Goal: Task Accomplishment & Management: Manage account settings

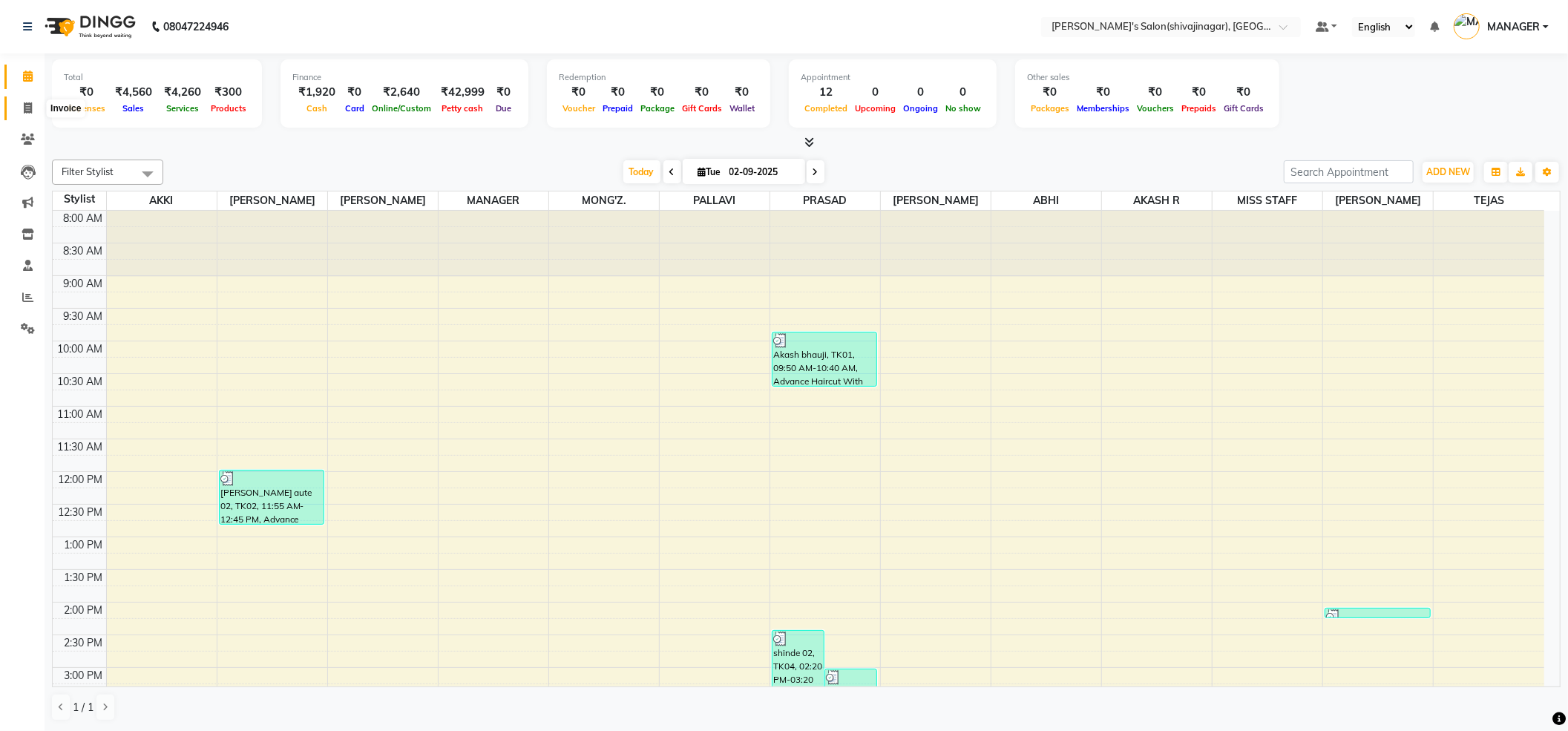
click at [34, 108] on span at bounding box center [28, 109] width 26 height 17
select select "service"
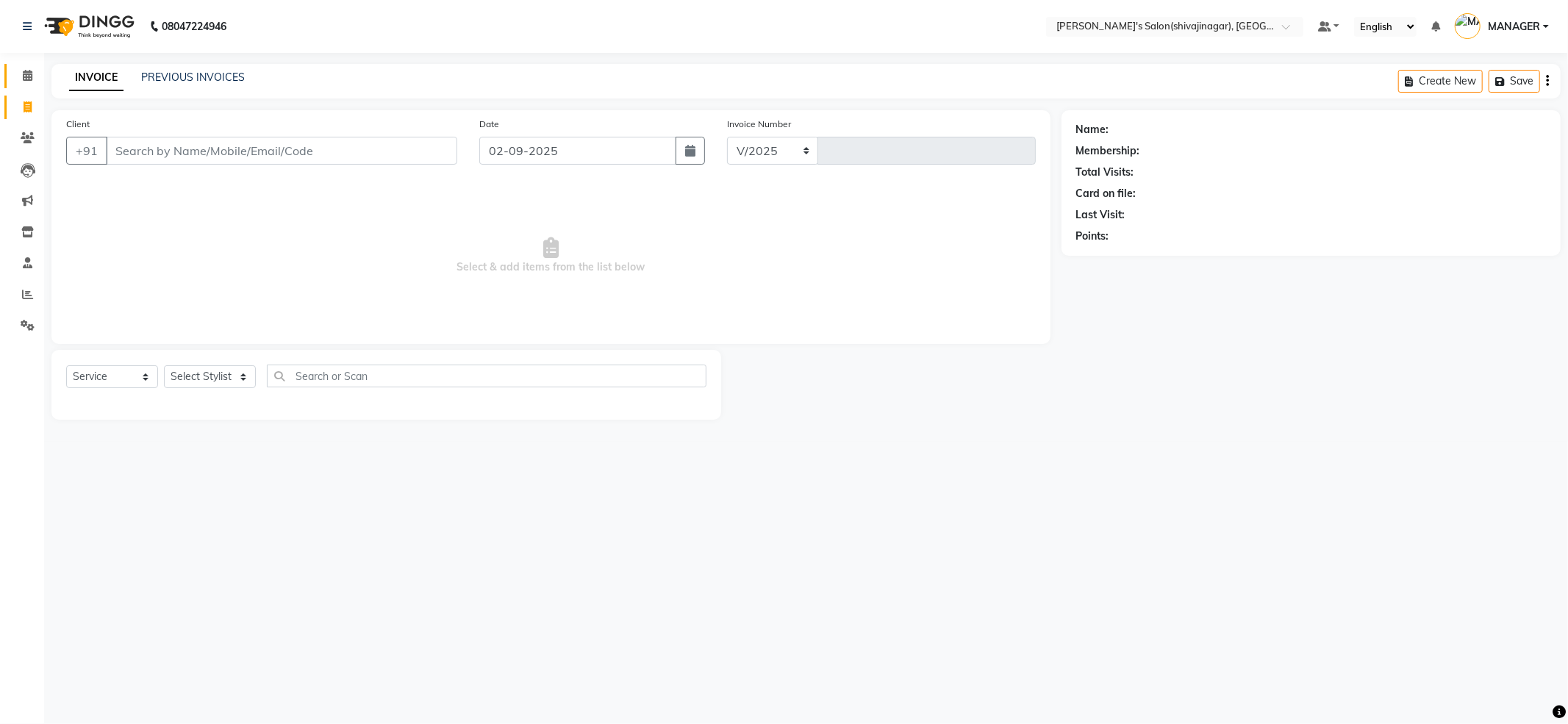
select select "4174"
type input "2371"
click at [212, 379] on select "Select Stylist ABHI AKASH R AKKI HARRI KIRTI MANAGER MISS STAFF MONG'Z. NILOFER…" at bounding box center [209, 376] width 91 height 23
select select "64359"
click at [164, 365] on select "Select Stylist ABHI AKASH R AKKI HARRI KIRTI MANAGER MISS STAFF MONG'Z. NILOFER…" at bounding box center [209, 376] width 91 height 23
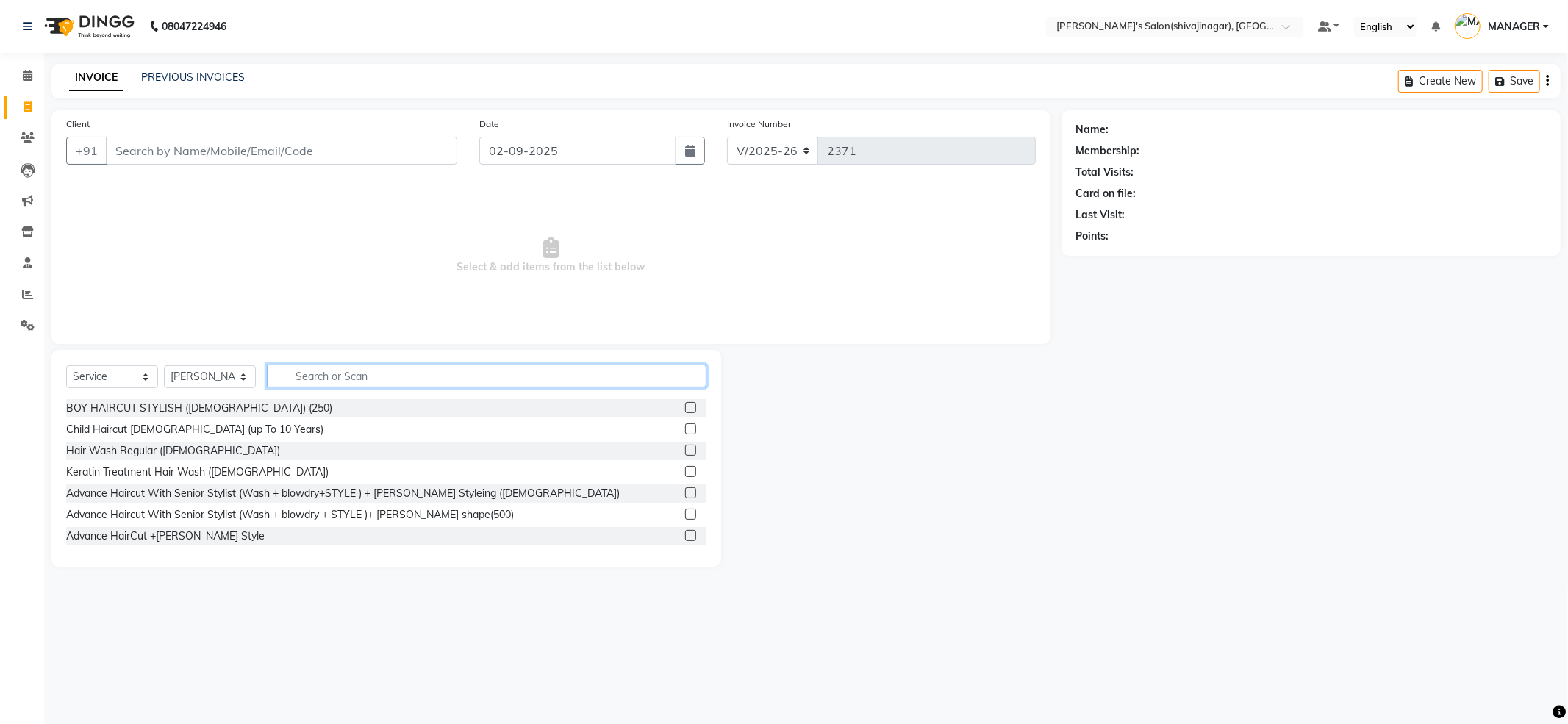
click at [360, 380] on input "text" at bounding box center [487, 376] width 439 height 23
drag, startPoint x: 327, startPoint y: 369, endPoint x: 309, endPoint y: 366, distance: 18.2
click at [326, 370] on input "text" at bounding box center [487, 376] width 439 height 23
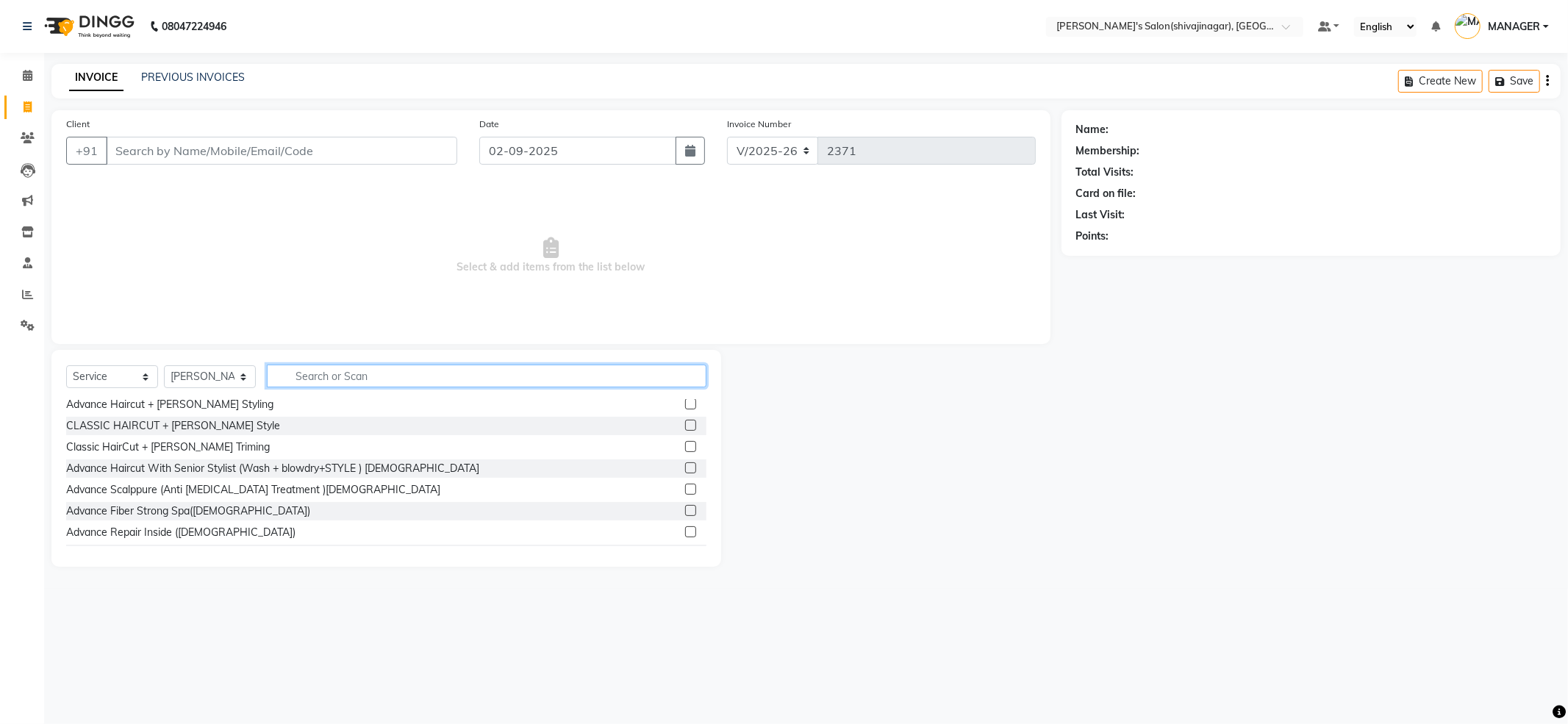
scroll to position [98, 0]
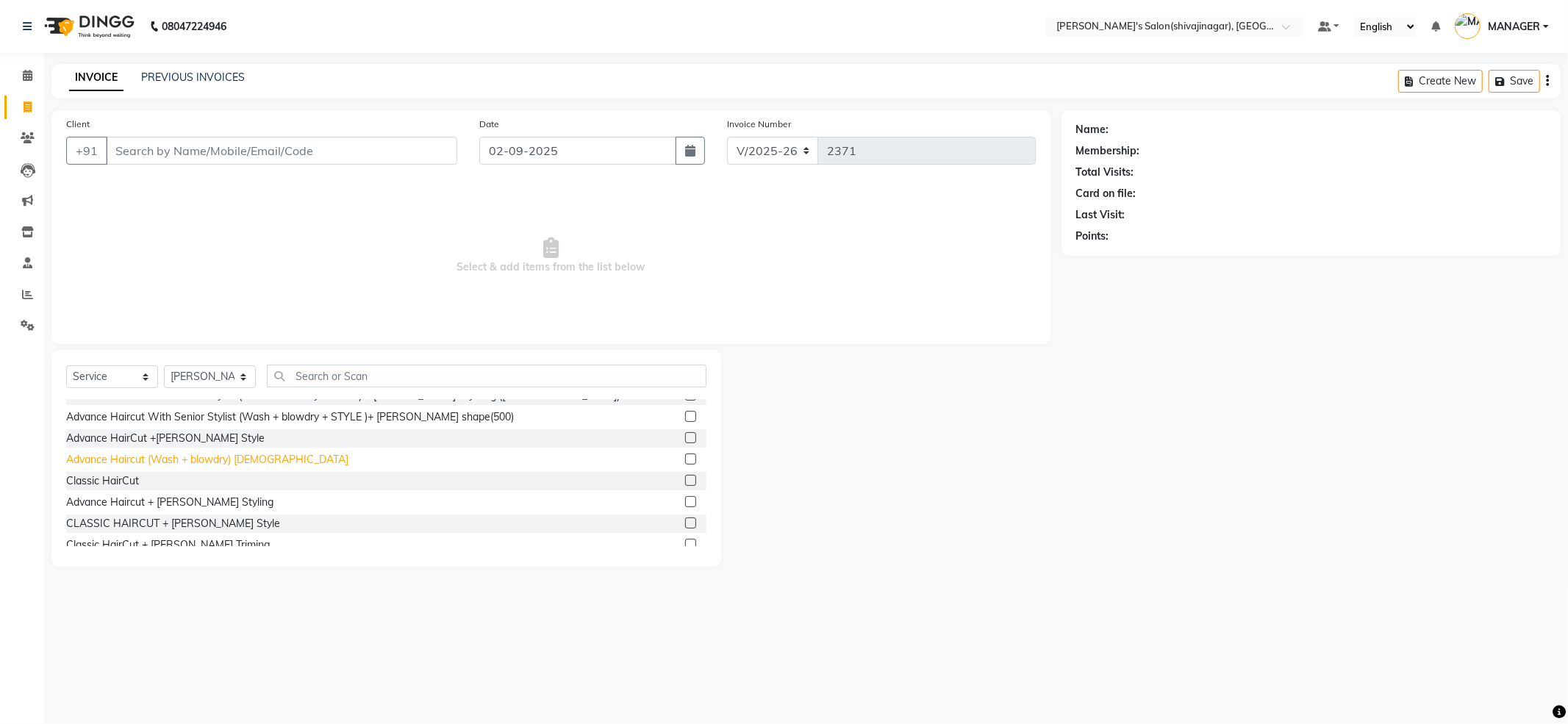
click at [215, 459] on div "Advance Haircut (Wash + blowdry) MALE" at bounding box center [206, 459] width 282 height 15
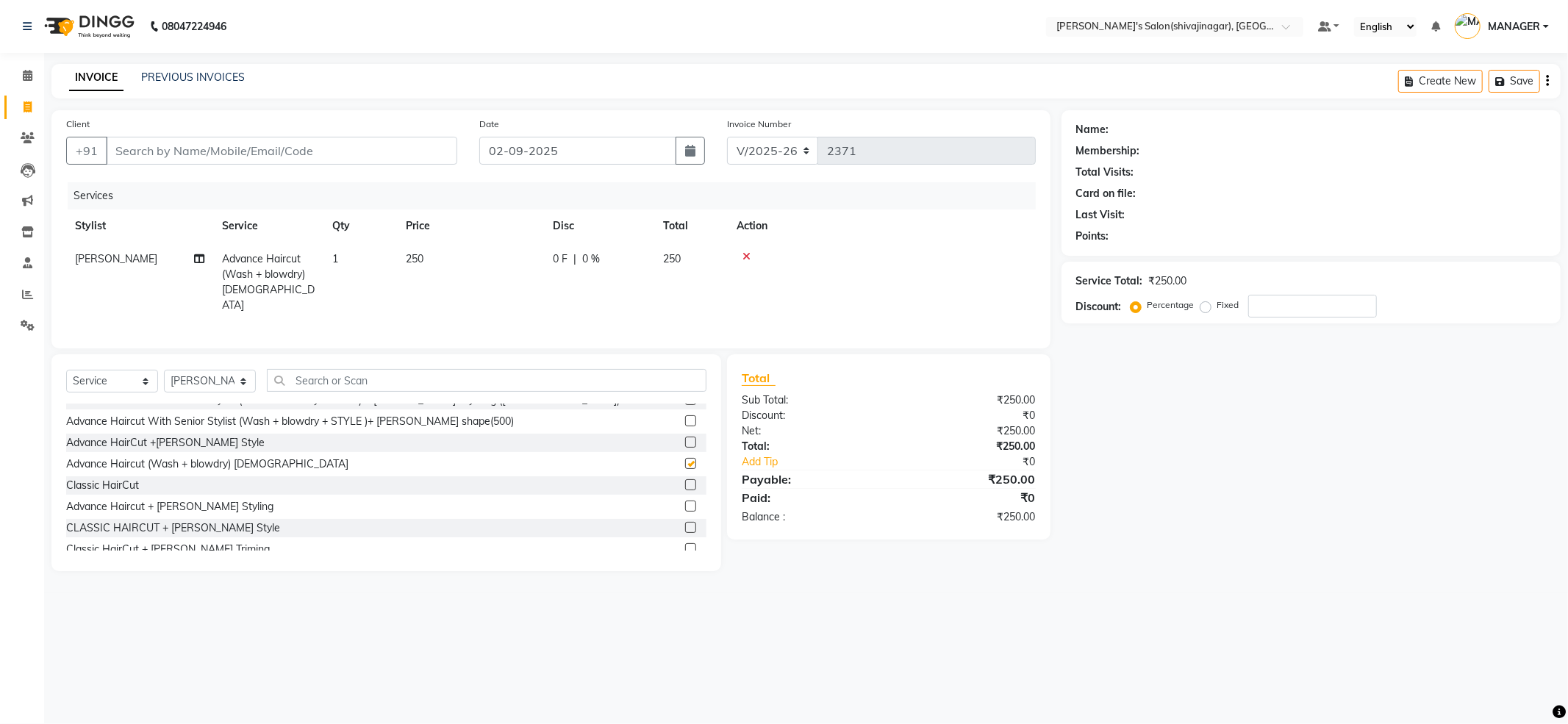
checkbox input "false"
click at [329, 377] on input "text" at bounding box center [487, 380] width 439 height 23
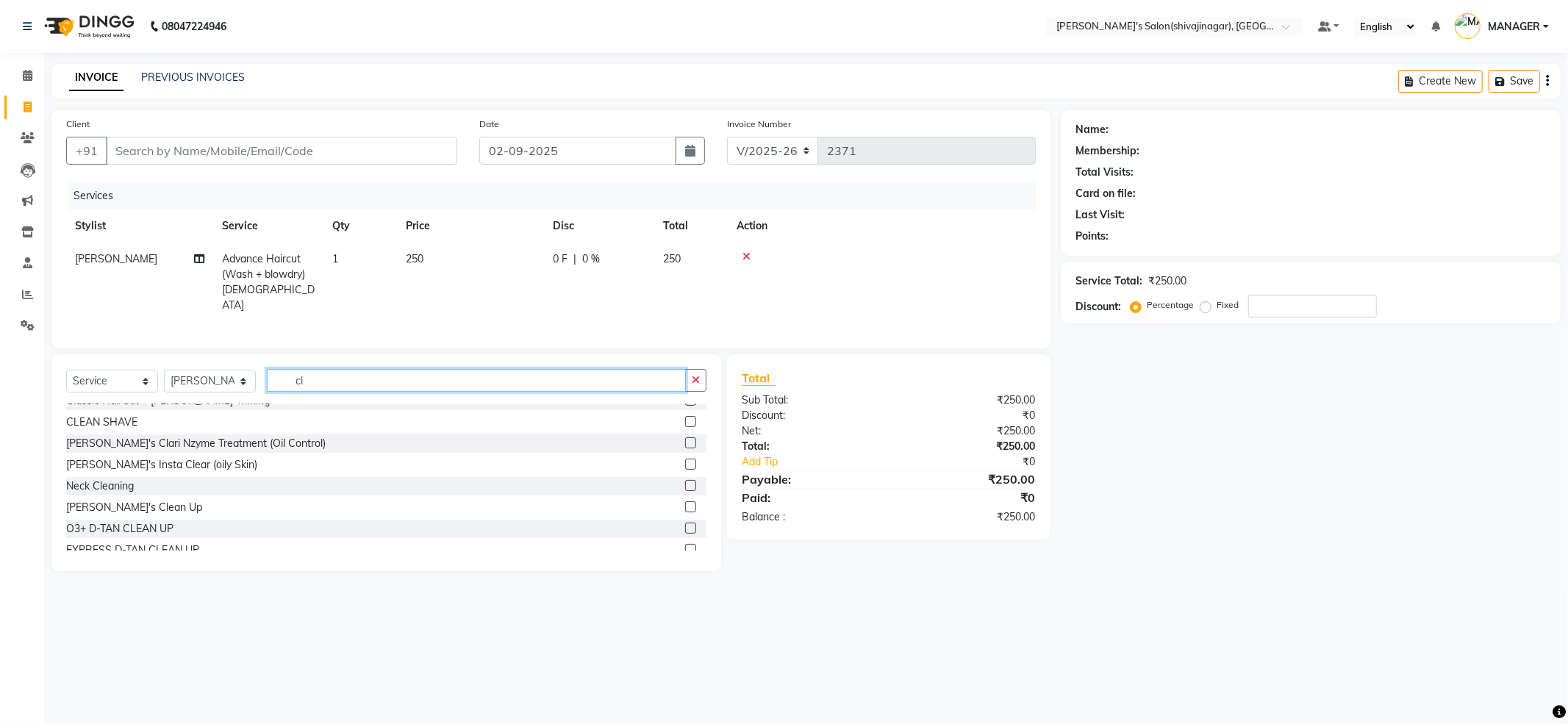
scroll to position [0, 0]
type input "cle"
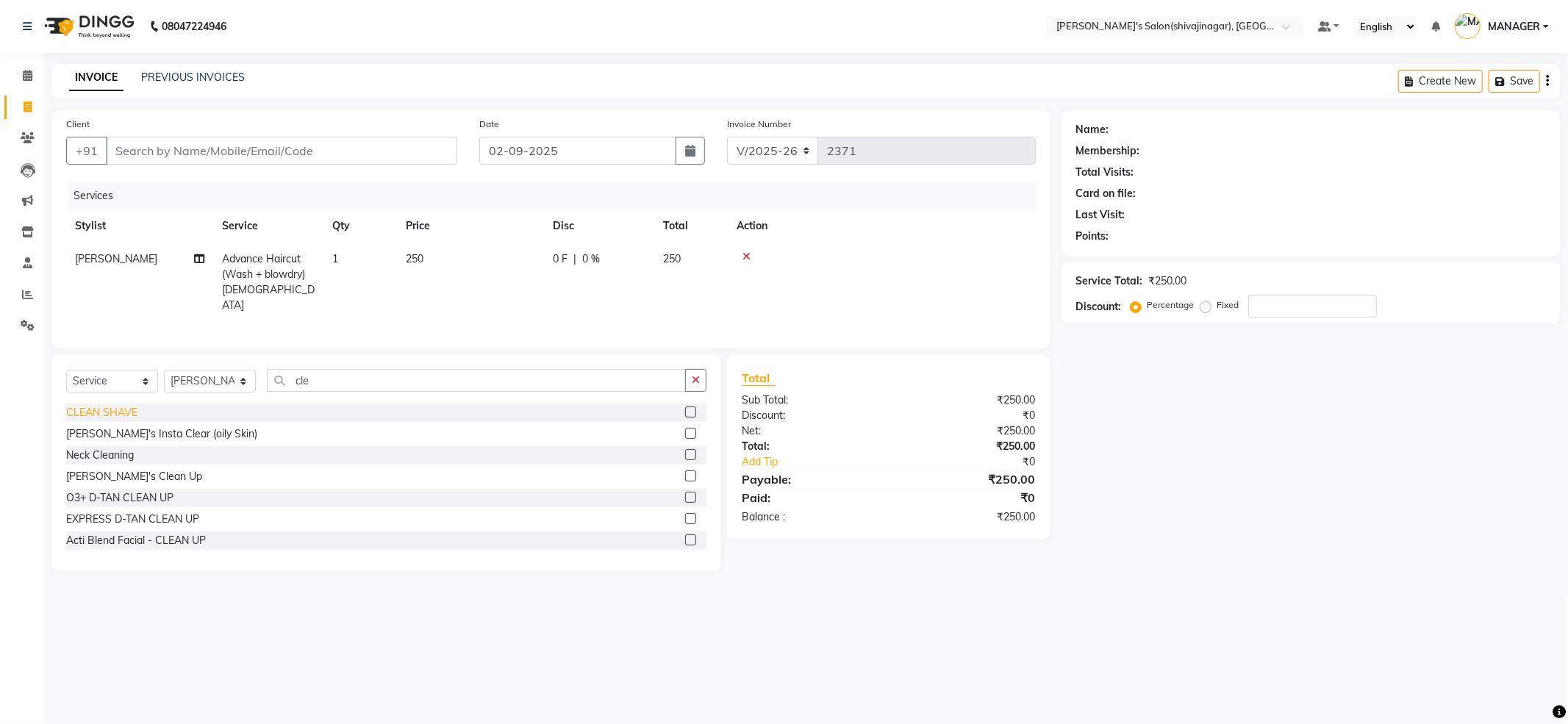
click at [132, 415] on div "CLEAN SHAVE" at bounding box center [102, 413] width 72 height 15
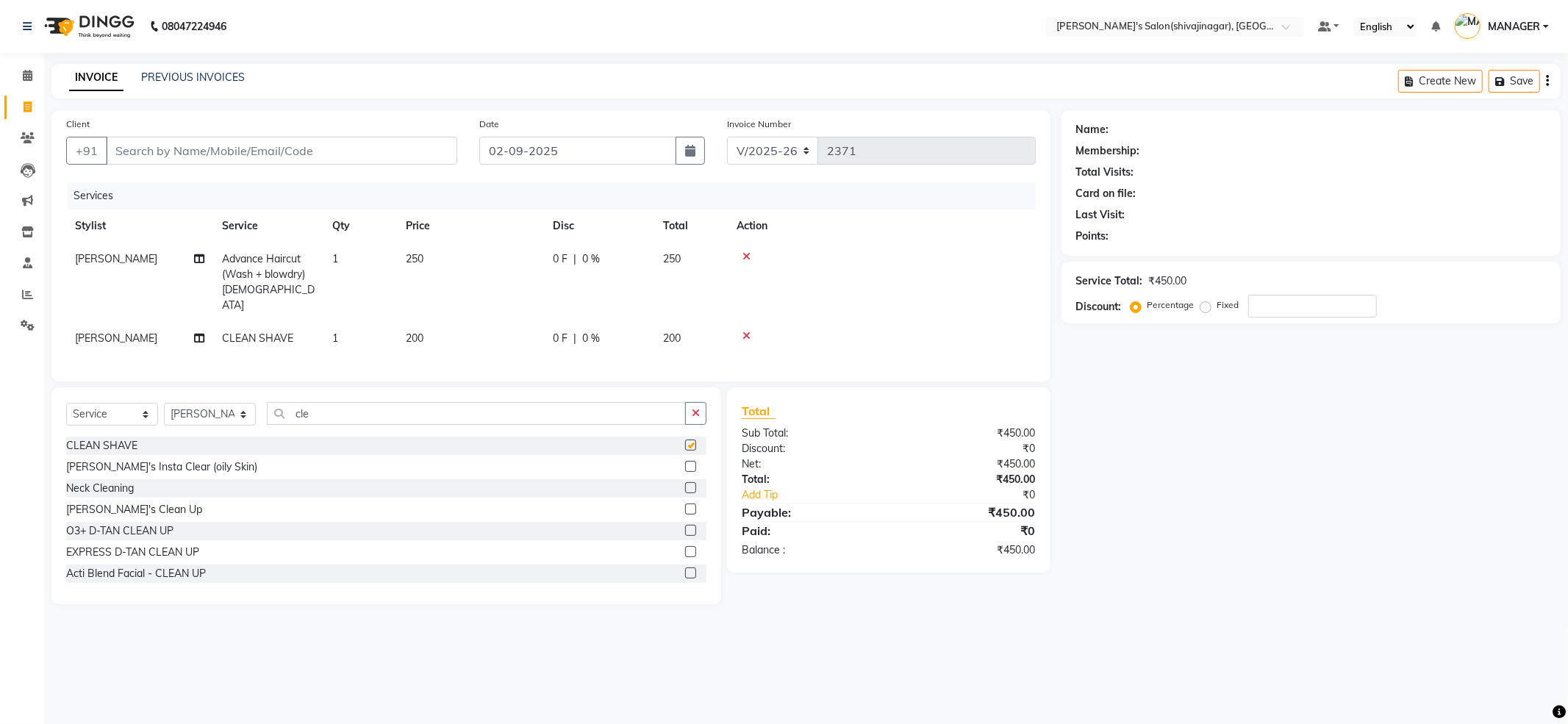
checkbox input "false"
click at [315, 159] on input "Client" at bounding box center [281, 151] width 352 height 28
type input "9"
type input "0"
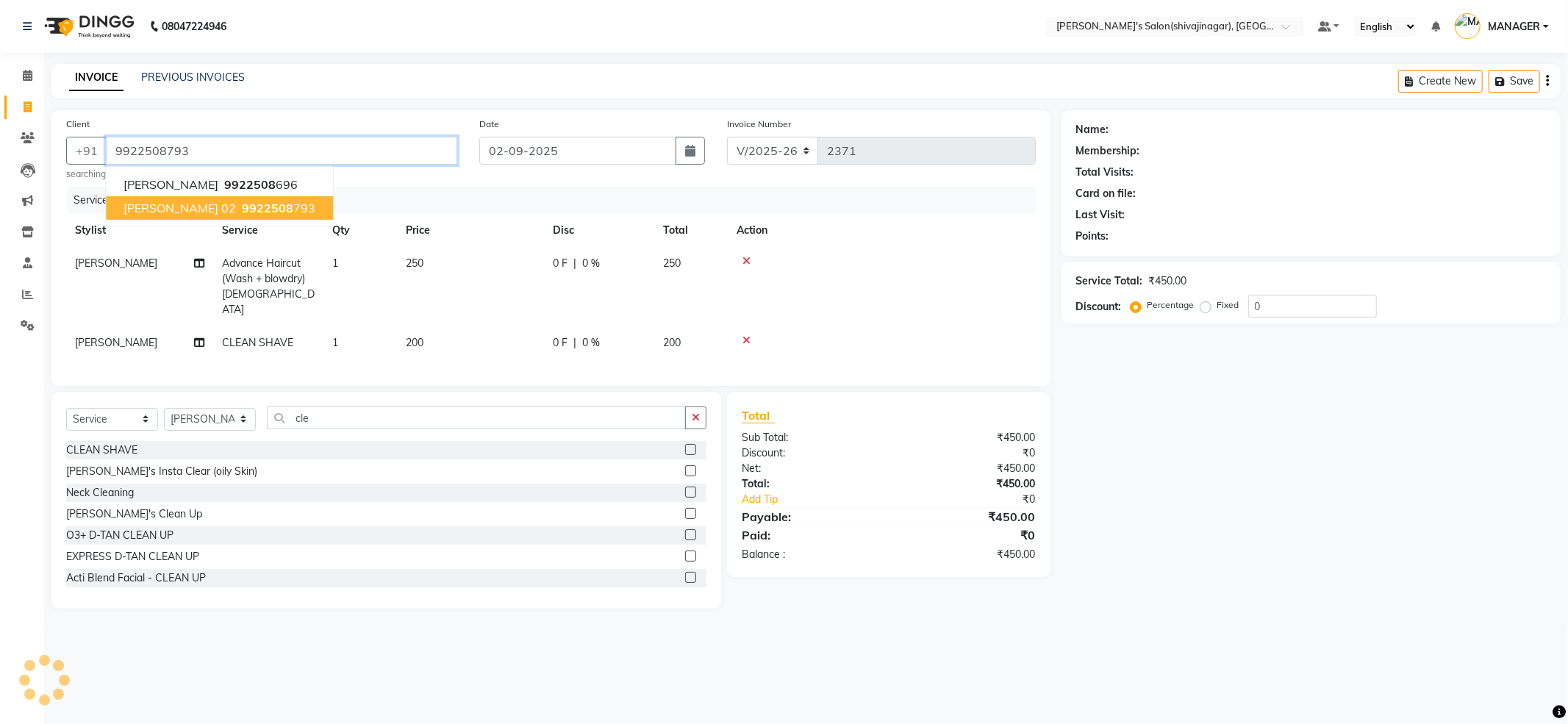
click at [242, 212] on span "9922508" at bounding box center [268, 208] width 52 height 15
type input "9922508793"
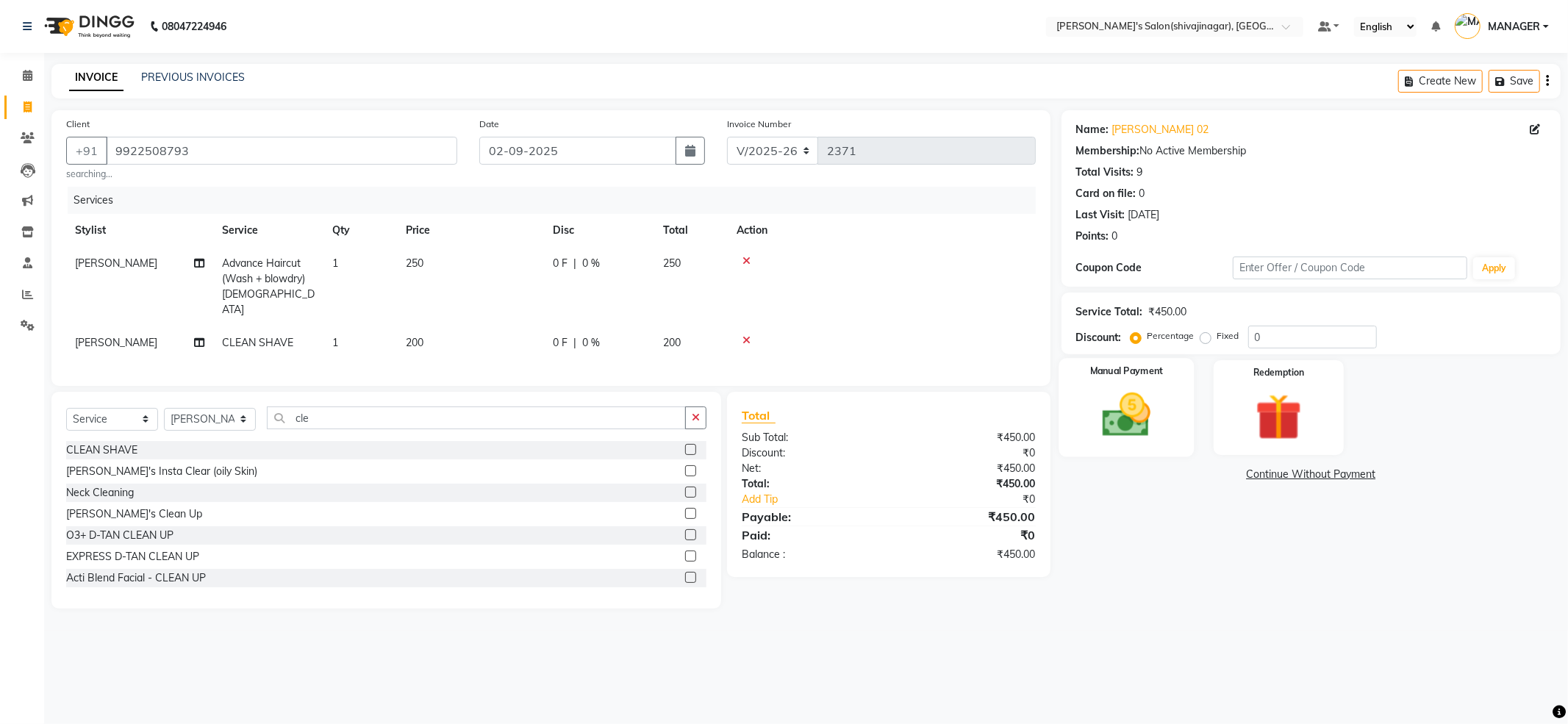
click at [1133, 425] on img at bounding box center [1126, 415] width 78 height 56
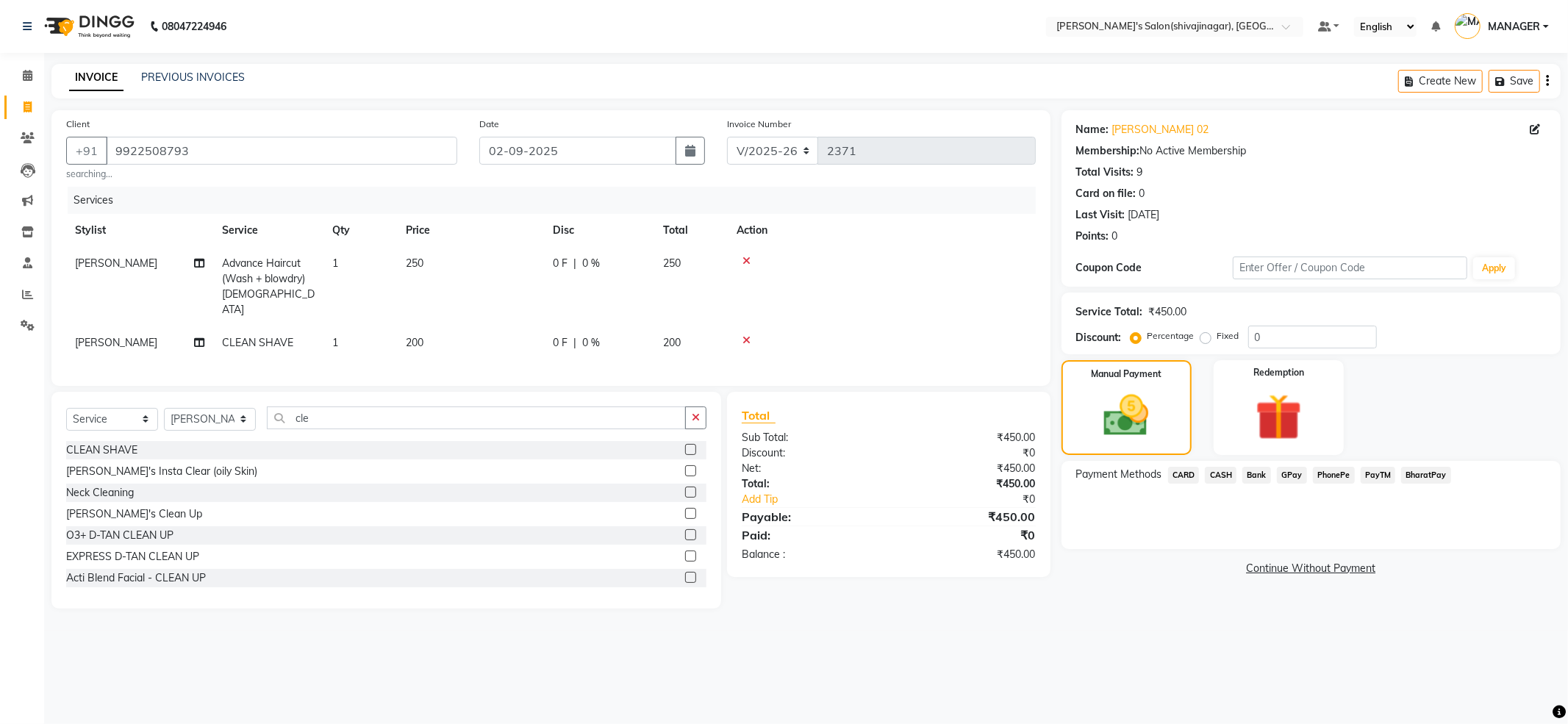
click at [1367, 474] on span "PayTM" at bounding box center [1378, 475] width 35 height 17
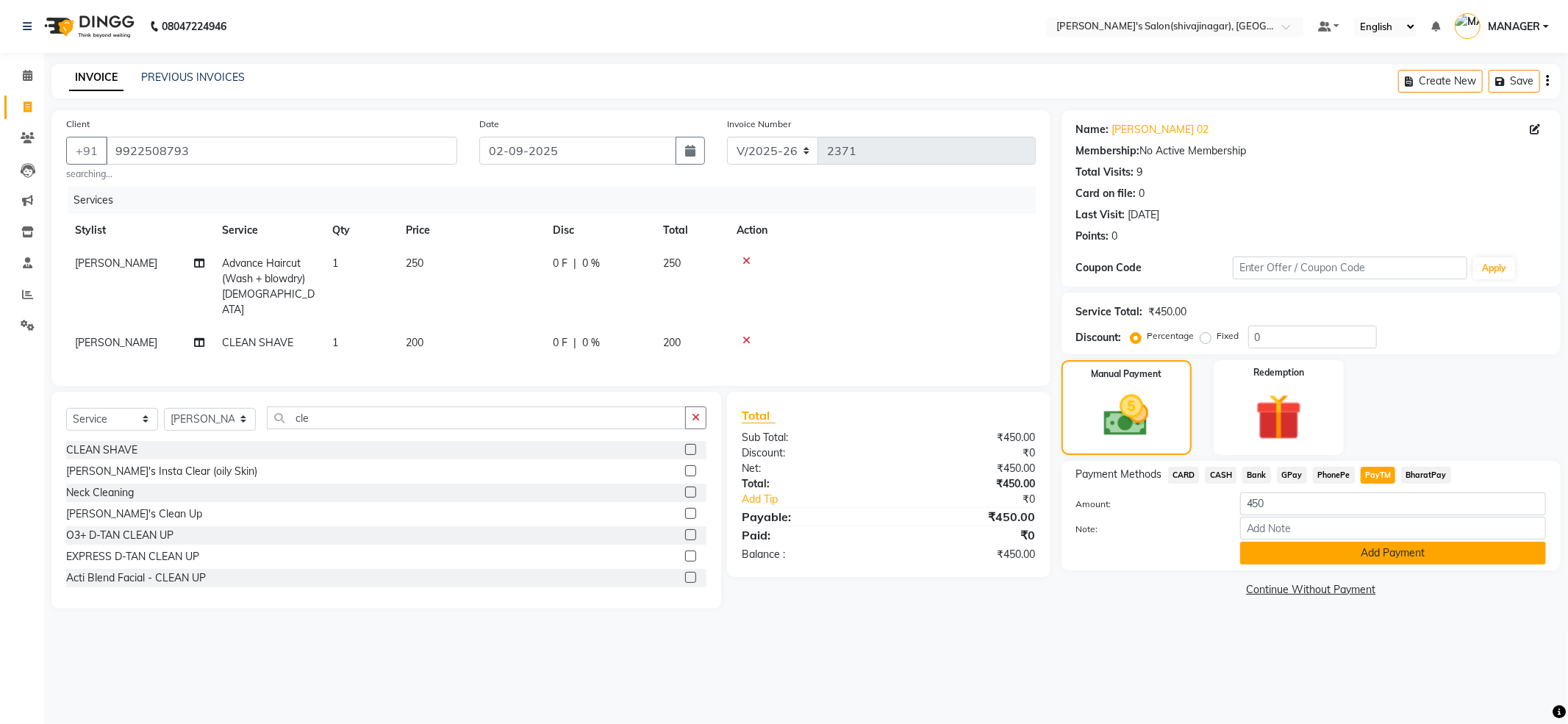
click at [1368, 555] on button "Add Payment" at bounding box center [1393, 553] width 305 height 23
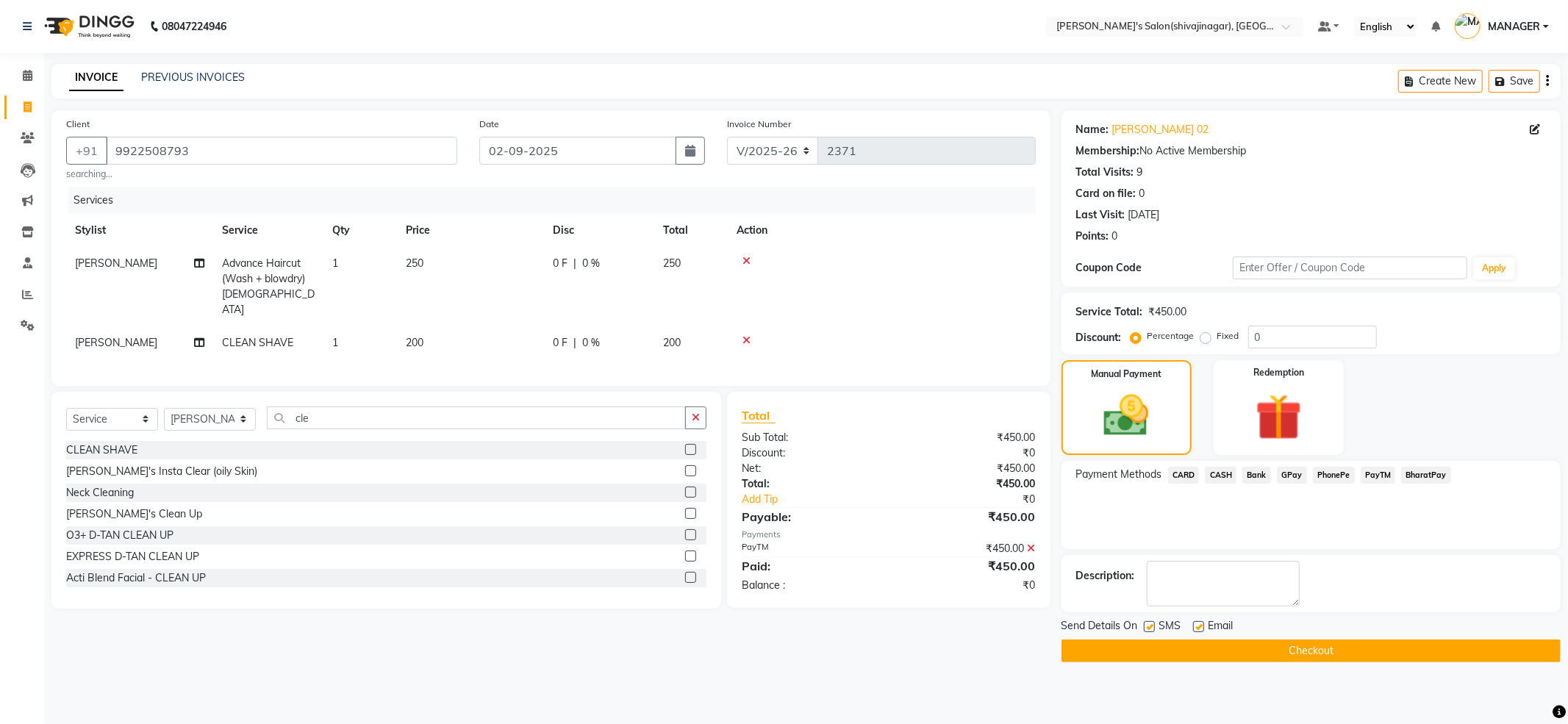
drag, startPoint x: 1290, startPoint y: 659, endPoint x: 1291, endPoint y: 650, distance: 9.1
click at [1291, 659] on button "Checkout" at bounding box center [1311, 650] width 499 height 23
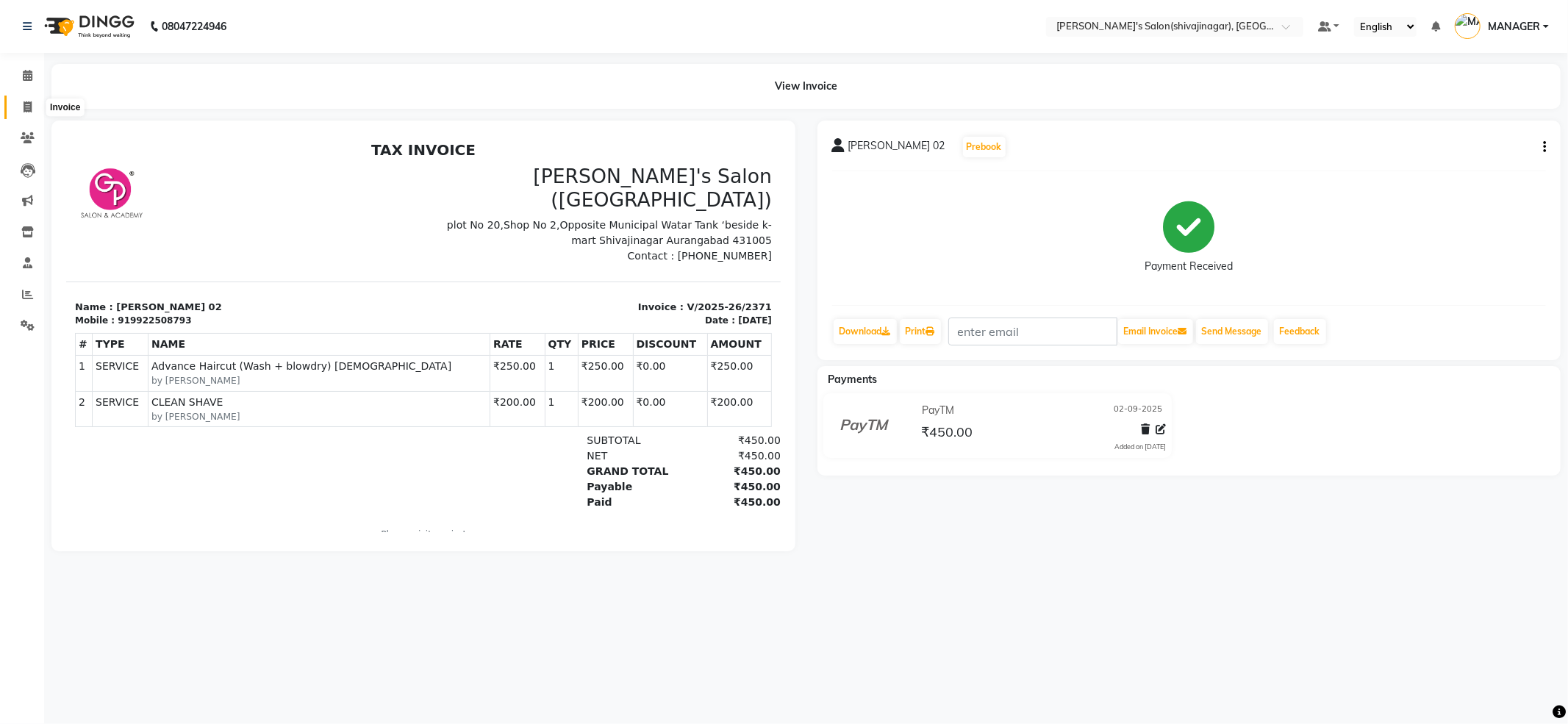
click at [28, 107] on icon at bounding box center [27, 107] width 8 height 11
select select "service"
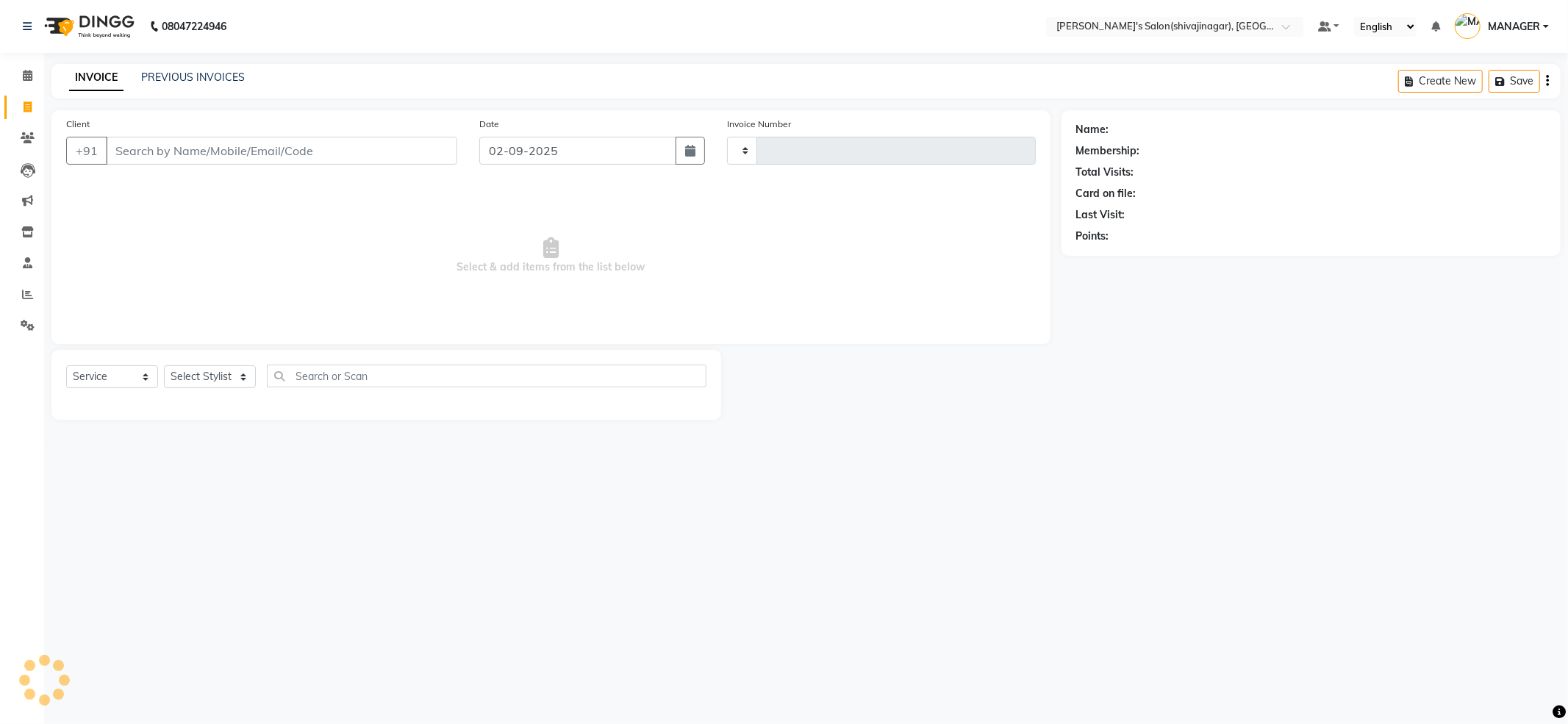
type input "2372"
select select "4174"
click at [173, 376] on select "Select Stylist ABHI AKASH R AKKI HARRI KIRTI MANAGER MISS STAFF MONG'Z. NILOFER…" at bounding box center [209, 376] width 91 height 23
select select "30676"
click at [164, 365] on select "Select Stylist ABHI AKASH R AKKI HARRI KIRTI MANAGER MISS STAFF MONG'Z. NILOFER…" at bounding box center [209, 376] width 91 height 23
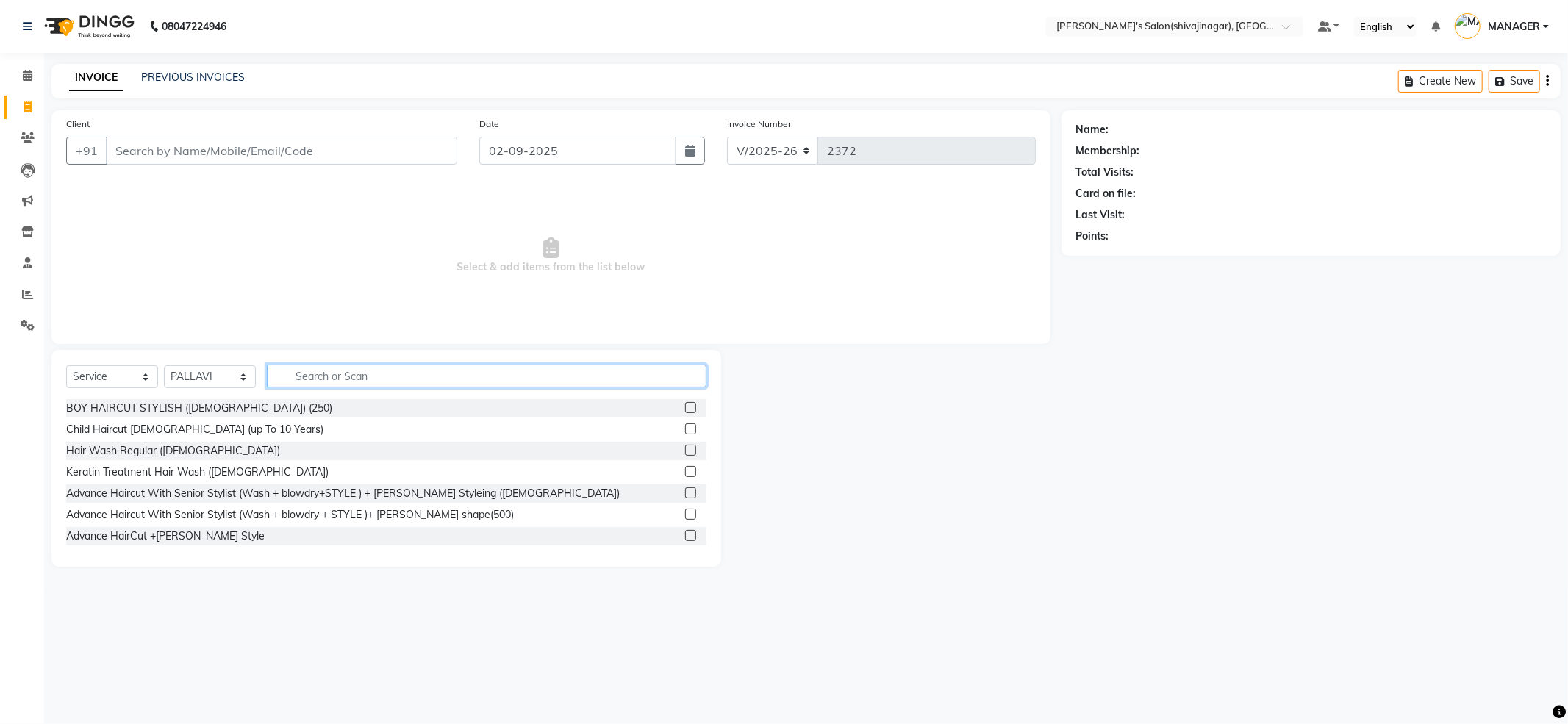
click at [357, 386] on input "text" at bounding box center [487, 376] width 439 height 23
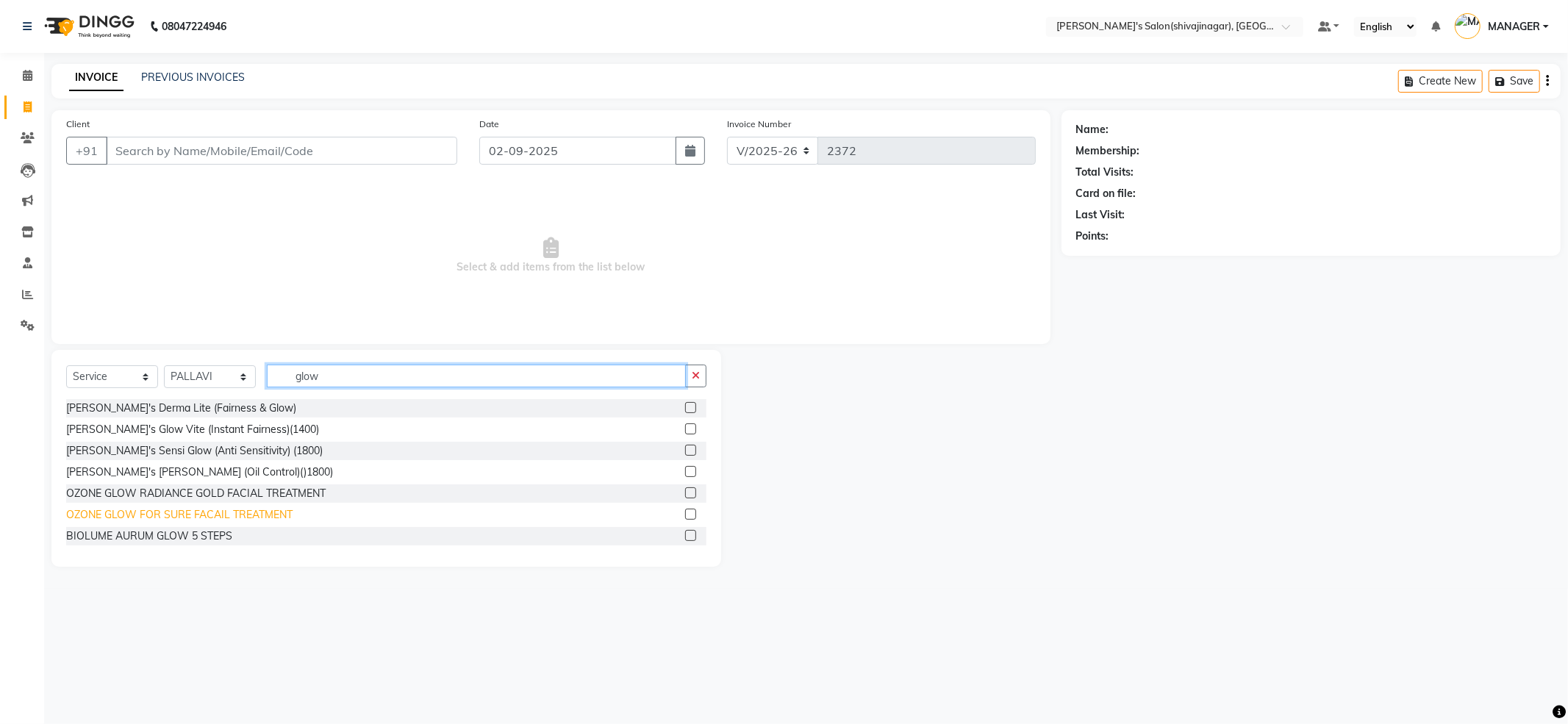
type input "glow"
click at [239, 520] on div "OZONE GLOW FOR SURE FACAIL TREATMENT" at bounding box center [179, 515] width 226 height 15
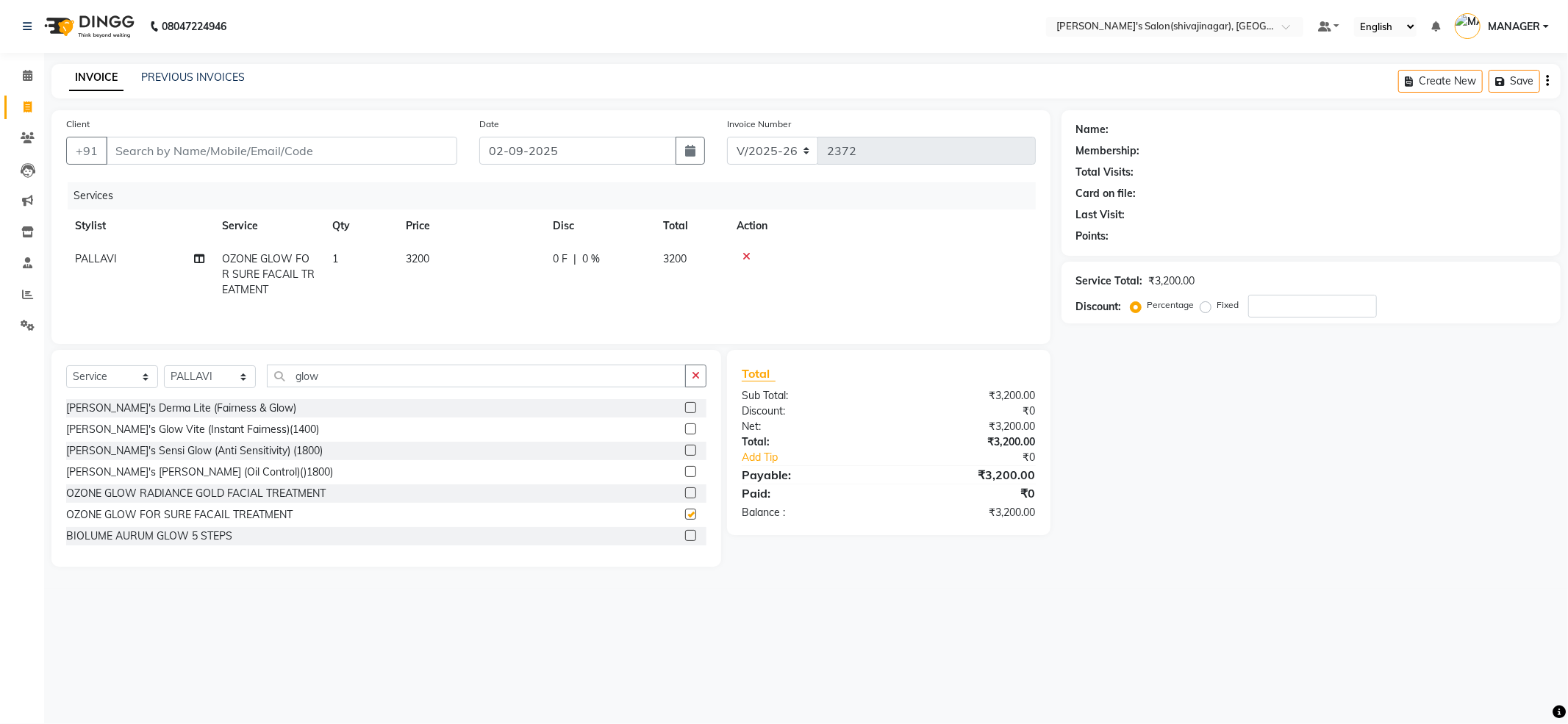
checkbox input "false"
click at [466, 259] on td "3200" at bounding box center [470, 274] width 147 height 64
select select "30676"
click at [548, 262] on input "3200" at bounding box center [539, 263] width 129 height 23
type input "3"
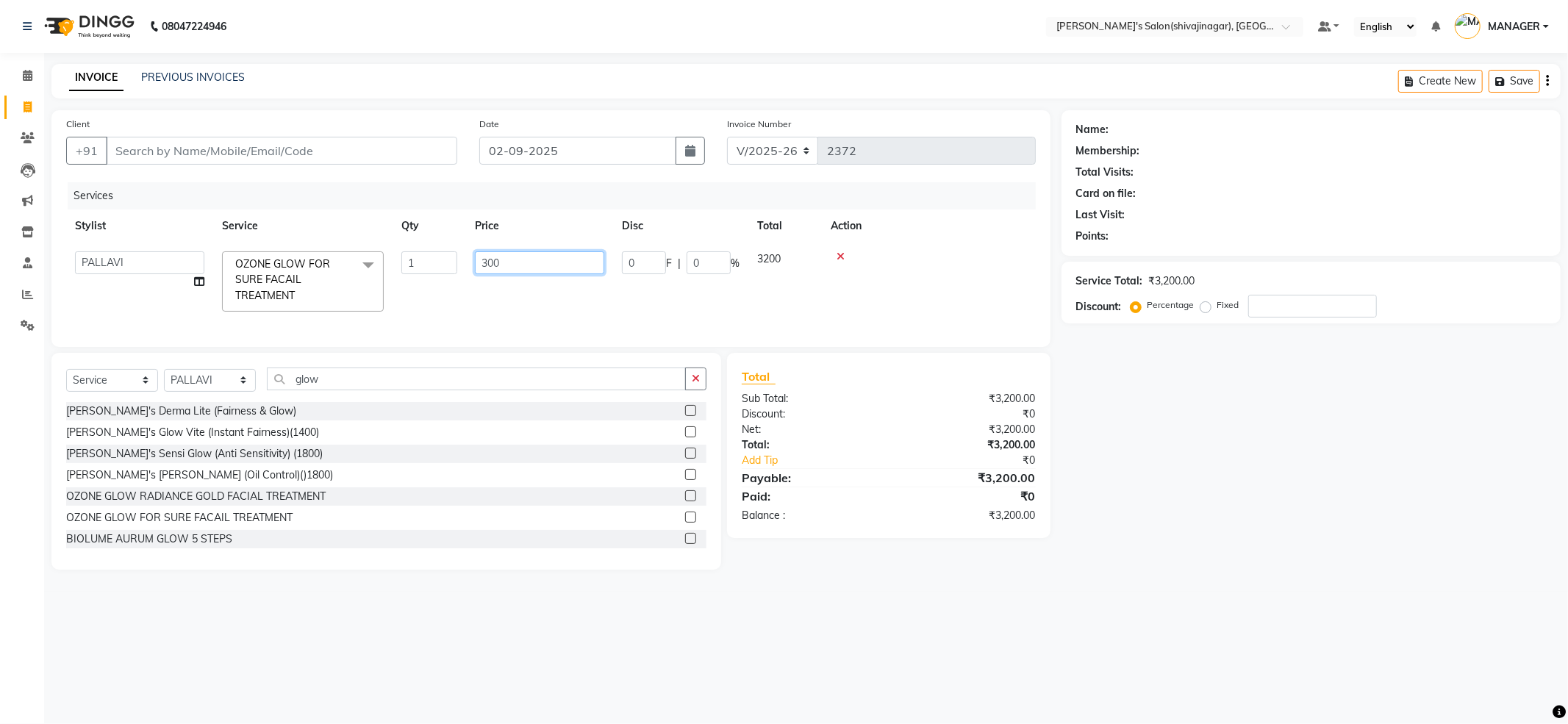
type input "3000"
click at [510, 386] on input "glow" at bounding box center [476, 379] width 419 height 23
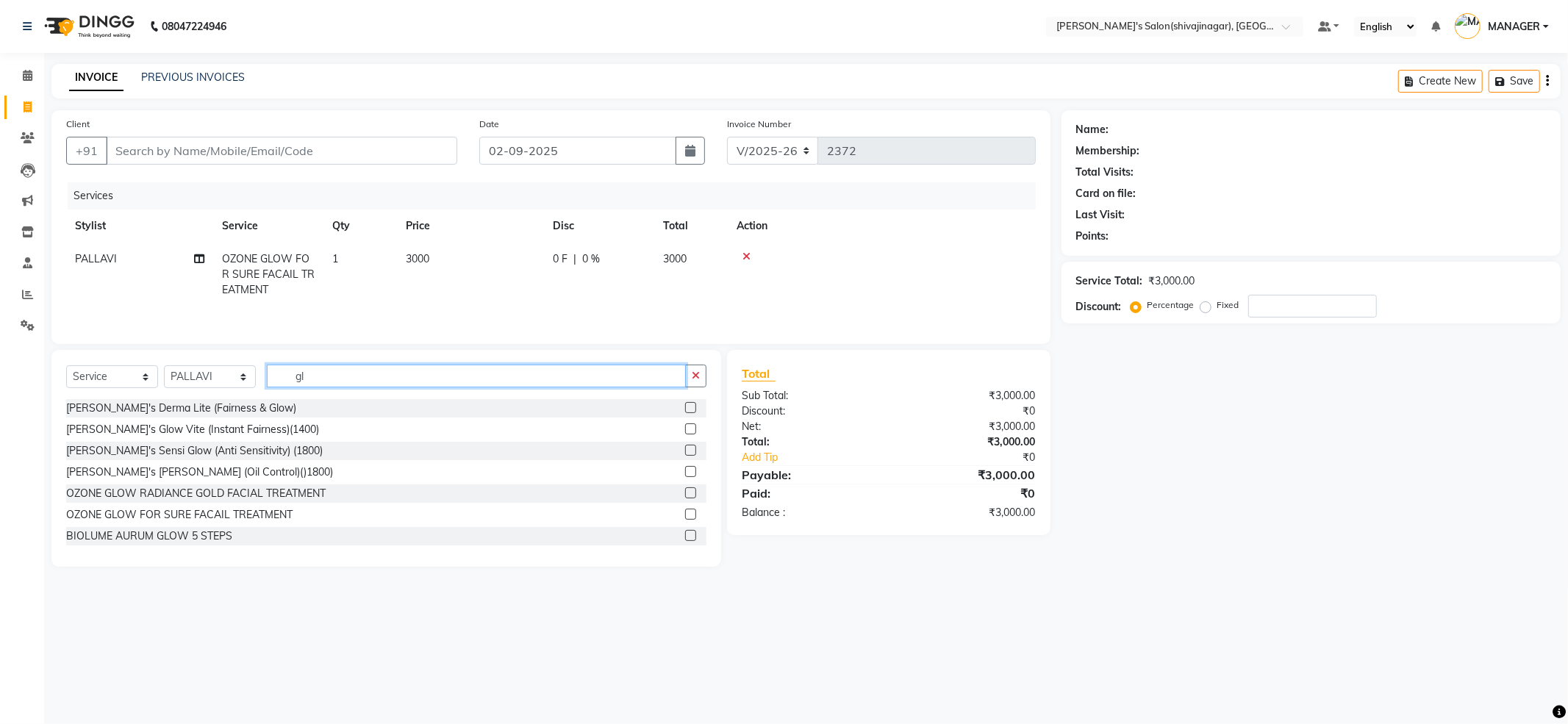
type input "g"
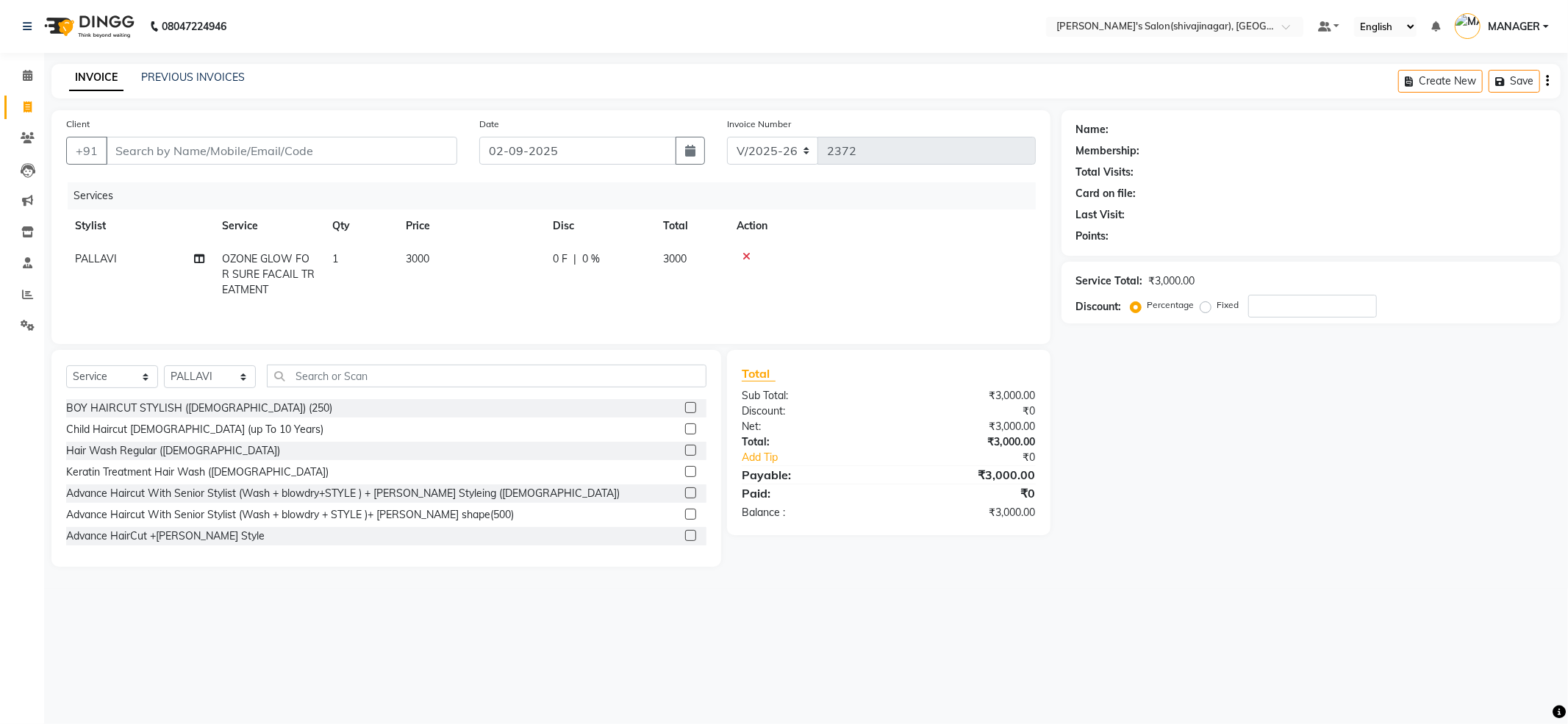
click at [747, 255] on icon at bounding box center [746, 256] width 8 height 10
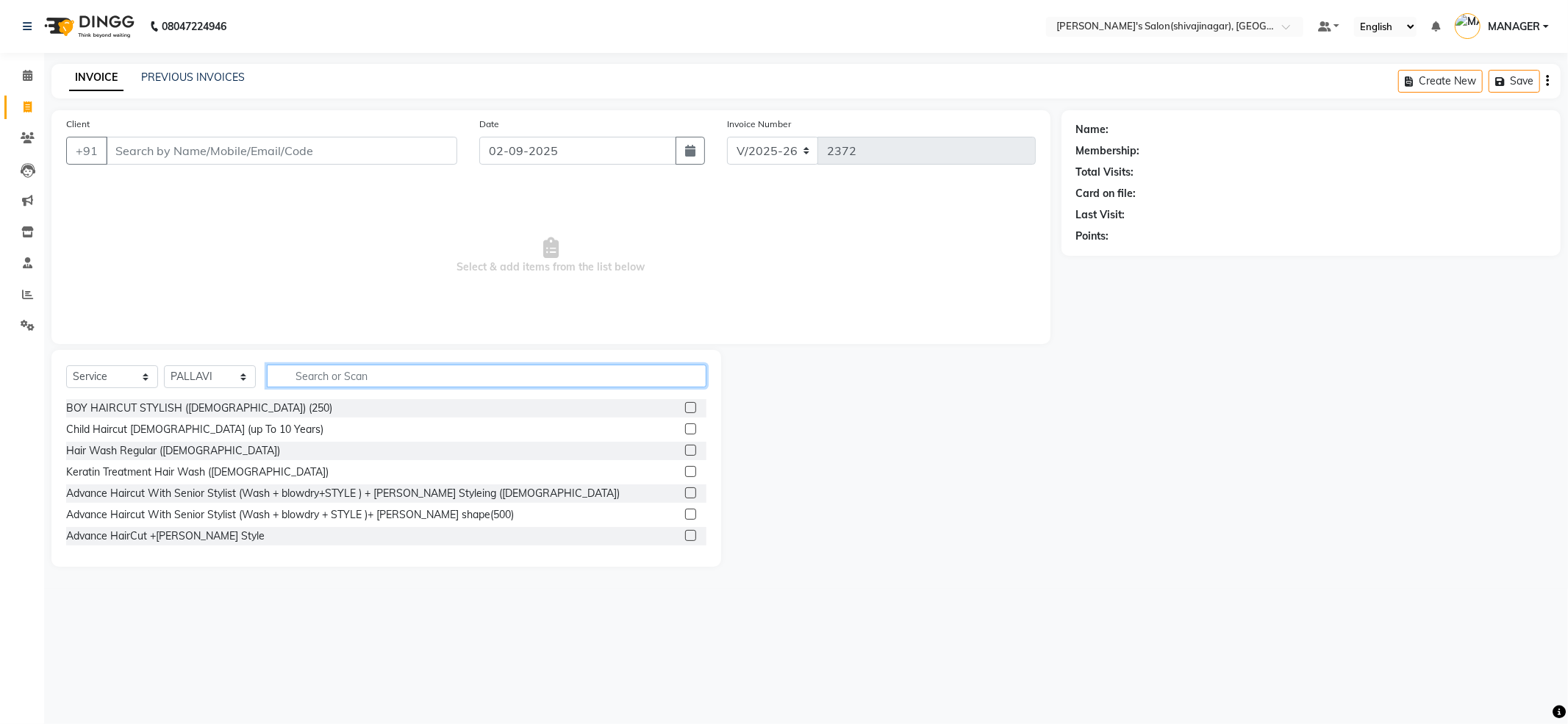
click at [492, 377] on input "text" at bounding box center [487, 376] width 439 height 23
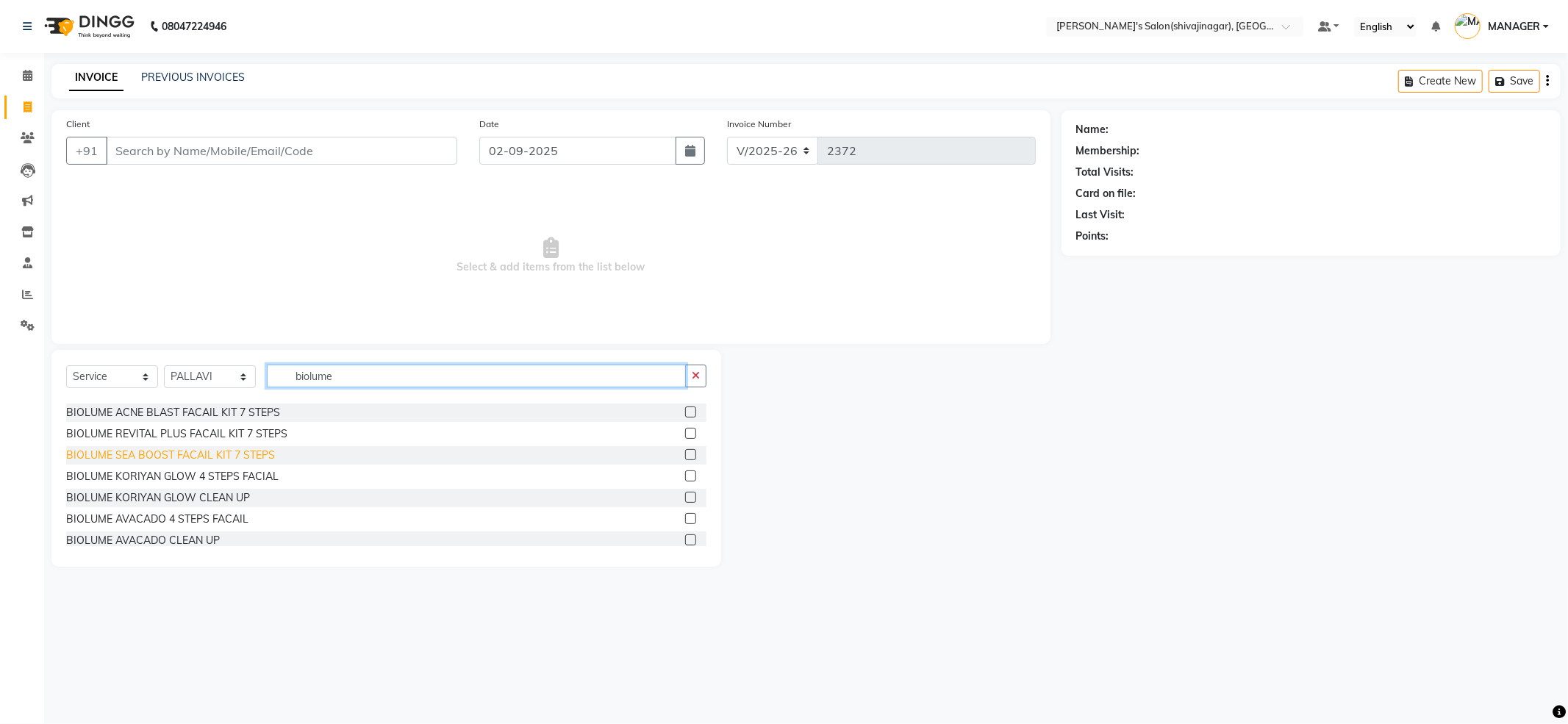
scroll to position [386, 0]
click at [418, 369] on input "biolume" at bounding box center [476, 376] width 419 height 23
type input "b"
type input "glow"
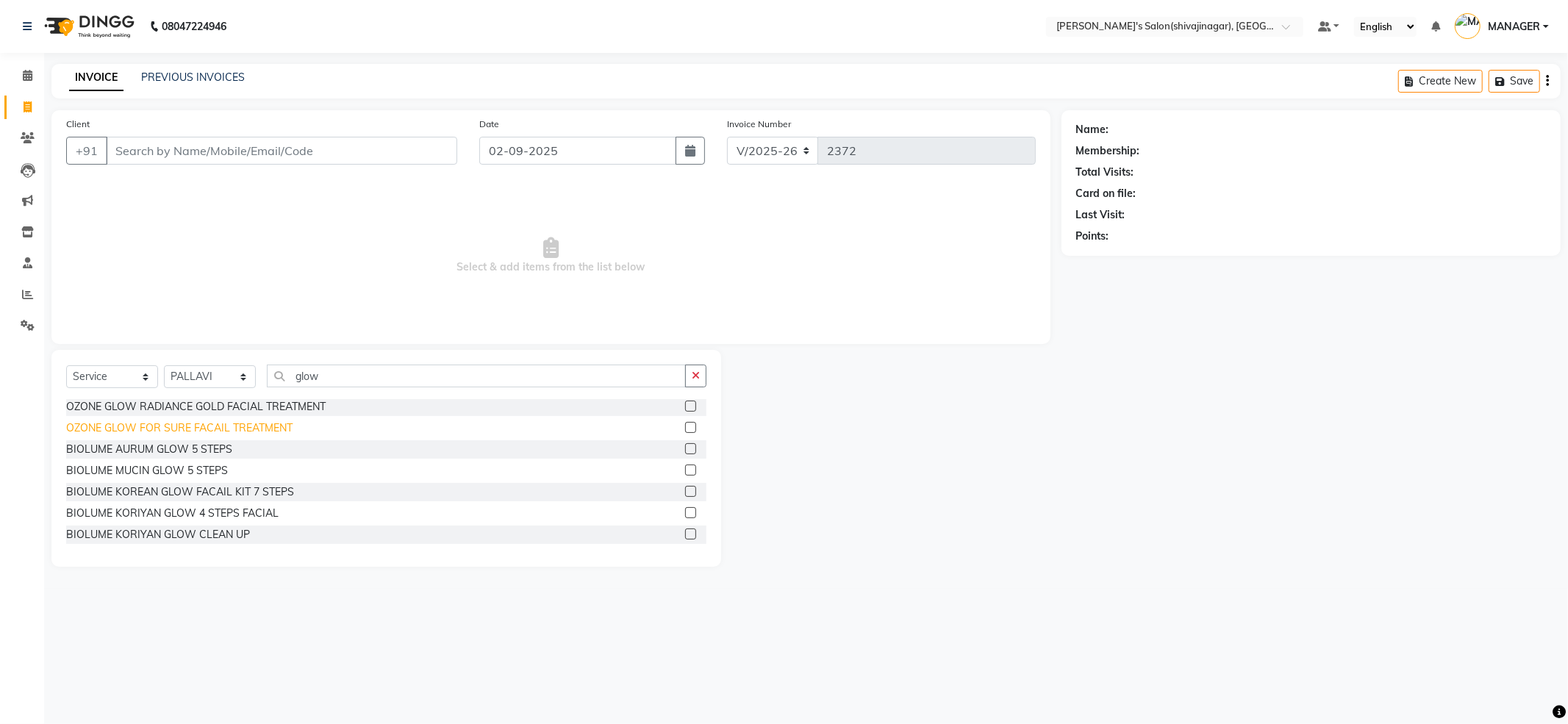
click at [215, 429] on div "OZONE GLOW FOR SURE FACAIL TREATMENT" at bounding box center [179, 428] width 226 height 15
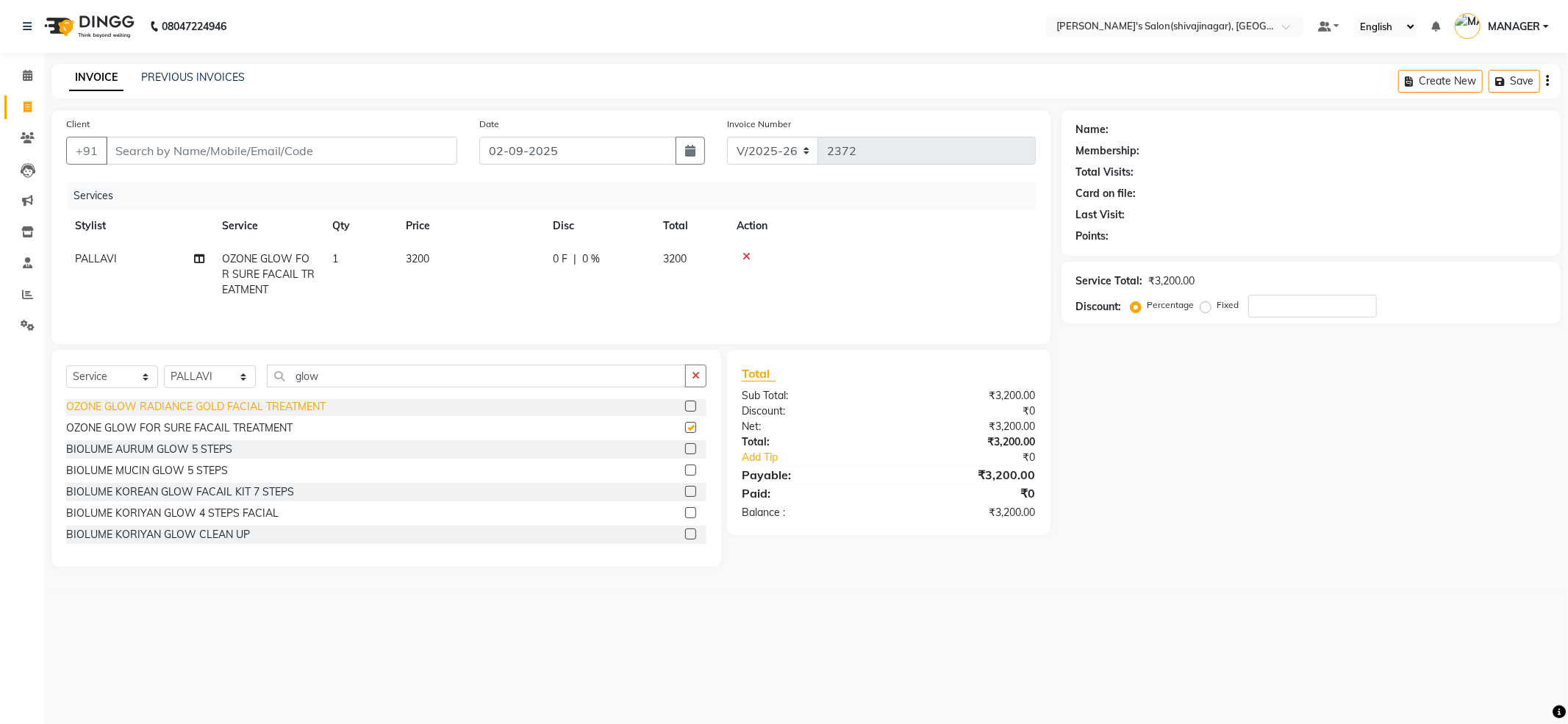
checkbox input "false"
click at [442, 250] on td "3200" at bounding box center [470, 274] width 147 height 64
select select "30676"
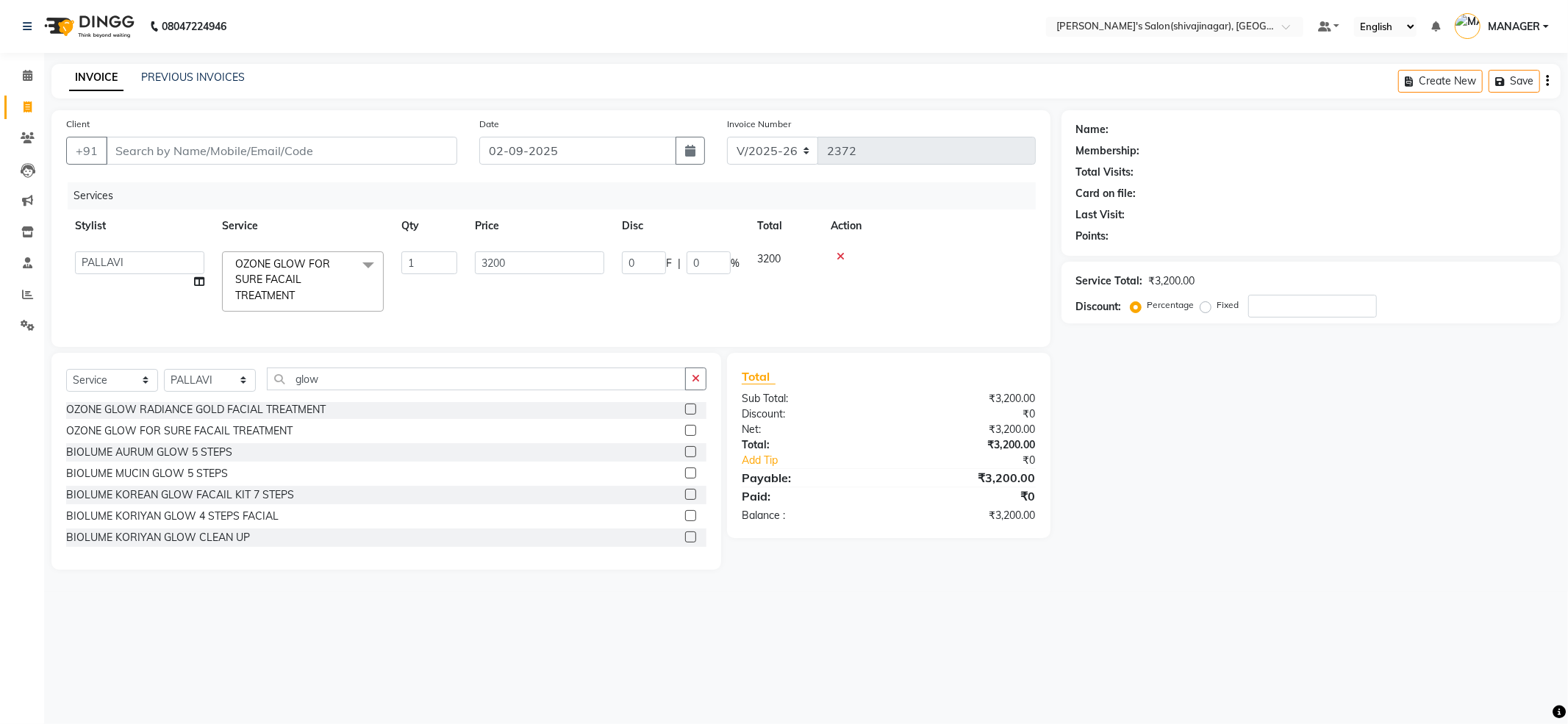
click at [505, 248] on td "3200" at bounding box center [539, 281] width 147 height 78
click at [513, 253] on input "3200" at bounding box center [539, 263] width 129 height 23
type input "3"
type input "3000"
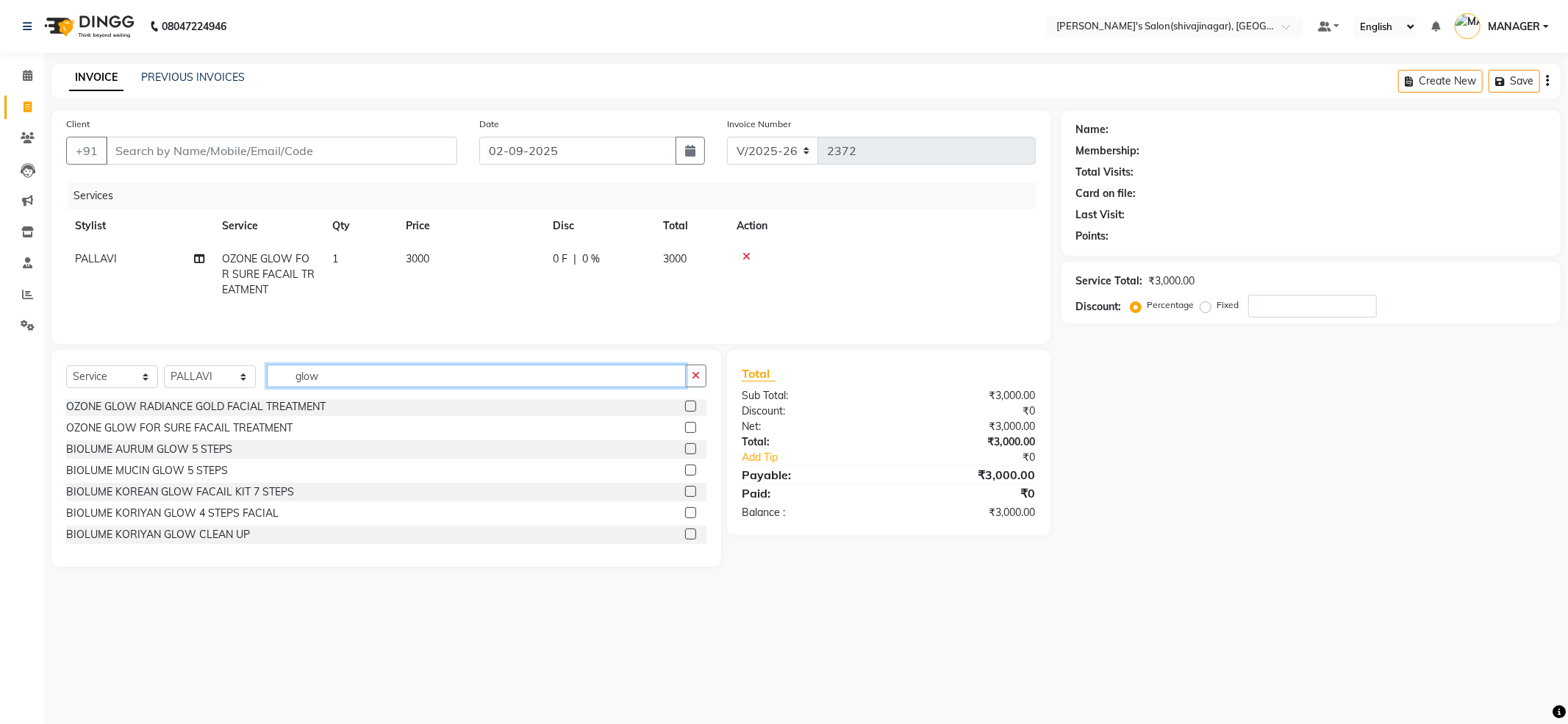
click at [345, 386] on input "glow" at bounding box center [476, 376] width 419 height 23
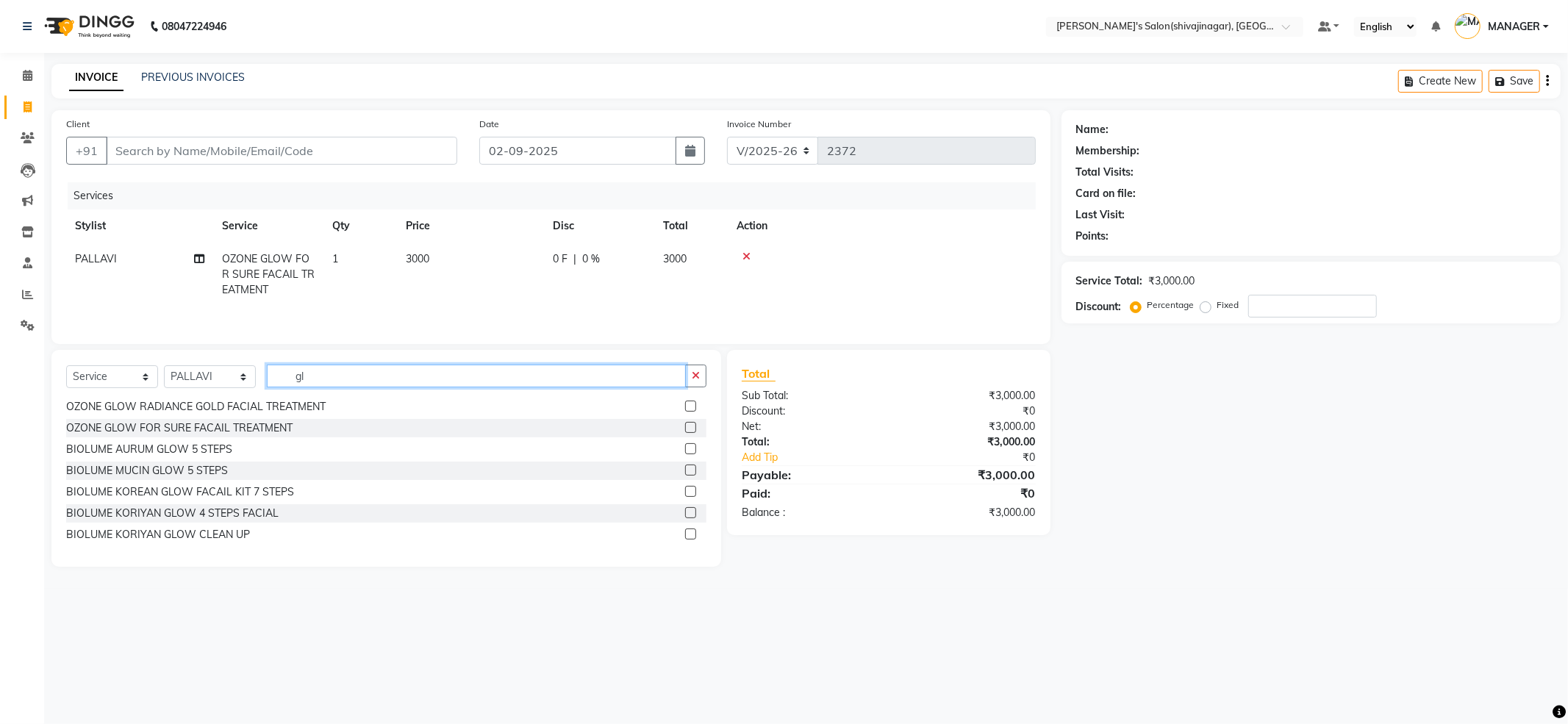
type input "g"
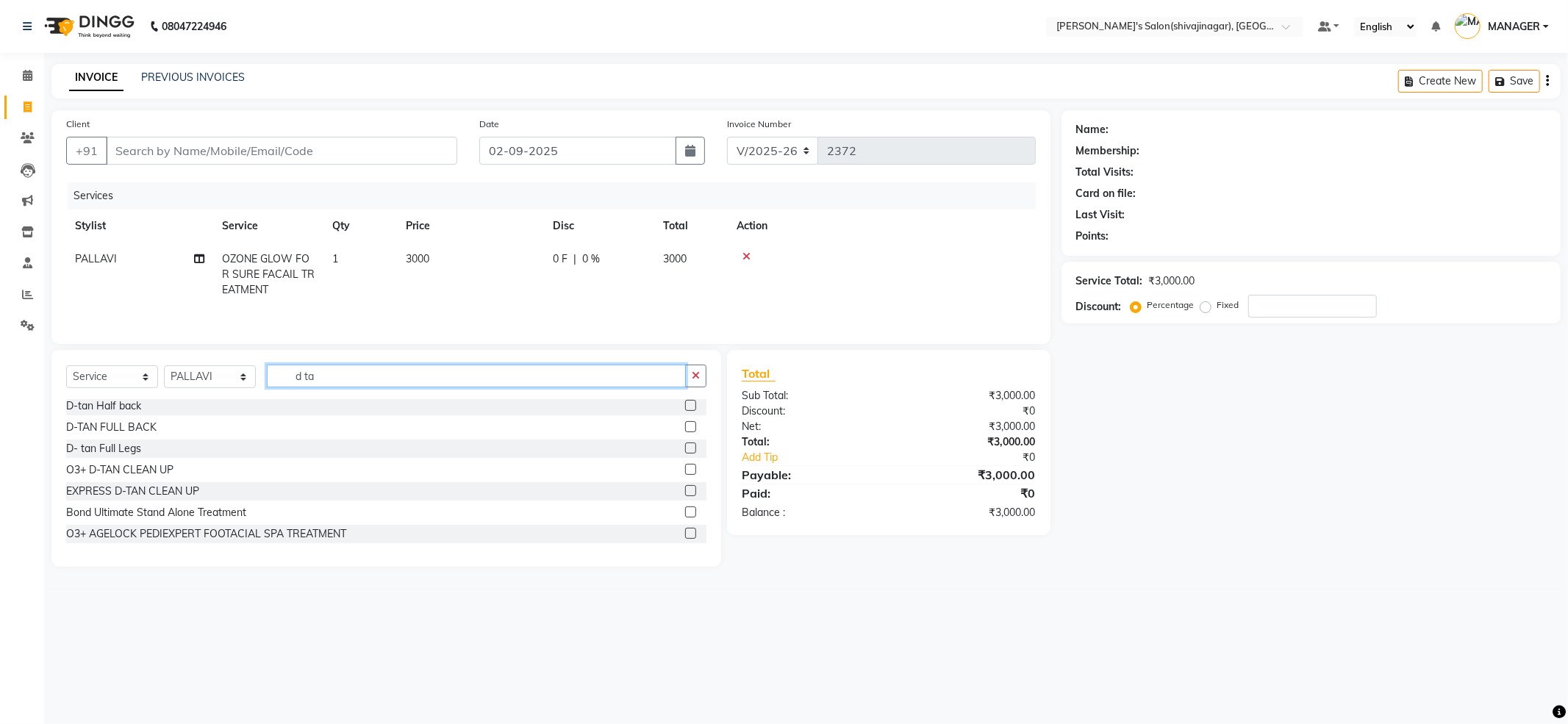
scroll to position [0, 0]
type input "d tan"
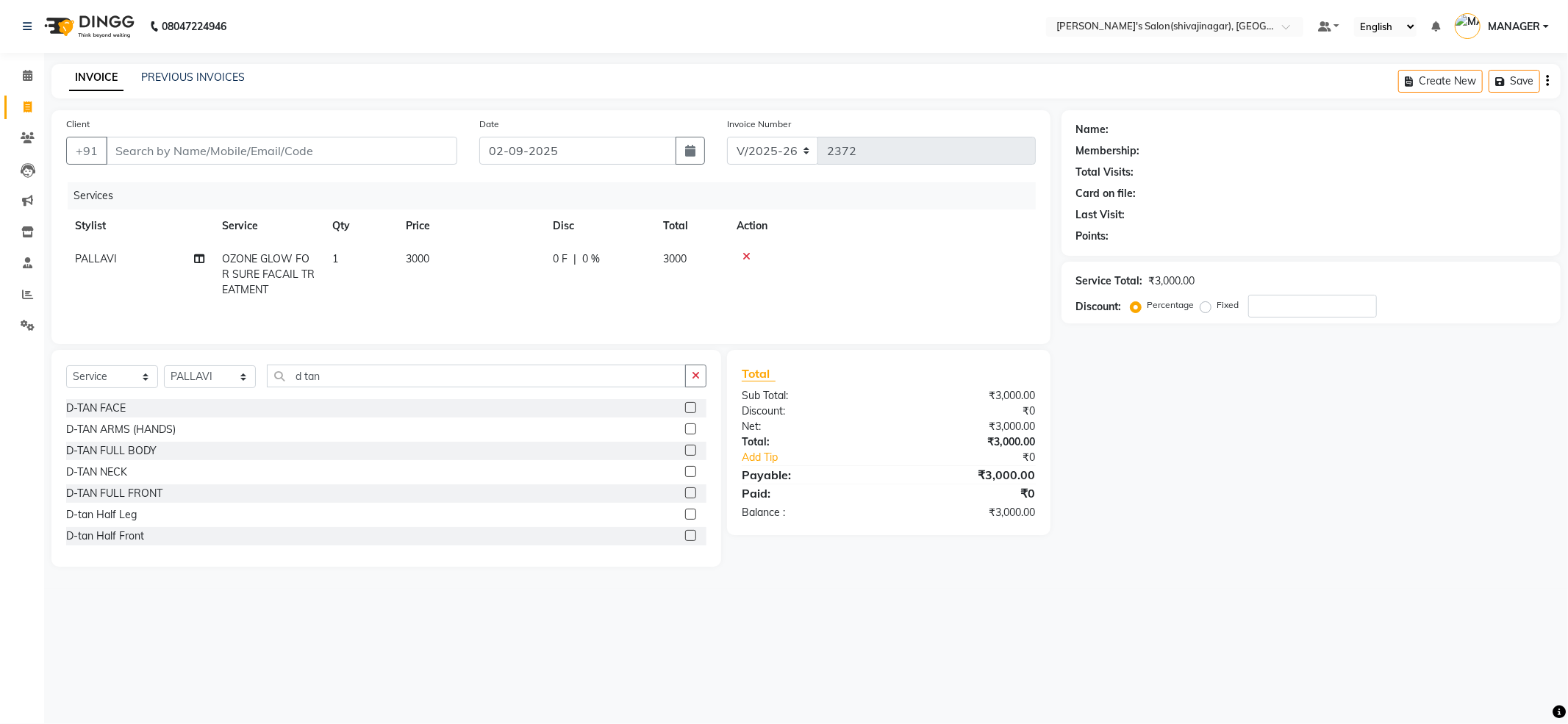
click at [126, 394] on div "Select Service Product Membership Package Voucher Prepaid Gift Card Select Styl…" at bounding box center [386, 382] width 640 height 35
click at [95, 408] on div "D-TAN FACE" at bounding box center [95, 408] width 59 height 15
checkbox input "false"
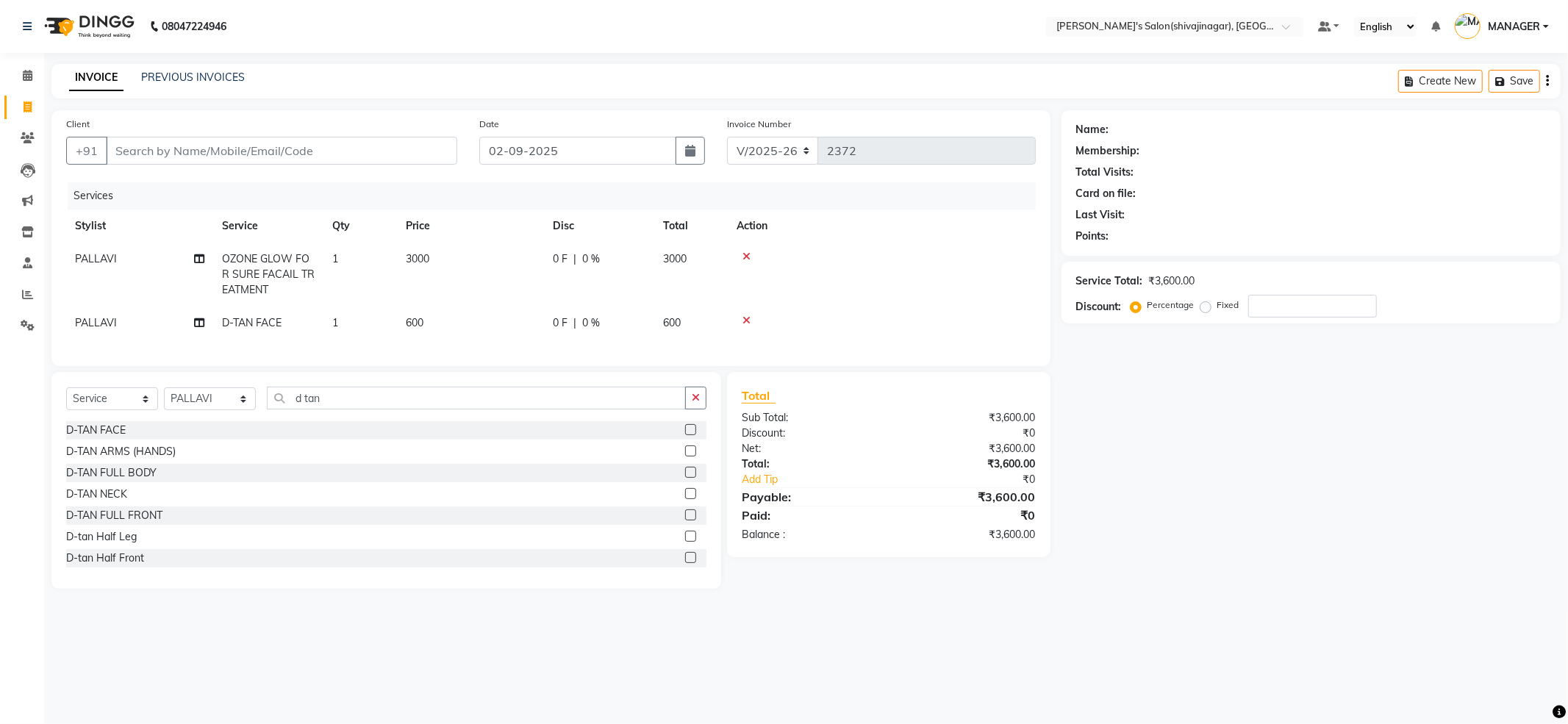
click at [377, 127] on div "Client +91" at bounding box center [261, 146] width 413 height 60
click at [362, 157] on input "Client" at bounding box center [281, 151] width 352 height 28
click at [369, 152] on input "Client" at bounding box center [281, 151] width 352 height 28
click at [369, 153] on input "Client" at bounding box center [281, 151] width 352 height 28
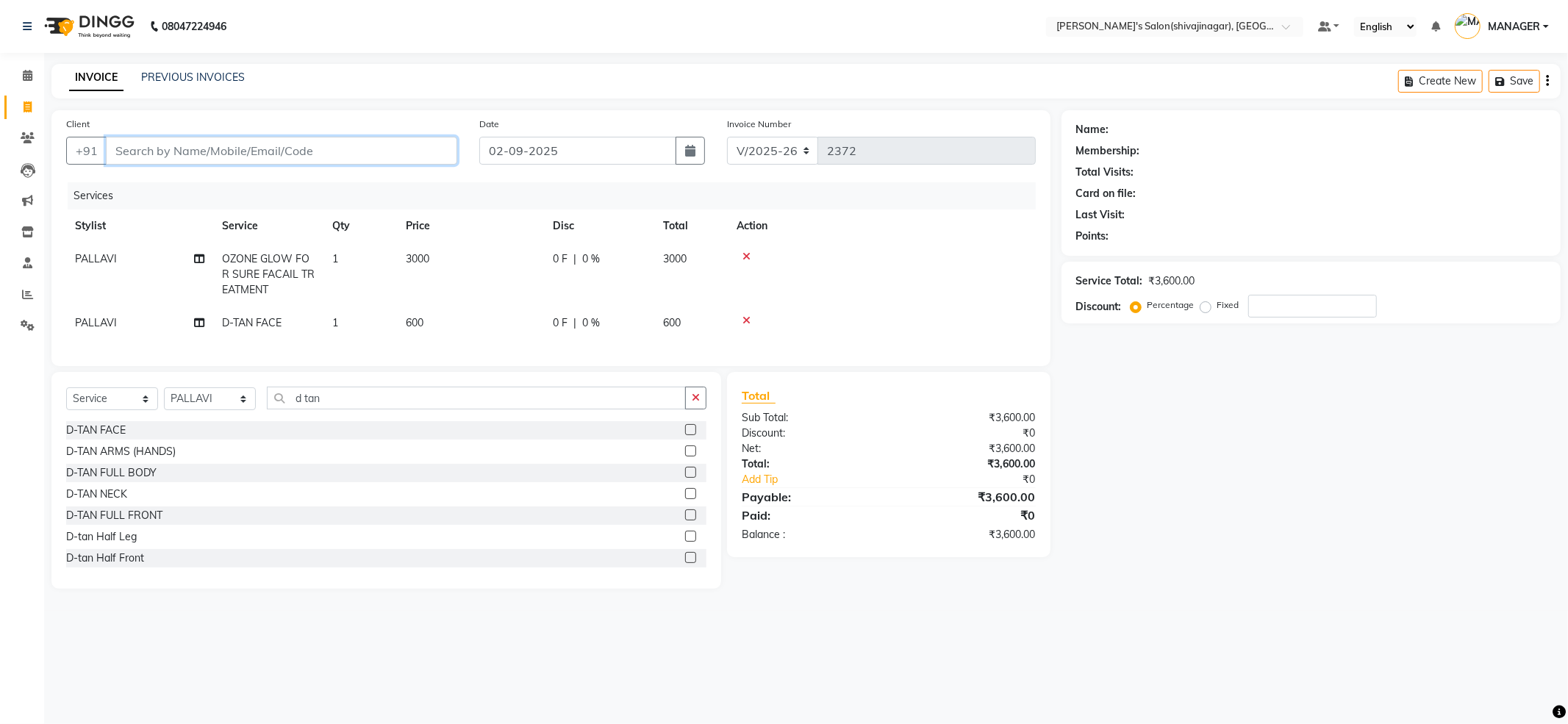
click at [186, 156] on input "Client" at bounding box center [281, 151] width 352 height 28
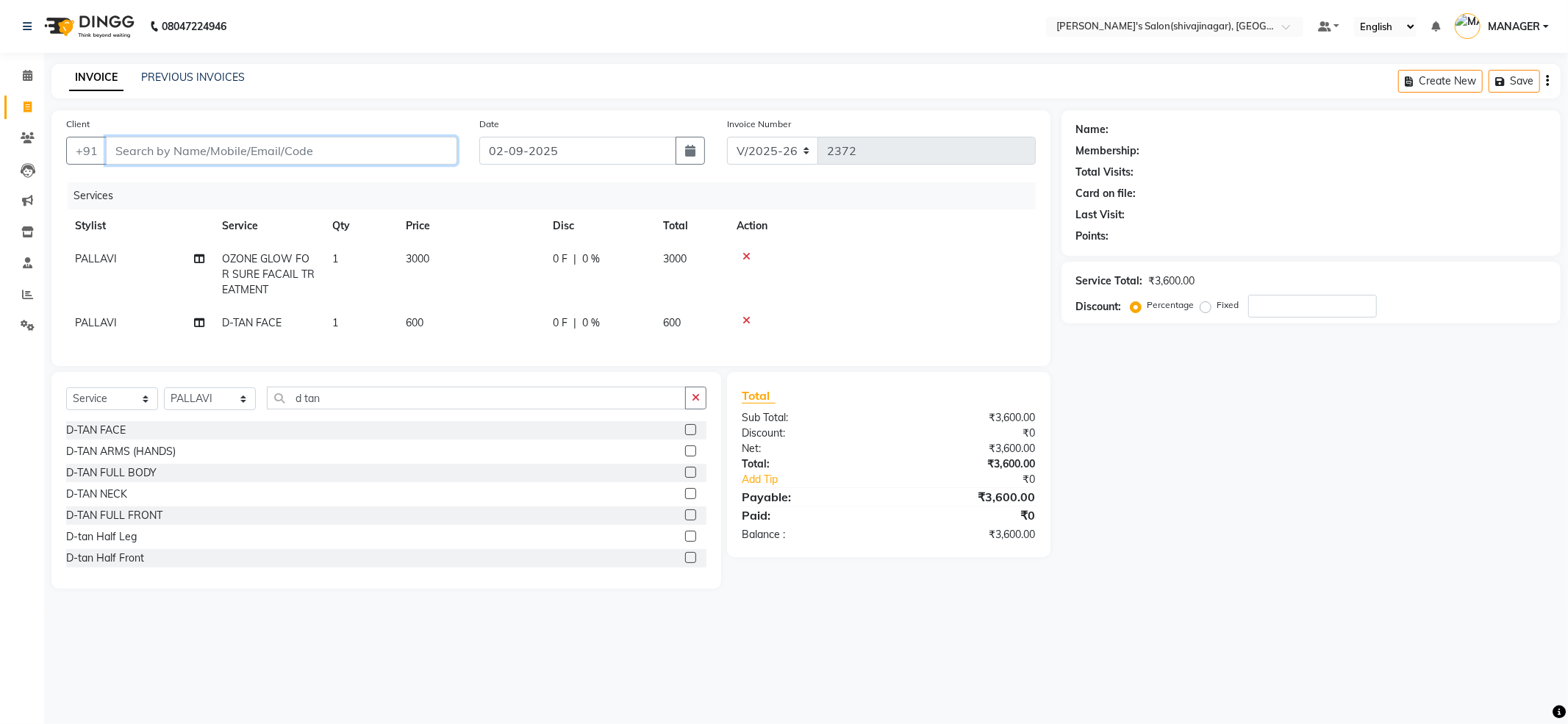
click at [186, 156] on input "Client" at bounding box center [281, 151] width 352 height 28
type input "7"
type input "0"
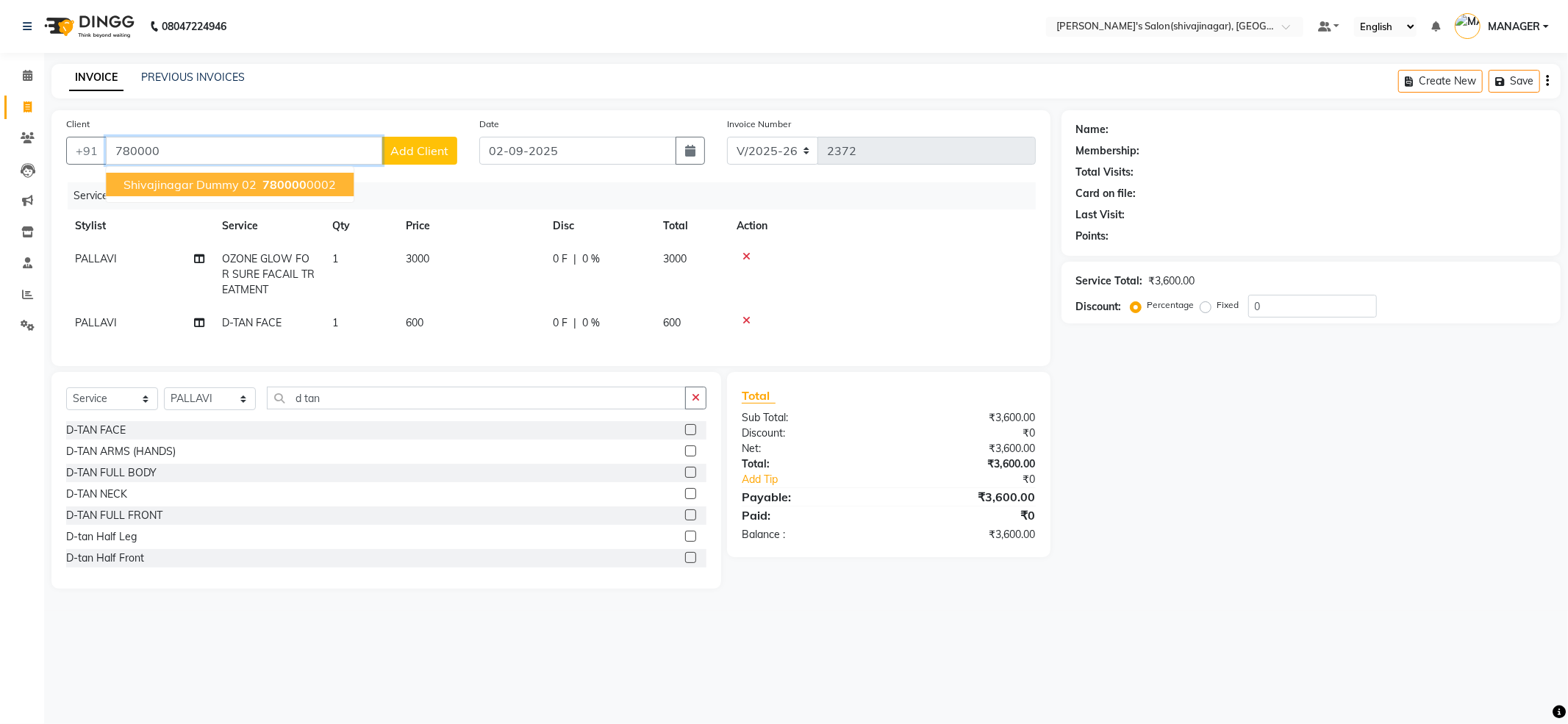
drag, startPoint x: 133, startPoint y: 185, endPoint x: 135, endPoint y: 202, distance: 17.1
click at [133, 189] on span "shivajinagar dummy 02" at bounding box center [190, 185] width 133 height 15
type input "7800000002"
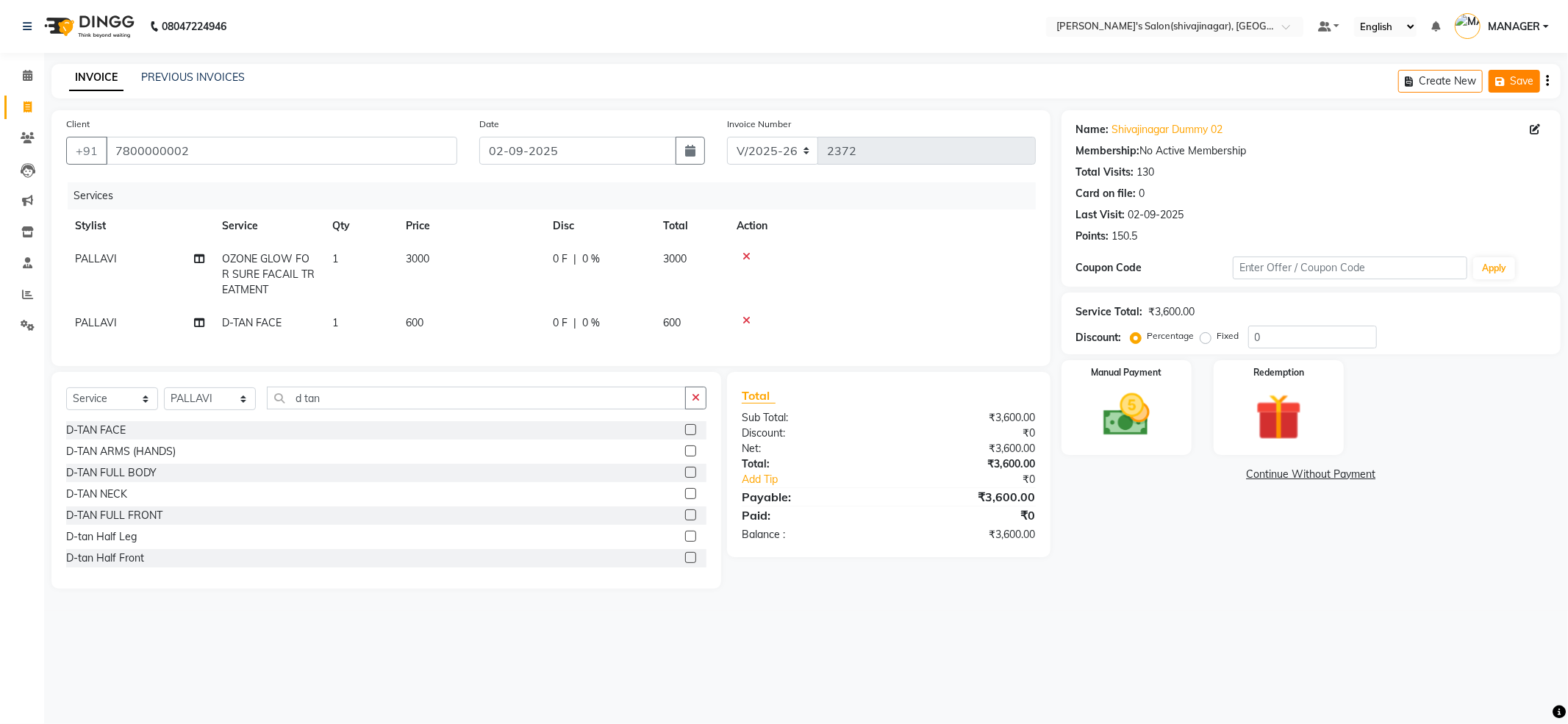
click at [1517, 89] on button "Save" at bounding box center [1514, 81] width 52 height 23
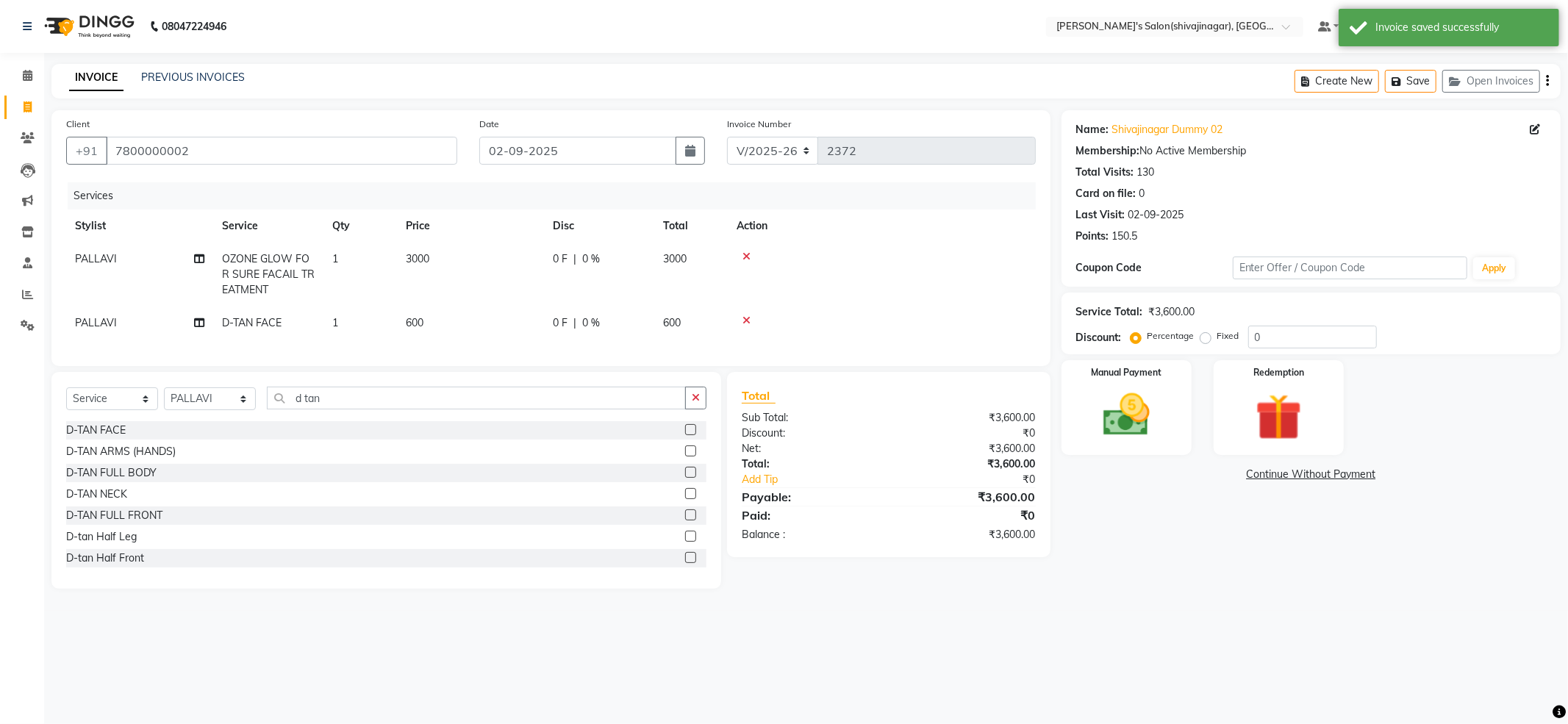
click at [212, 68] on div "INVOICE PREVIOUS INVOICES Create New Save Open Invoices" at bounding box center [806, 81] width 1510 height 35
click at [173, 75] on link "PREVIOUS INVOICES" at bounding box center [193, 77] width 104 height 13
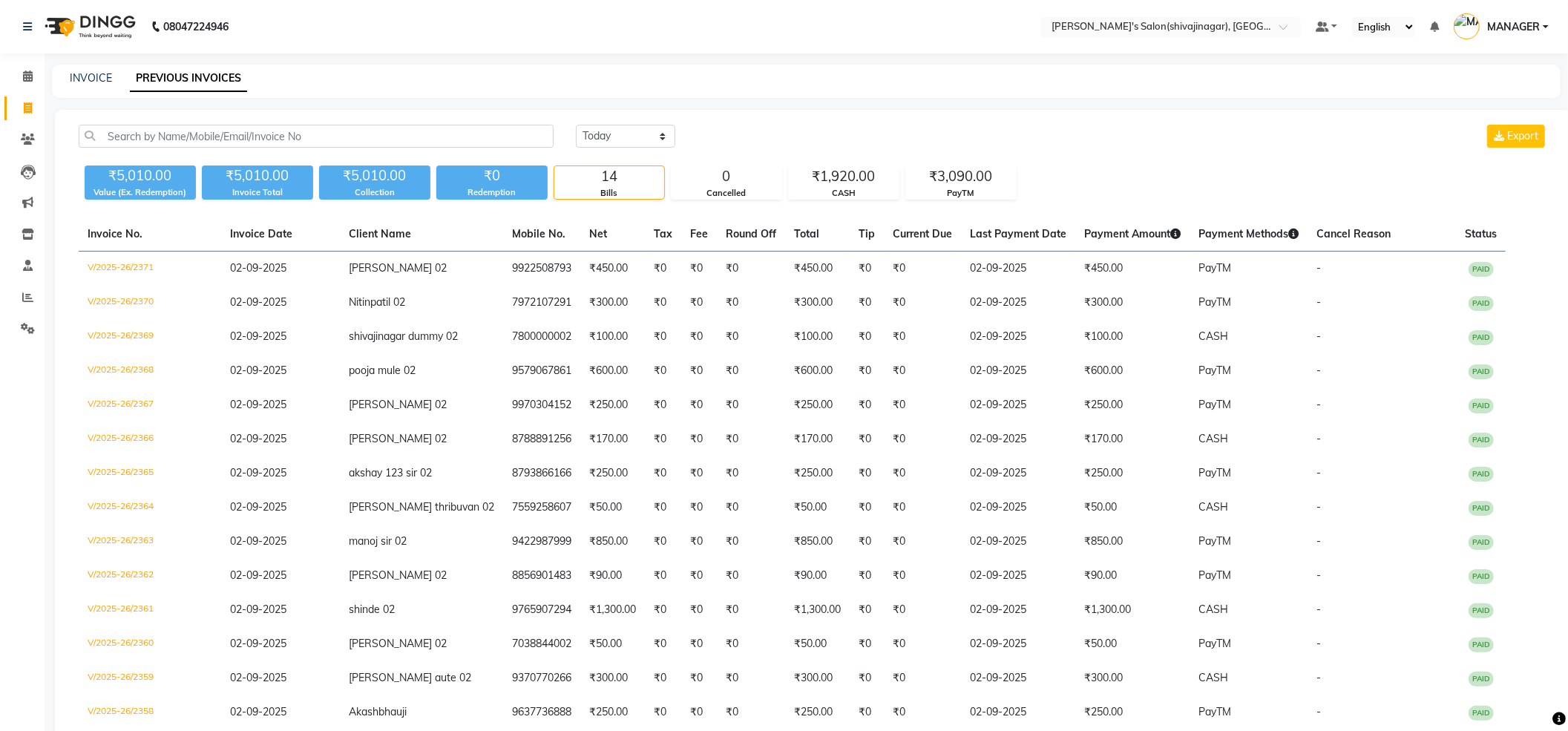
click at [33, 95] on li "Invoice" at bounding box center [22, 109] width 45 height 32
click at [28, 107] on icon at bounding box center [28, 109] width 9 height 11
select select "service"
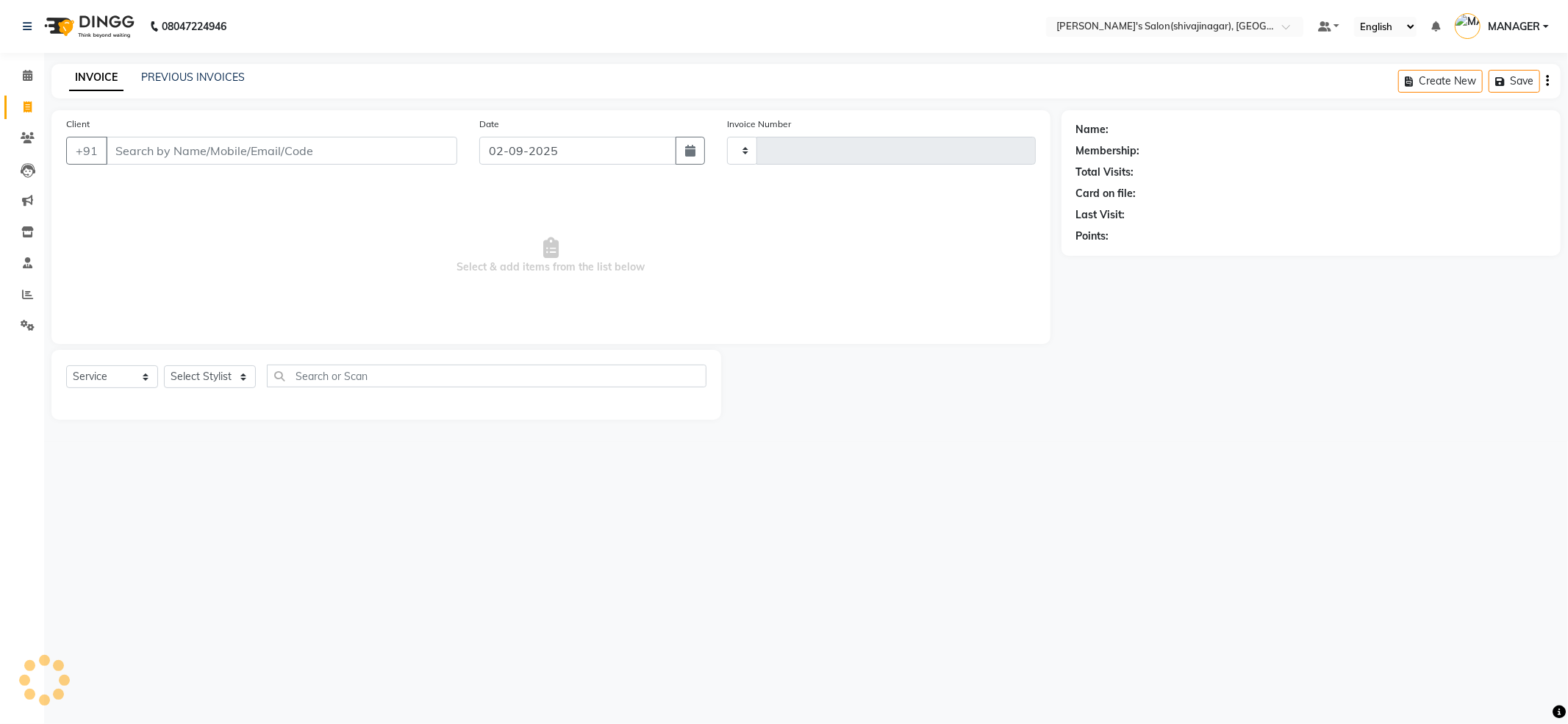
type input "2372"
select select "4174"
click at [187, 365] on select "Select Stylist ABHI AKASH R AKKI HARRI KIRTI MANAGER MISS STAFF MONG'Z. NILOFER…" at bounding box center [209, 376] width 91 height 23
select select "24666"
click at [164, 365] on select "Select Stylist ABHI AKASH R AKKI HARRI KIRTI MANAGER MISS STAFF MONG'Z. NILOFER…" at bounding box center [209, 376] width 91 height 23
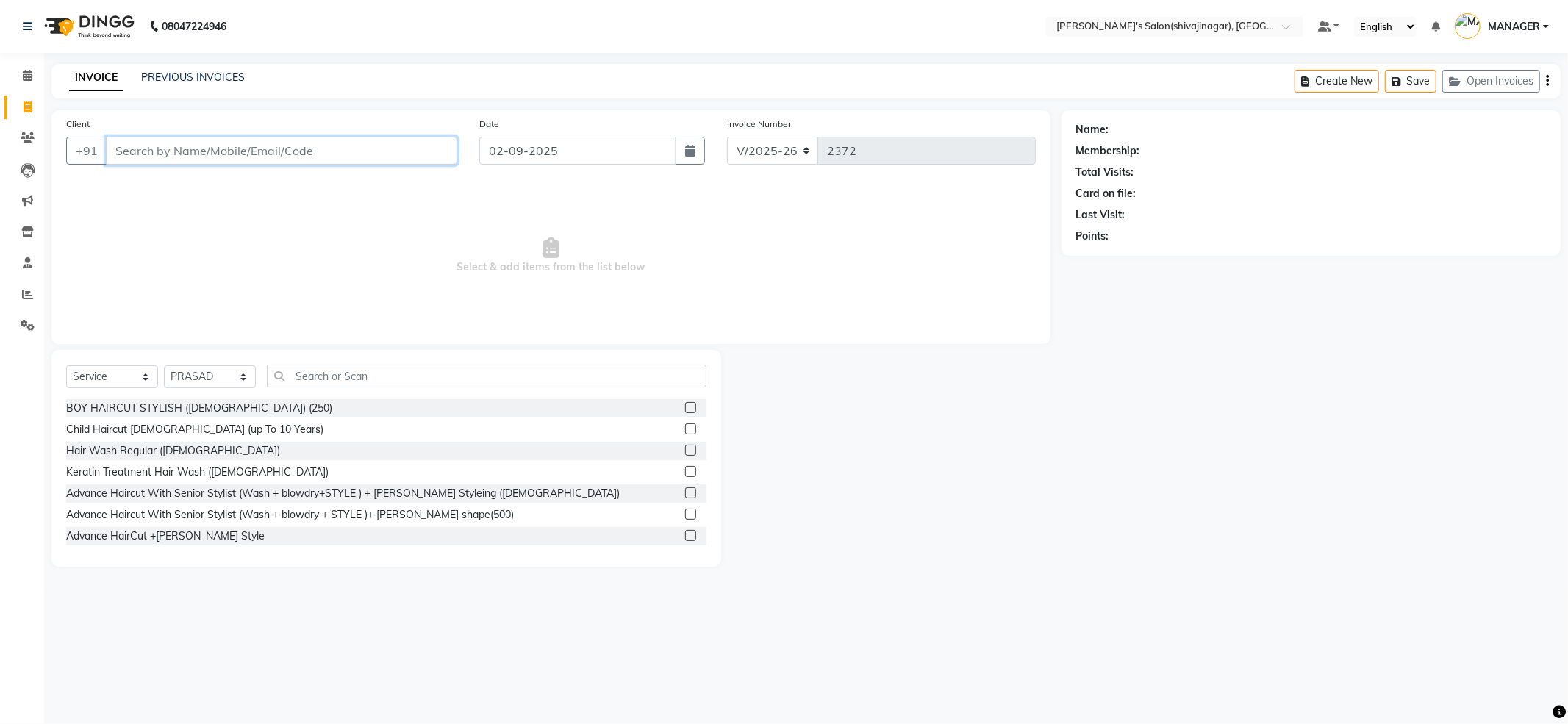
click at [226, 145] on input "Client" at bounding box center [281, 151] width 352 height 28
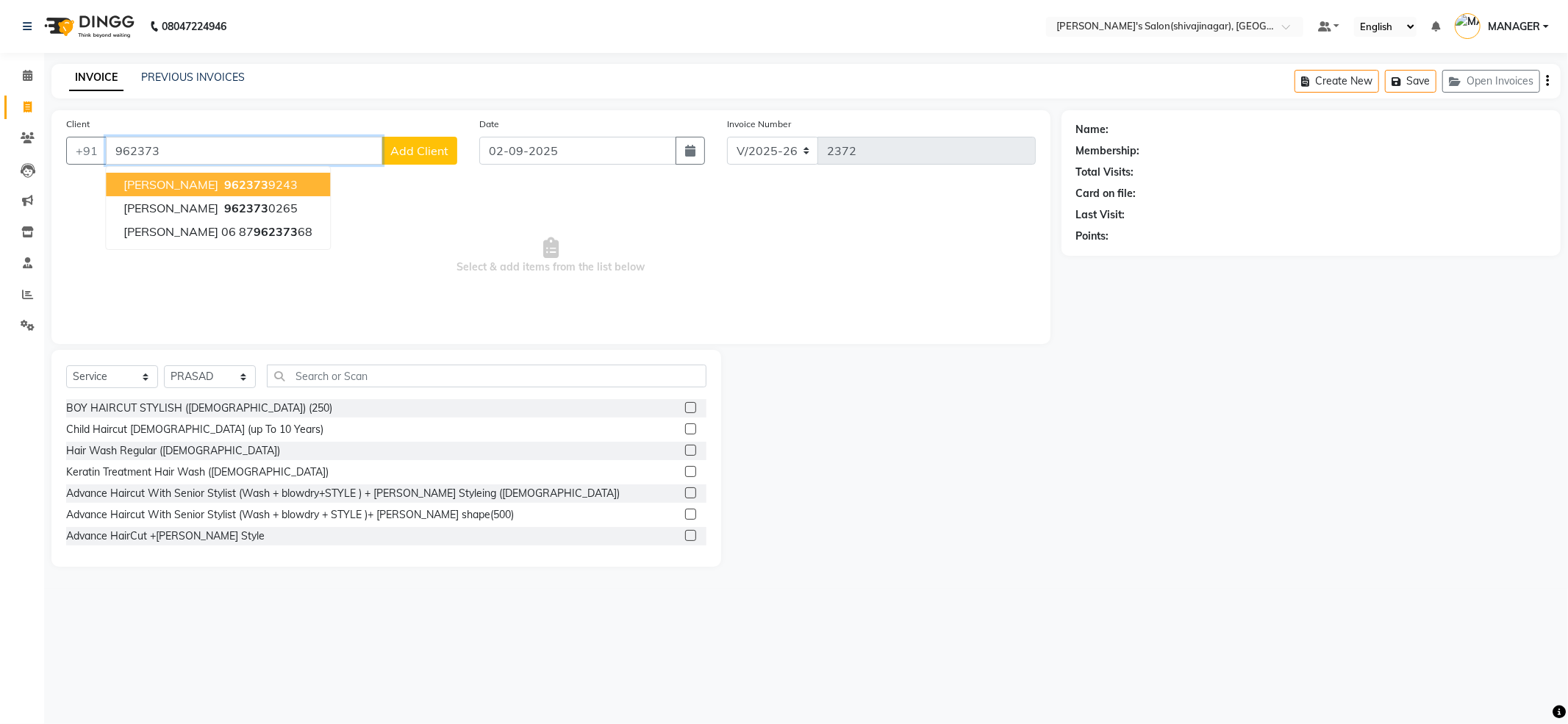
click at [169, 182] on span "Prashant gaikawad" at bounding box center [171, 185] width 95 height 15
type input "9623739243"
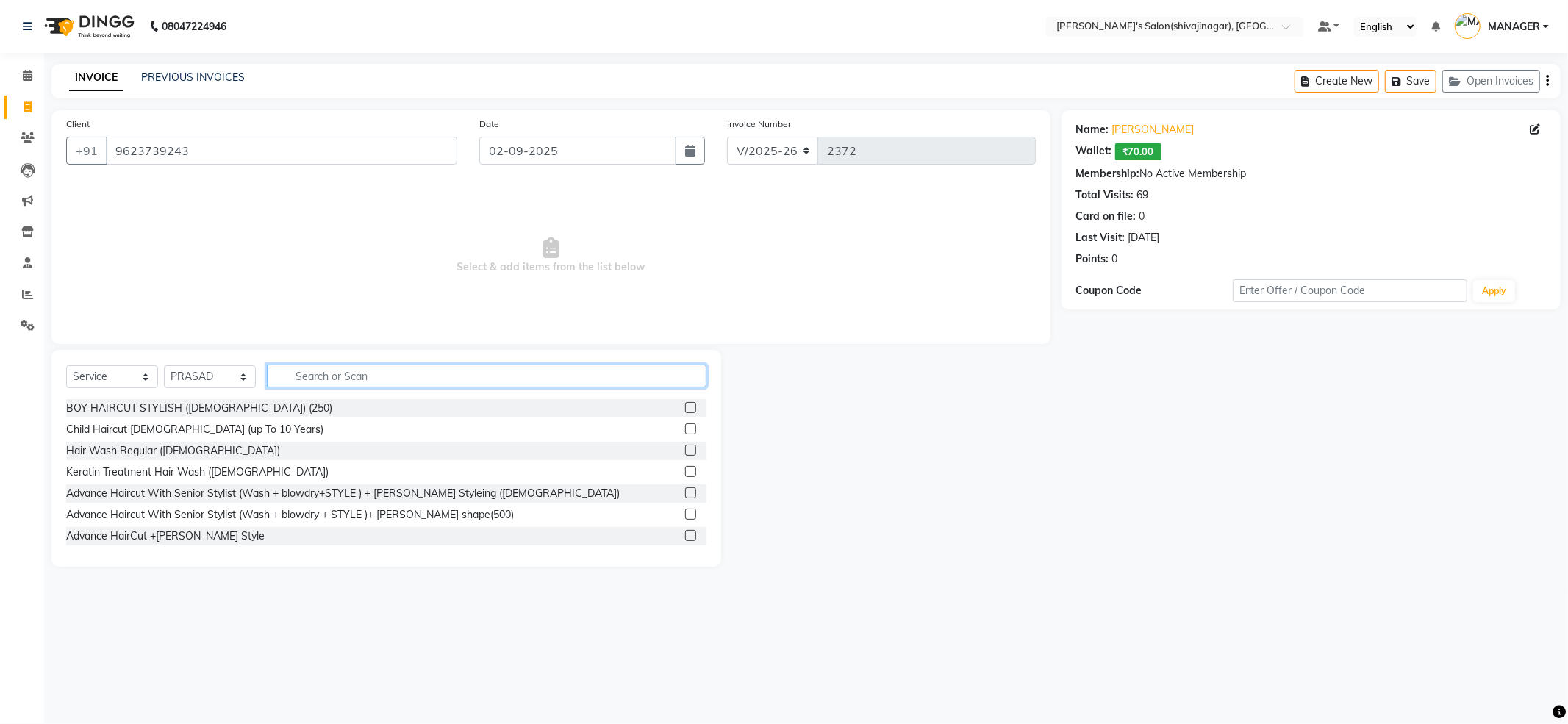
click at [404, 377] on input "text" at bounding box center [487, 376] width 439 height 23
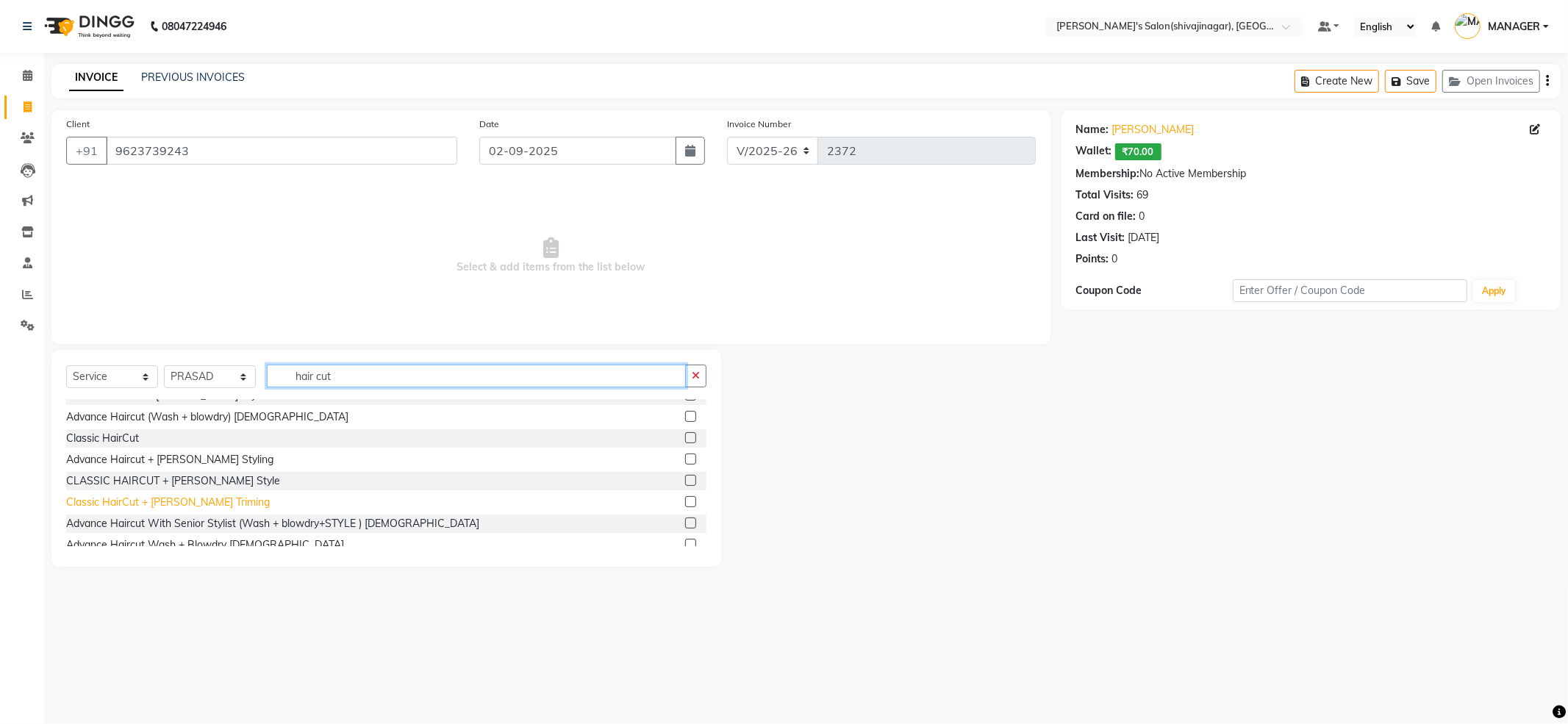
scroll to position [194, 0]
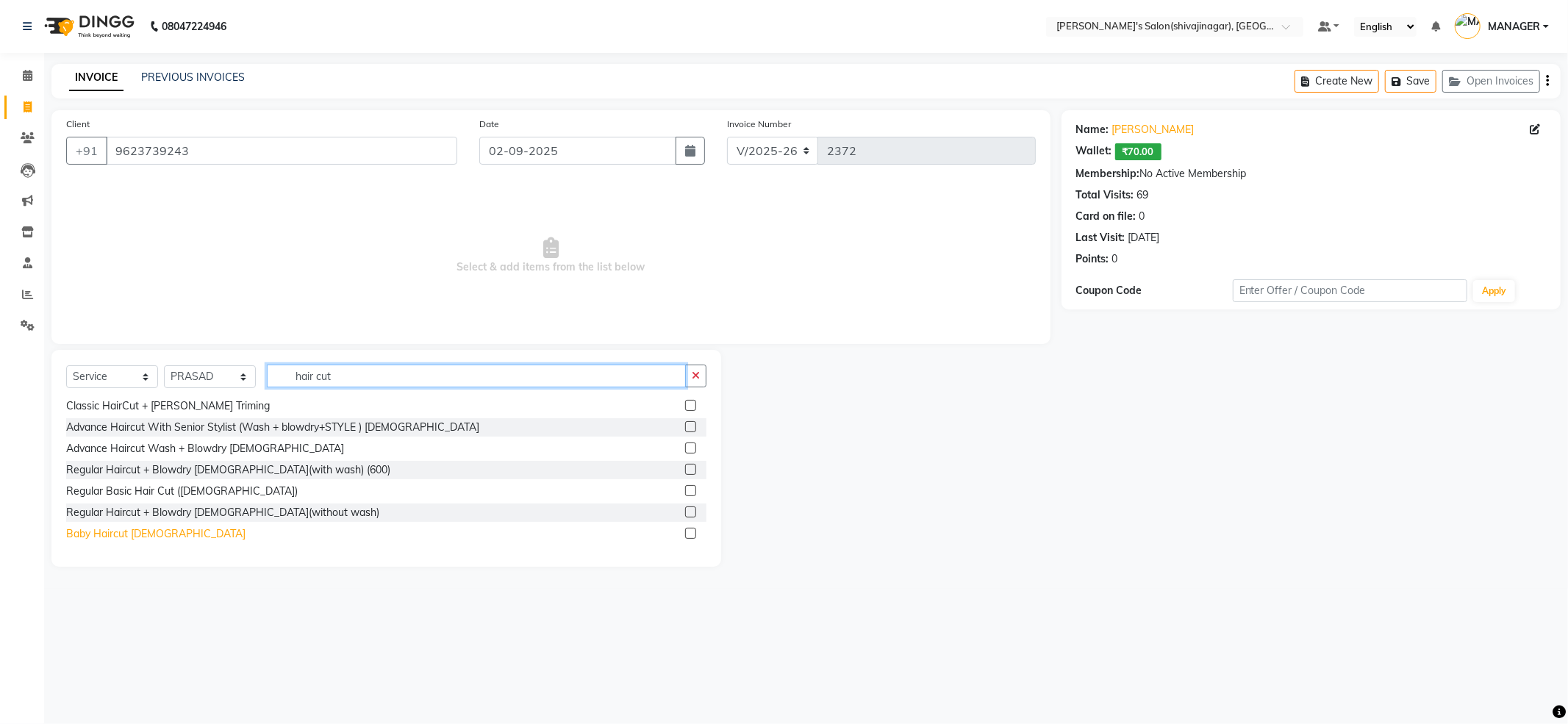
type input "hair cut"
click at [121, 535] on div "Baby Haircut FEMALE" at bounding box center [156, 534] width 179 height 15
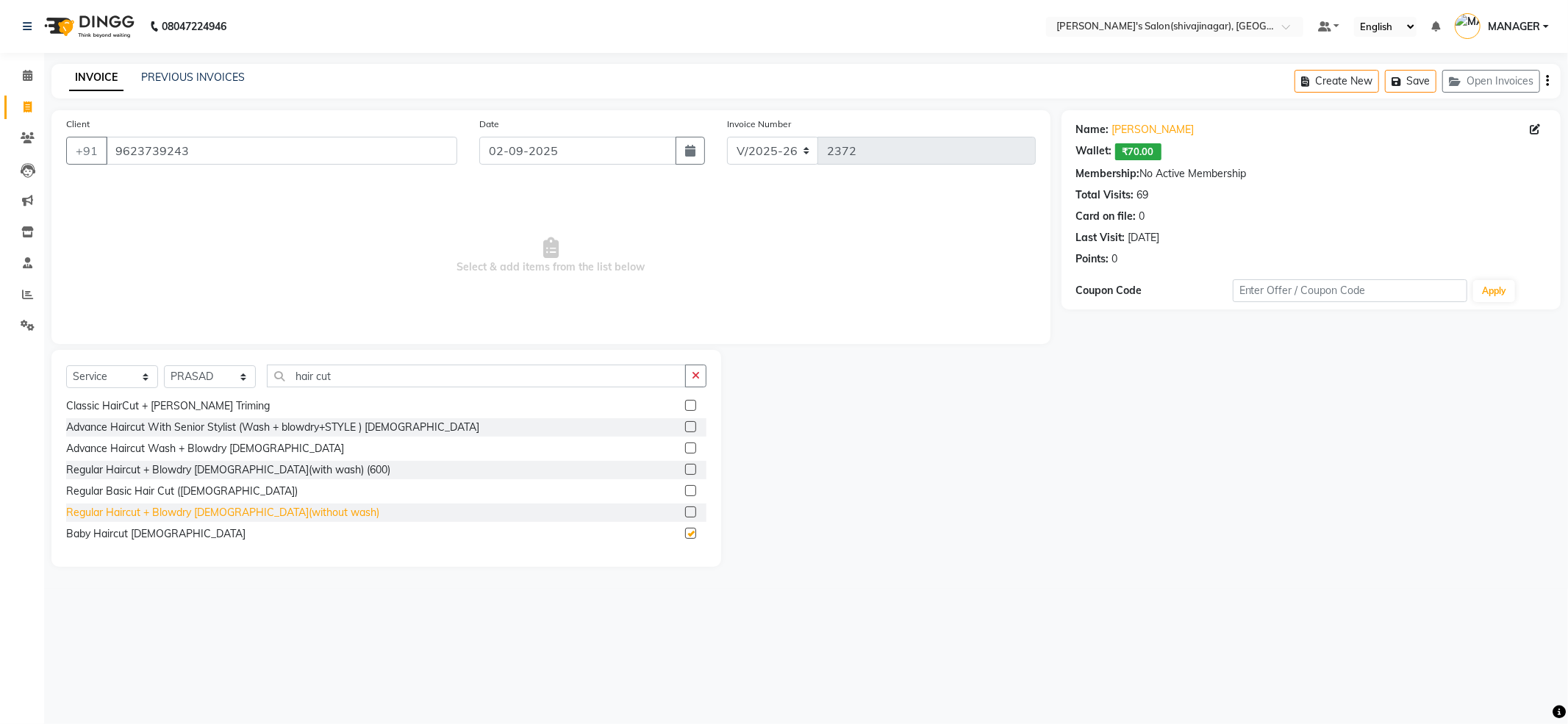
checkbox input "false"
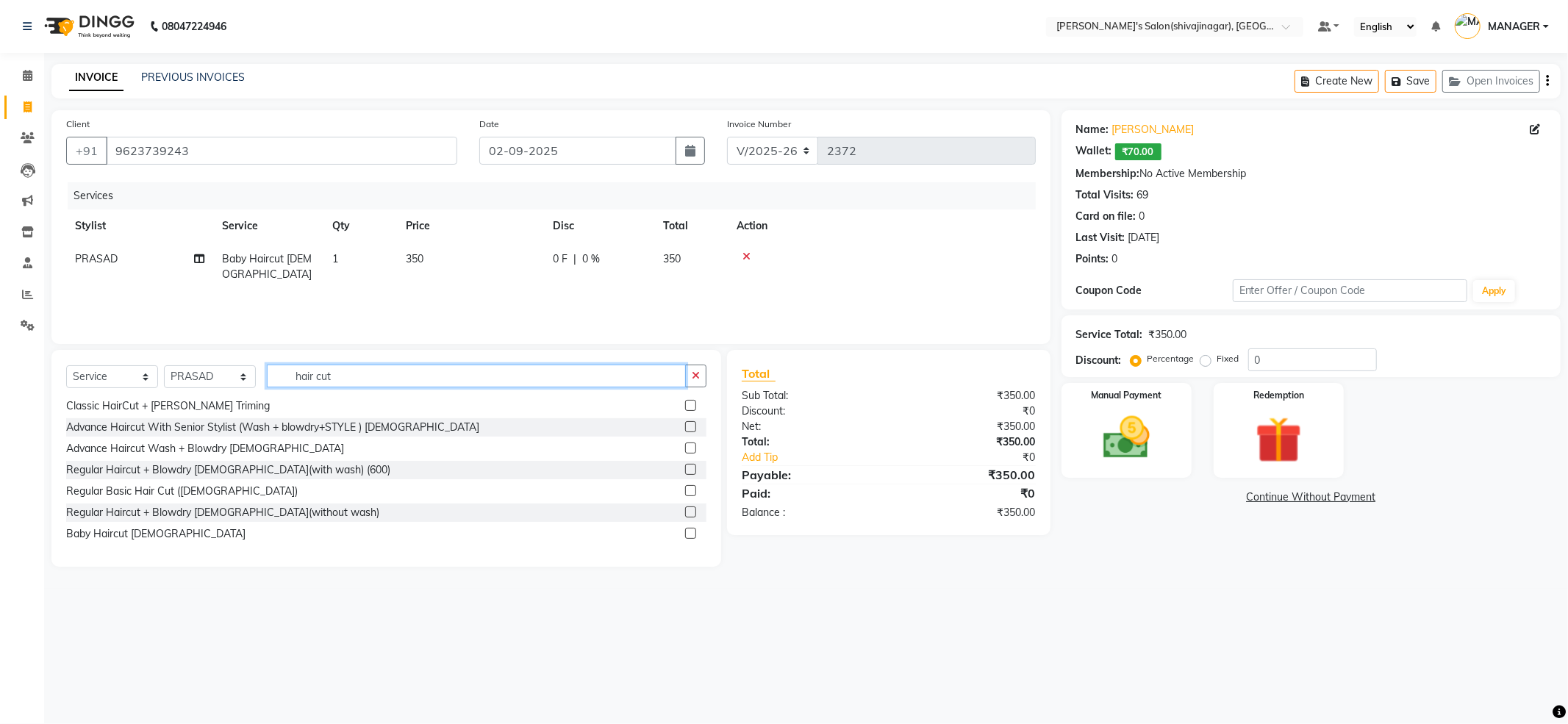
click at [388, 372] on input "hair cut" at bounding box center [476, 376] width 419 height 23
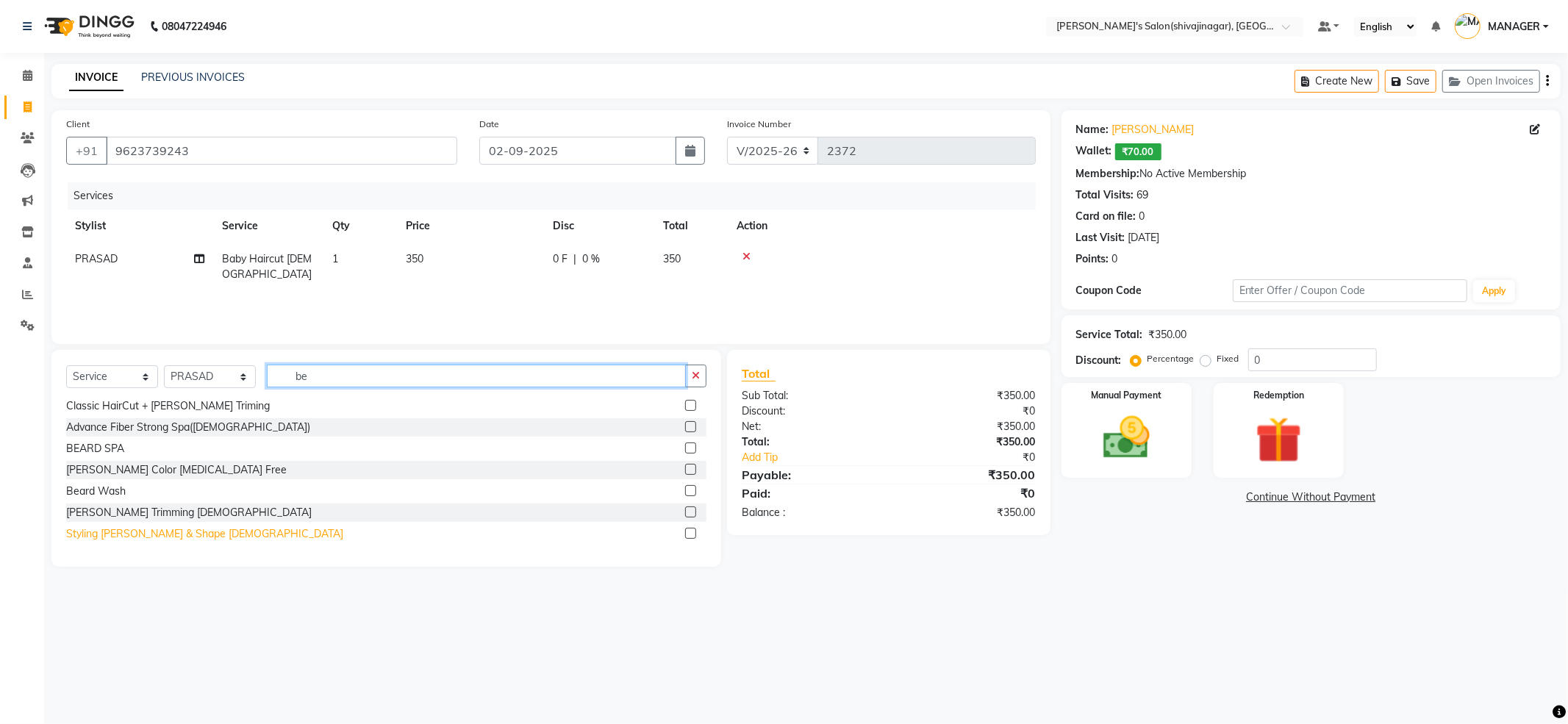
type input "be"
click at [141, 538] on div "Styling Beard & Shape MALE" at bounding box center [205, 534] width 277 height 15
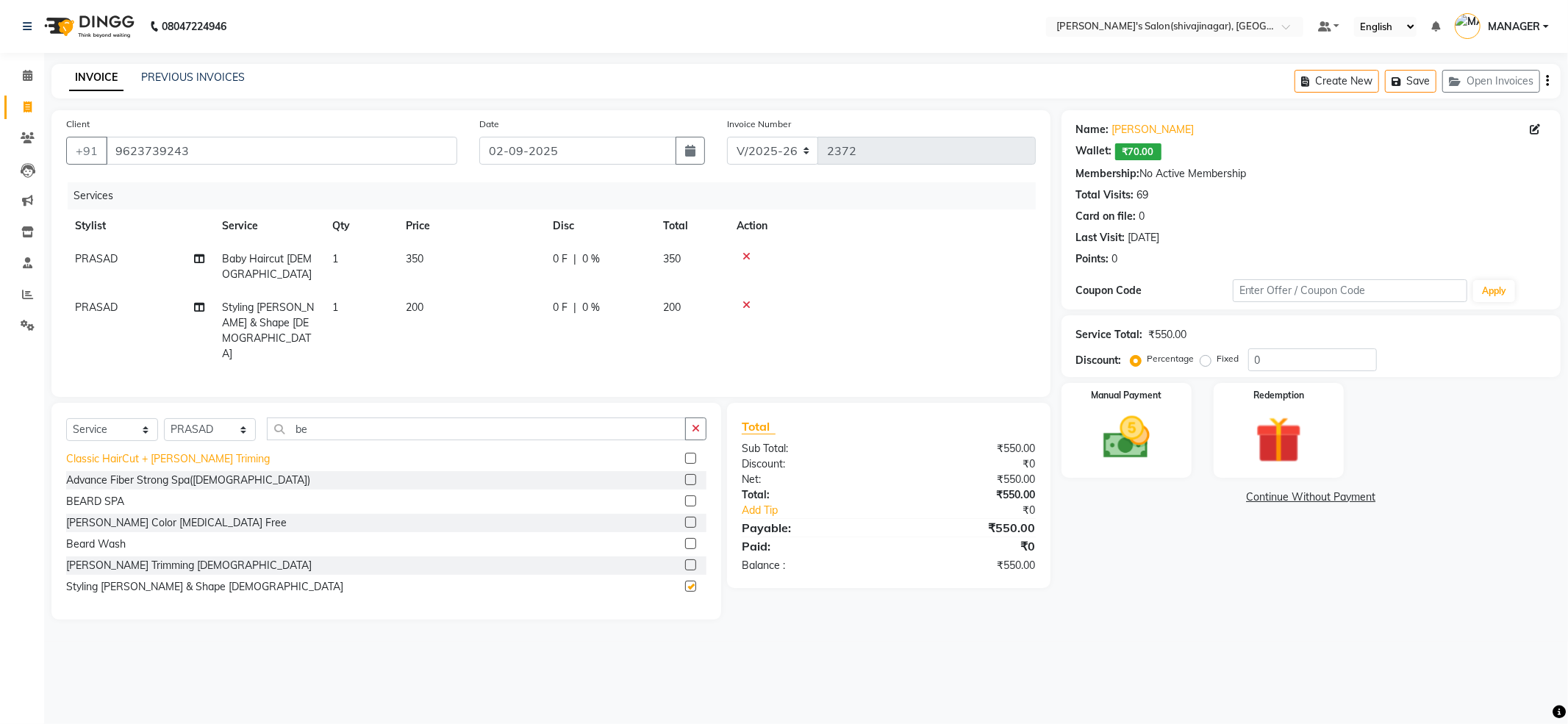
checkbox input "false"
drag, startPoint x: 1280, startPoint y: 362, endPoint x: 1188, endPoint y: 380, distance: 93.7
click at [1192, 371] on div "Percentage Fixed 0" at bounding box center [1255, 360] width 243 height 23
type input "10"
click at [1147, 407] on div "Manual Payment" at bounding box center [1126, 430] width 135 height 98
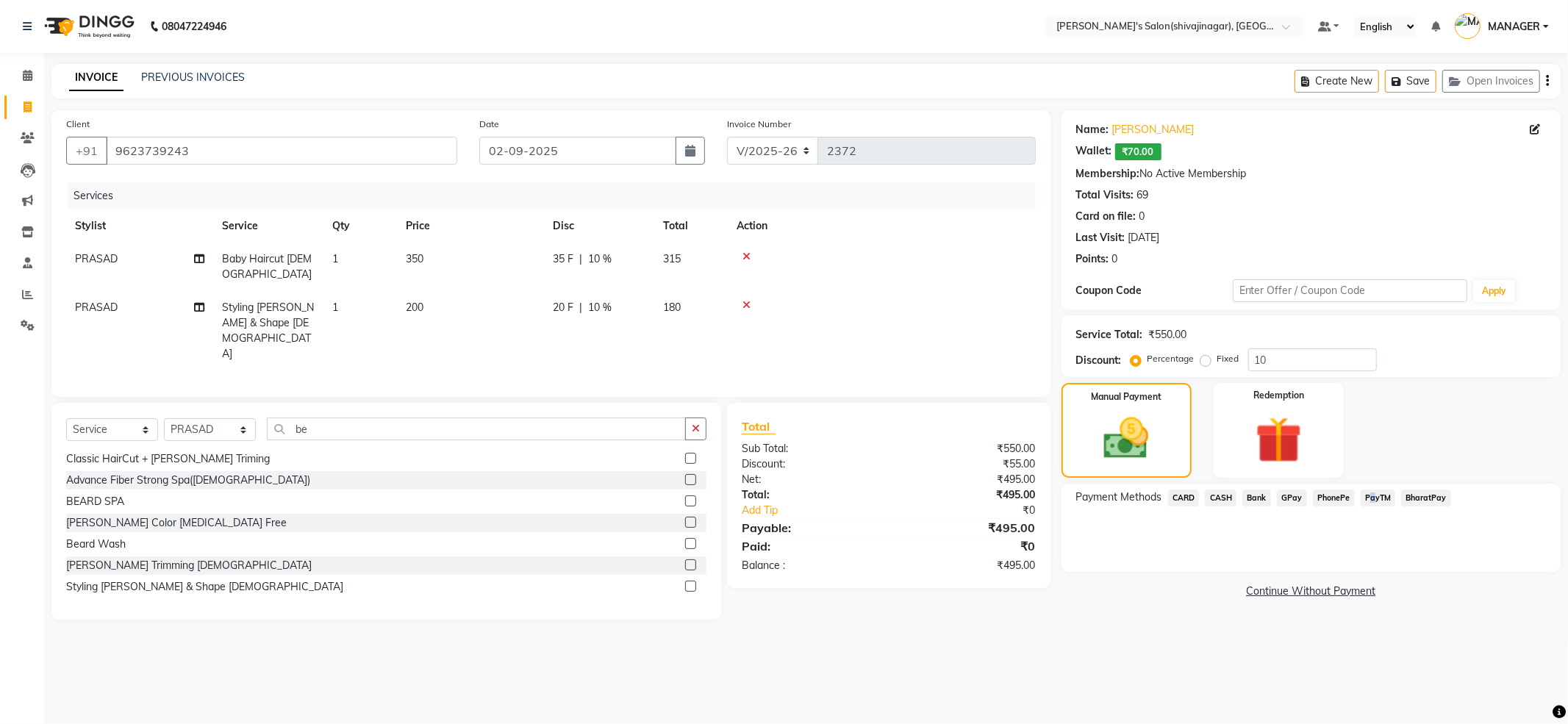
drag, startPoint x: 1371, startPoint y: 491, endPoint x: 1386, endPoint y: 516, distance: 29.2
click at [1378, 486] on div "Payment Methods CARD CASH Bank GPay PhonePe PayTM BharatPay" at bounding box center [1311, 528] width 499 height 89
click at [1362, 504] on span "PayTM" at bounding box center [1378, 498] width 35 height 17
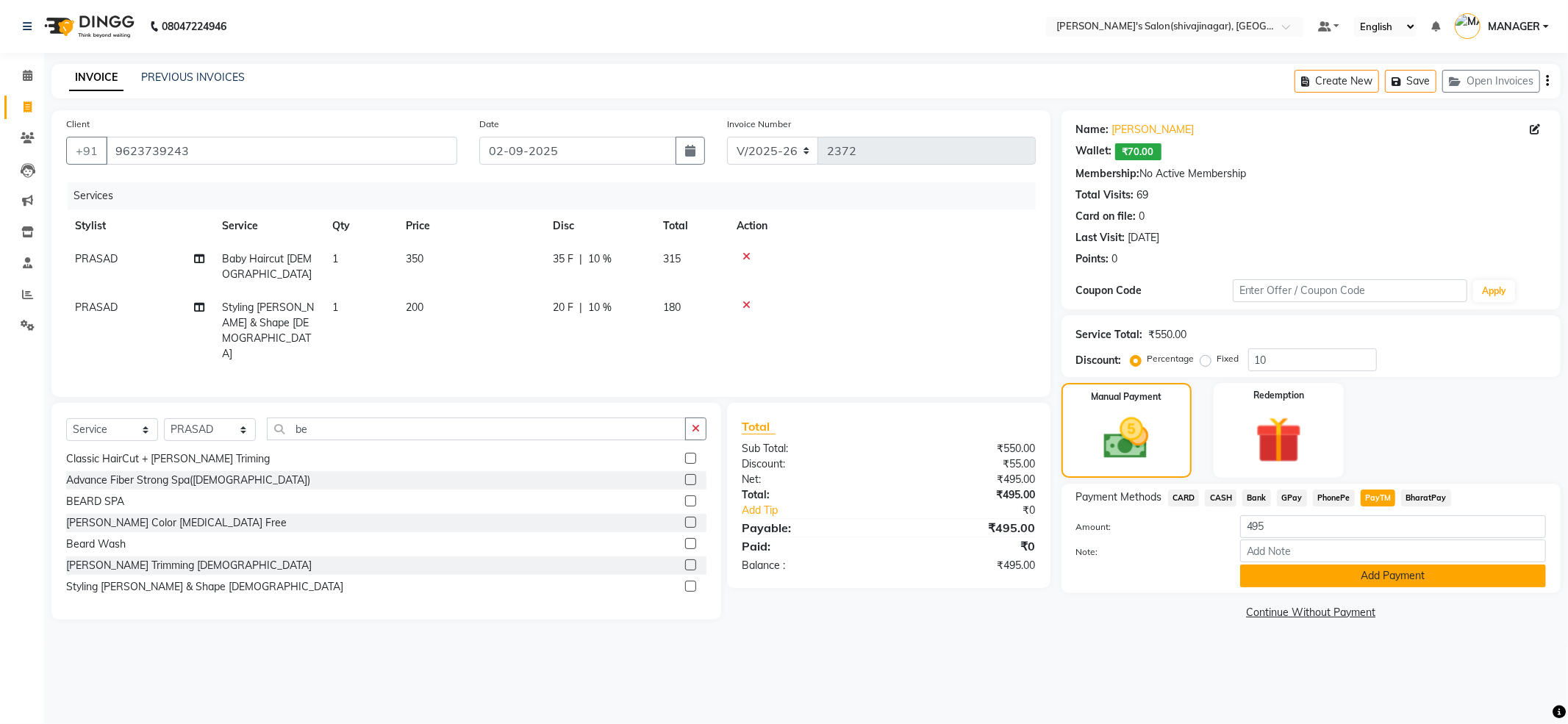
click at [1377, 581] on button "Add Payment" at bounding box center [1393, 576] width 305 height 23
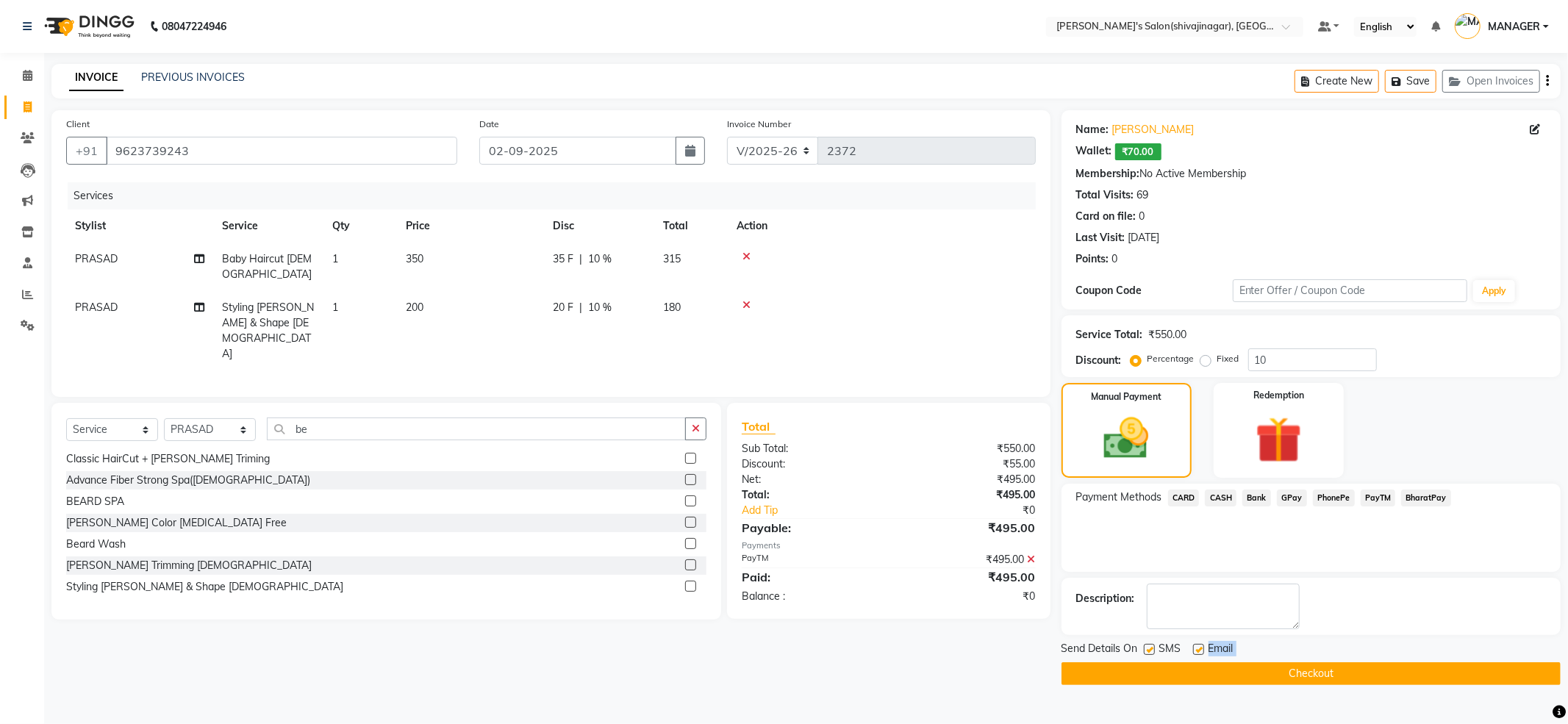
drag, startPoint x: 1176, startPoint y: 662, endPoint x: 1182, endPoint y: 656, distance: 8.5
click at [1182, 657] on div "Send Details On SMS Email Checkout" at bounding box center [1311, 663] width 499 height 44
click at [1186, 662] on button "Checkout" at bounding box center [1311, 673] width 499 height 23
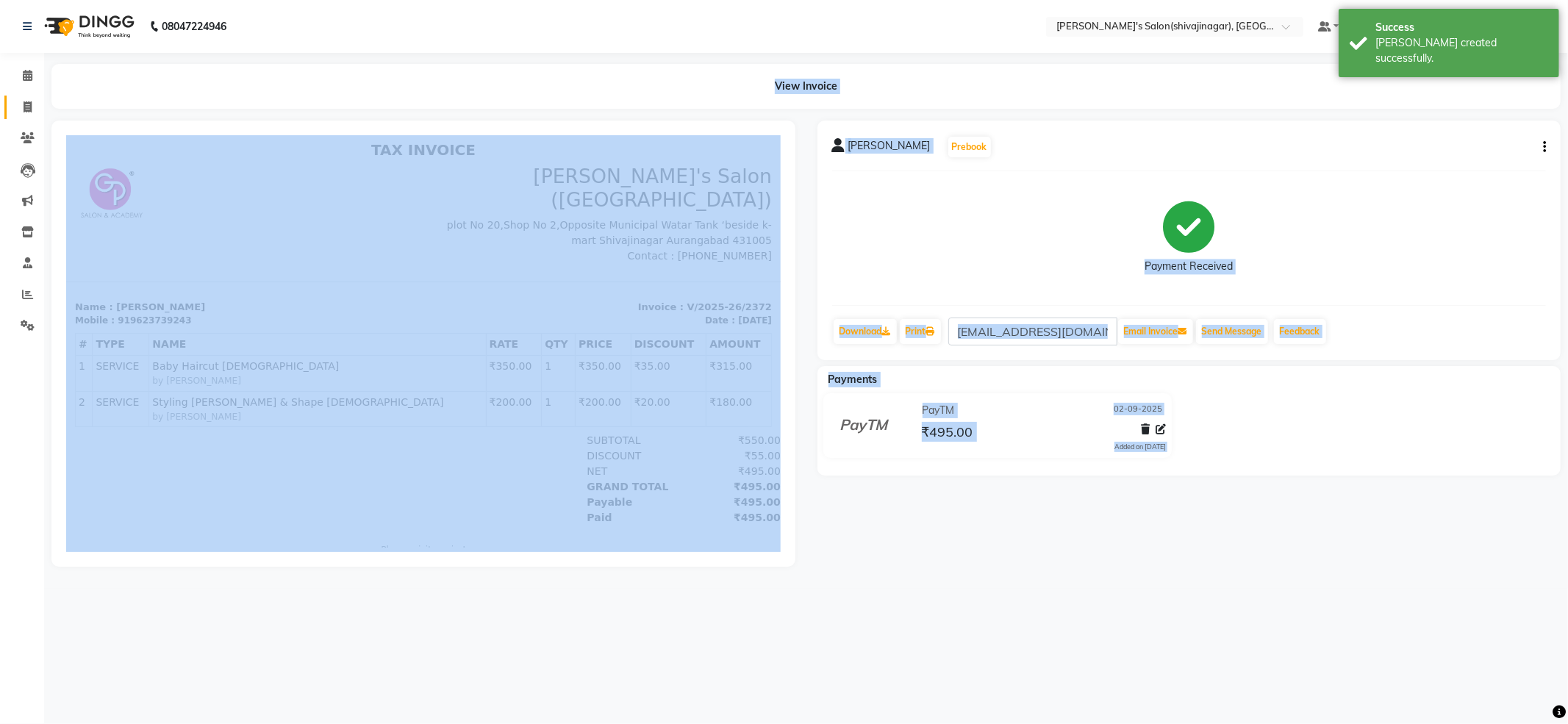
drag, startPoint x: 28, startPoint y: 122, endPoint x: 37, endPoint y: 98, distance: 25.6
click at [33, 122] on ul "Calendar Invoice Clients Leads Marketing Inventory Staff Reports Settings Compl…" at bounding box center [22, 205] width 44 height 288
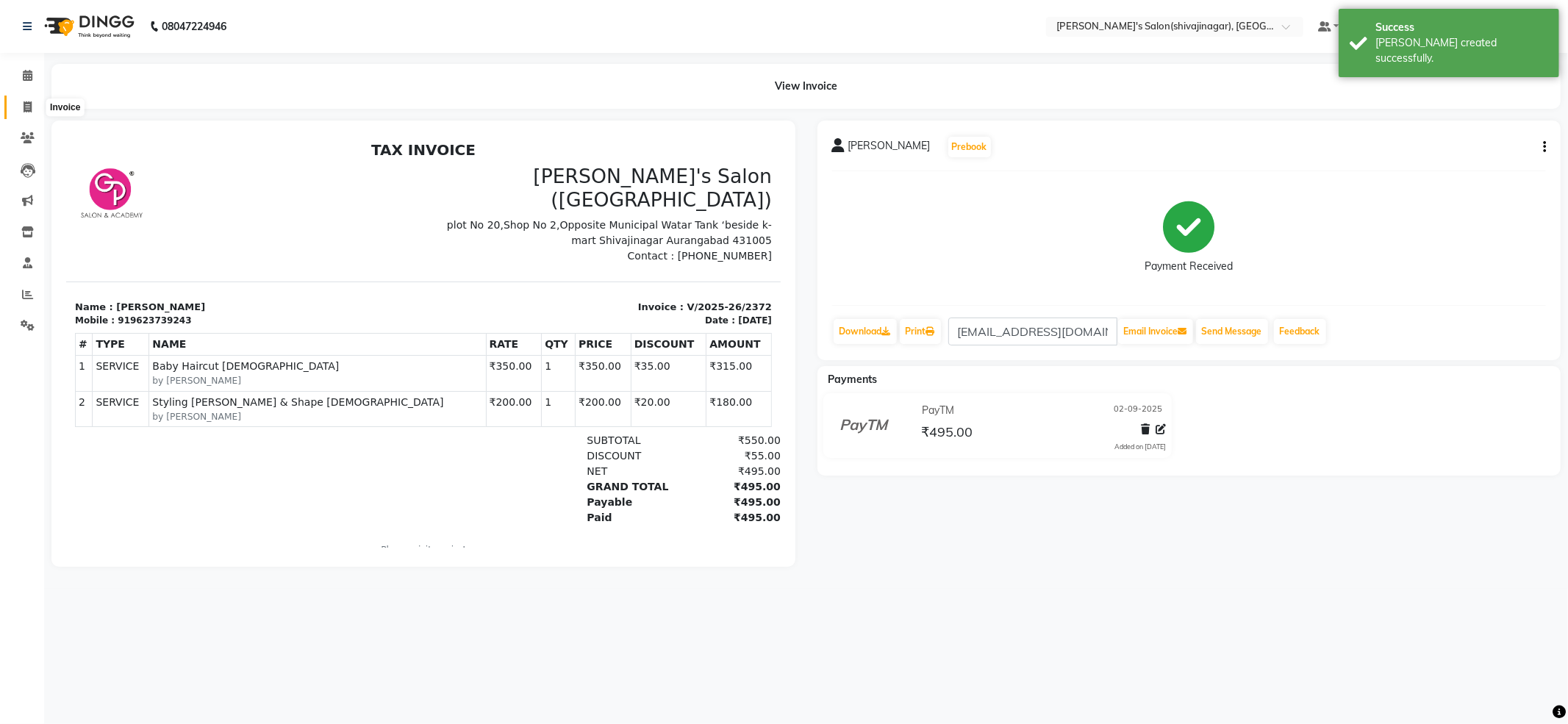
click at [37, 99] on span at bounding box center [27, 107] width 25 height 17
select select "service"
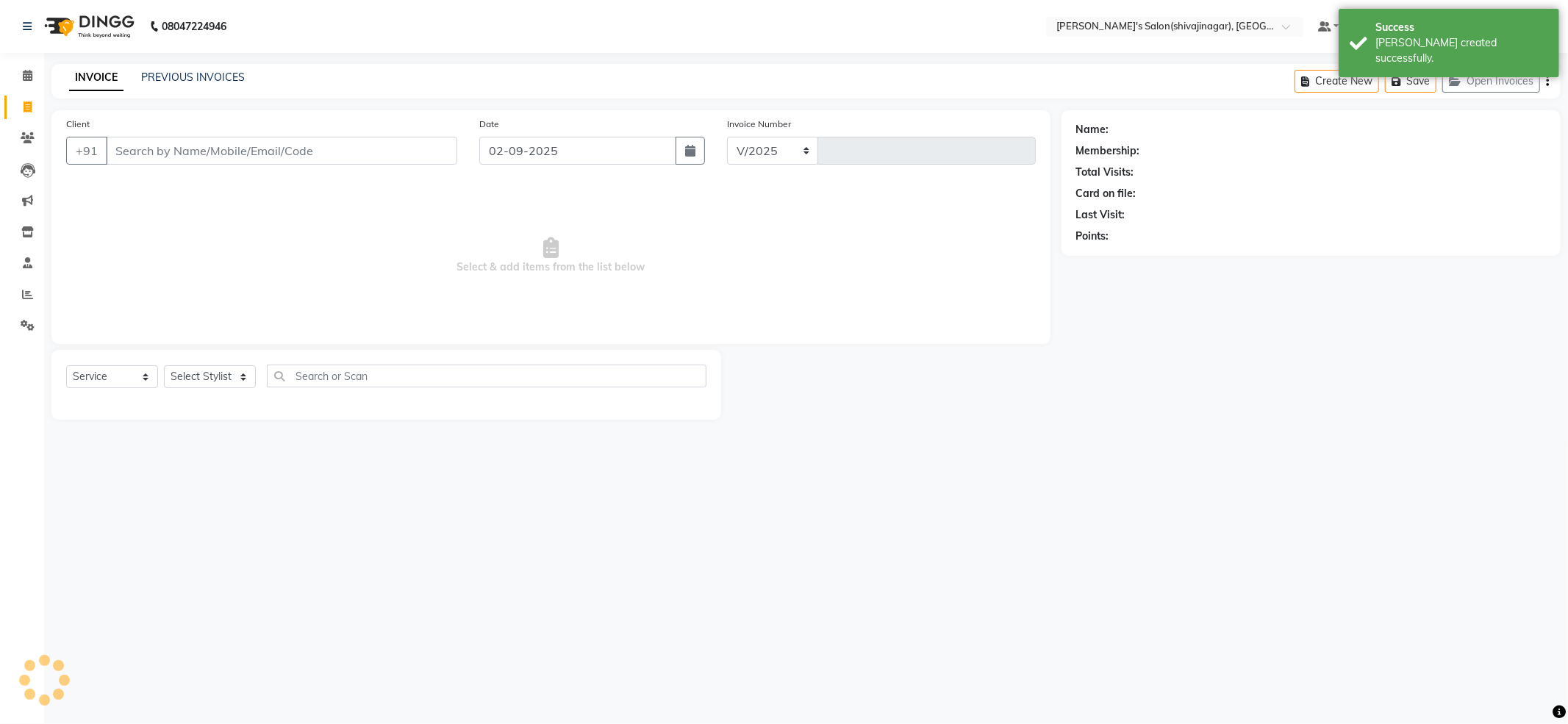
select select "4174"
type input "2373"
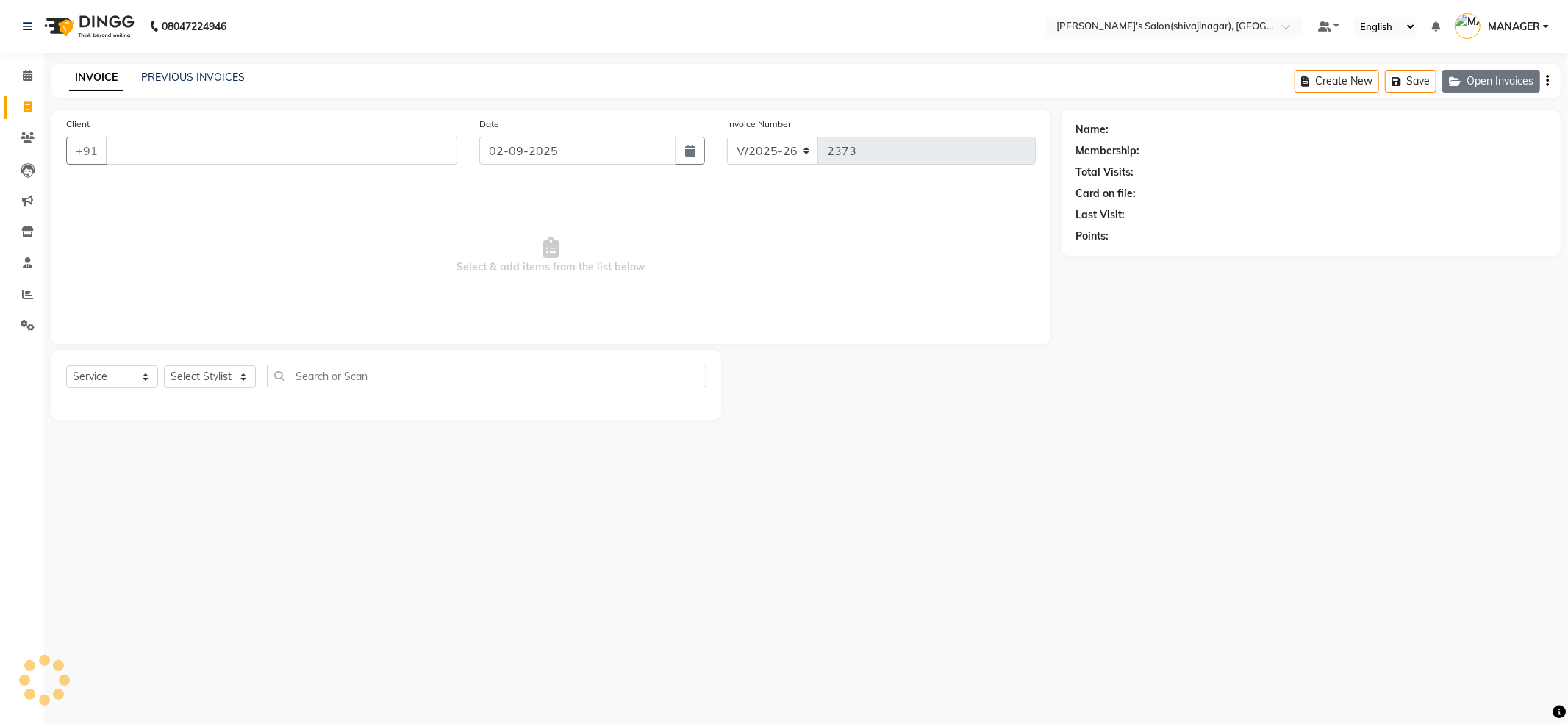
click at [1475, 74] on button "Open Invoices" at bounding box center [1492, 81] width 98 height 23
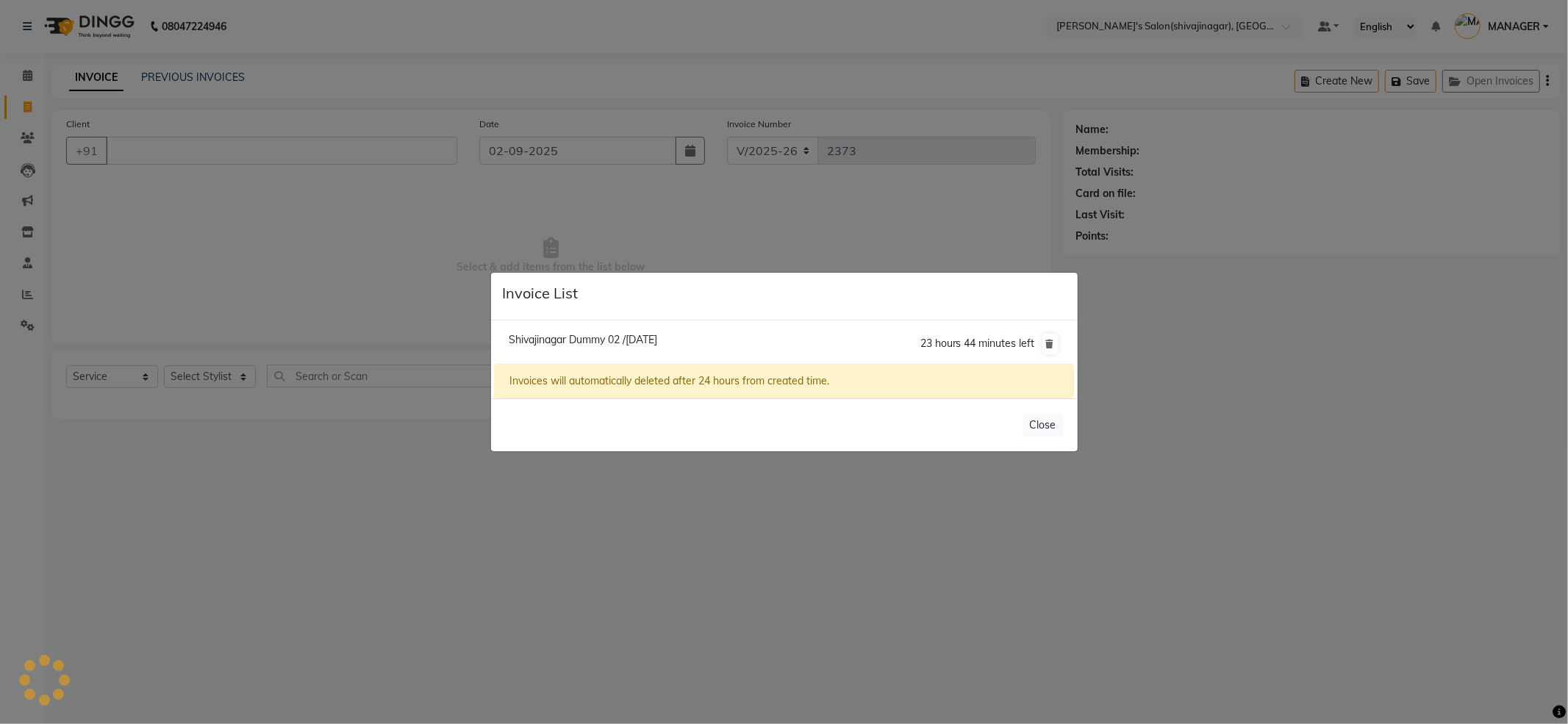
click at [599, 342] on span "Shivajinagar Dummy 02 /02 September 2025" at bounding box center [583, 339] width 148 height 13
type input "7800000002"
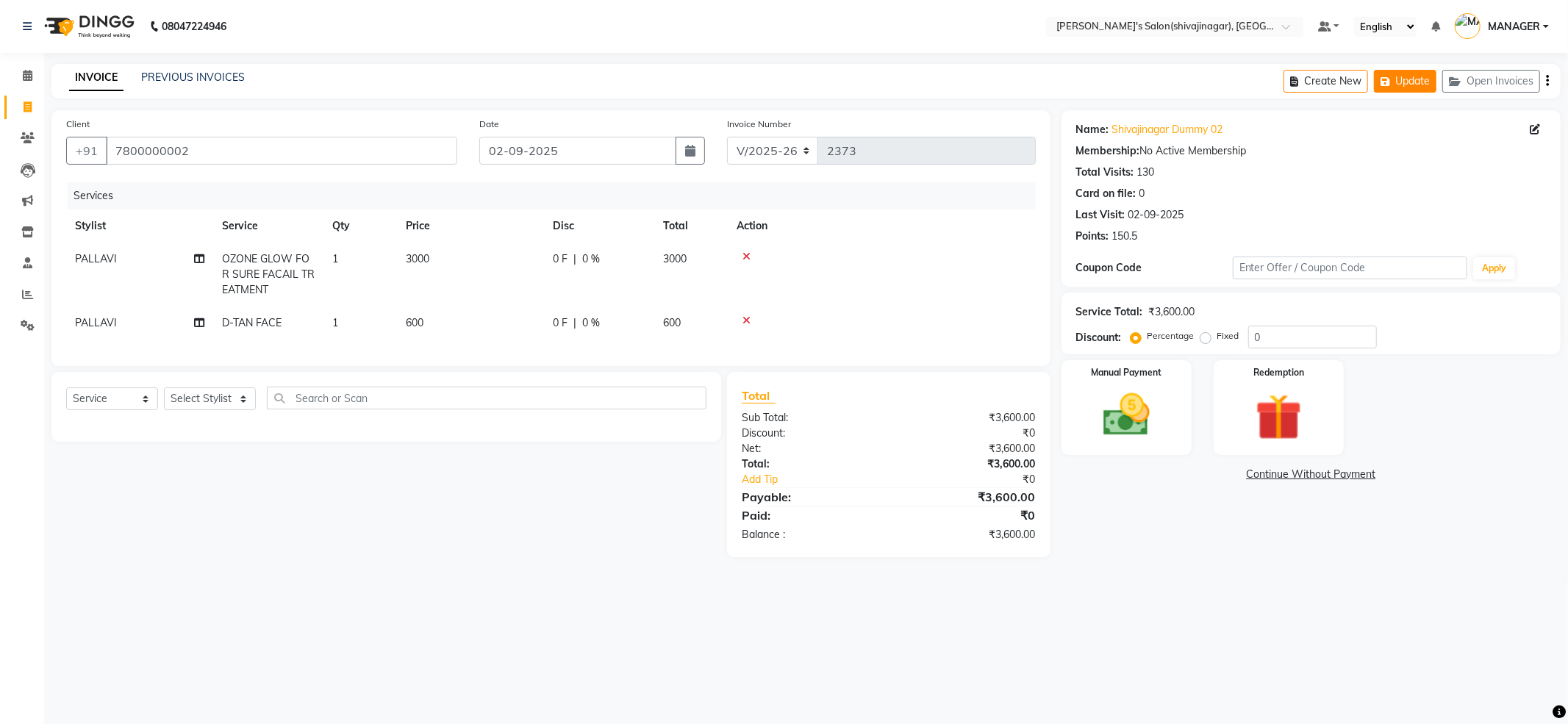
click at [1429, 89] on button "Update" at bounding box center [1405, 81] width 62 height 23
click at [1374, 70] on button "Update" at bounding box center [1405, 81] width 62 height 23
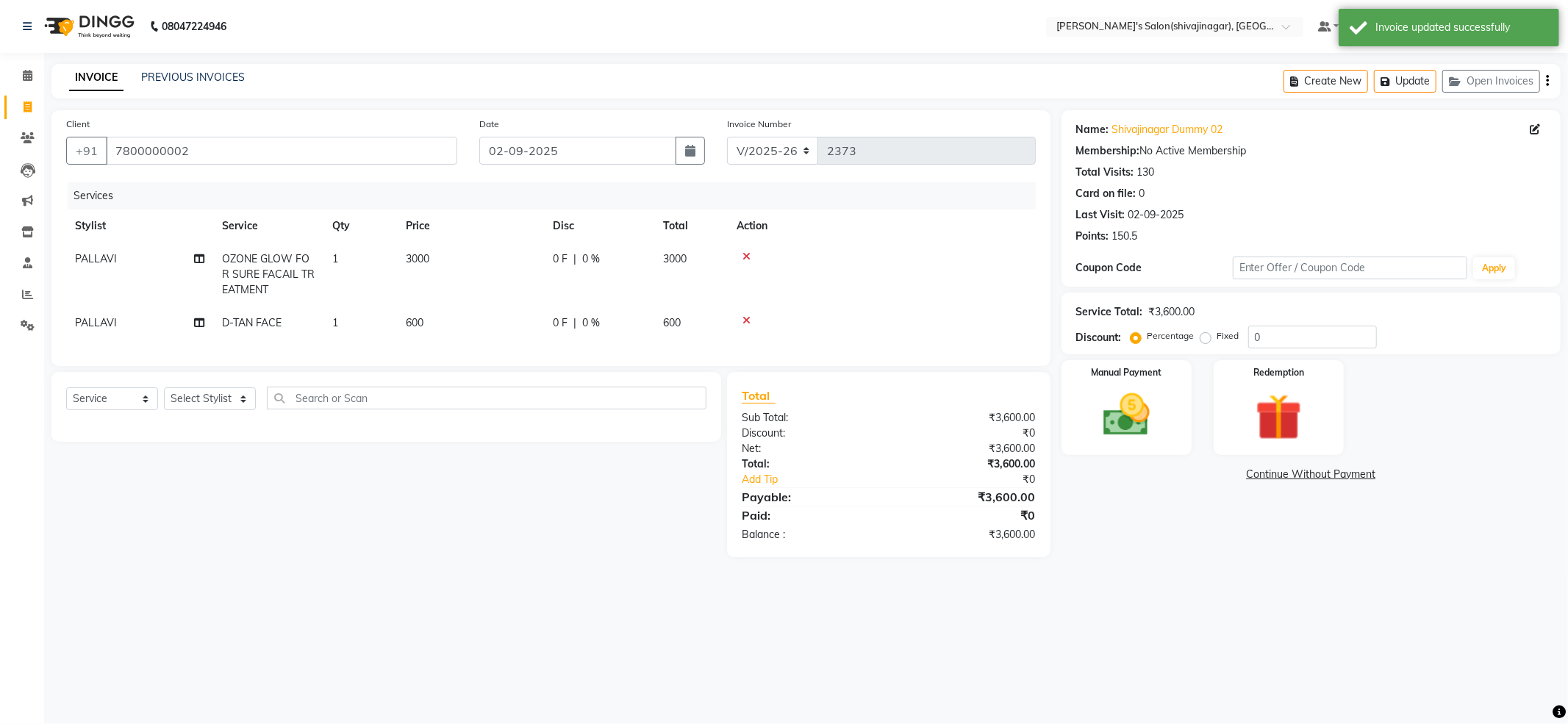
click at [1374, 70] on button "Update" at bounding box center [1405, 81] width 62 height 23
click at [1477, 70] on button "Update" at bounding box center [1509, 81] width 62 height 23
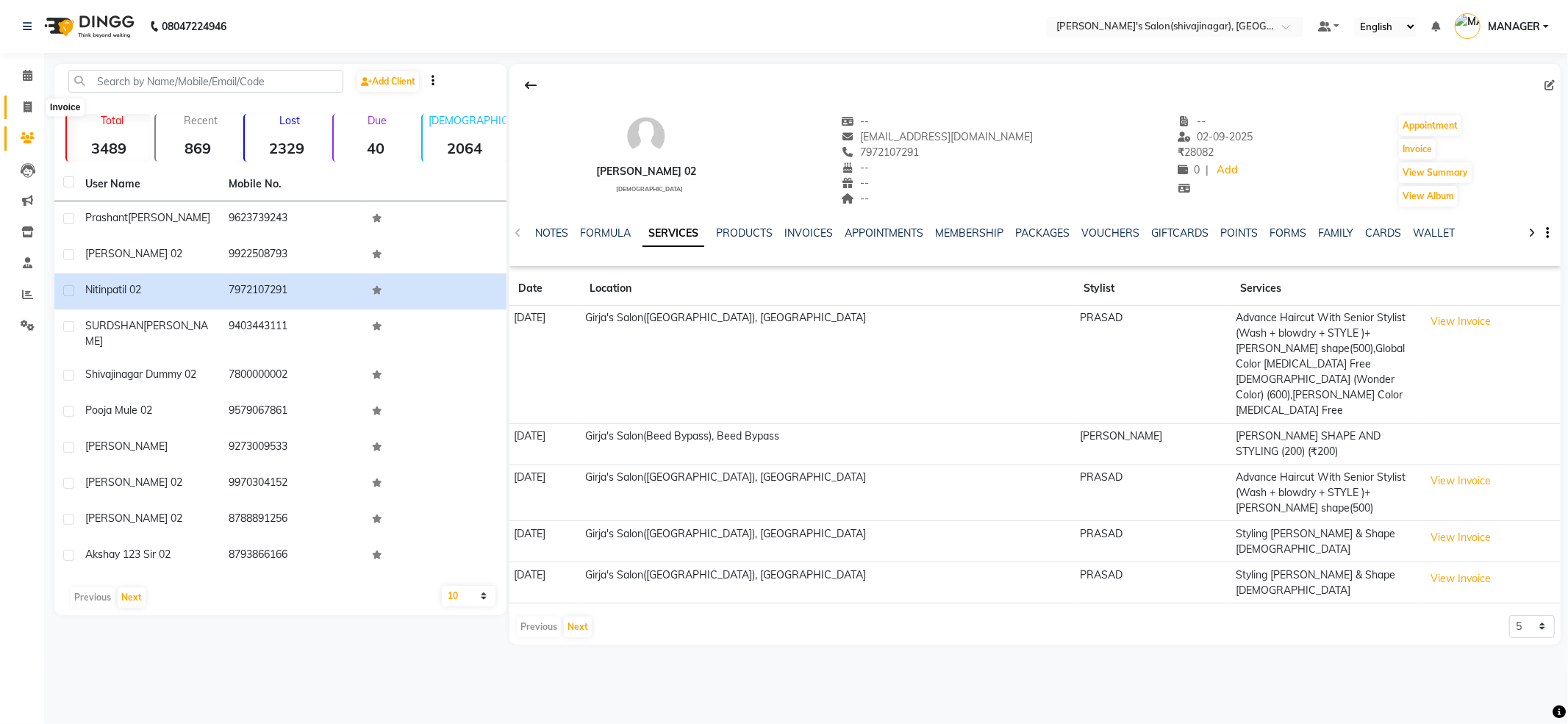
click at [27, 103] on icon at bounding box center [27, 107] width 8 height 11
select select "service"
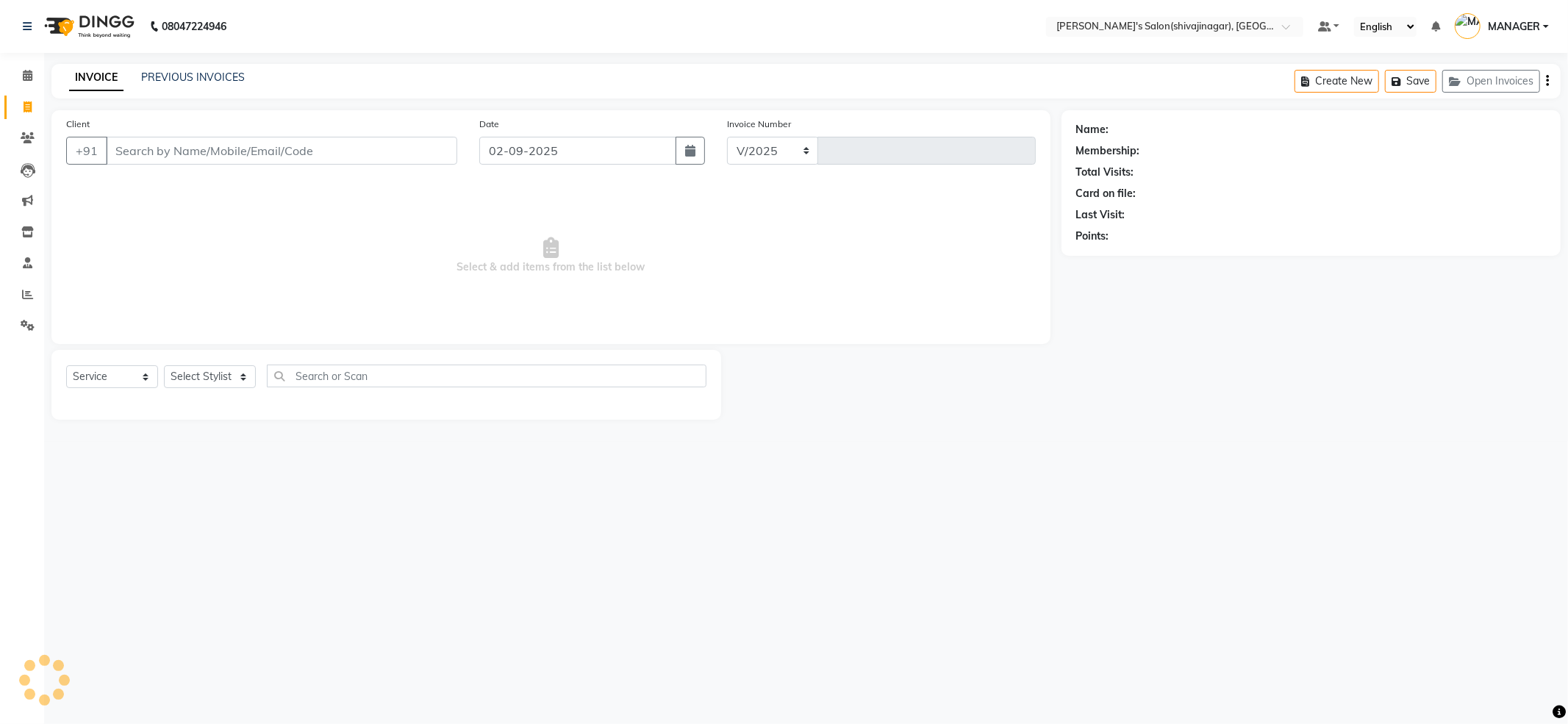
select select "4174"
type input "2373"
click at [219, 154] on input "Client" at bounding box center [281, 151] width 352 height 28
click at [201, 369] on select "Select Stylist ABHI AKASH R AKKI HARRI KIRTI MANAGER MISS STAFF MONG'Z. NILOFER…" at bounding box center [209, 376] width 91 height 23
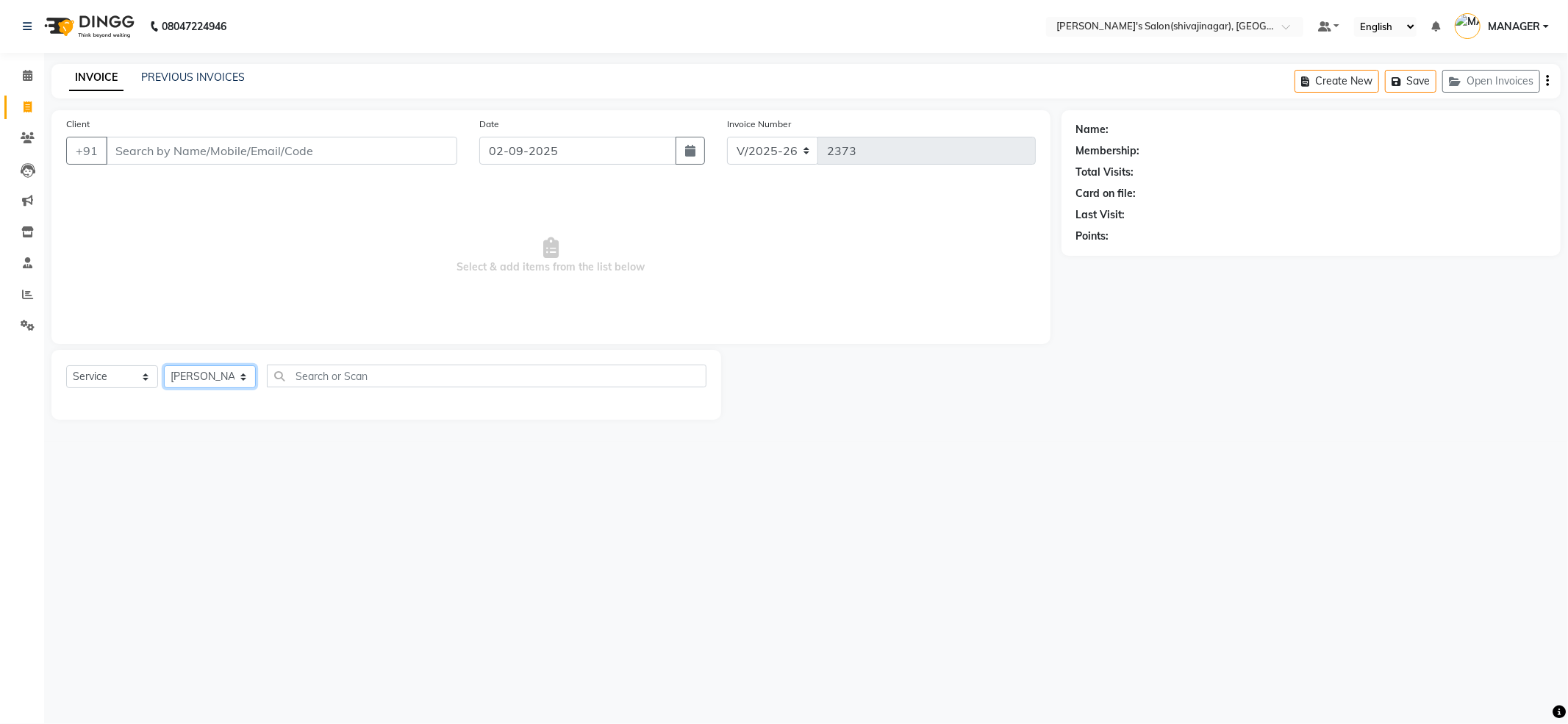
click at [164, 365] on select "Select Stylist ABHI AKASH R AKKI HARRI KIRTI MANAGER MISS STAFF MONG'Z. NILOFER…" at bounding box center [209, 376] width 91 height 23
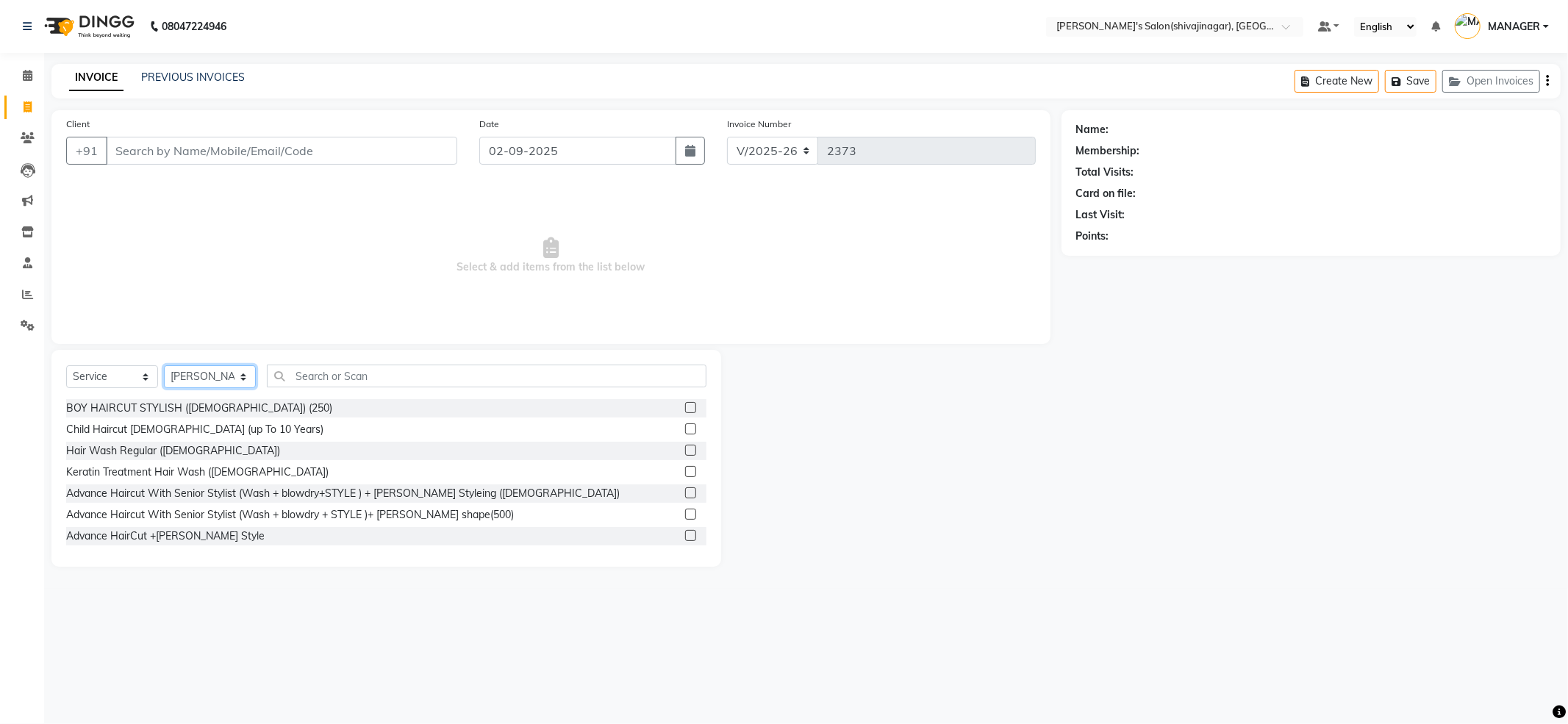
click at [199, 369] on select "Select Stylist ABHI AKASH R AKKI HARRI KIRTI MANAGER MISS STAFF MONG'Z. NILOFER…" at bounding box center [209, 376] width 91 height 23
select select "24666"
click at [164, 365] on select "Select Stylist ABHI AKASH R AKKI HARRI KIRTI MANAGER MISS STAFF MONG'Z. NILOFER…" at bounding box center [209, 376] width 91 height 23
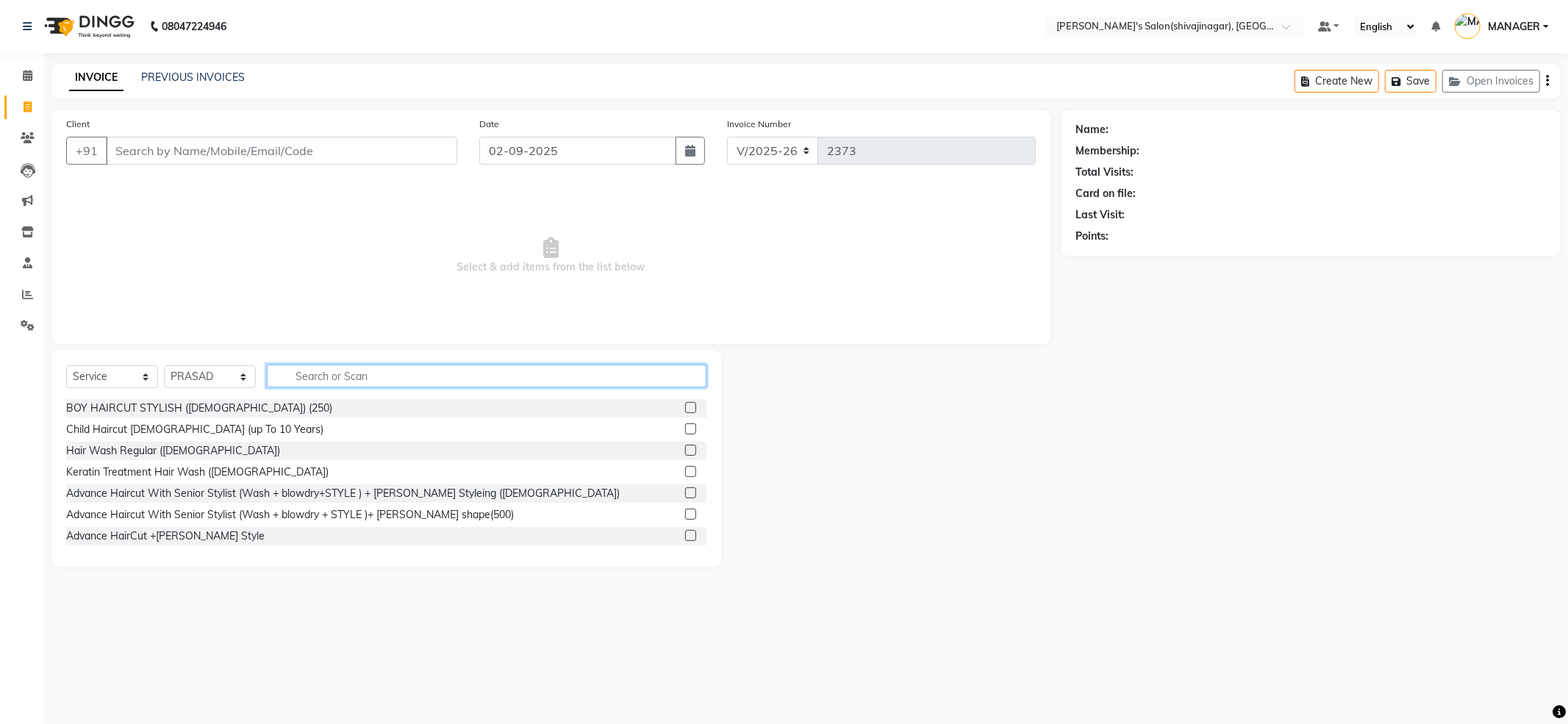
click at [316, 374] on input "text" at bounding box center [487, 376] width 439 height 23
click at [175, 144] on input "Client" at bounding box center [281, 151] width 352 height 28
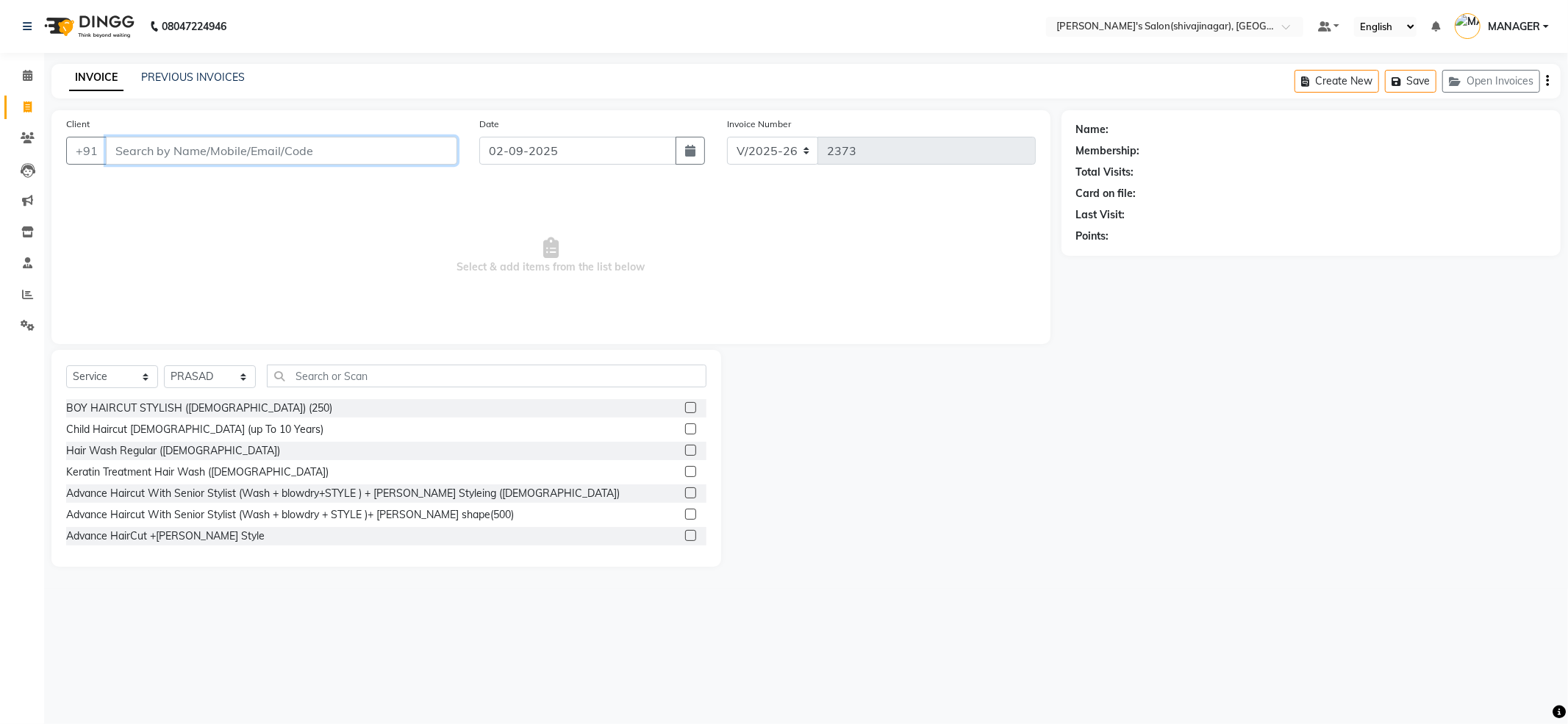
click at [176, 148] on input "Client" at bounding box center [281, 151] width 352 height 28
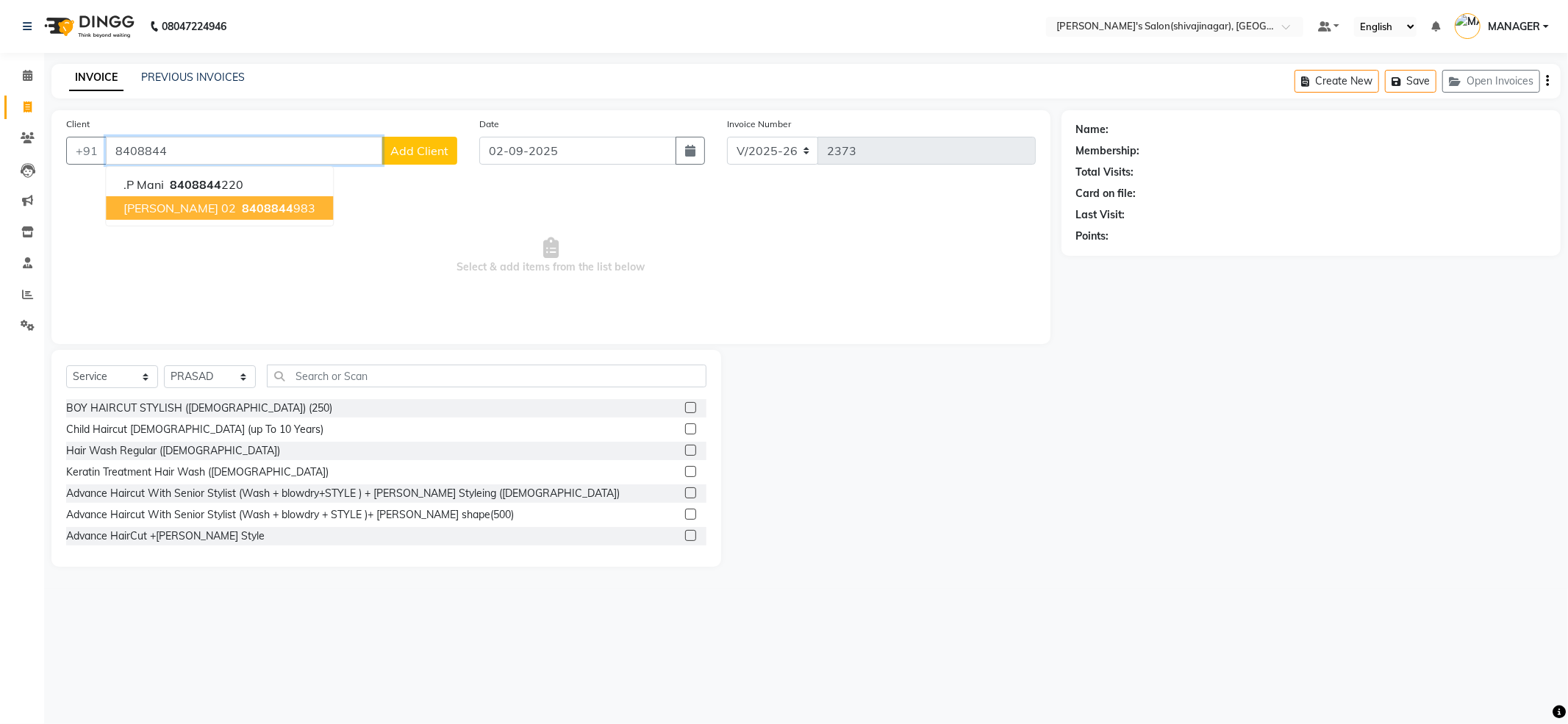
click at [195, 206] on span "ayush jadhav 02" at bounding box center [179, 208] width 112 height 15
type input "8408844983"
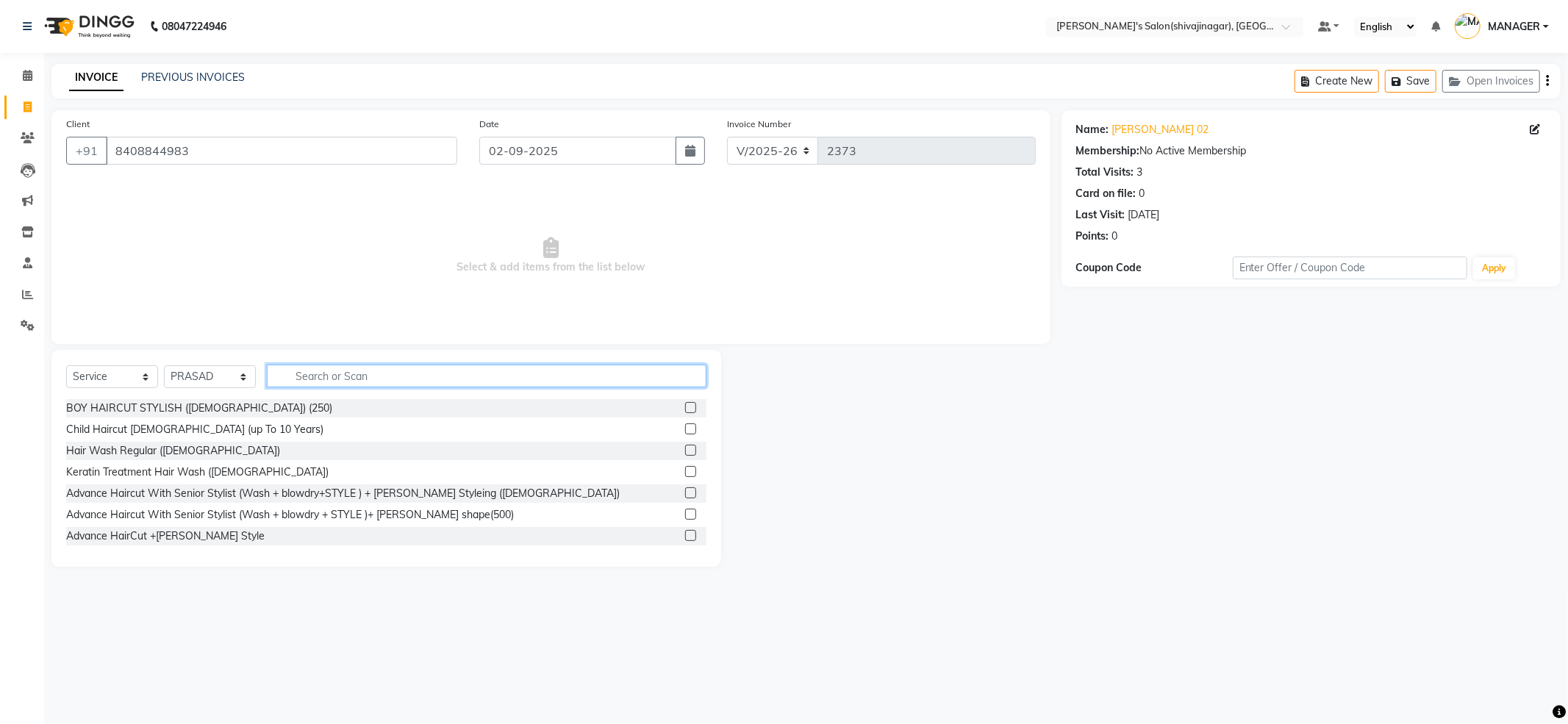
click at [315, 369] on input "text" at bounding box center [487, 376] width 439 height 23
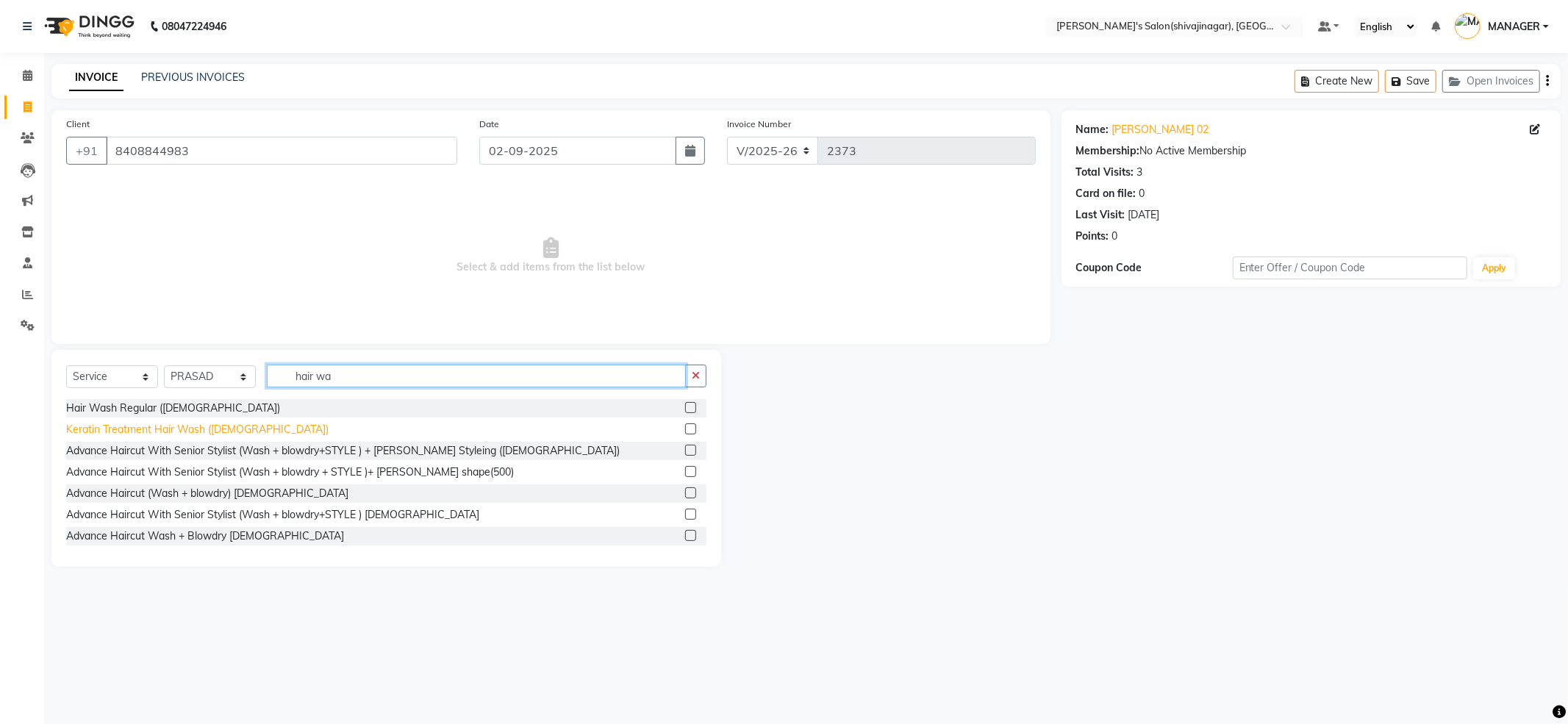
type input "hair wa"
click at [133, 432] on div "Keratin Treatment Hair Wash (MALE)" at bounding box center [197, 430] width 262 height 15
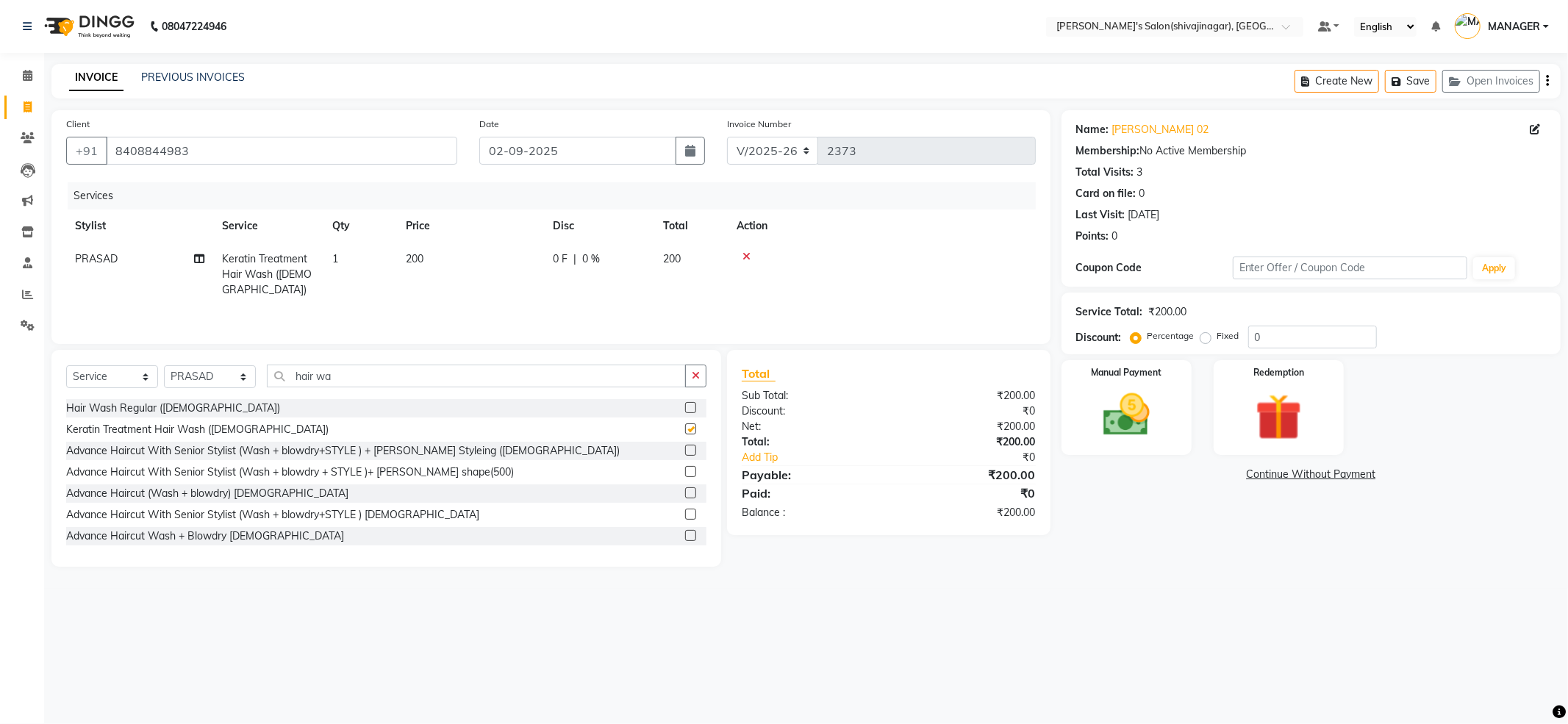
checkbox input "false"
click at [492, 272] on td "200" at bounding box center [470, 274] width 147 height 64
select select "24666"
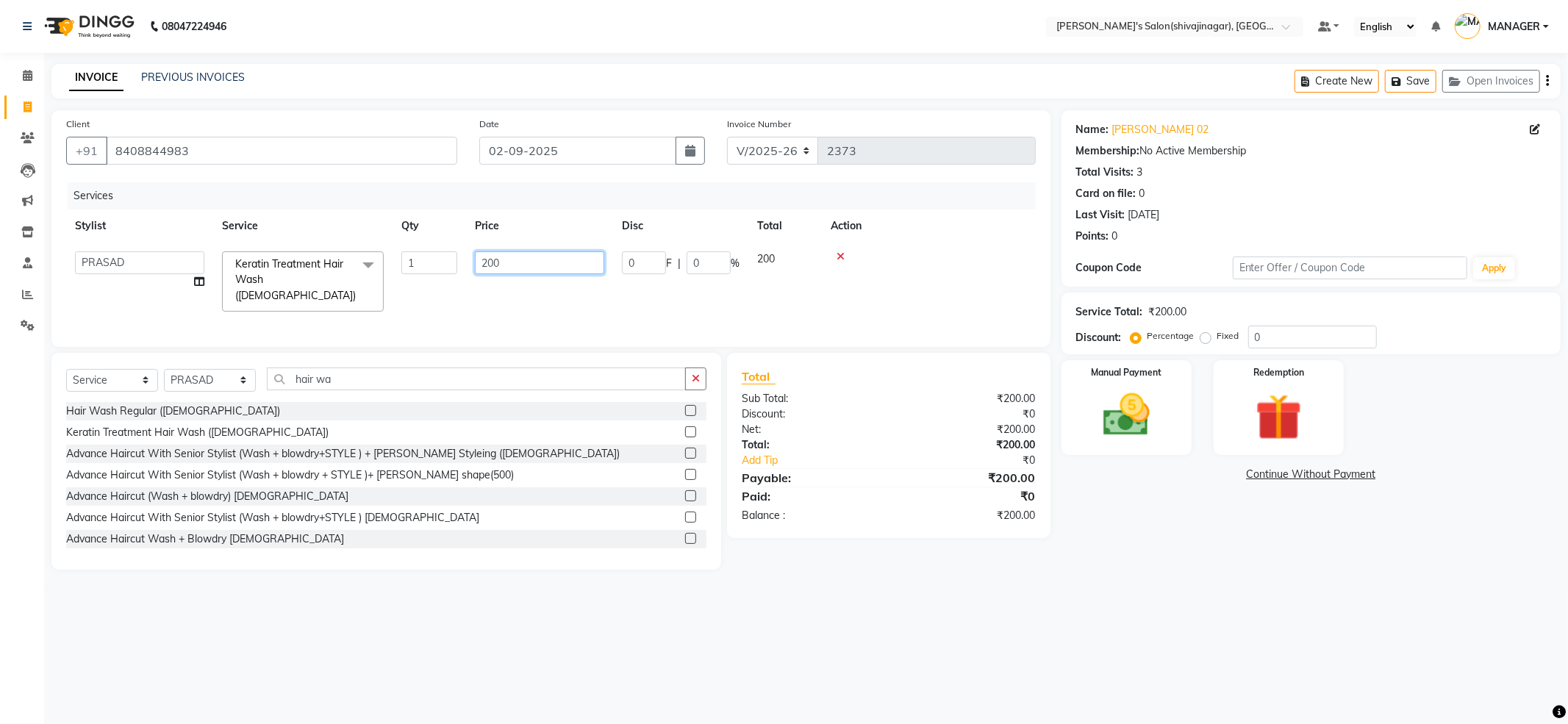
drag, startPoint x: 492, startPoint y: 272, endPoint x: 410, endPoint y: 292, distance: 84.4
click at [410, 292] on tr "ABHI AKASH R AKKI HARRI KIRTI MANAGER MISS STAFF MONG'Z. NILOFER PALLAVI PRASAD…" at bounding box center [551, 281] width 969 height 78
type input "250"
click at [1132, 122] on link "Ayush Jadhav 02" at bounding box center [1161, 129] width 97 height 15
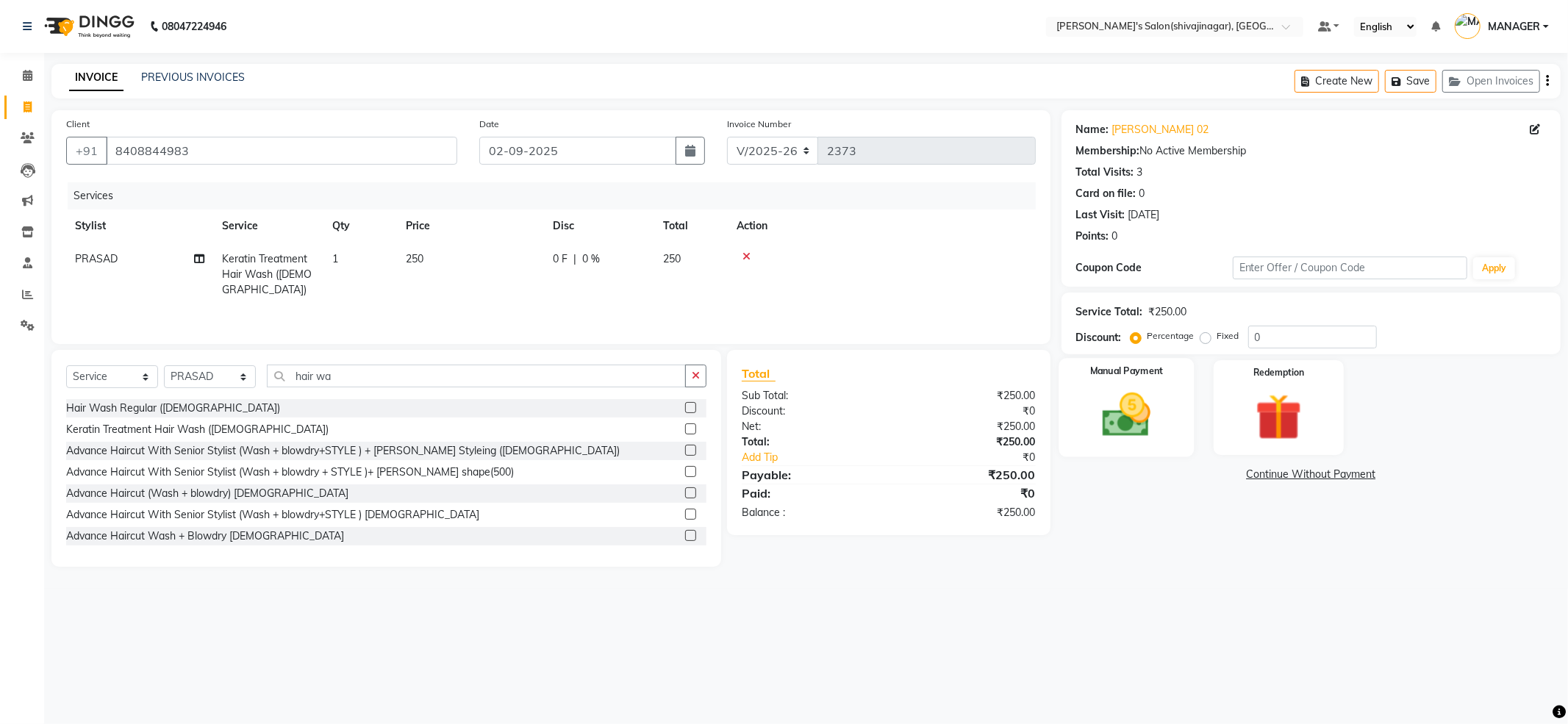
click at [1098, 399] on img at bounding box center [1126, 415] width 78 height 56
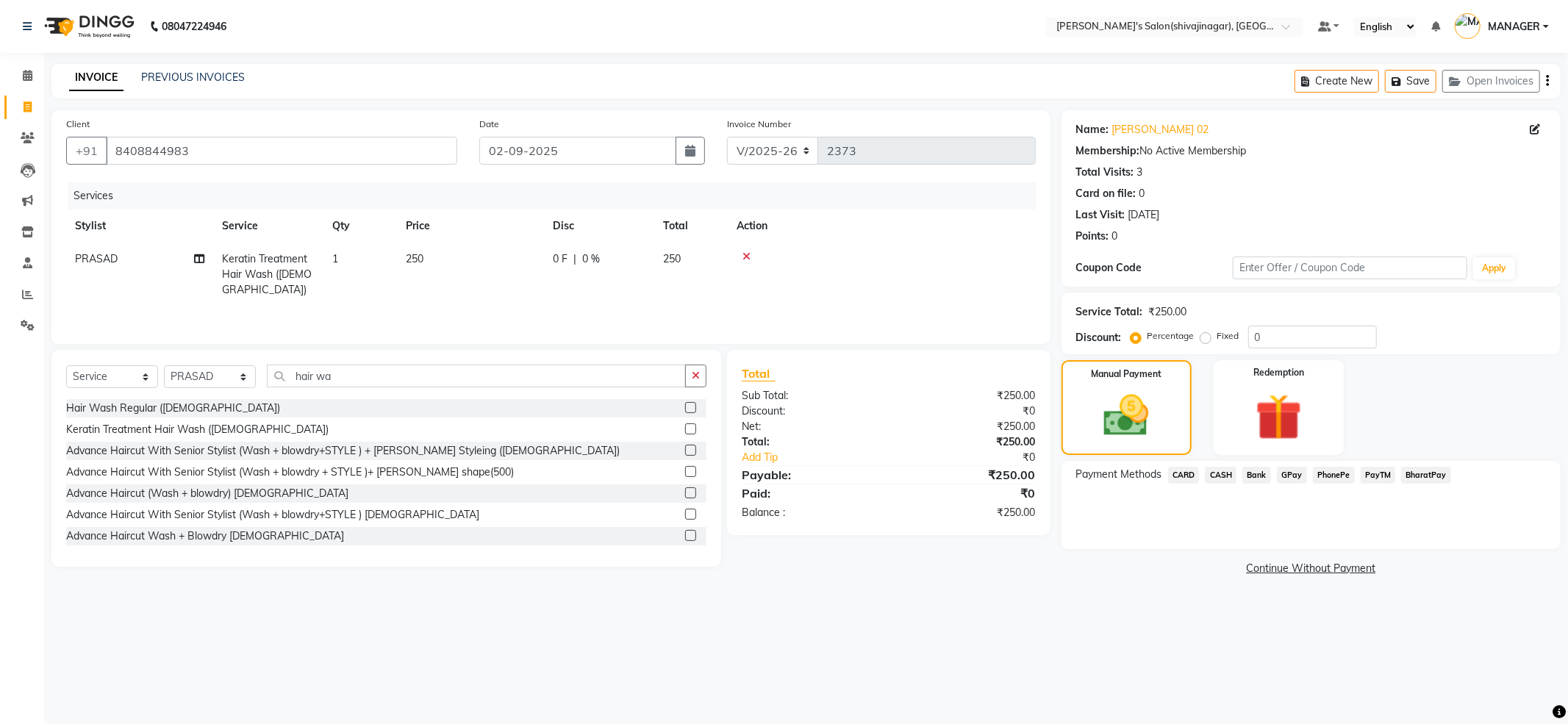
click at [1380, 467] on span "PayTM" at bounding box center [1378, 475] width 35 height 17
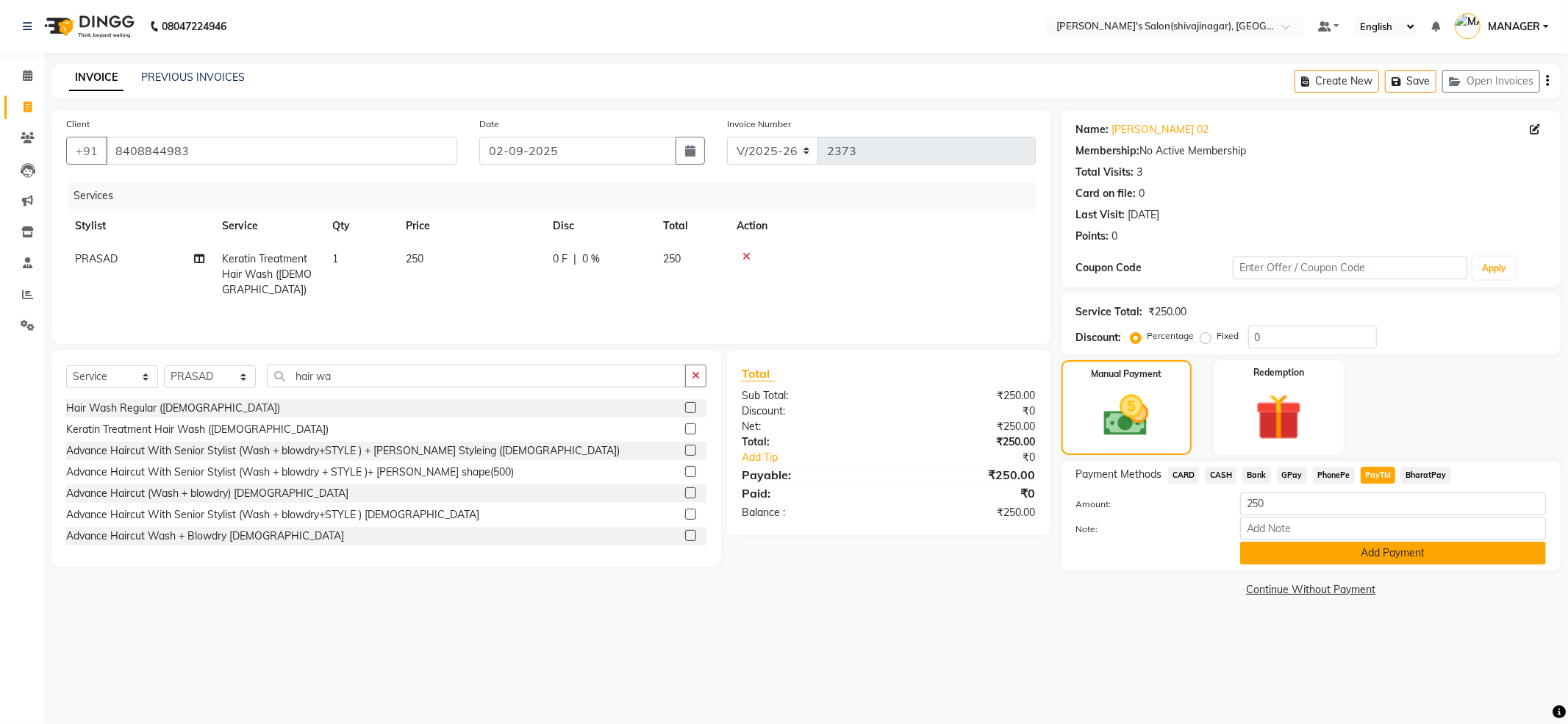
click at [1369, 560] on button "Add Payment" at bounding box center [1393, 553] width 305 height 23
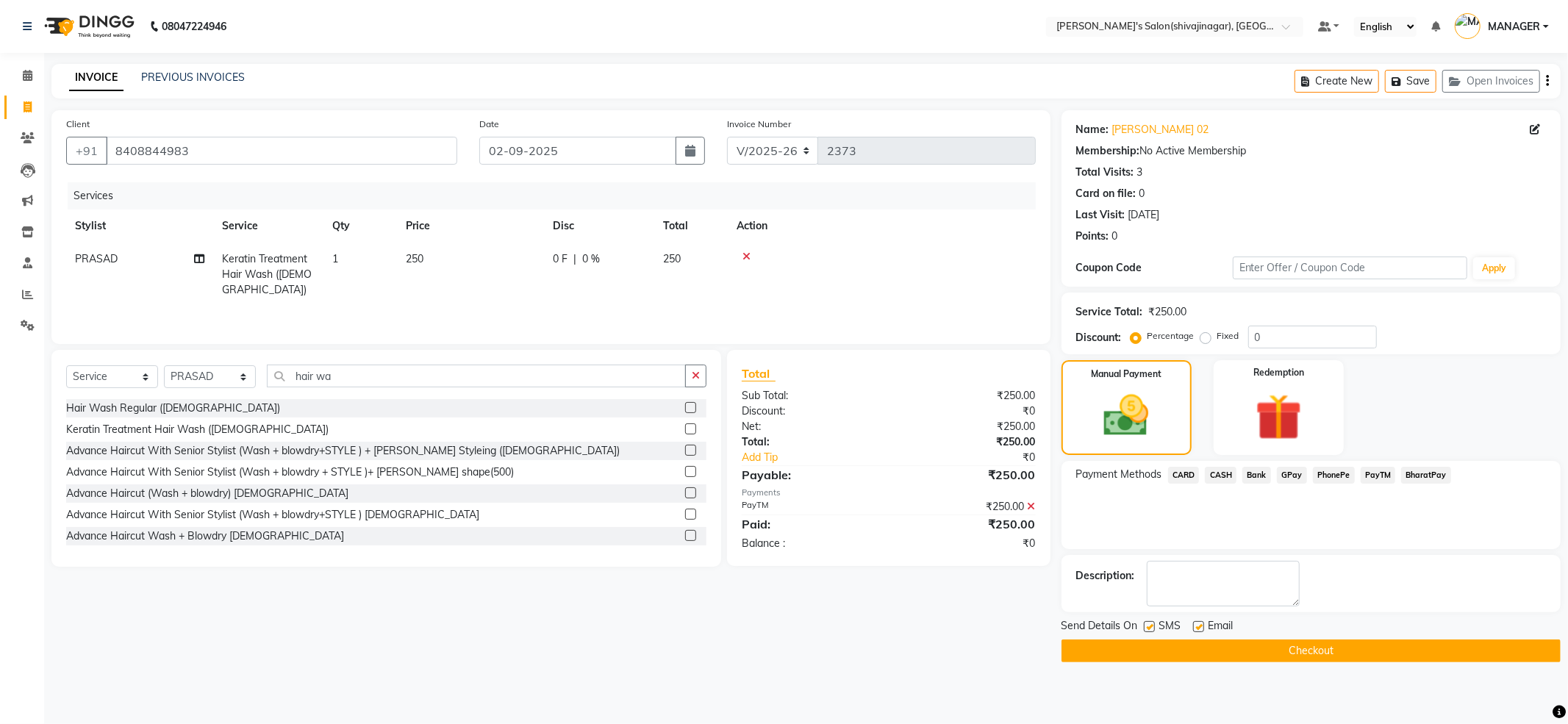
click at [1244, 652] on button "Checkout" at bounding box center [1311, 650] width 499 height 23
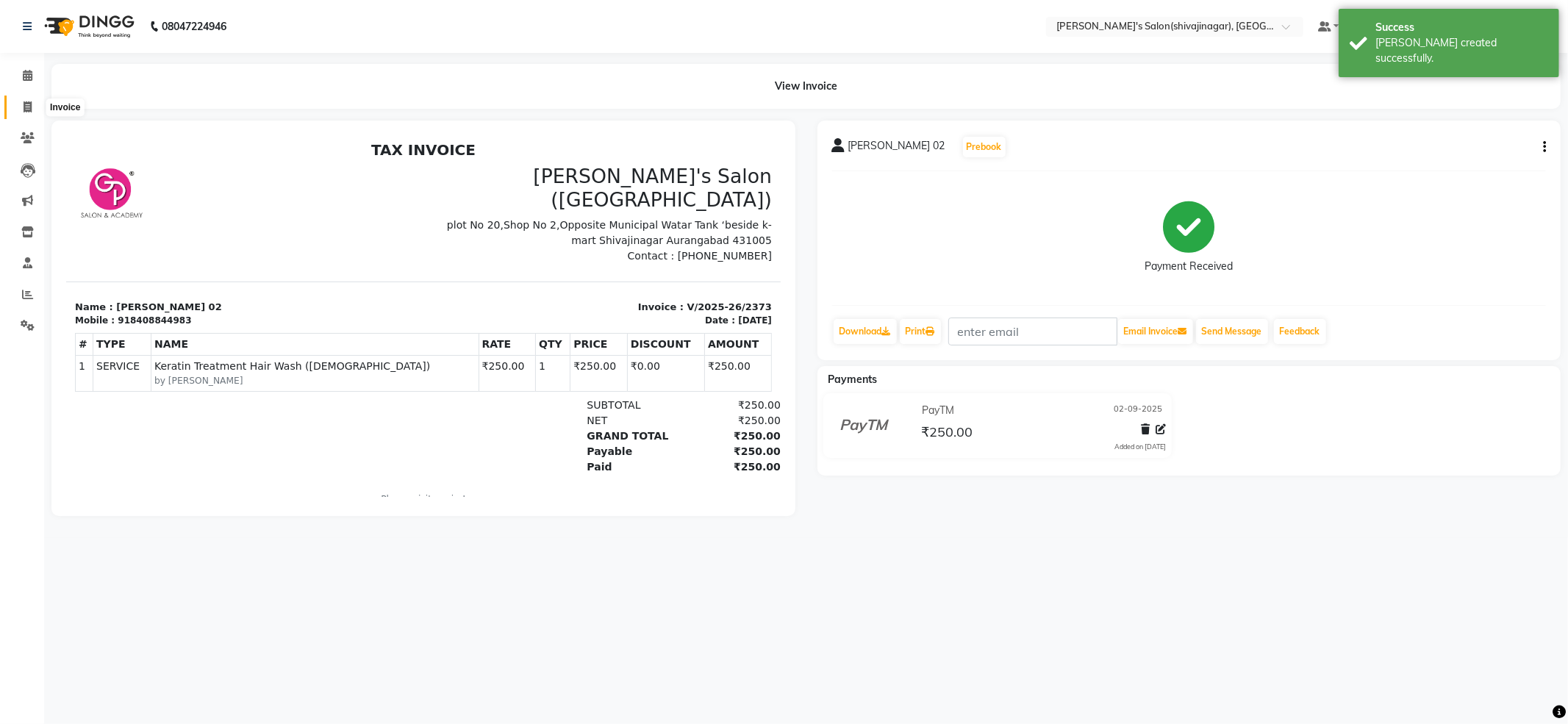
click at [24, 103] on icon at bounding box center [27, 107] width 8 height 11
select select "service"
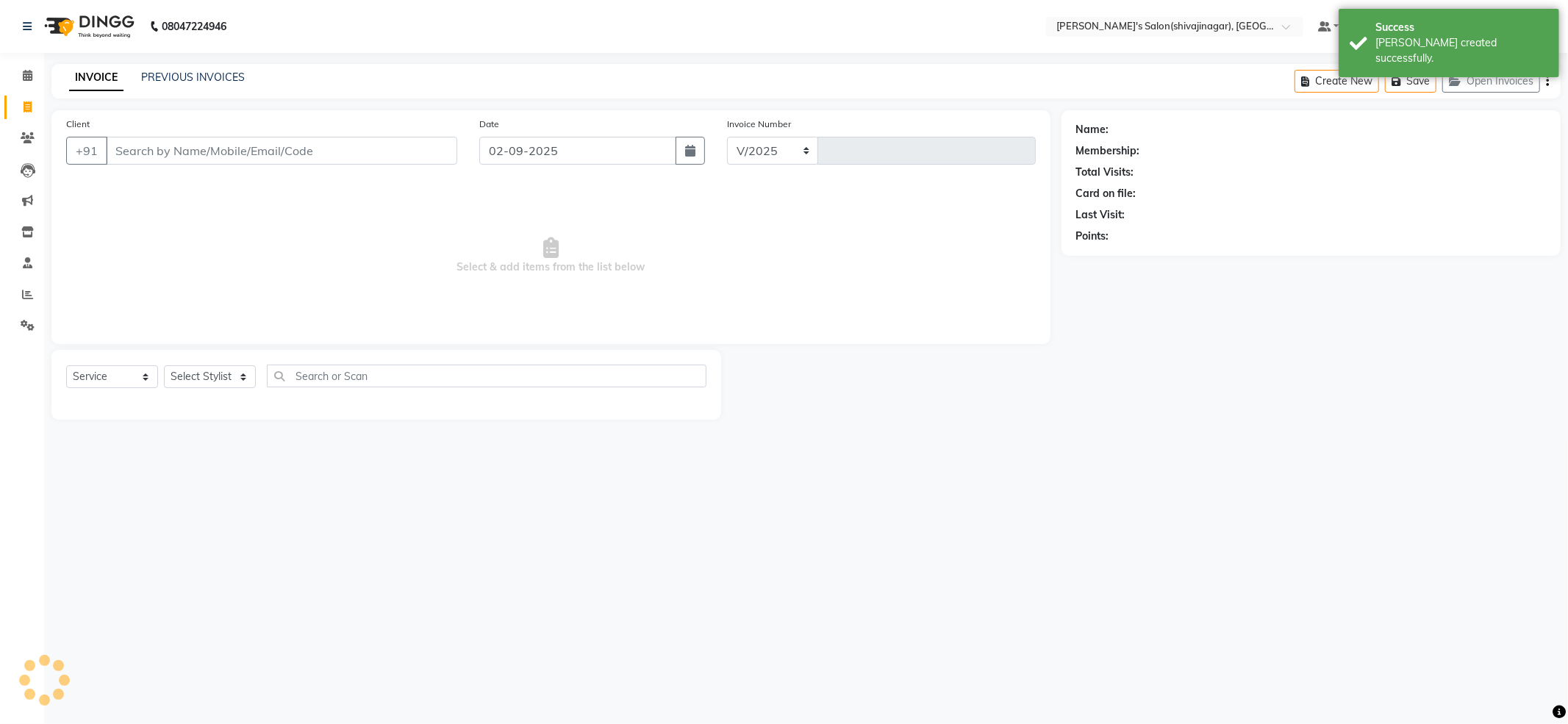
select select "4174"
type input "2374"
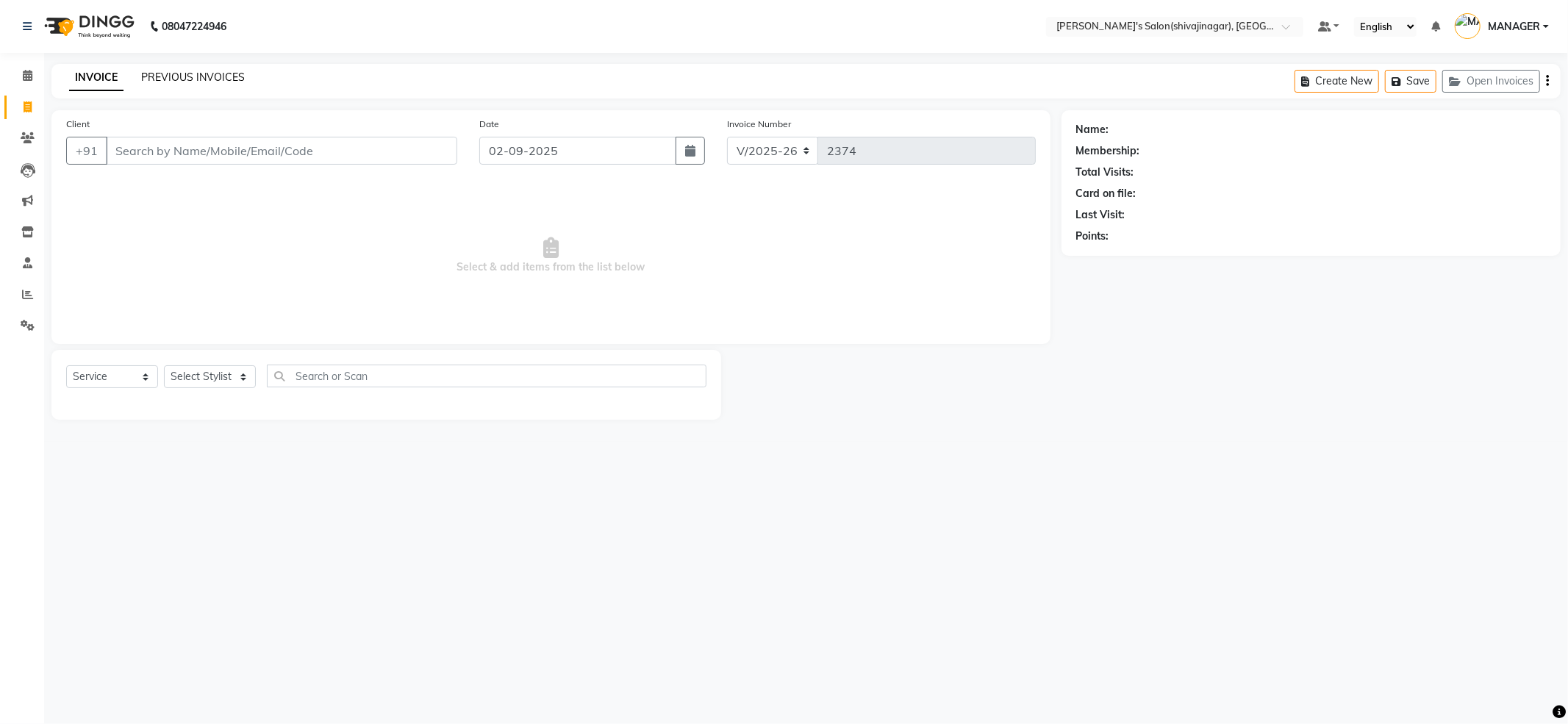
click at [189, 74] on link "PREVIOUS INVOICES" at bounding box center [193, 77] width 104 height 13
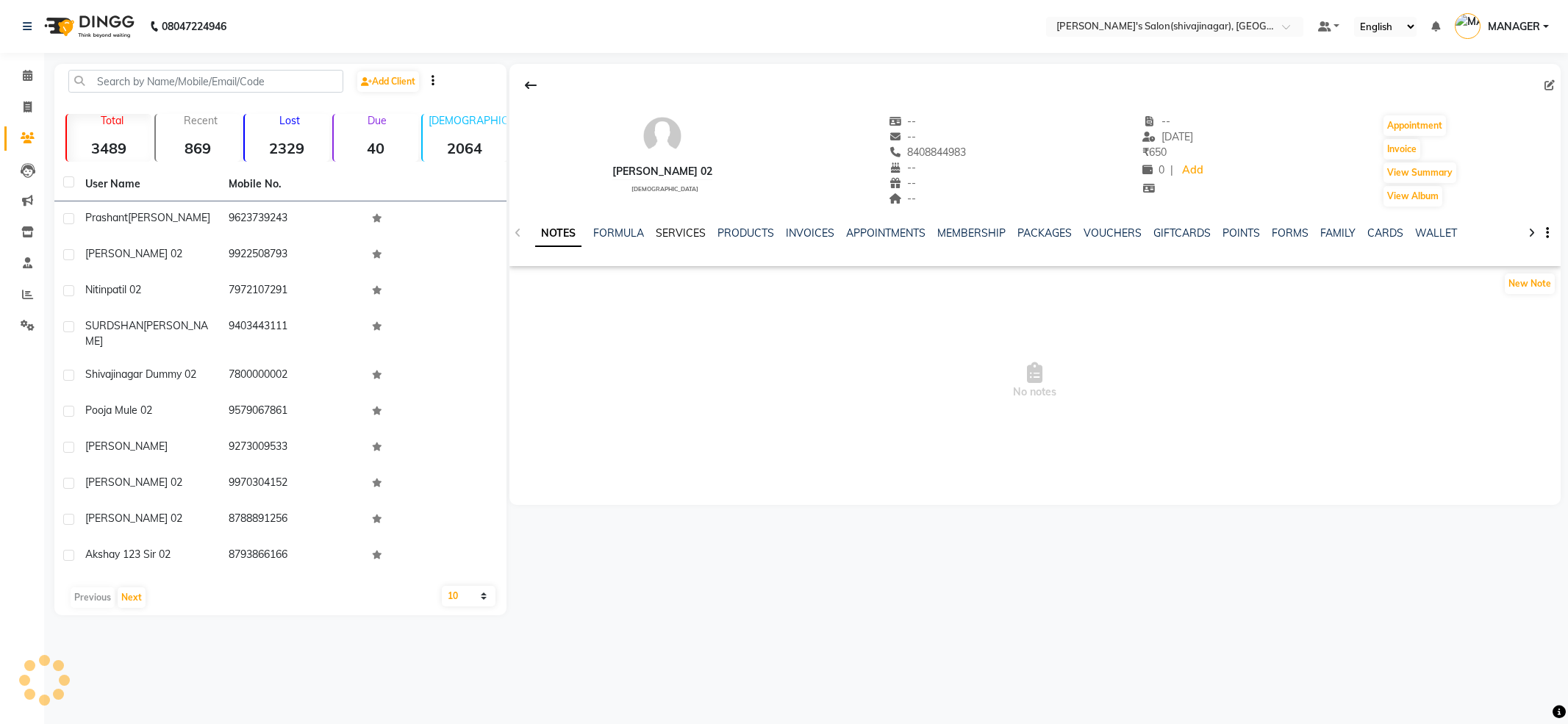
click at [670, 235] on link "SERVICES" at bounding box center [680, 233] width 50 height 13
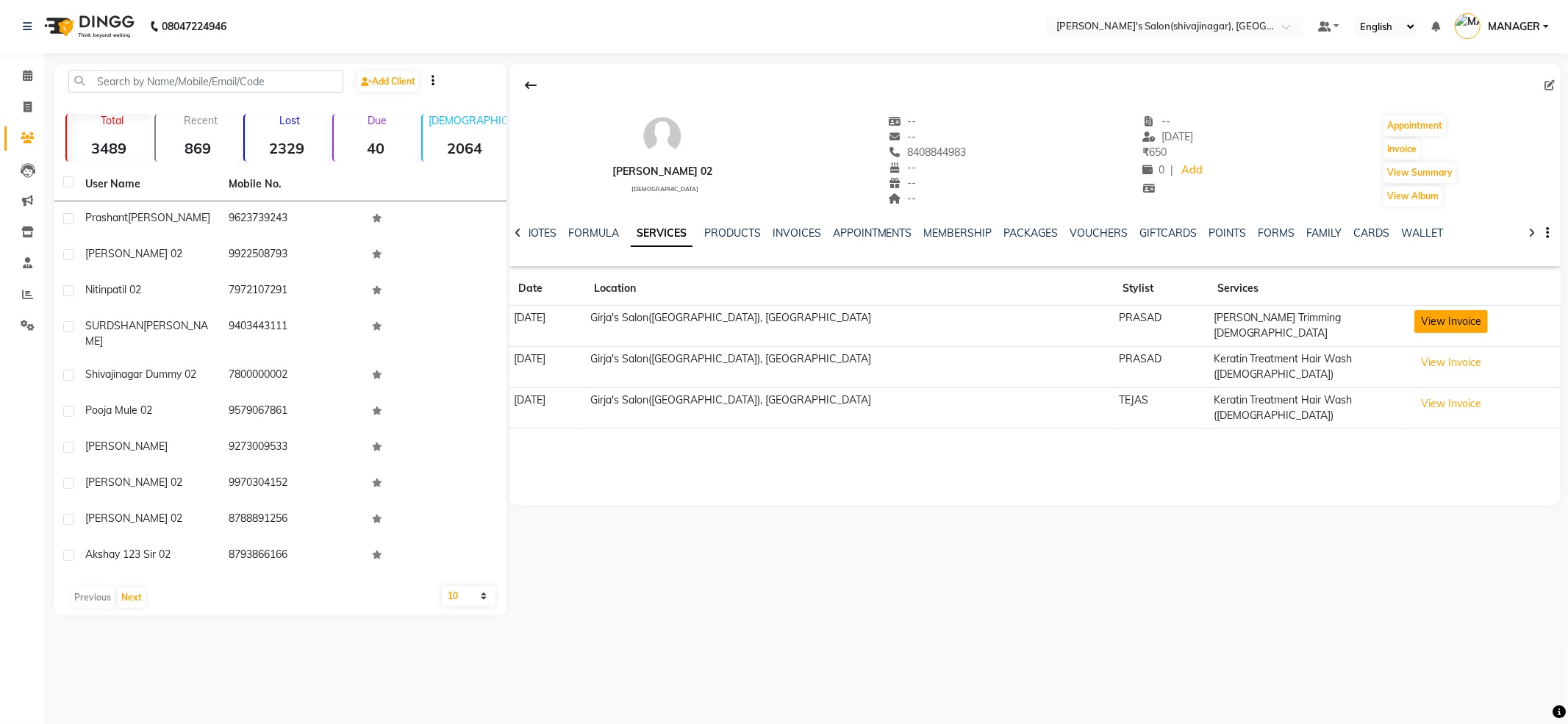
click at [1450, 326] on button "View Invoice" at bounding box center [1451, 321] width 74 height 23
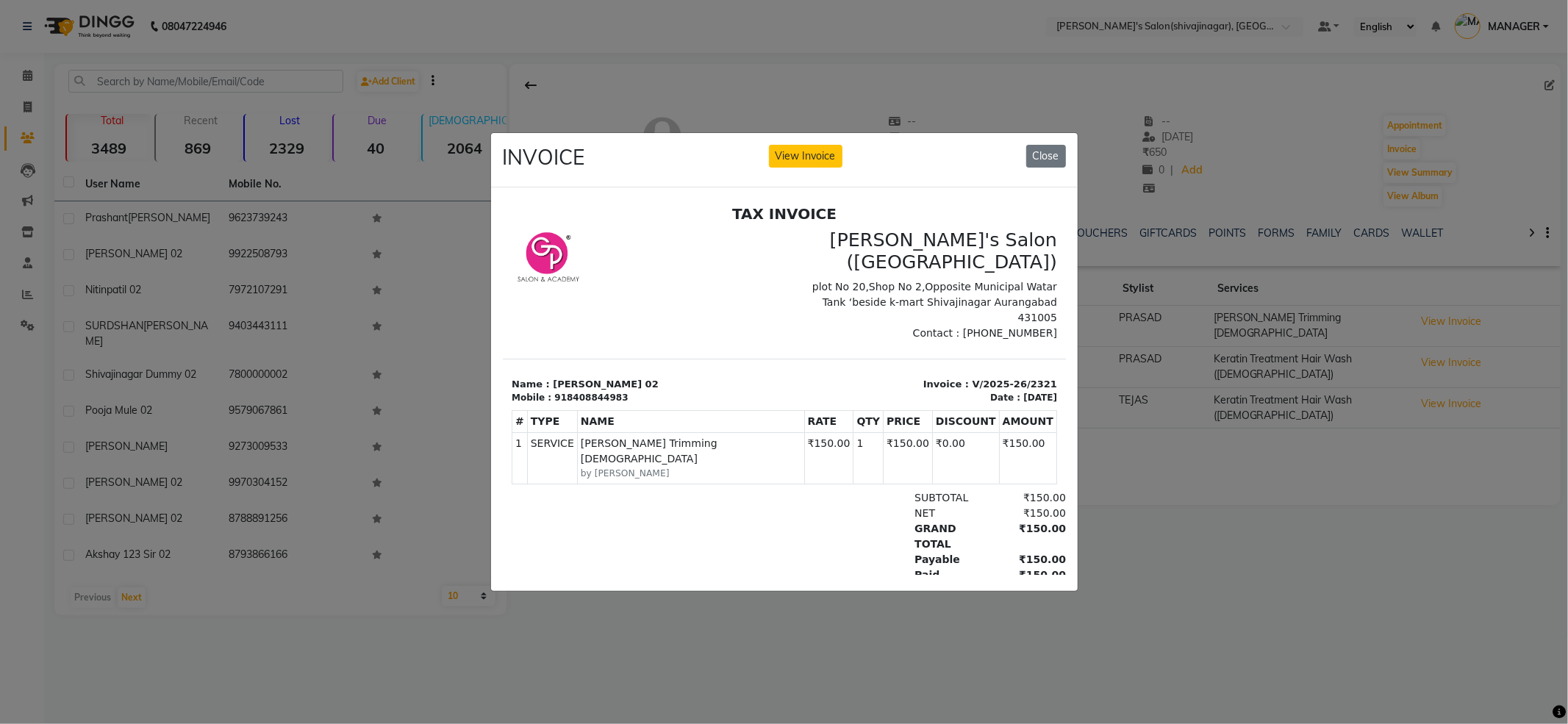
click at [1342, 459] on ngb-modal-window "INVOICE View Invoice Close" at bounding box center [784, 362] width 1568 height 724
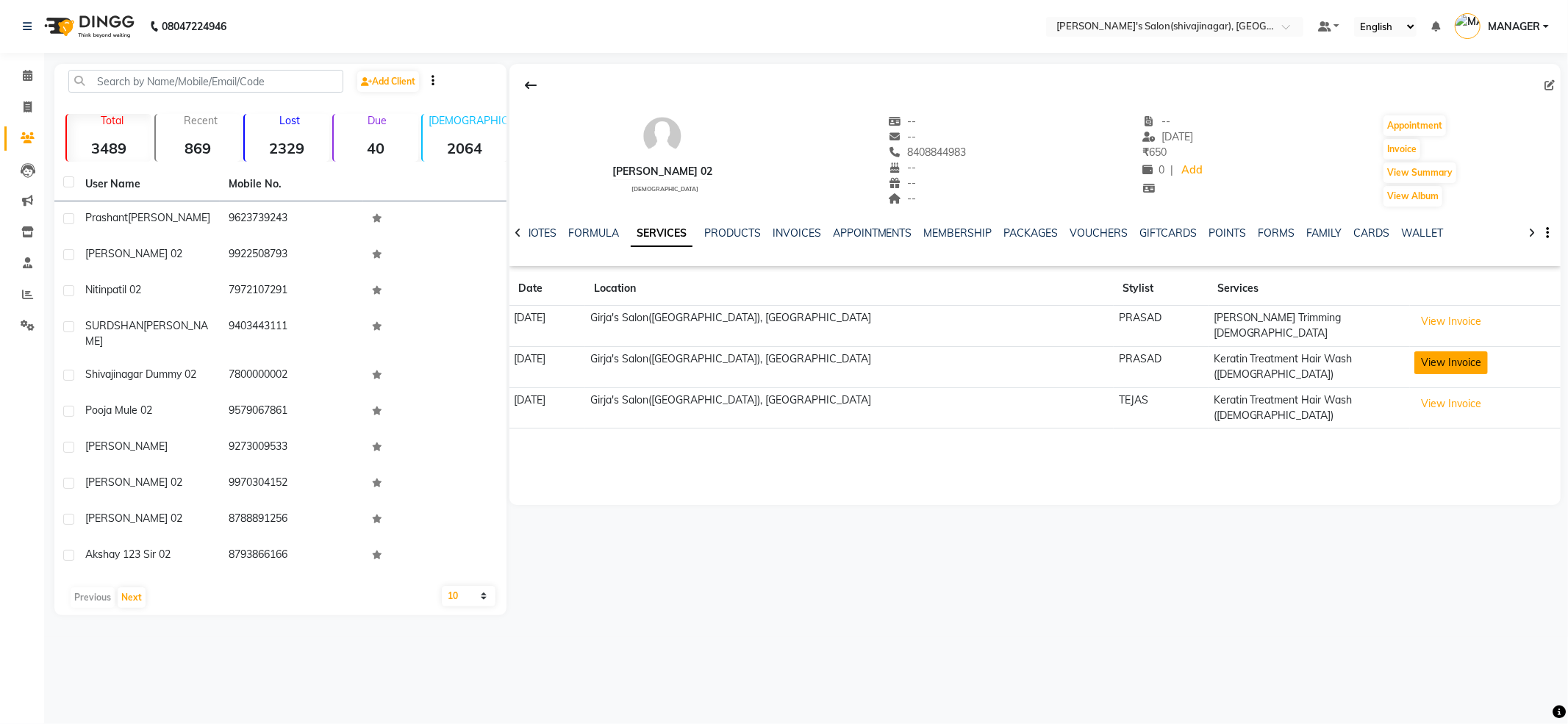
click at [1414, 366] on button "View Invoice" at bounding box center [1451, 363] width 74 height 23
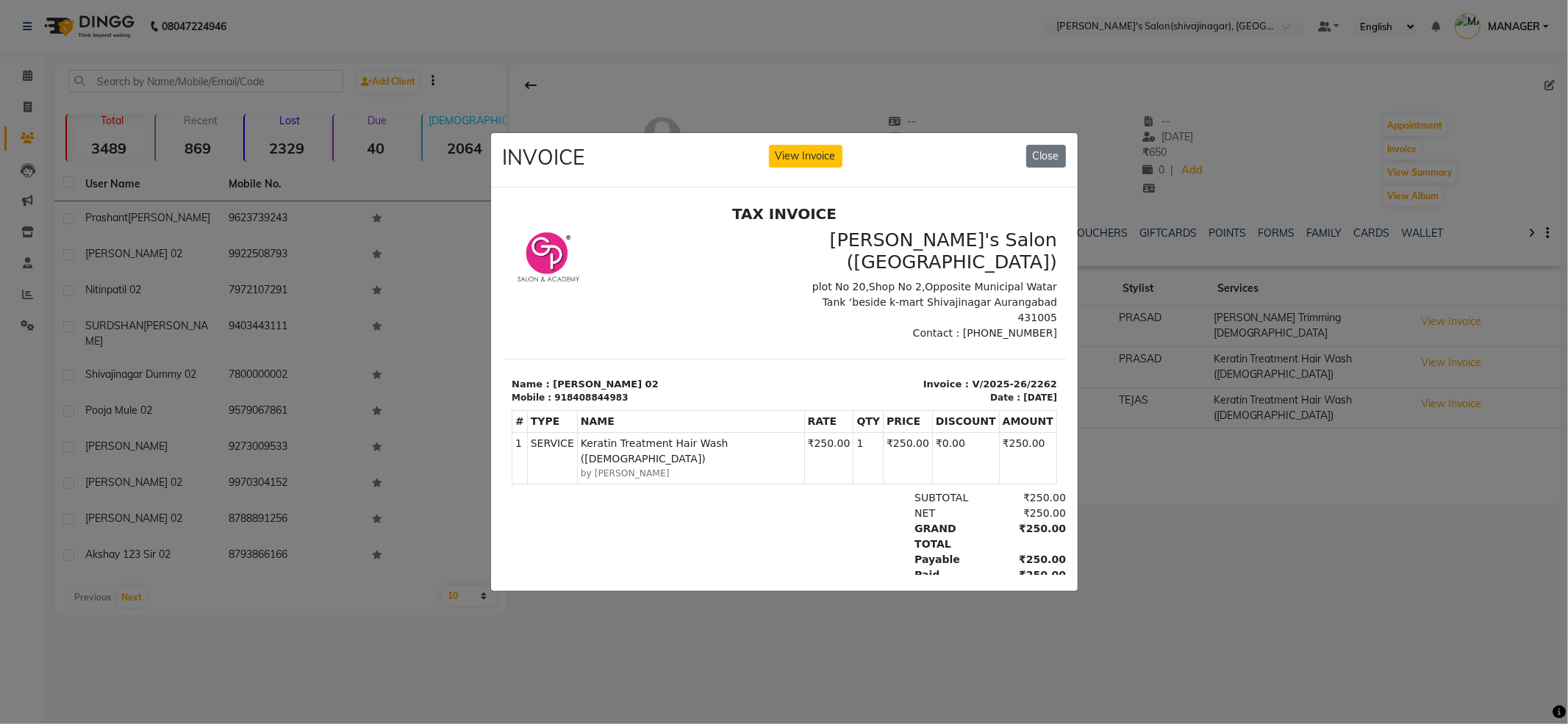
click at [1335, 639] on ngb-modal-window "INVOICE View Invoice Close" at bounding box center [784, 362] width 1568 height 724
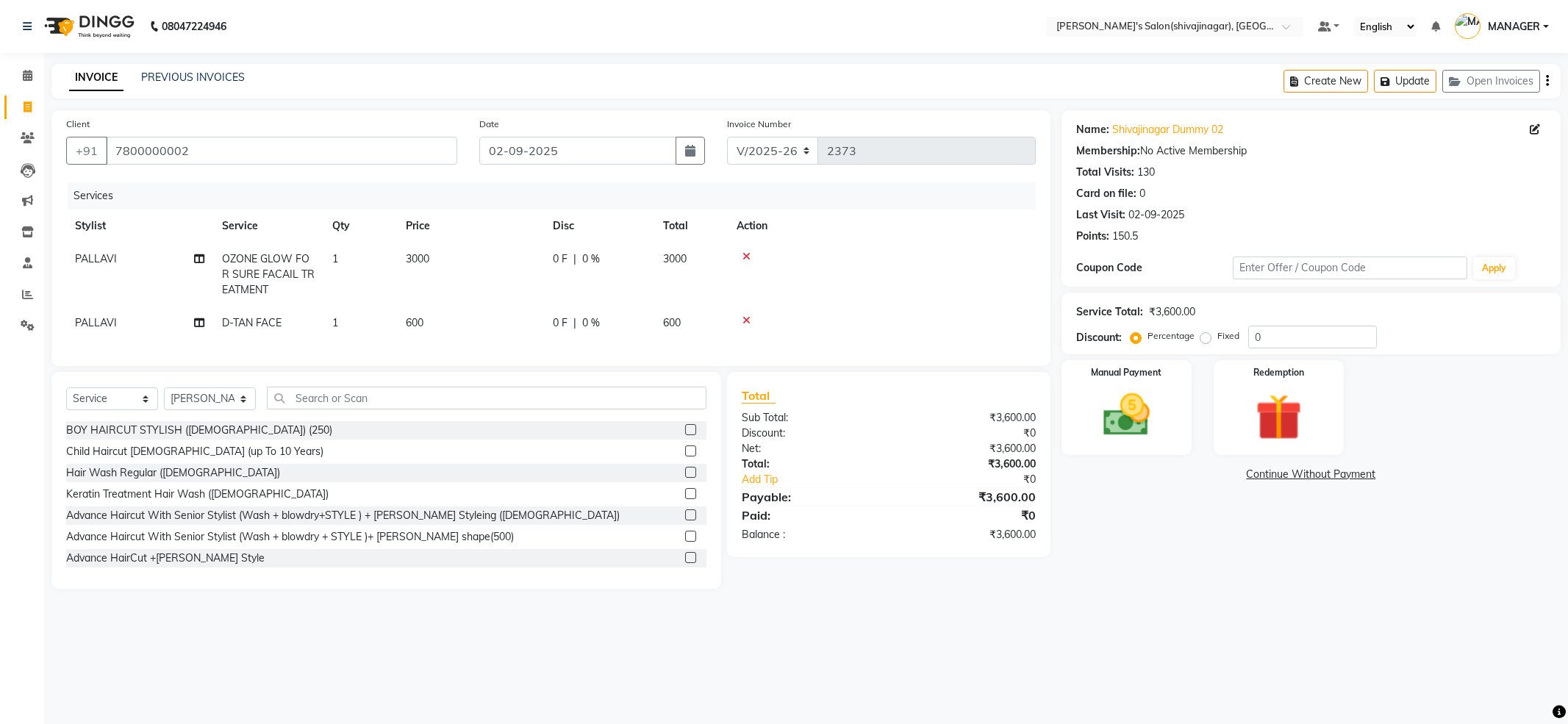
select select "4174"
select select "service"
select select "85251"
click at [358, 409] on input "text" at bounding box center [487, 398] width 439 height 23
click at [371, 406] on input "text" at bounding box center [487, 398] width 439 height 23
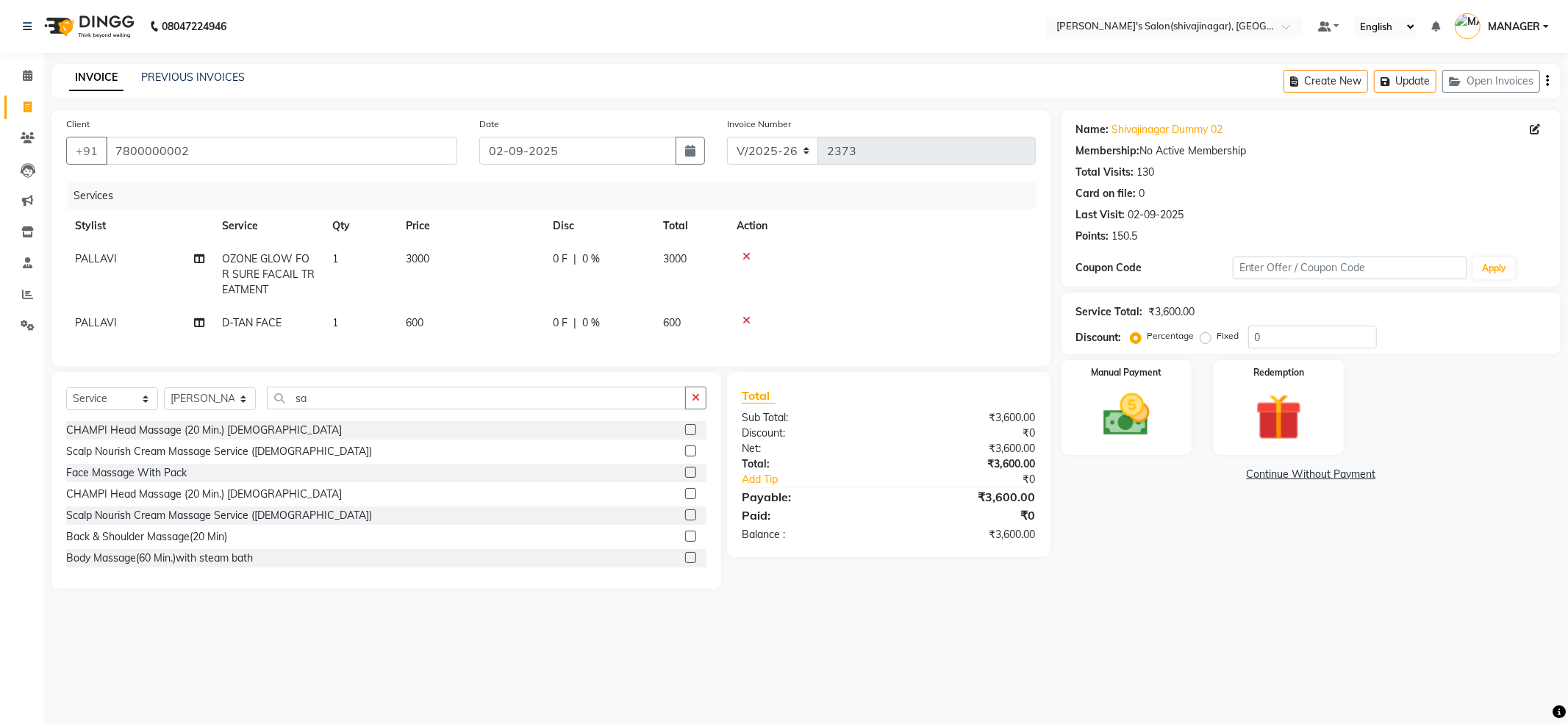
type input "s"
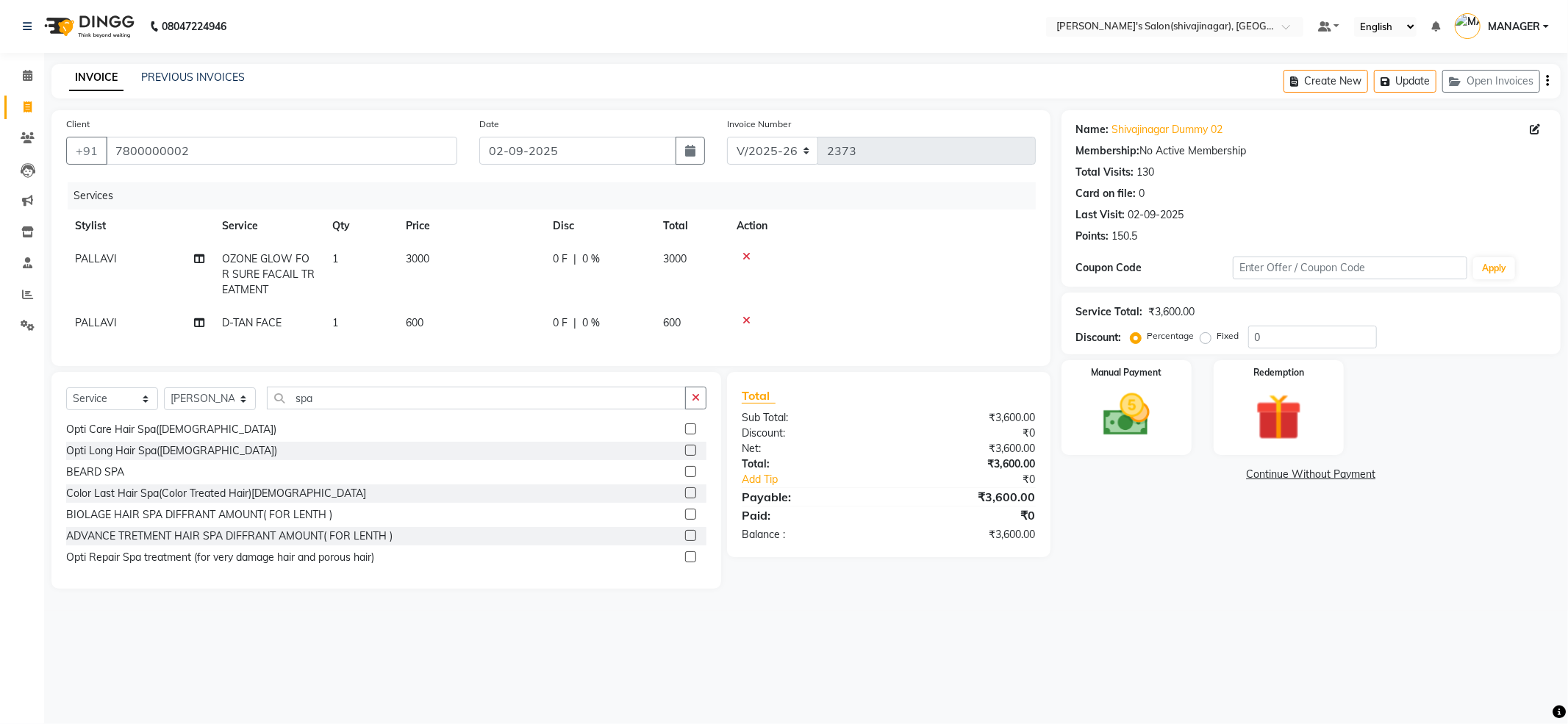
scroll to position [98, 0]
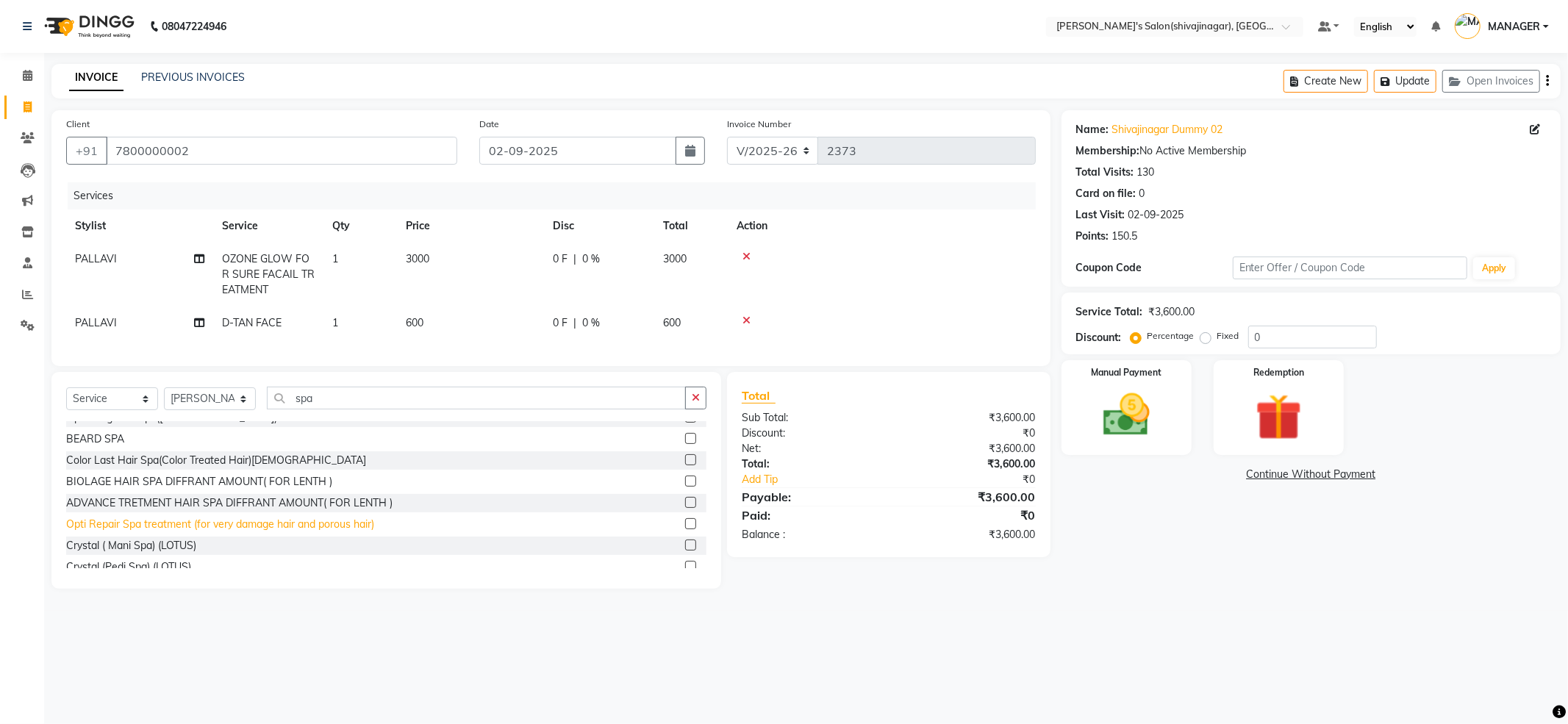
type input "spa"
click at [190, 532] on div "Opti Repair Spa treatment (for very damage hair and porous hair)" at bounding box center [220, 524] width 308 height 15
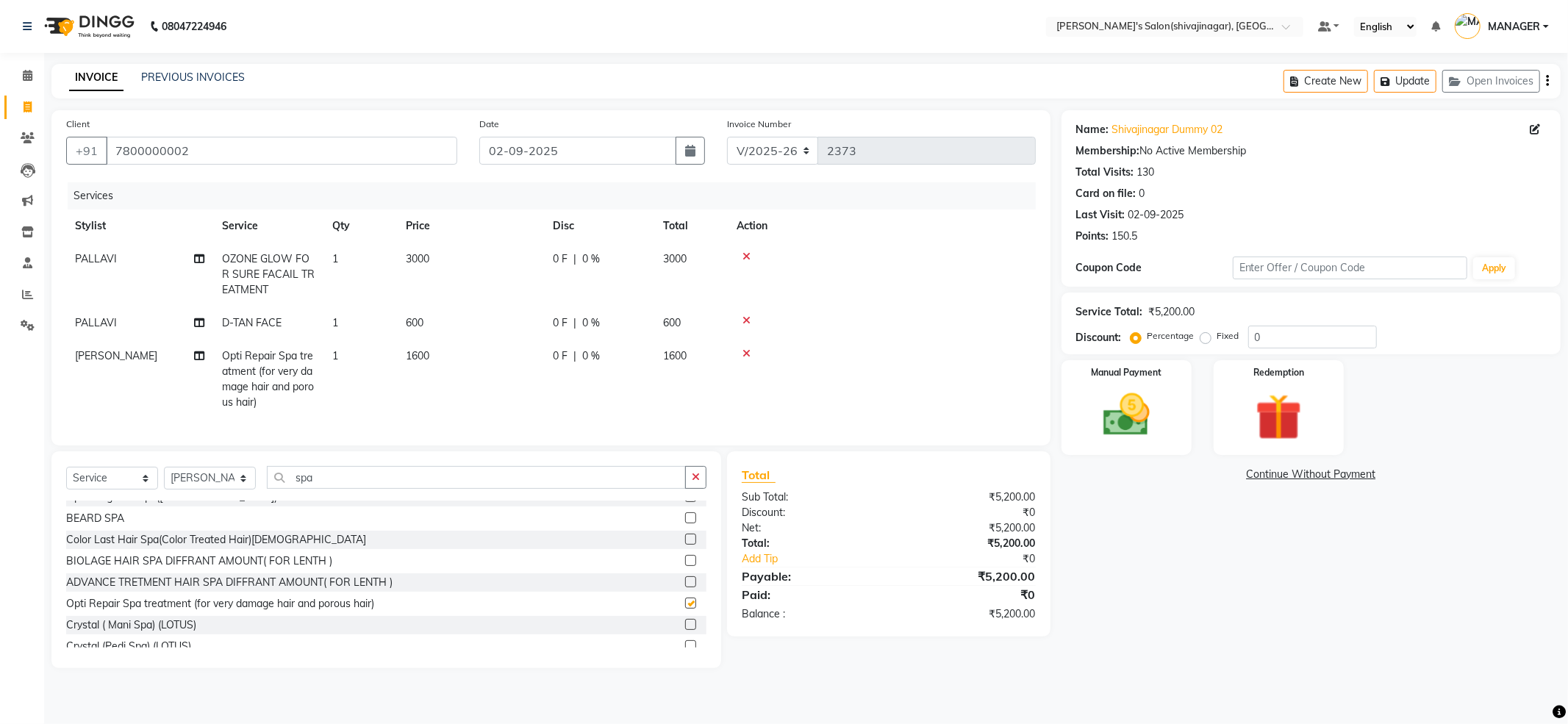
checkbox input "false"
click at [459, 360] on td "1600" at bounding box center [470, 379] width 147 height 79
select select "85251"
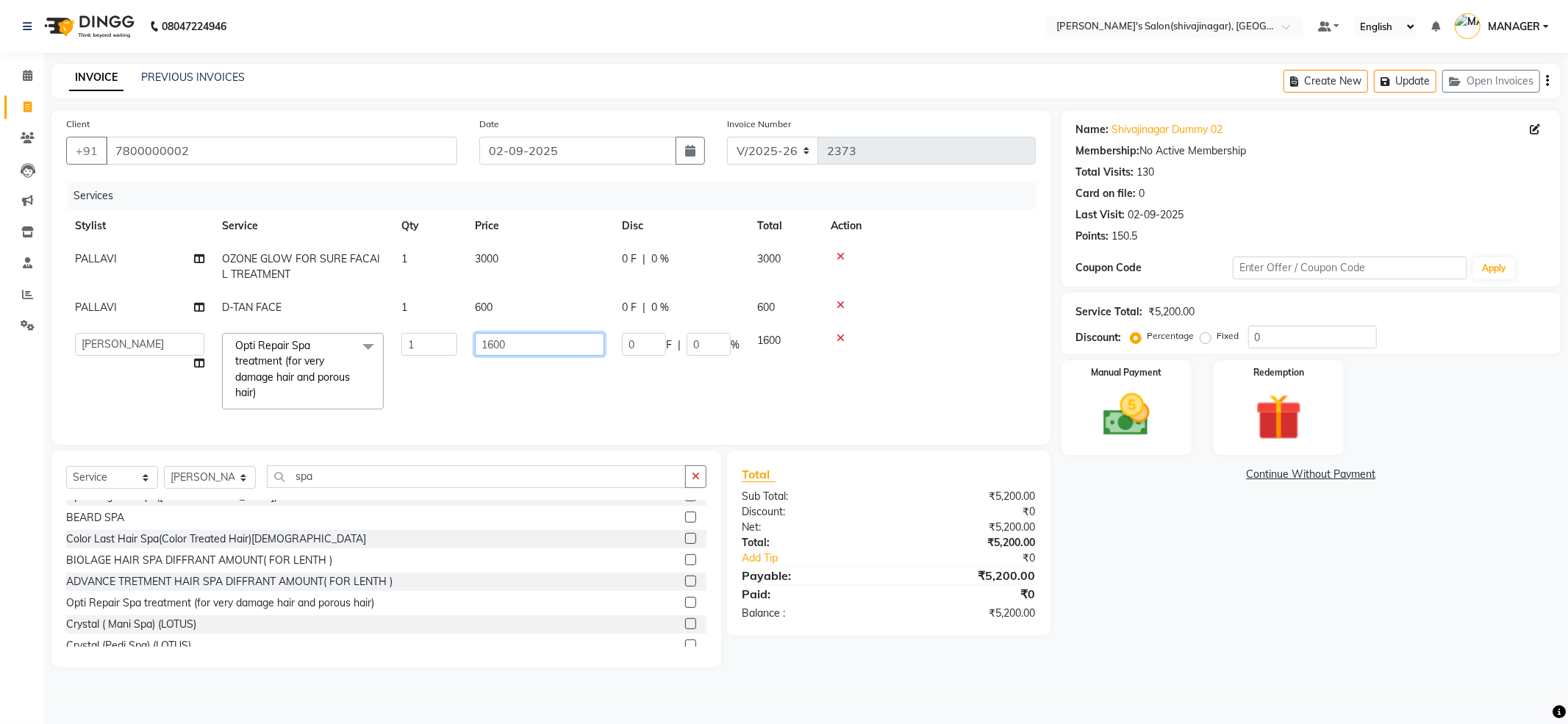
drag, startPoint x: 542, startPoint y: 336, endPoint x: 322, endPoint y: 389, distance: 226.3
click at [323, 389] on tr "ABHI AKASH R AKKI HARRI KIRTI MANAGER MISS STAFF MONG'Z. NILOFER PALLAVI PRASAD…" at bounding box center [551, 371] width 969 height 94
type input "2100"
click at [920, 380] on td at bounding box center [929, 371] width 214 height 94
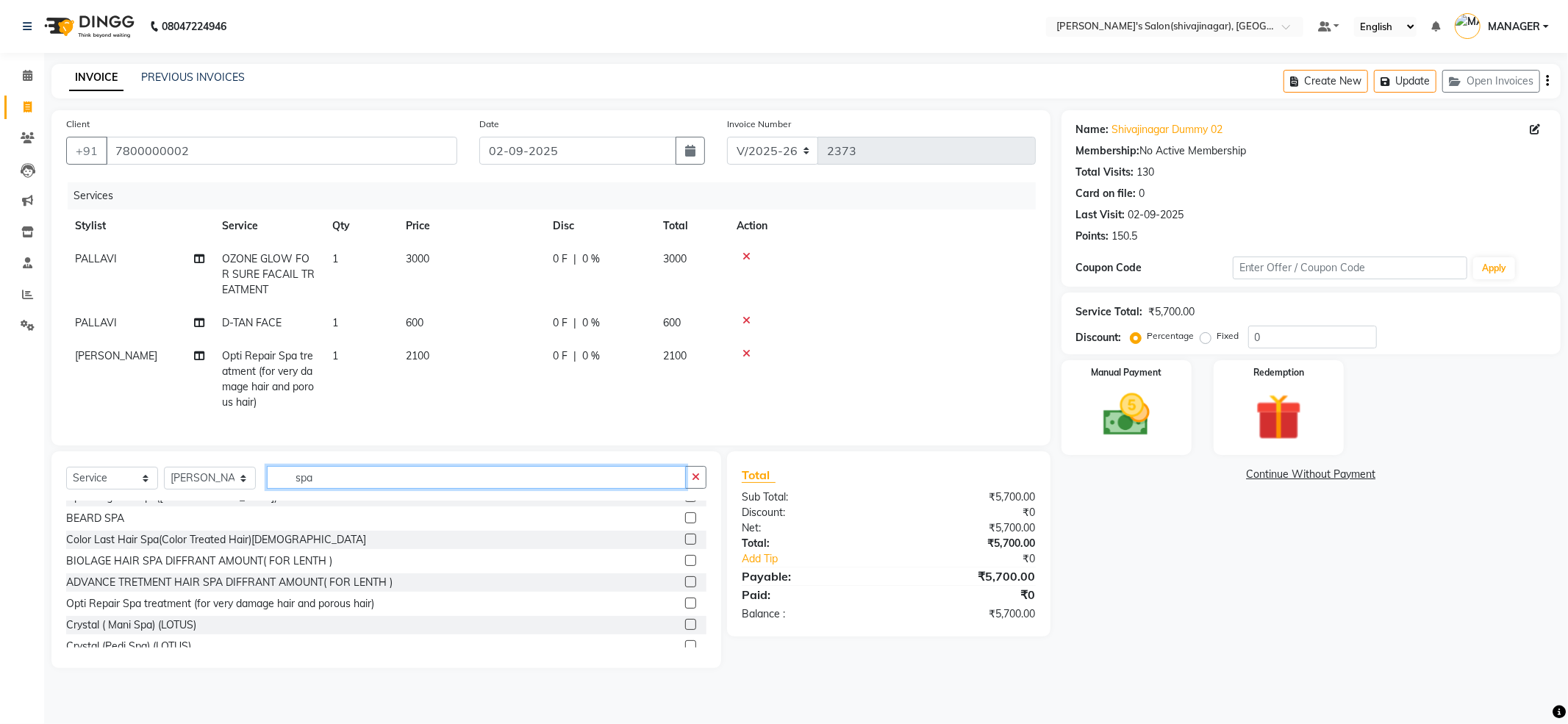
click at [342, 488] on input "spa" at bounding box center [476, 477] width 419 height 23
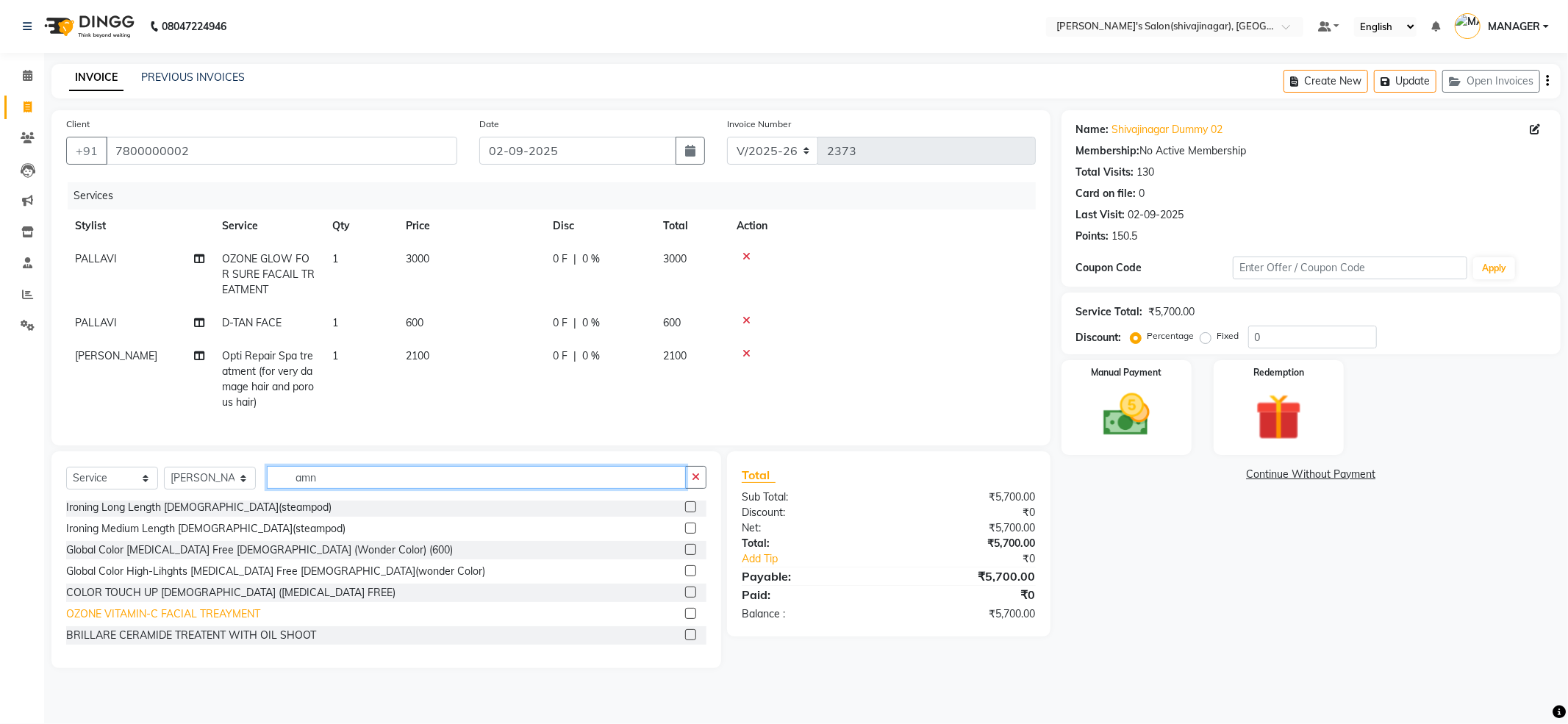
scroll to position [0, 0]
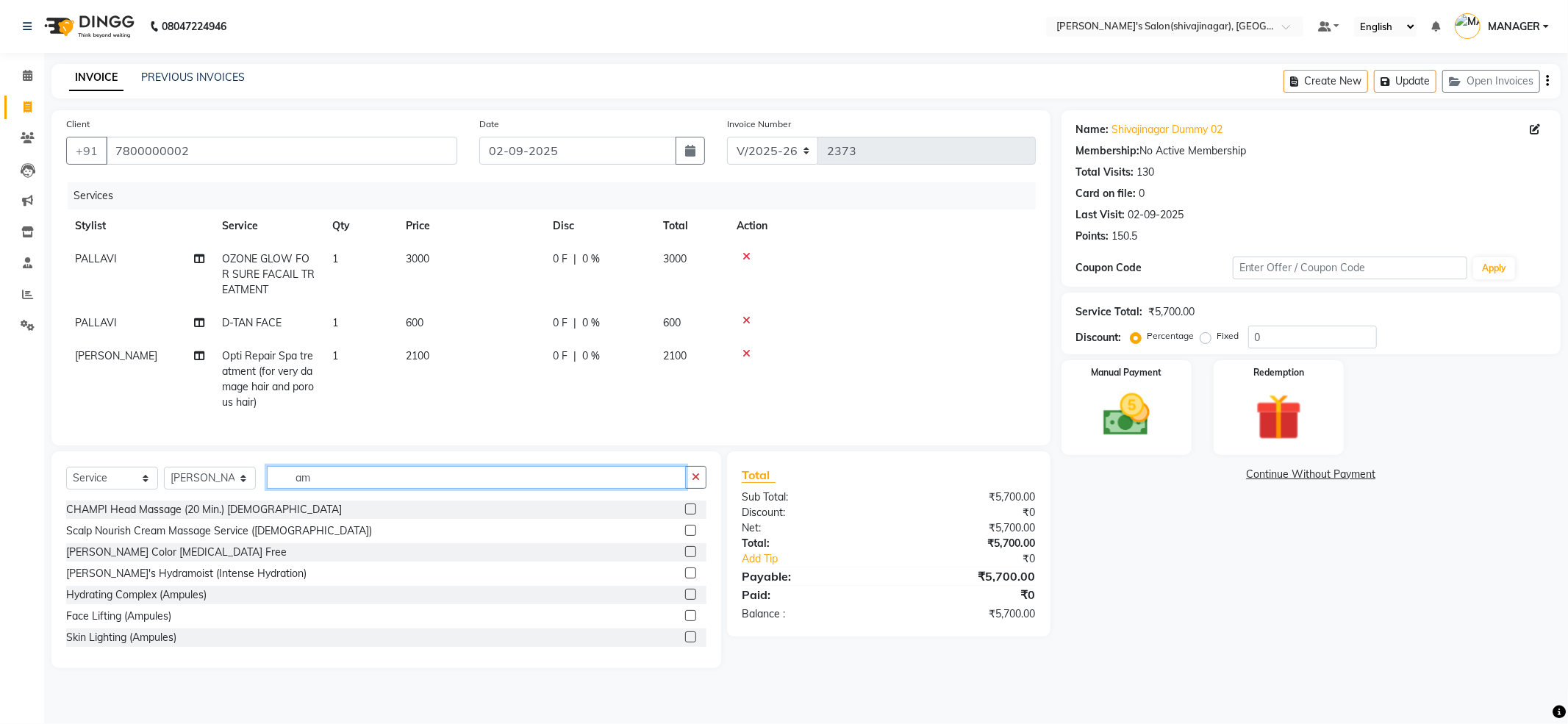
type input "a"
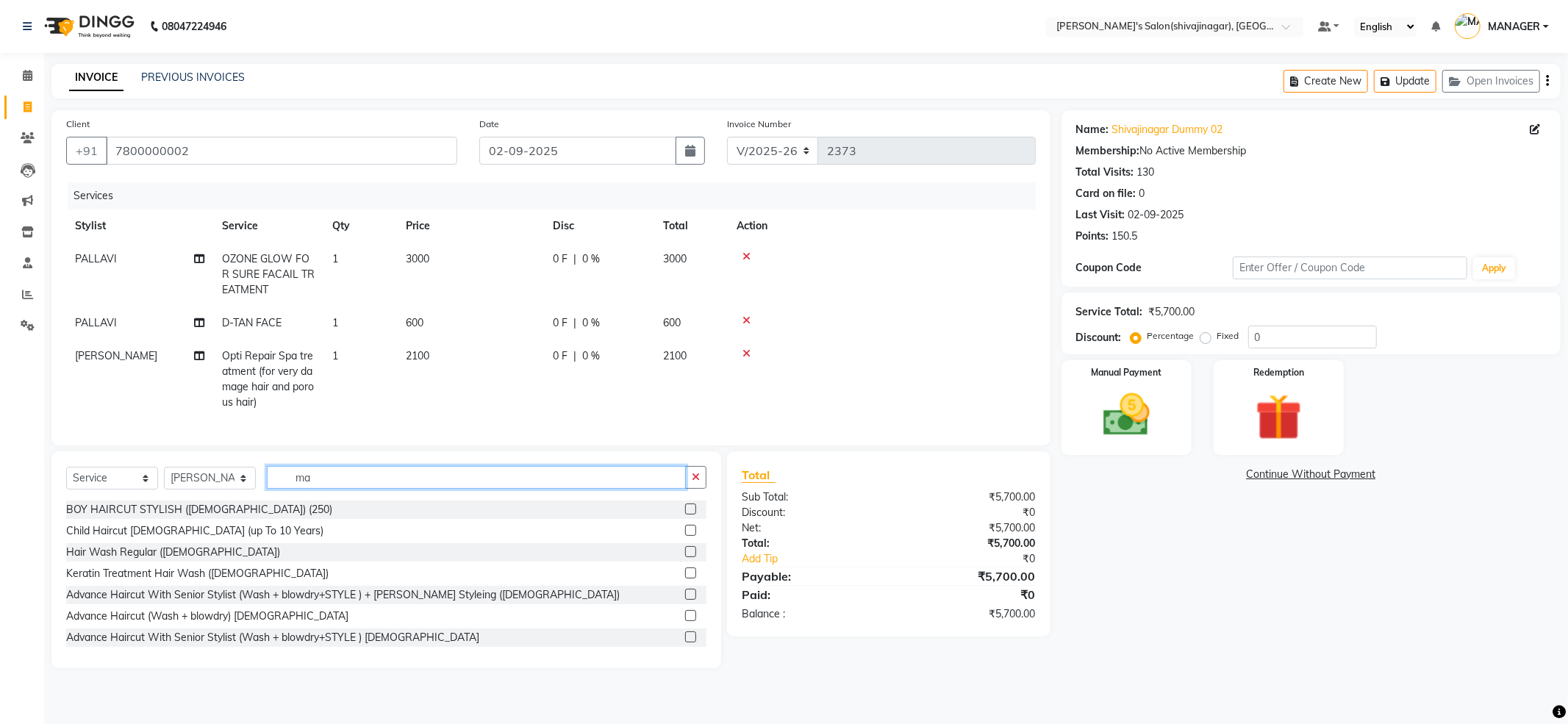
type input "m"
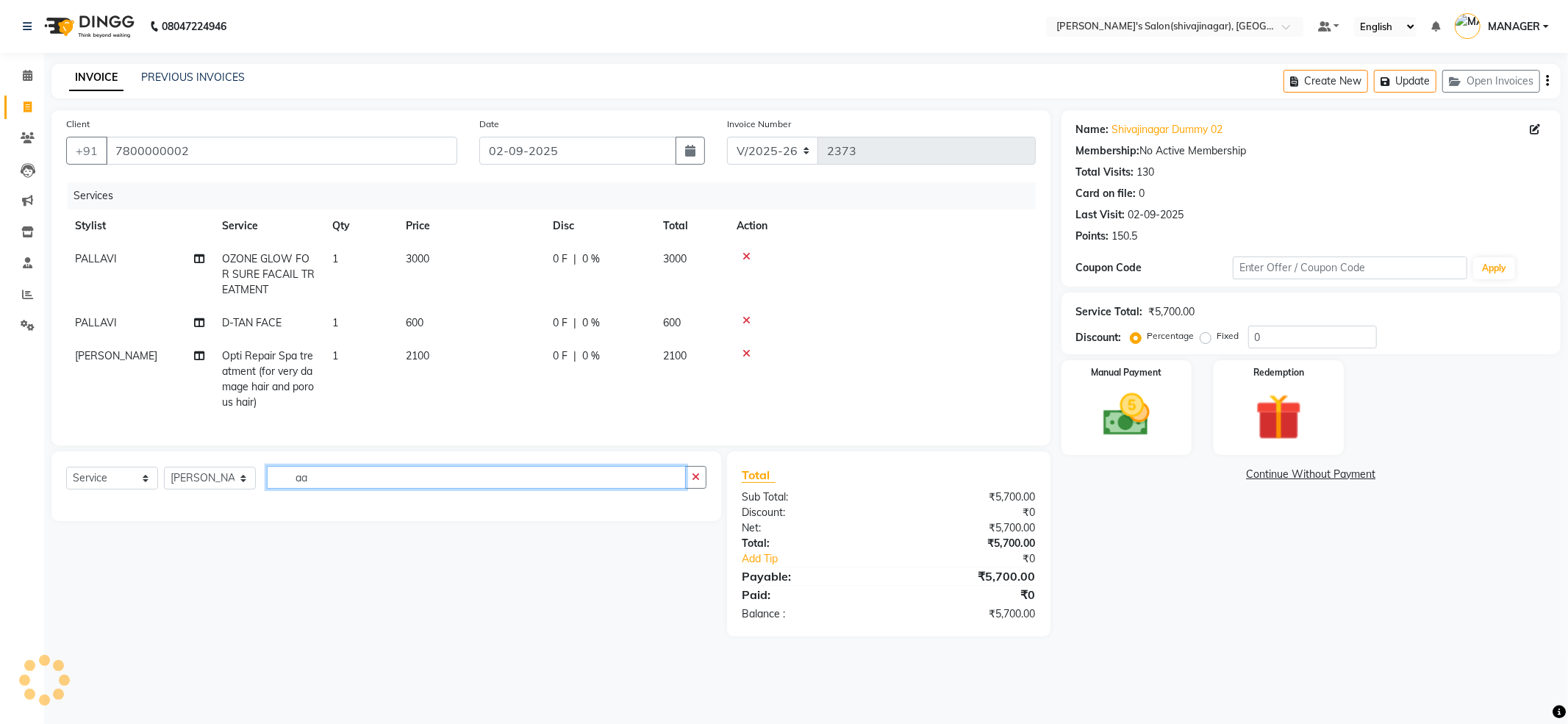
type input "a"
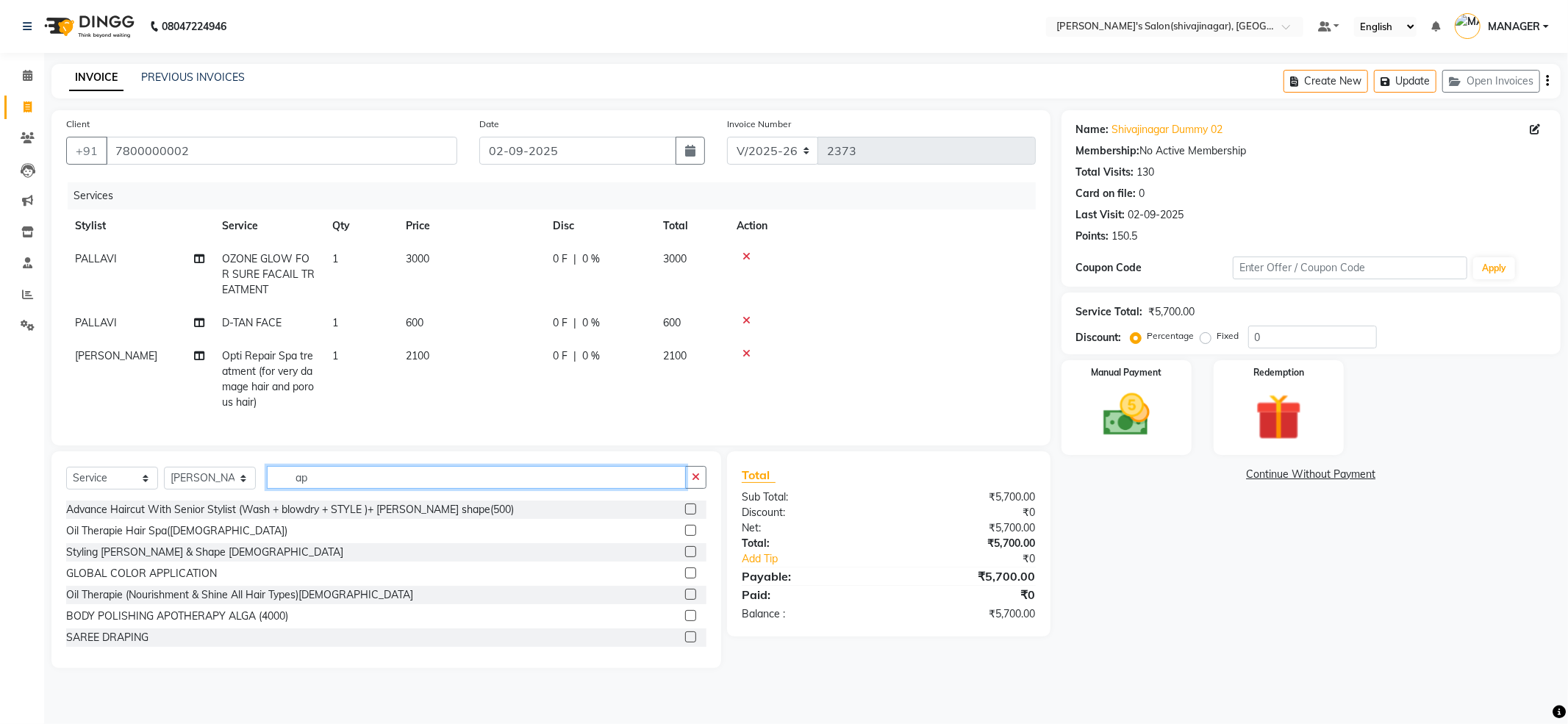
drag, startPoint x: 308, startPoint y: 486, endPoint x: 318, endPoint y: 485, distance: 10.0
click at [318, 485] on input "ap" at bounding box center [476, 477] width 419 height 23
click at [319, 484] on input "ap" at bounding box center [476, 477] width 419 height 23
drag, startPoint x: 319, startPoint y: 484, endPoint x: 319, endPoint y: 497, distance: 13.0
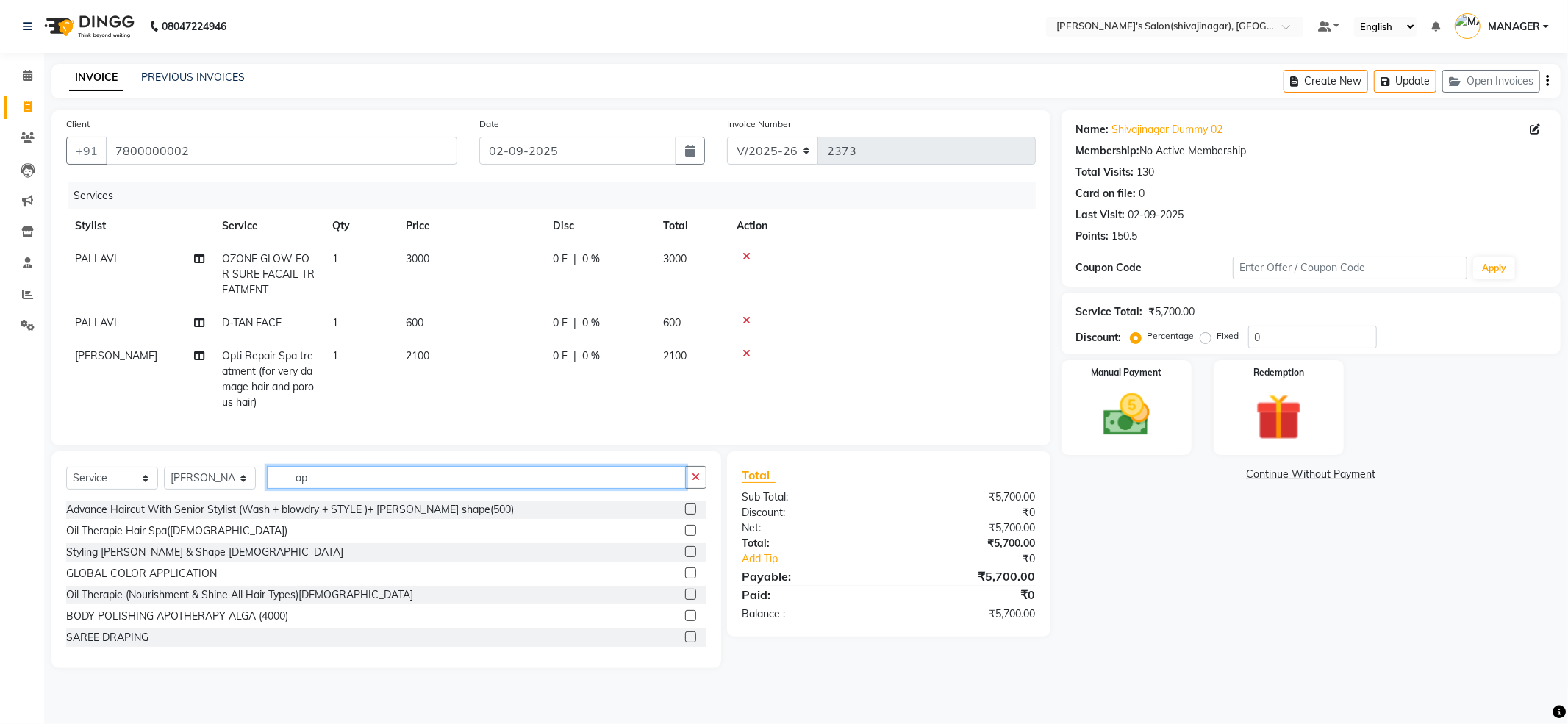
click at [319, 485] on input "ap" at bounding box center [476, 477] width 419 height 23
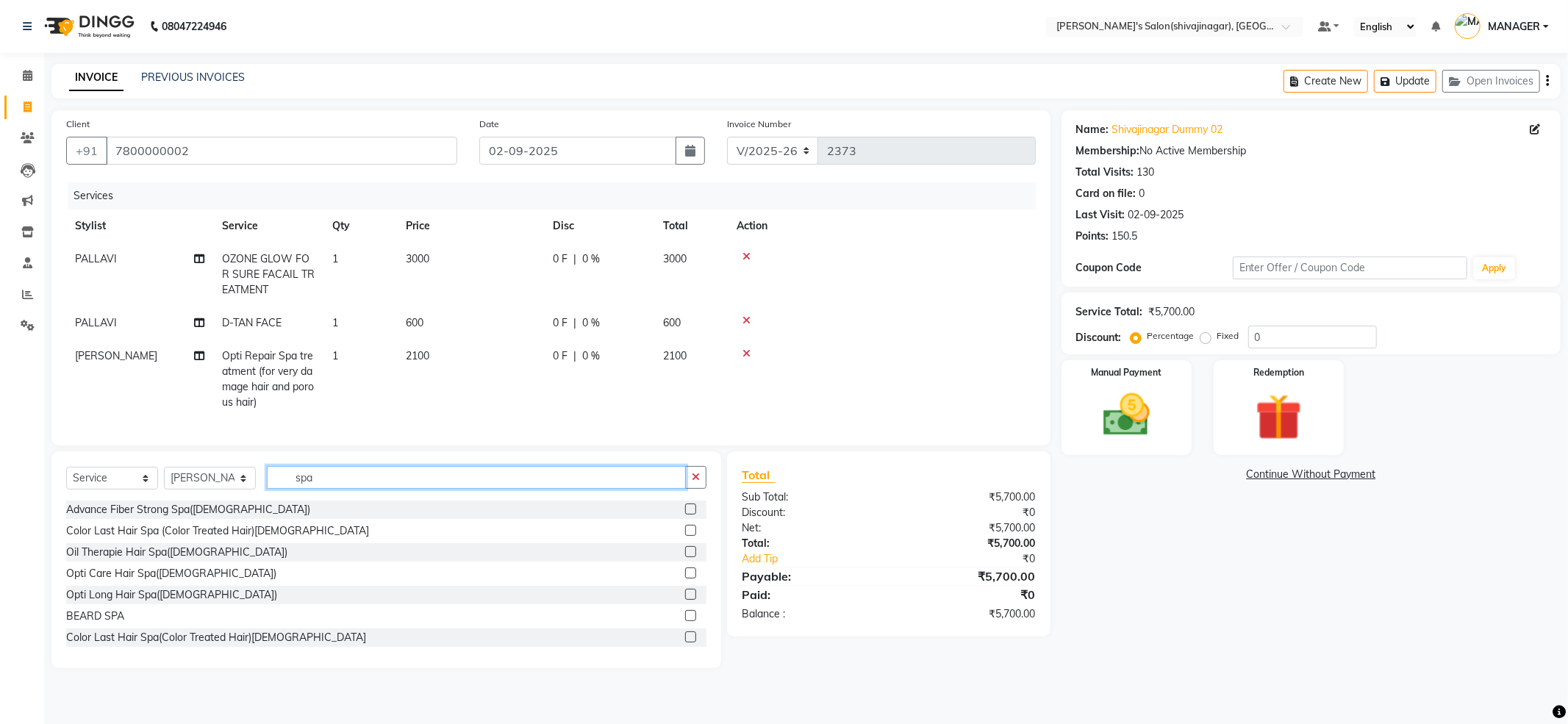
drag, startPoint x: 344, startPoint y: 481, endPoint x: 199, endPoint y: 536, distance: 155.1
click at [219, 531] on div "Select Service Product Membership Package Voucher Prepaid Gift Card Select Styl…" at bounding box center [387, 560] width 669 height 217
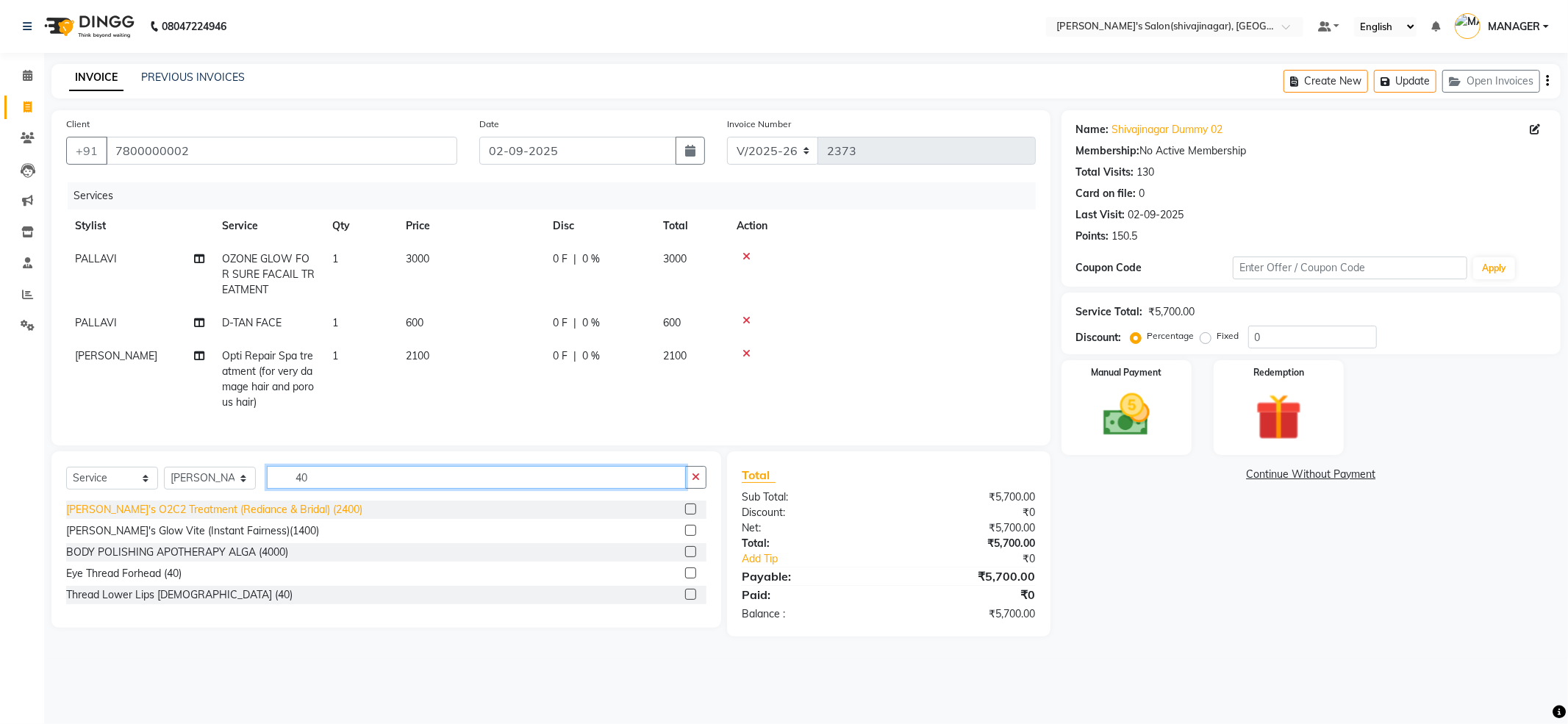
type input "400"
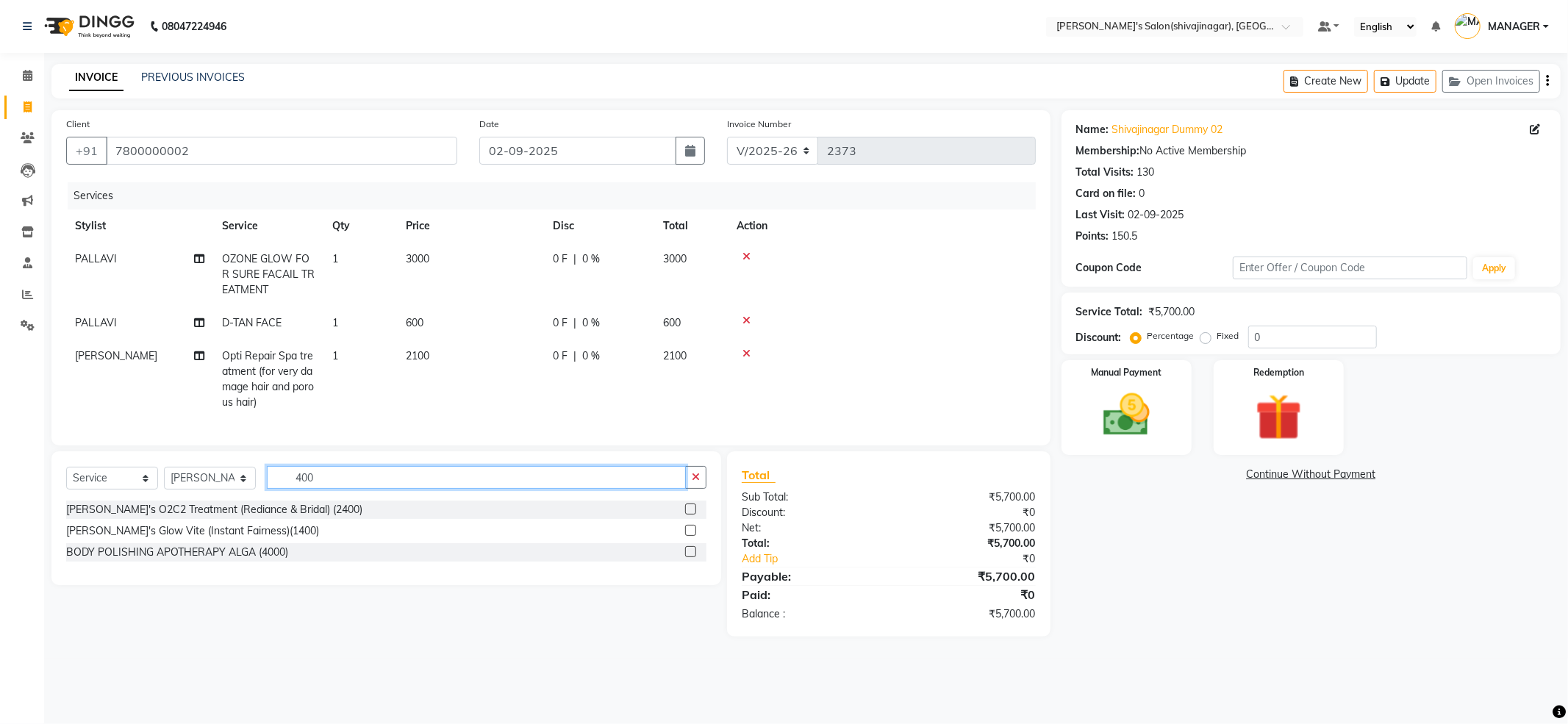
drag, startPoint x: 371, startPoint y: 482, endPoint x: 265, endPoint y: 495, distance: 106.8
click at [267, 488] on input "400" at bounding box center [476, 477] width 419 height 23
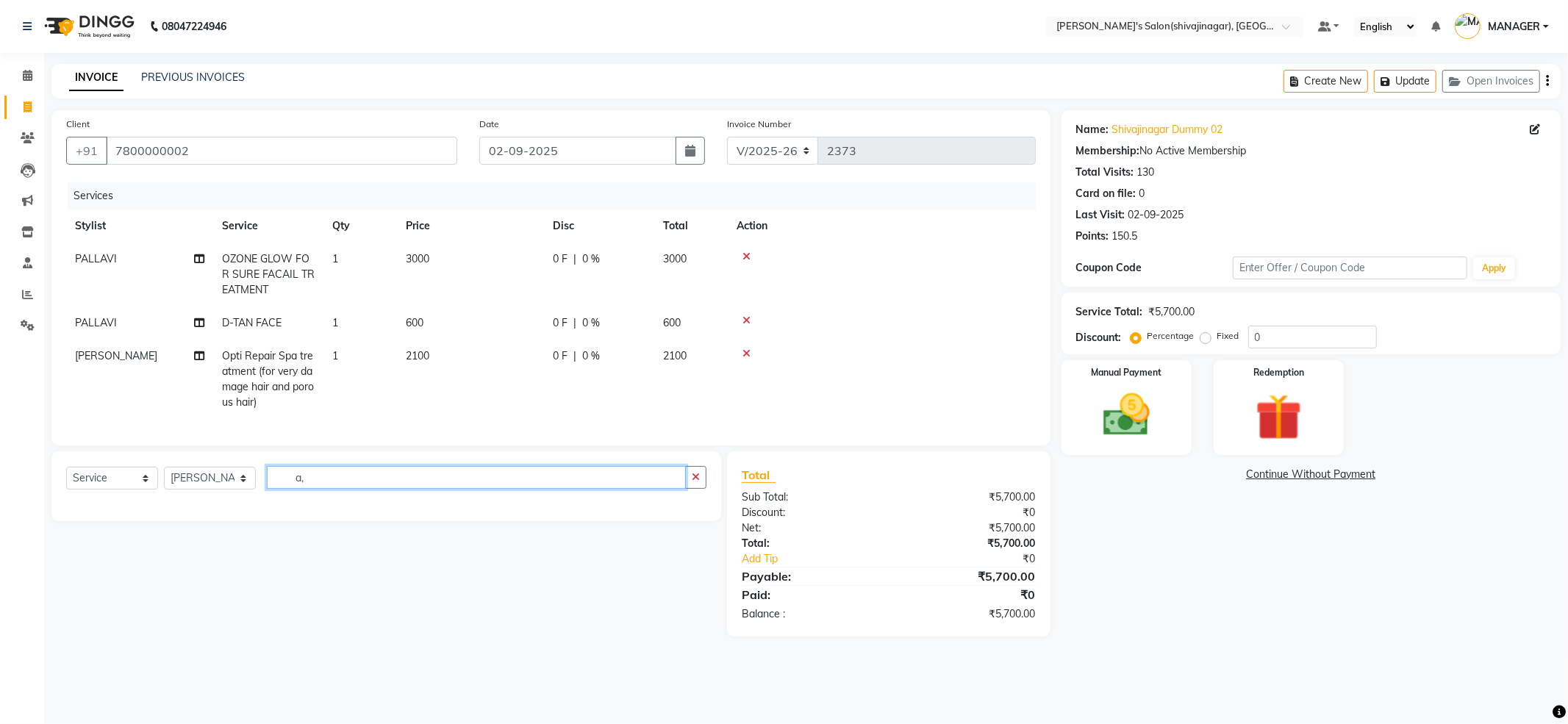
type input "a"
type input "ampu"
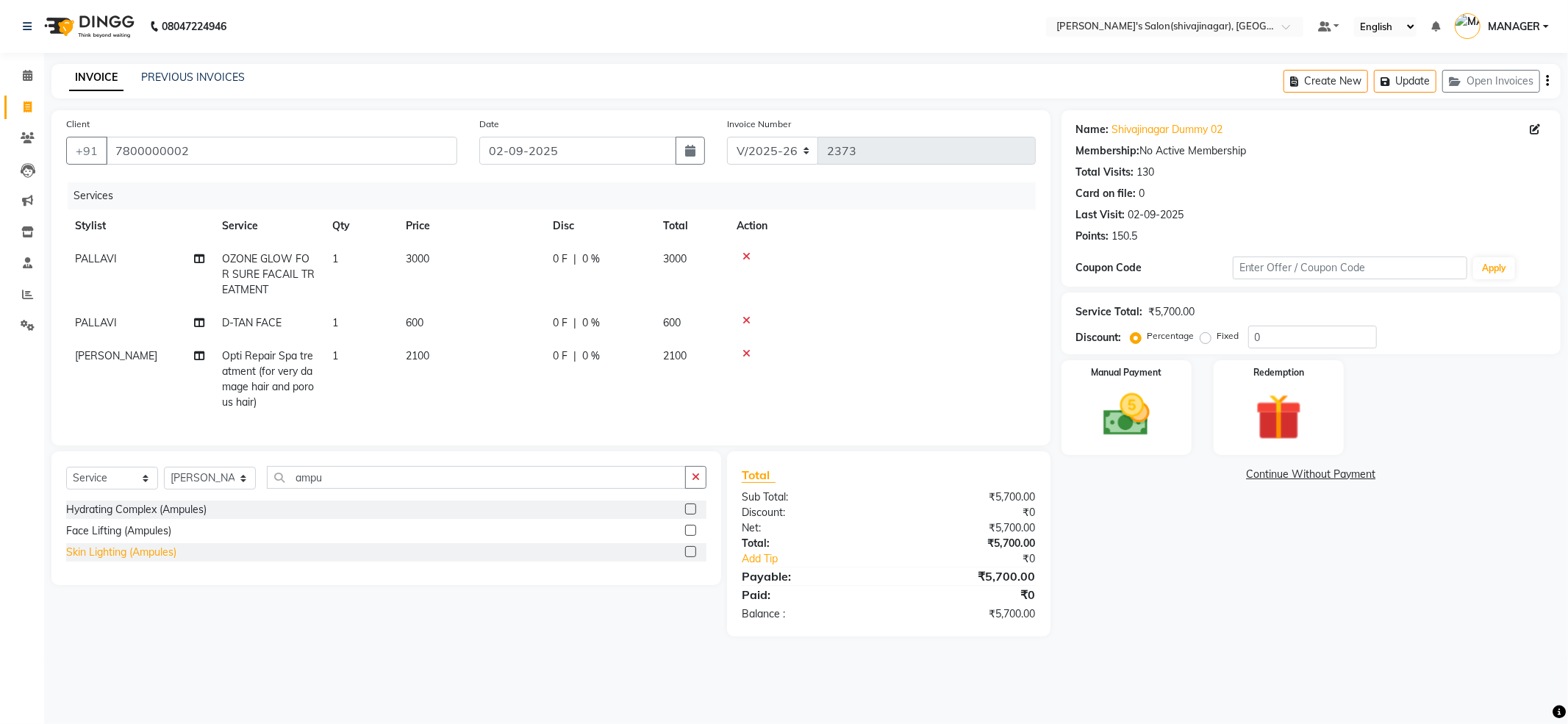
click at [79, 560] on div "Skin Lighting (Ampules)" at bounding box center [121, 552] width 110 height 15
checkbox input "false"
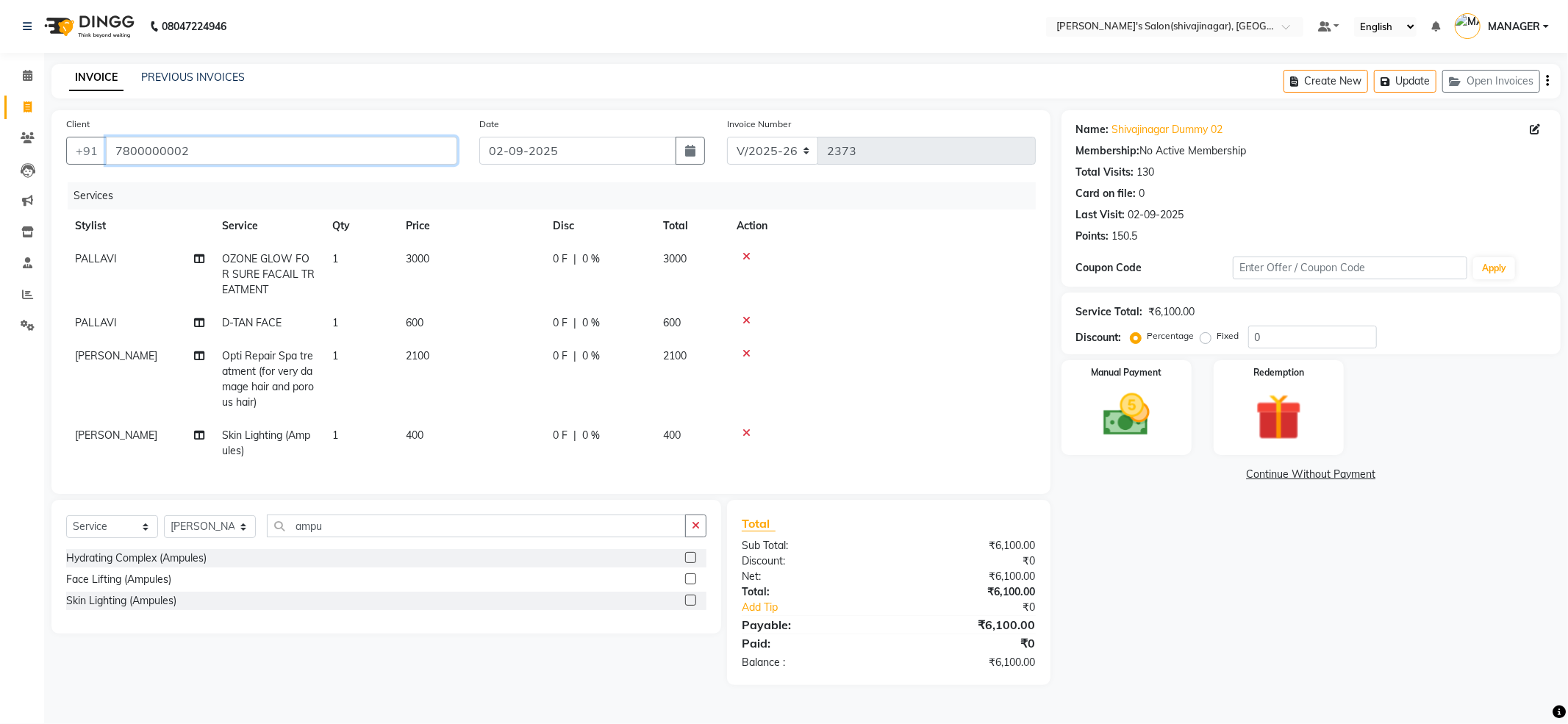
click at [229, 151] on input "7800000002" at bounding box center [281, 151] width 352 height 28
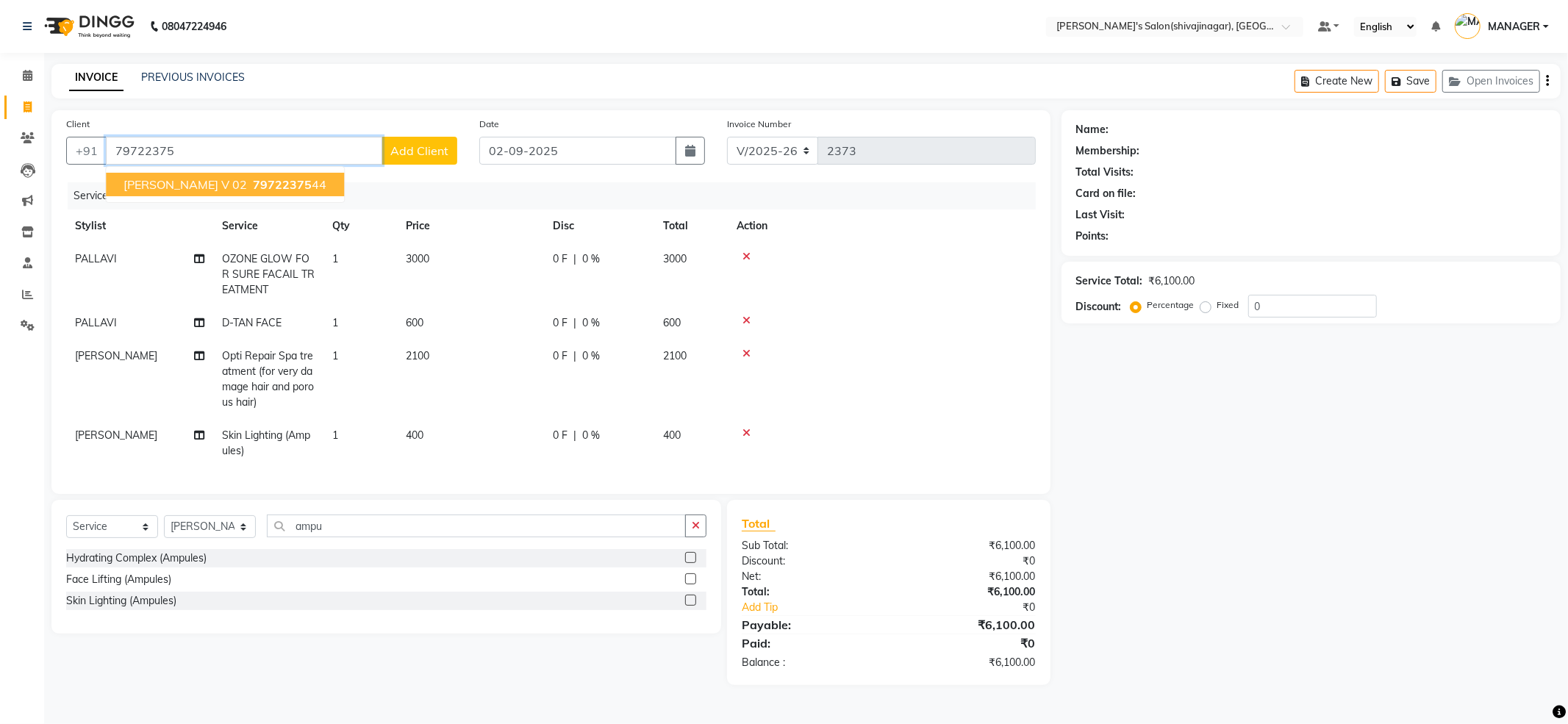
click at [233, 174] on button "shraddha v 02 79722375 44" at bounding box center [224, 184] width 239 height 24
type input "7972237544"
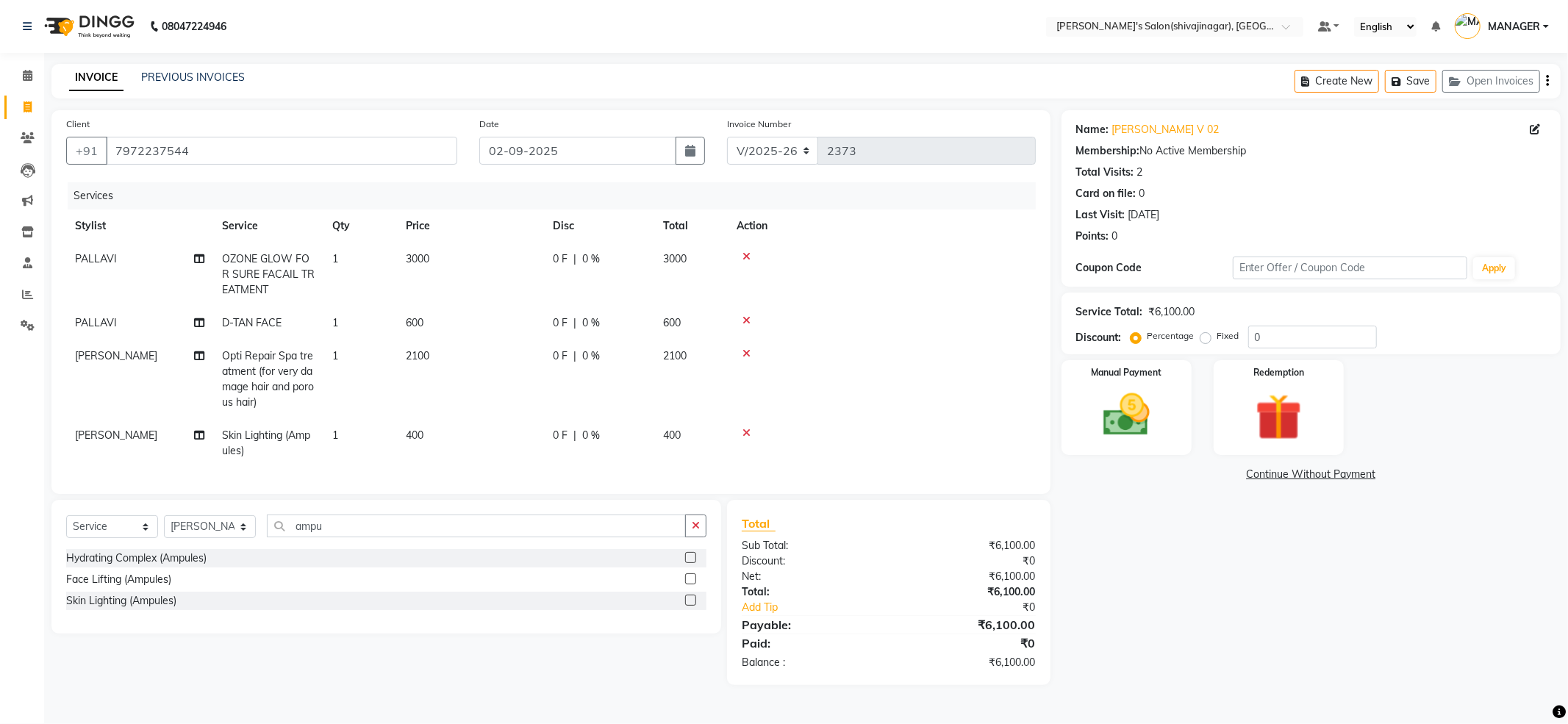
click at [509, 376] on td "2100" at bounding box center [470, 379] width 147 height 79
select select "85251"
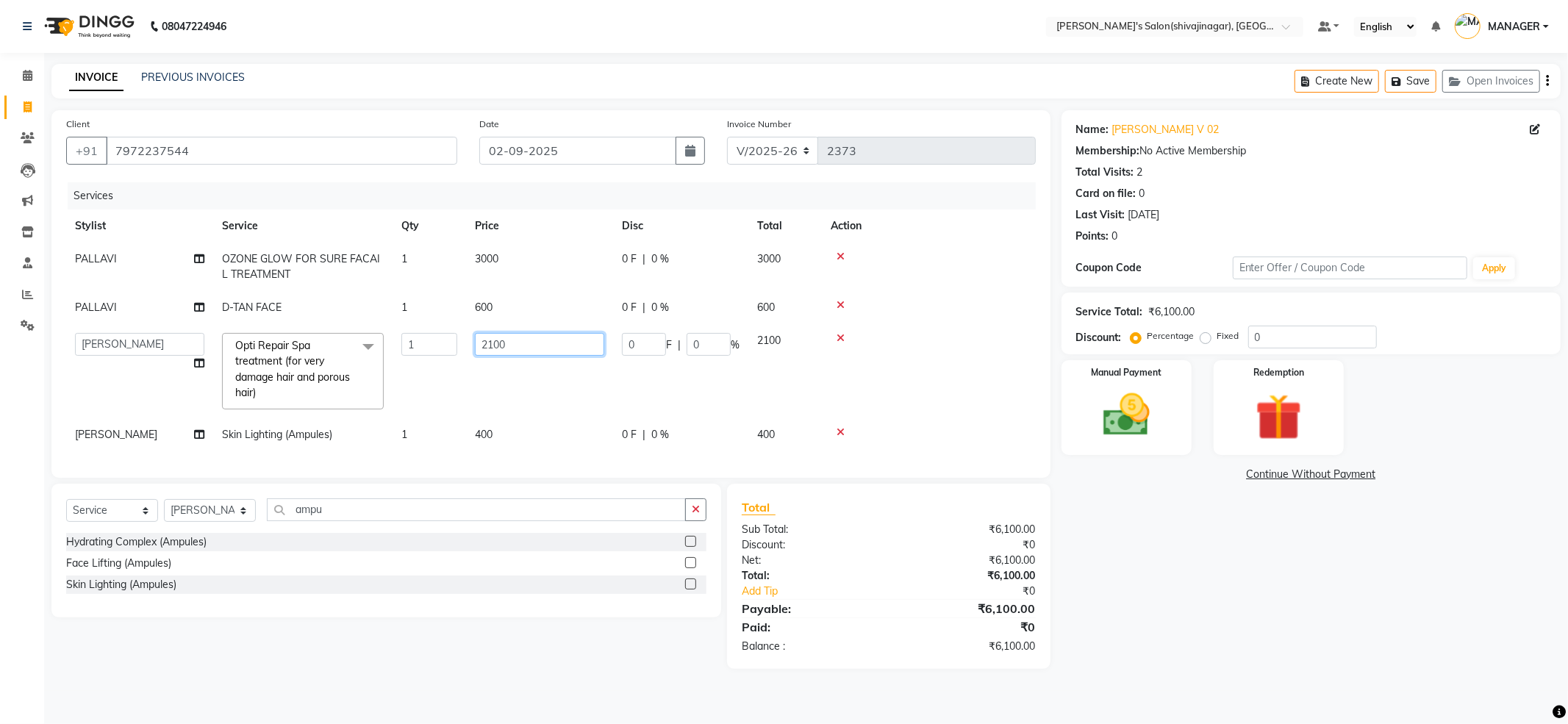
drag, startPoint x: 544, startPoint y: 338, endPoint x: 412, endPoint y: 397, distance: 144.6
click at [418, 392] on tr "ABHI AKASH R AKKI HARRI KIRTI MANAGER MISS STAFF MONG'Z. NILOFER PALLAVI PRASAD…" at bounding box center [551, 371] width 969 height 94
drag, startPoint x: 559, startPoint y: 339, endPoint x: 345, endPoint y: 416, distance: 227.4
click at [345, 416] on tr "ABHI AKASH R AKKI HARRI KIRTI MANAGER MISS STAFF MONG'Z. NILOFER PALLAVI PRASAD…" at bounding box center [551, 371] width 969 height 94
type input "2100"
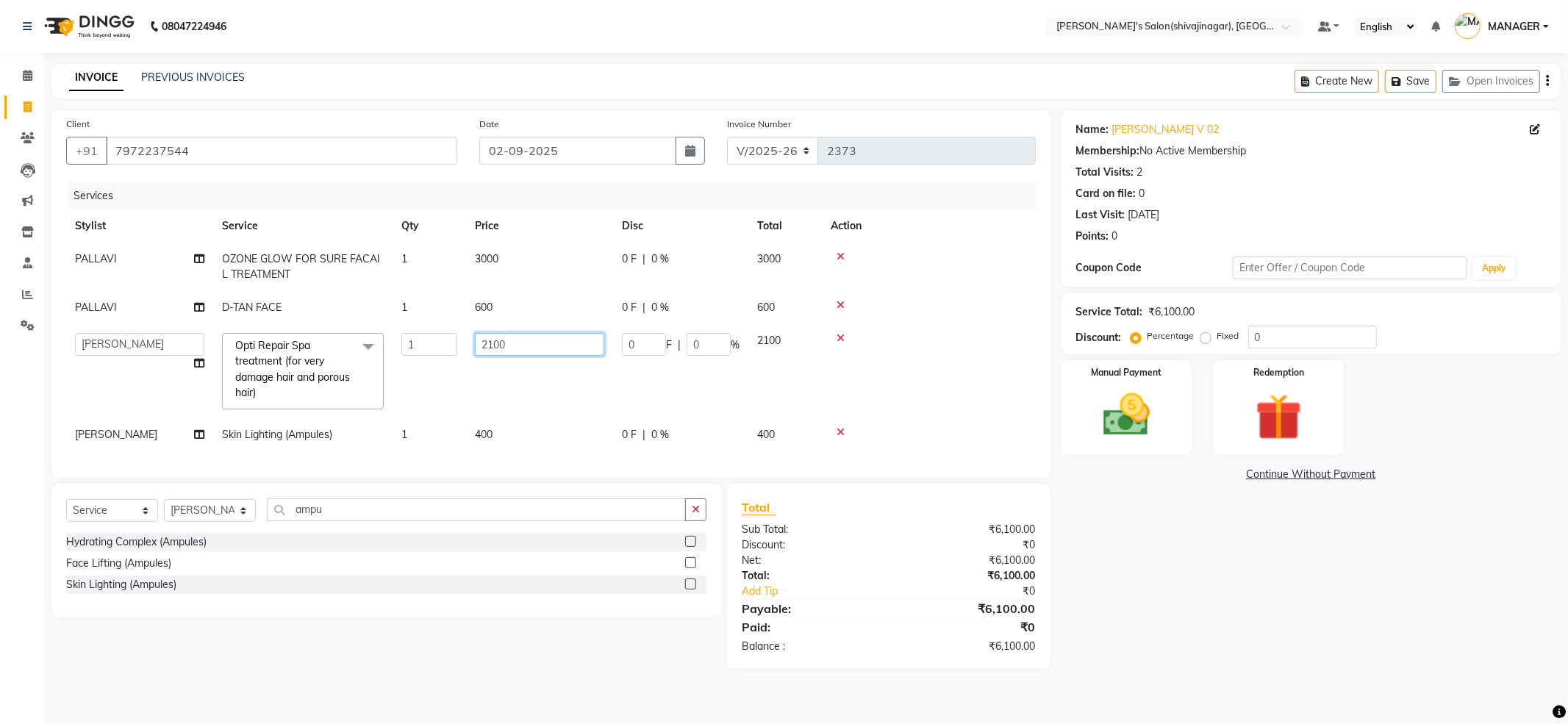
click at [521, 341] on input "2100" at bounding box center [539, 344] width 129 height 23
click at [918, 324] on tbody "PALLAVI OZONE GLOW FOR SURE FACAIL TREATMENT 1 3000 0 F | 0 % 3000 PALLAVI D-TA…" at bounding box center [551, 346] width 969 height 208
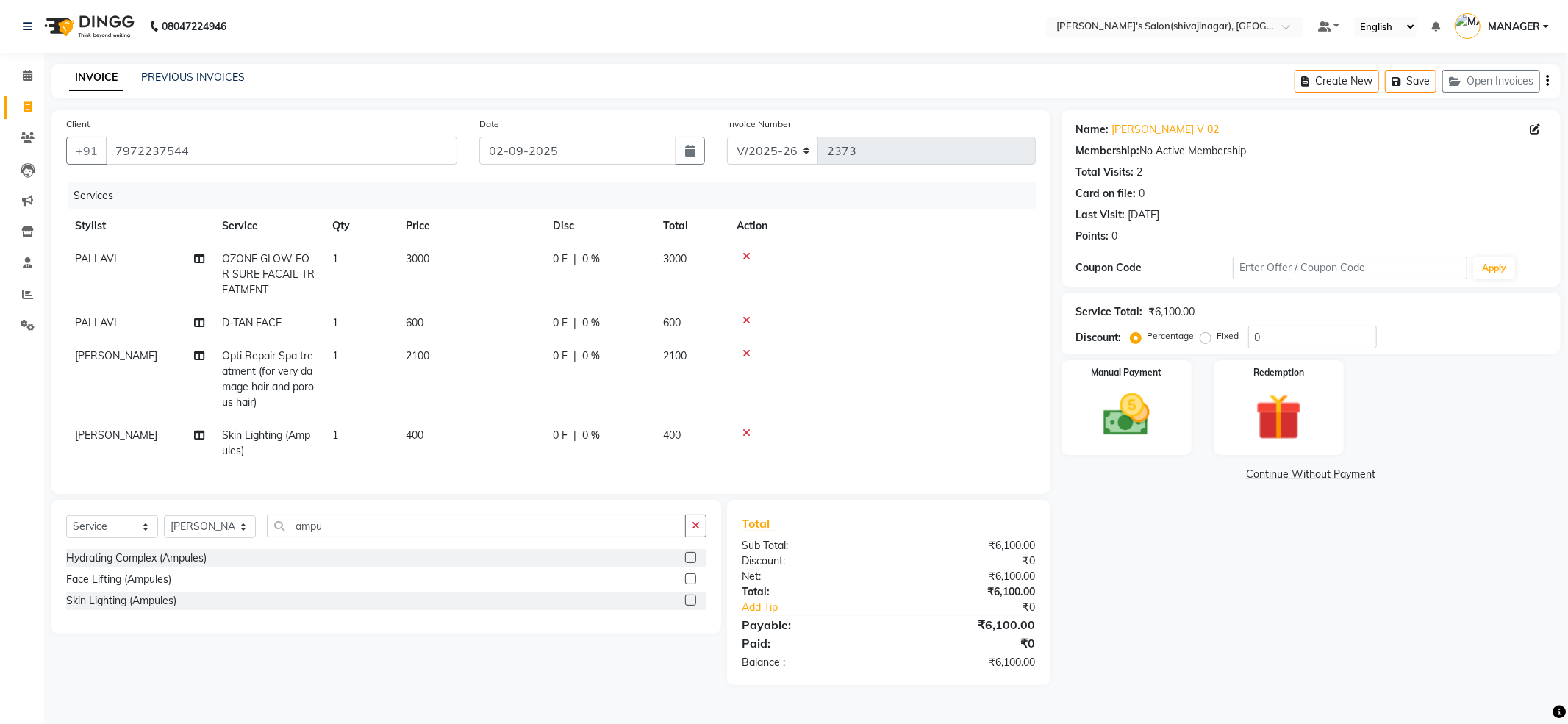
click at [1217, 339] on label "Fixed" at bounding box center [1228, 336] width 22 height 13
click at [1206, 339] on input "Fixed" at bounding box center [1208, 336] width 10 height 10
radio input "true"
drag, startPoint x: 1286, startPoint y: 336, endPoint x: 1149, endPoint y: 408, distance: 154.8
click at [1150, 407] on div "Name: Shraddha V 02 Membership: No Active Membership Total Visits: 2 Card on fi…" at bounding box center [1316, 398] width 510 height 575
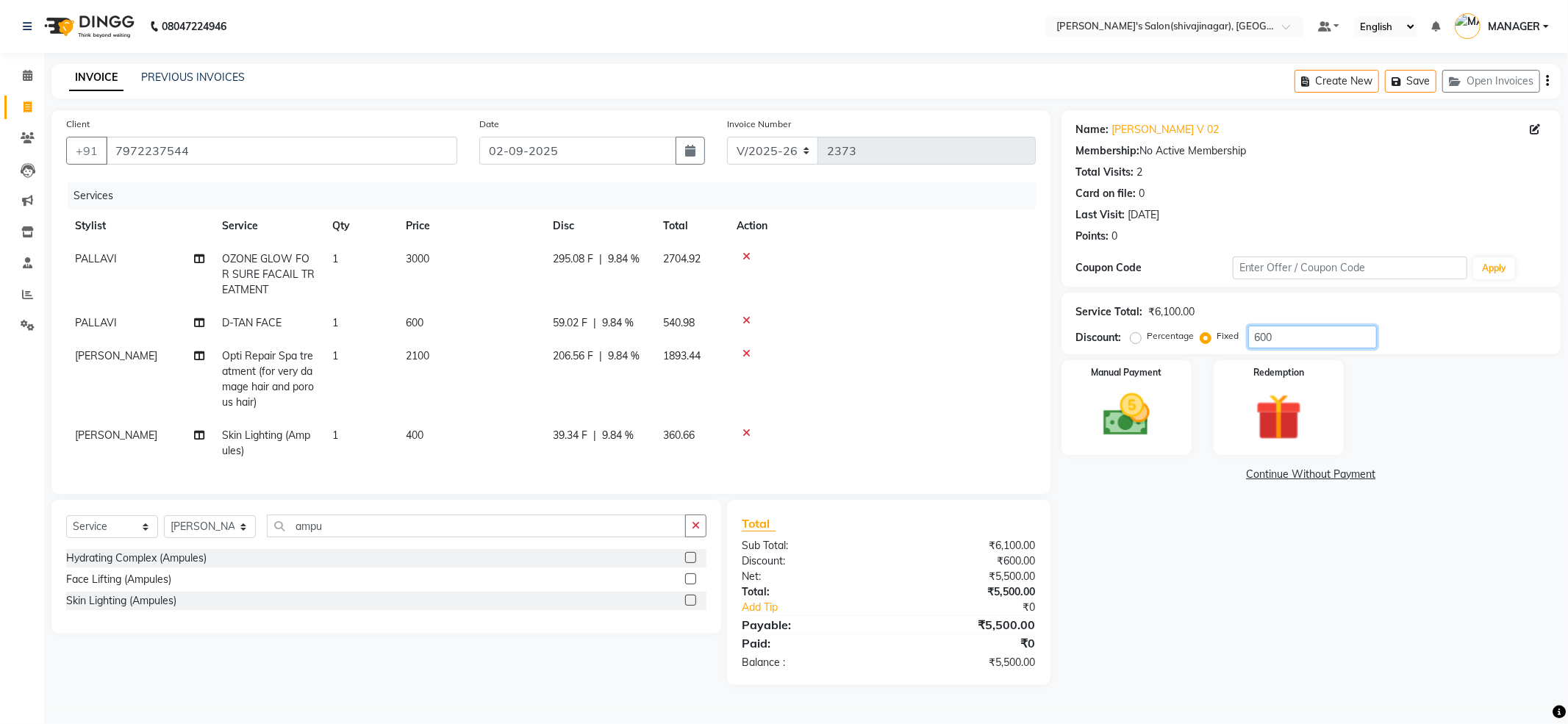
drag, startPoint x: 1232, startPoint y: 353, endPoint x: 1018, endPoint y: 388, distance: 216.8
click at [1092, 388] on div "Name: Shraddha V 02 Membership: No Active Membership Total Visits: 2 Card on fi…" at bounding box center [1316, 398] width 510 height 575
click at [810, 286] on td at bounding box center [882, 274] width 308 height 64
click at [1136, 419] on img at bounding box center [1126, 415] width 78 height 56
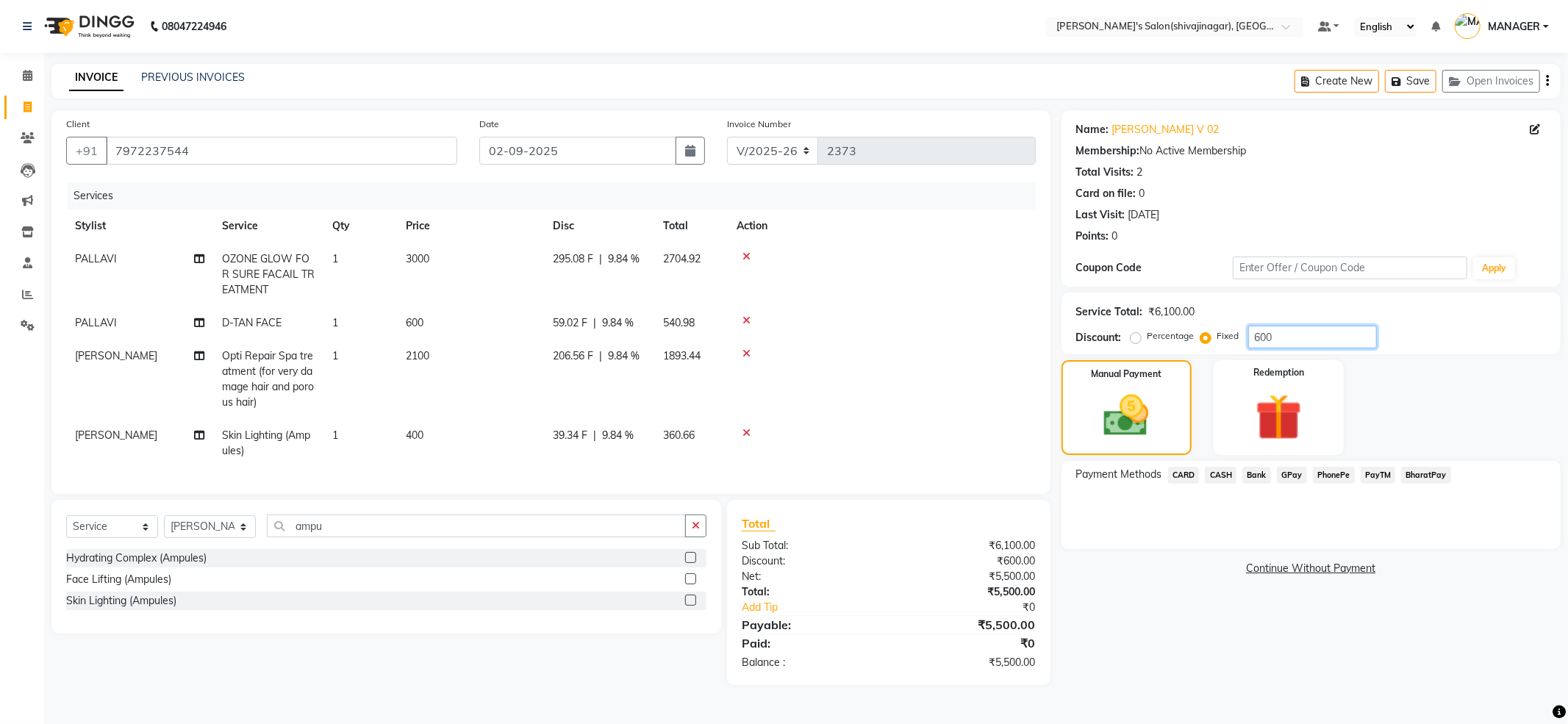
click at [1275, 337] on input "600" at bounding box center [1312, 337] width 128 height 23
click at [1277, 336] on input "600" at bounding box center [1312, 337] width 128 height 23
type input "0"
click at [933, 355] on div at bounding box center [882, 354] width 290 height 10
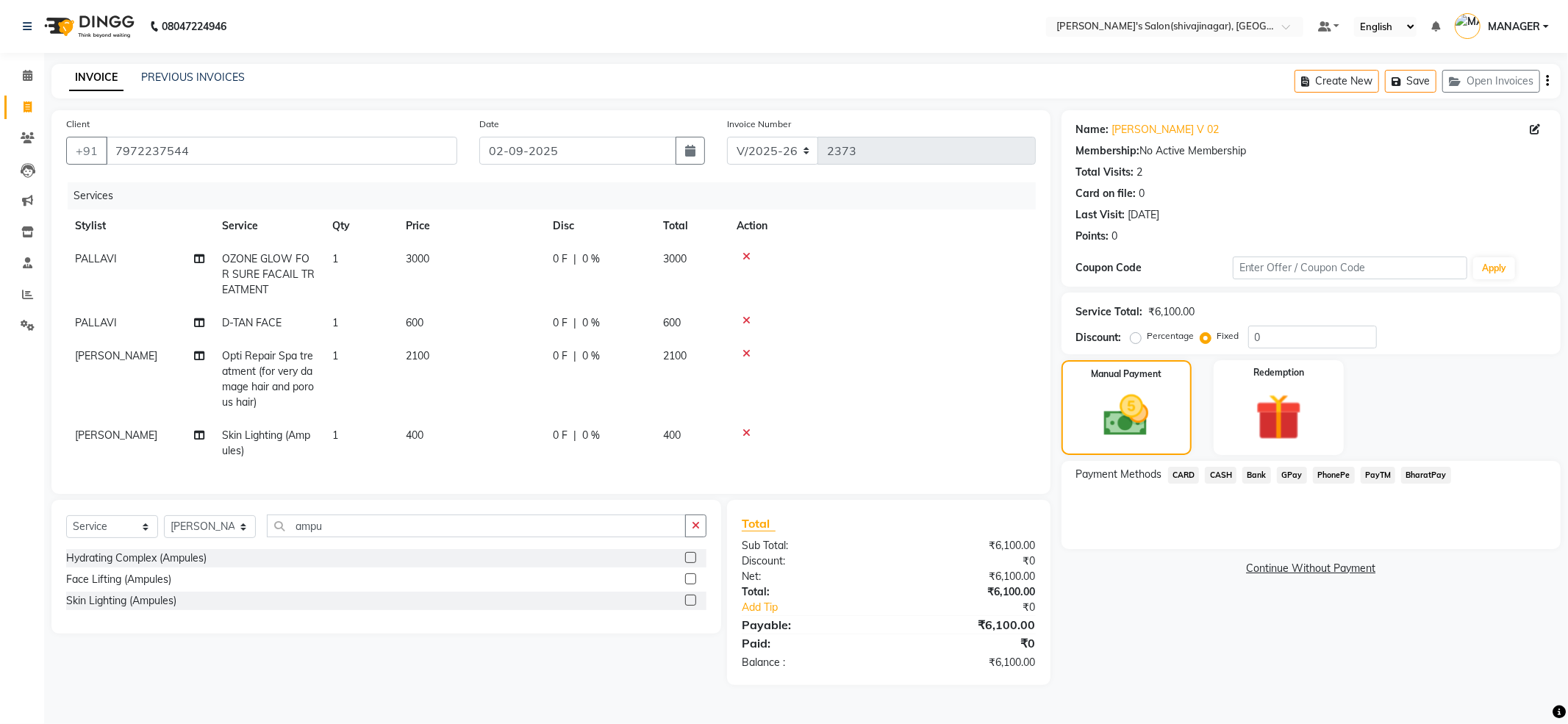
click at [538, 365] on td "2100" at bounding box center [470, 379] width 147 height 79
select select "85251"
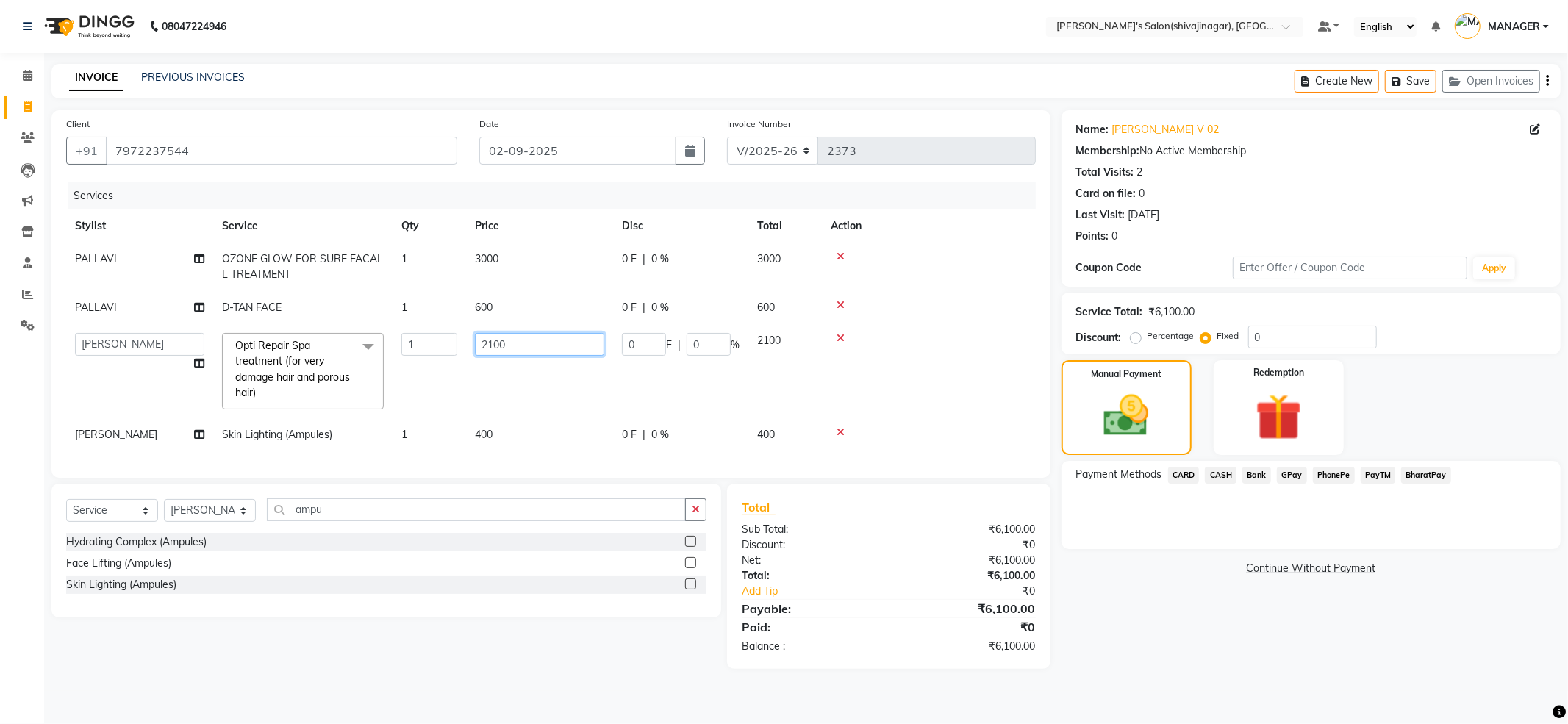
drag, startPoint x: 557, startPoint y: 349, endPoint x: 439, endPoint y: 388, distance: 124.3
click at [442, 387] on tr "ABHI AKASH R AKKI HARRI KIRTI MANAGER MISS STAFF MONG'Z. NILOFER PALLAVI PRASAD…" at bounding box center [551, 371] width 969 height 94
type input "1800"
click at [899, 307] on td at bounding box center [929, 307] width 214 height 33
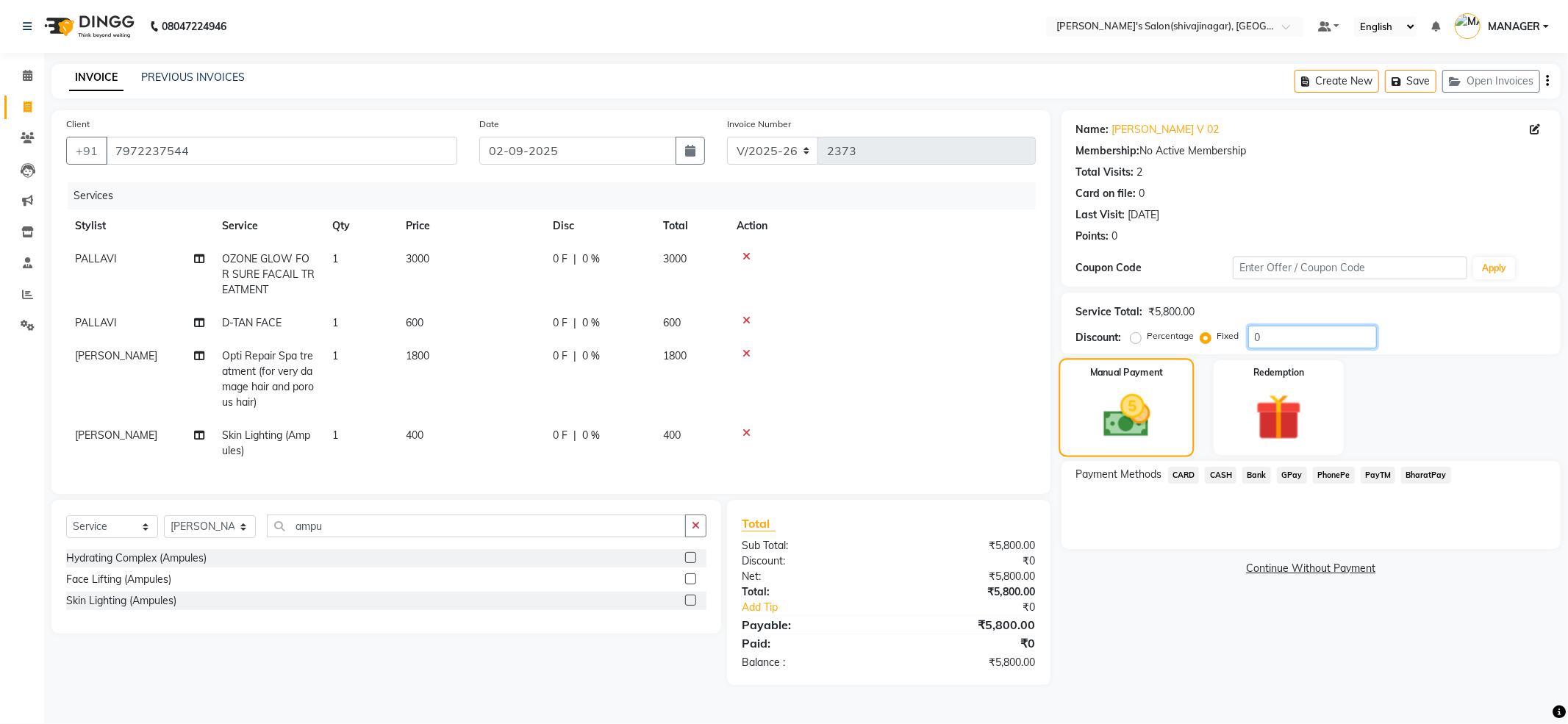
drag, startPoint x: 1265, startPoint y: 334, endPoint x: 1180, endPoint y: 392, distance: 102.9
click at [1180, 392] on div "Name: Shraddha V 02 Membership: No Active Membership Total Visits: 2 Card on fi…" at bounding box center [1316, 398] width 510 height 575
type input "400"
drag, startPoint x: 1286, startPoint y: 334, endPoint x: 1097, endPoint y: 416, distance: 206.0
click at [1097, 416] on div "Name: Shraddha V 02 Membership: No Active Membership Total Visits: 2 Card on fi…" at bounding box center [1316, 398] width 510 height 575
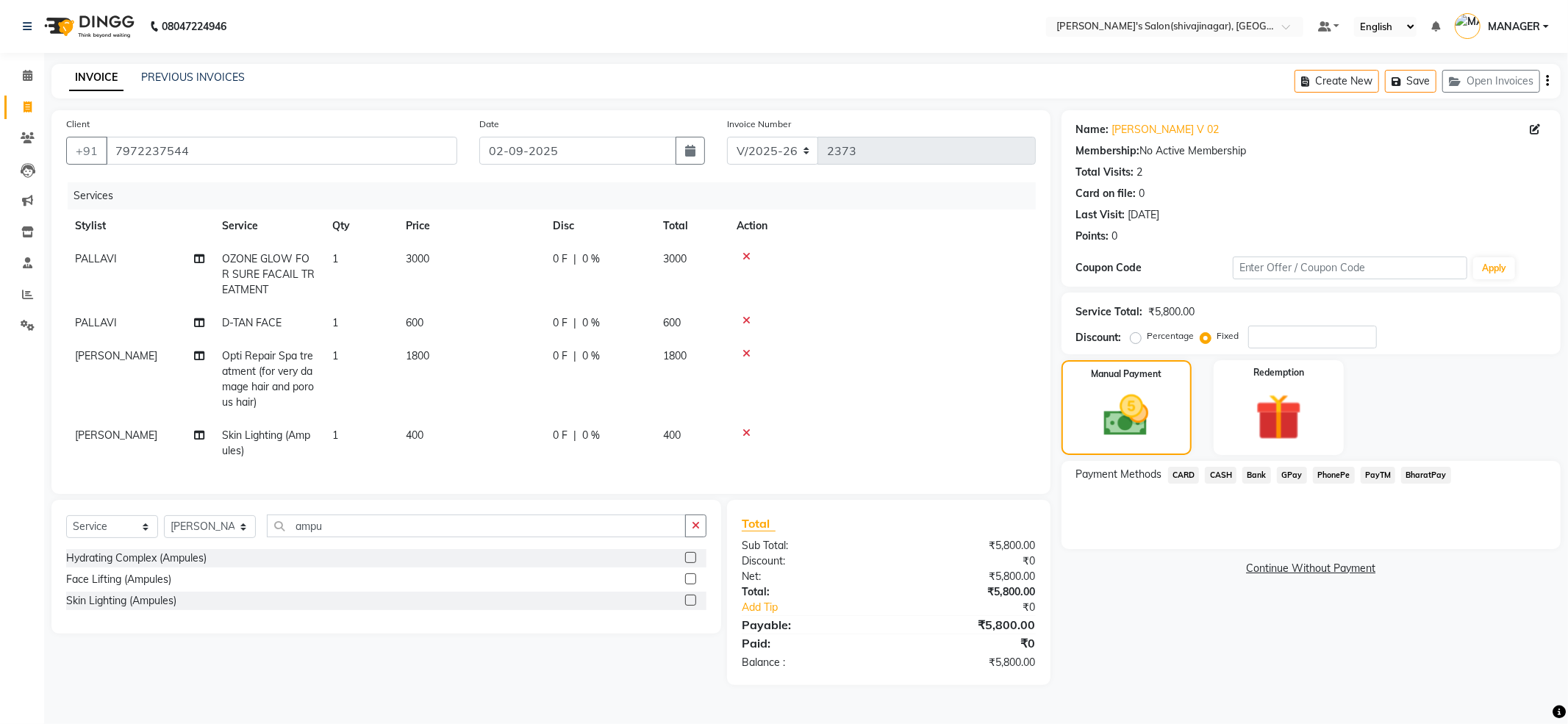
click at [573, 255] on span "|" at bounding box center [574, 259] width 3 height 15
select select "30676"
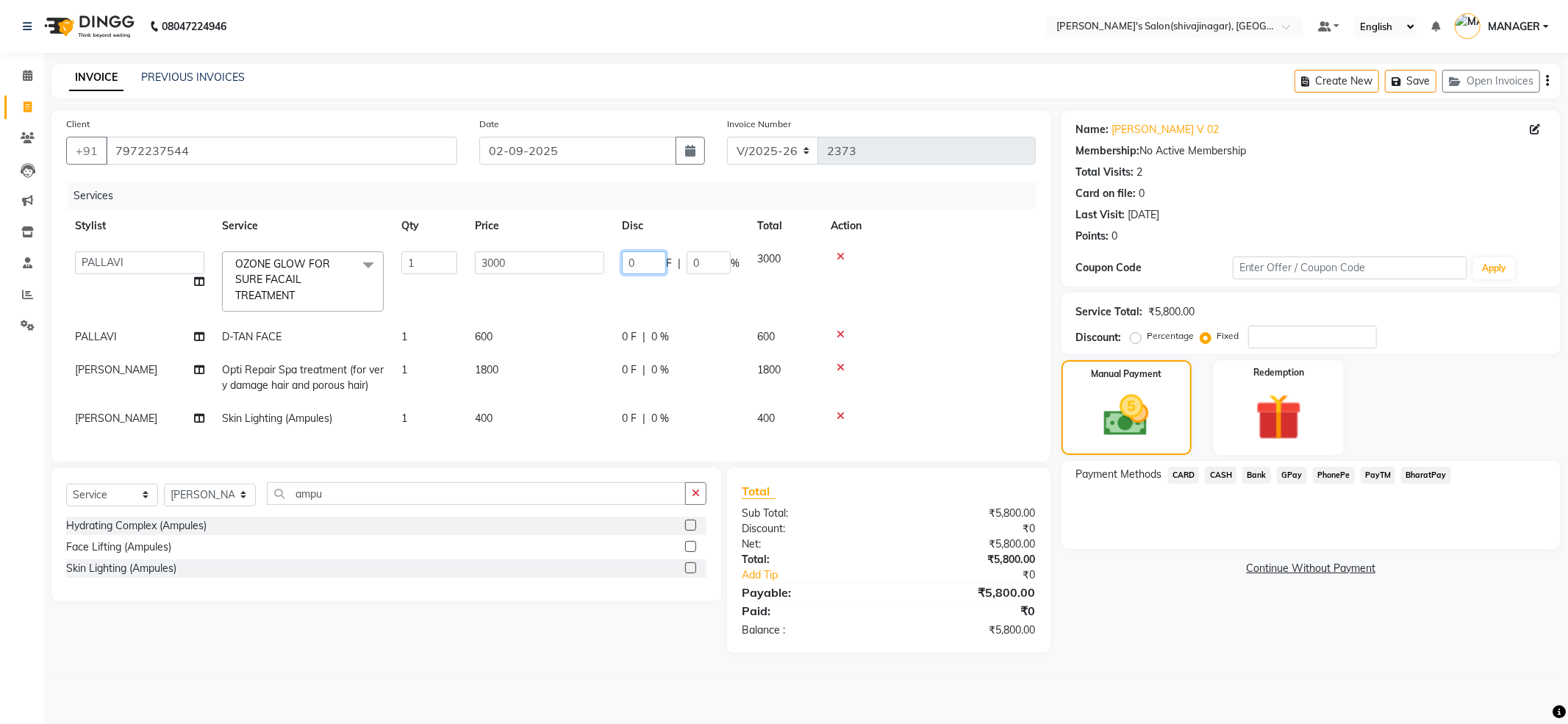
drag, startPoint x: 653, startPoint y: 262, endPoint x: 598, endPoint y: 292, distance: 62.6
click at [598, 292] on tr "ABHI AKASH R AKKI HARRI KIRTI MANAGER MISS STAFF MONG'Z. NILOFER PALLAVI PRASAD…" at bounding box center [551, 281] width 969 height 78
type input "200"
click at [633, 338] on td "0 F | 0 %" at bounding box center [680, 337] width 135 height 33
select select "30676"
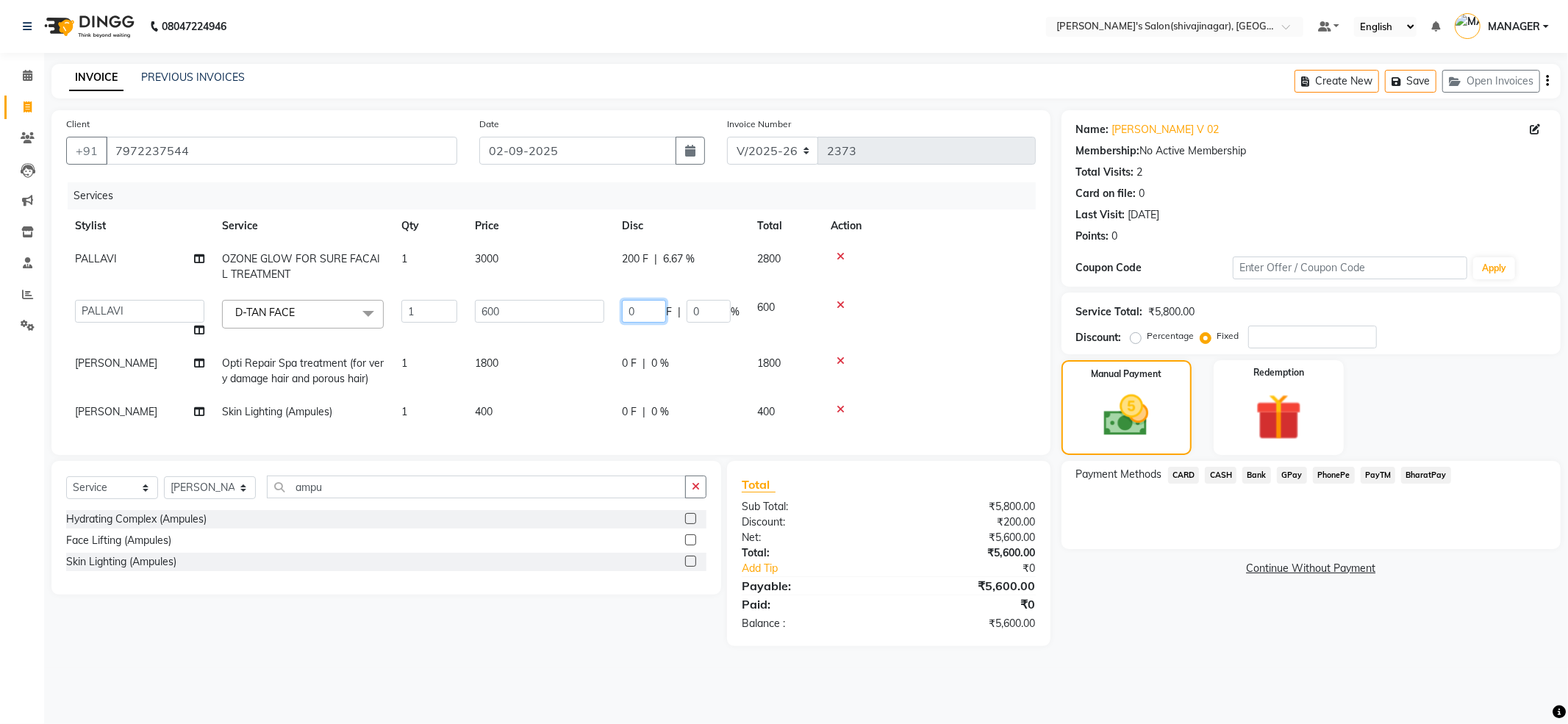
drag, startPoint x: 665, startPoint y: 315, endPoint x: 586, endPoint y: 338, distance: 82.3
click at [586, 338] on tr "ABHI AKASH R AKKI HARRI KIRTI MANAGER MISS STAFF MONG'Z. NILOFER PALLAVI PRASAD…" at bounding box center [551, 319] width 969 height 56
type input "200"
click at [902, 278] on td at bounding box center [929, 266] width 214 height 48
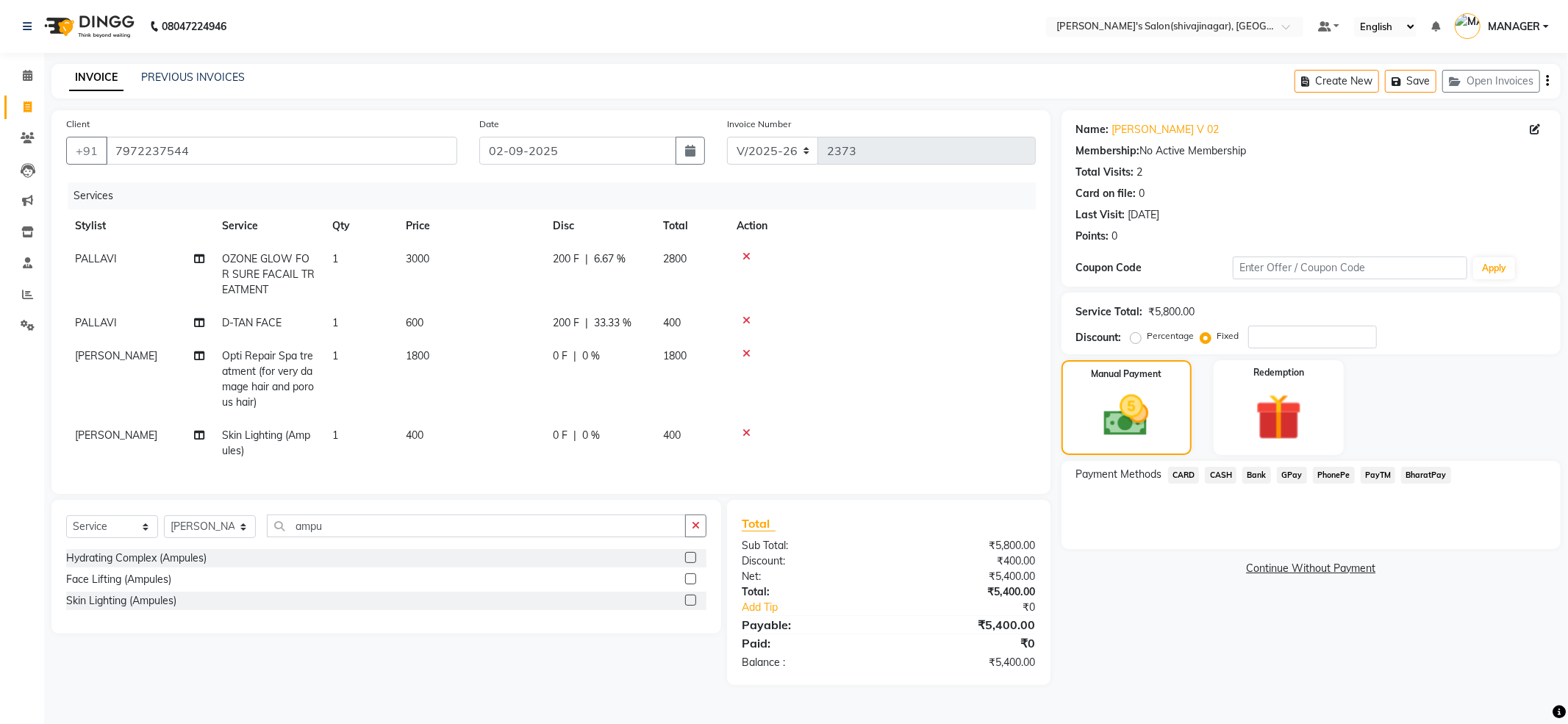
click at [592, 319] on div "200 F | 33.33 %" at bounding box center [599, 322] width 92 height 15
select select "30676"
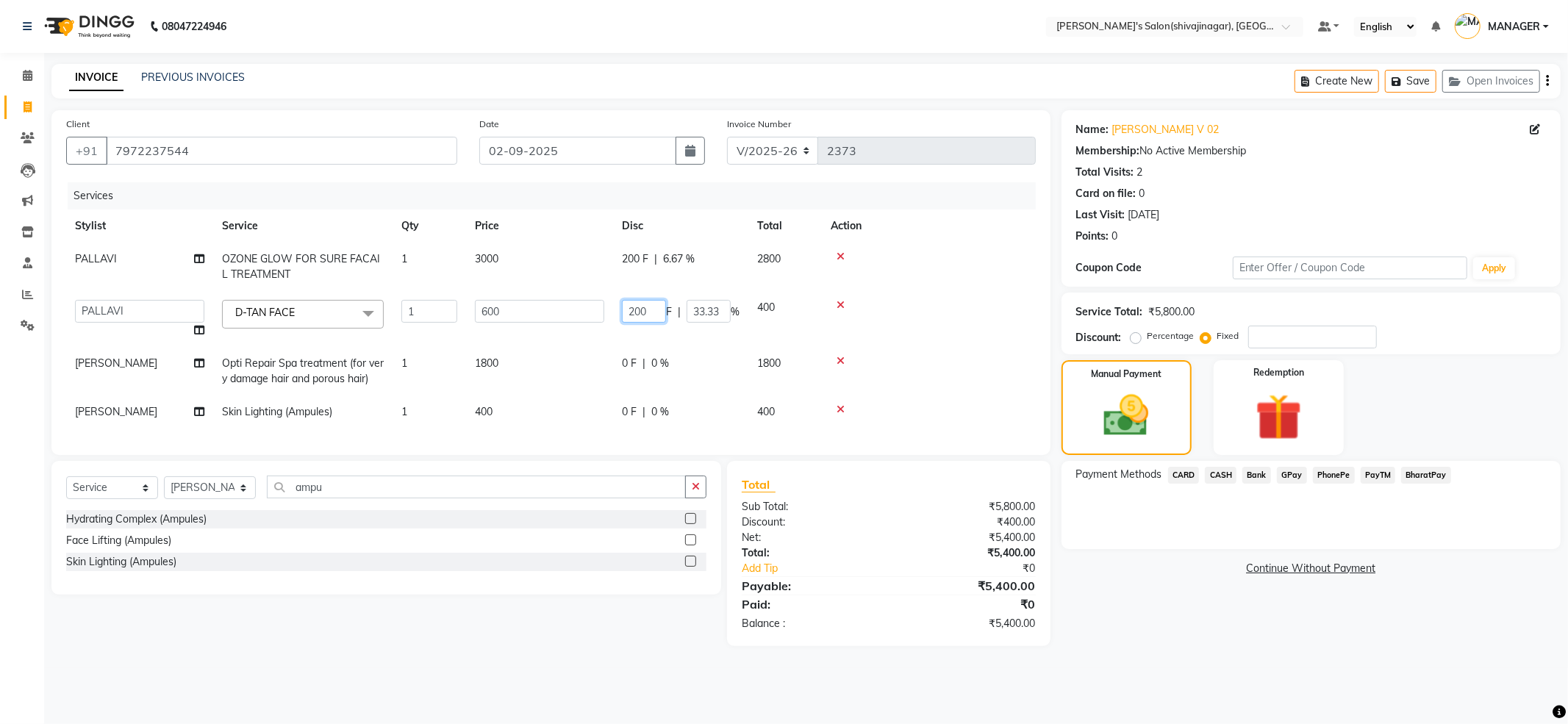
drag, startPoint x: 651, startPoint y: 305, endPoint x: 520, endPoint y: 365, distance: 144.1
click at [520, 365] on tbody "PALLAVI OZONE GLOW FOR SURE FACAIL TREATMENT 1 3000 200 F | 6.67 % 2800 ABHI AK…" at bounding box center [551, 335] width 969 height 186
type input "0"
click at [646, 260] on td "200 F | 6.67 %" at bounding box center [680, 266] width 135 height 48
select select "30676"
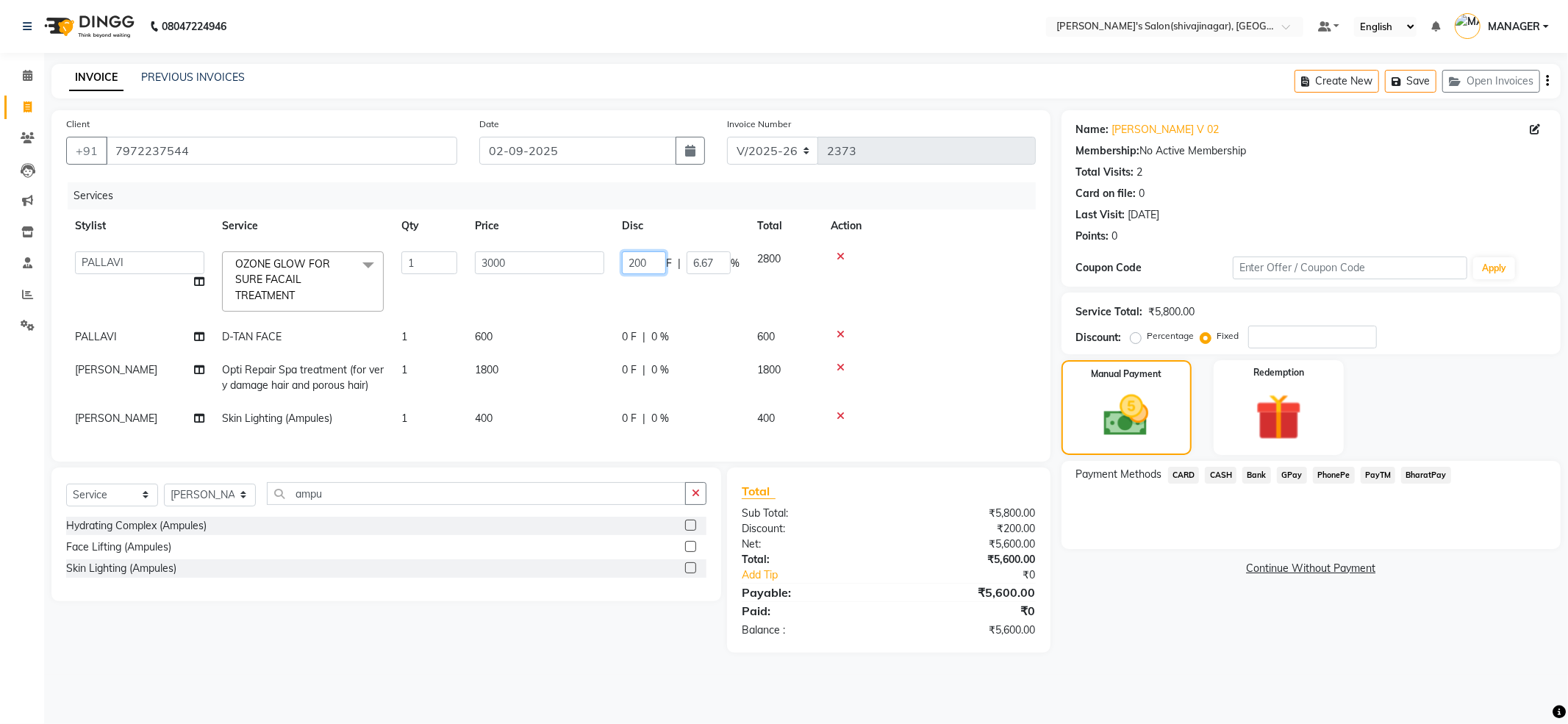
click at [646, 260] on input "200" at bounding box center [644, 263] width 44 height 23
type input "0"
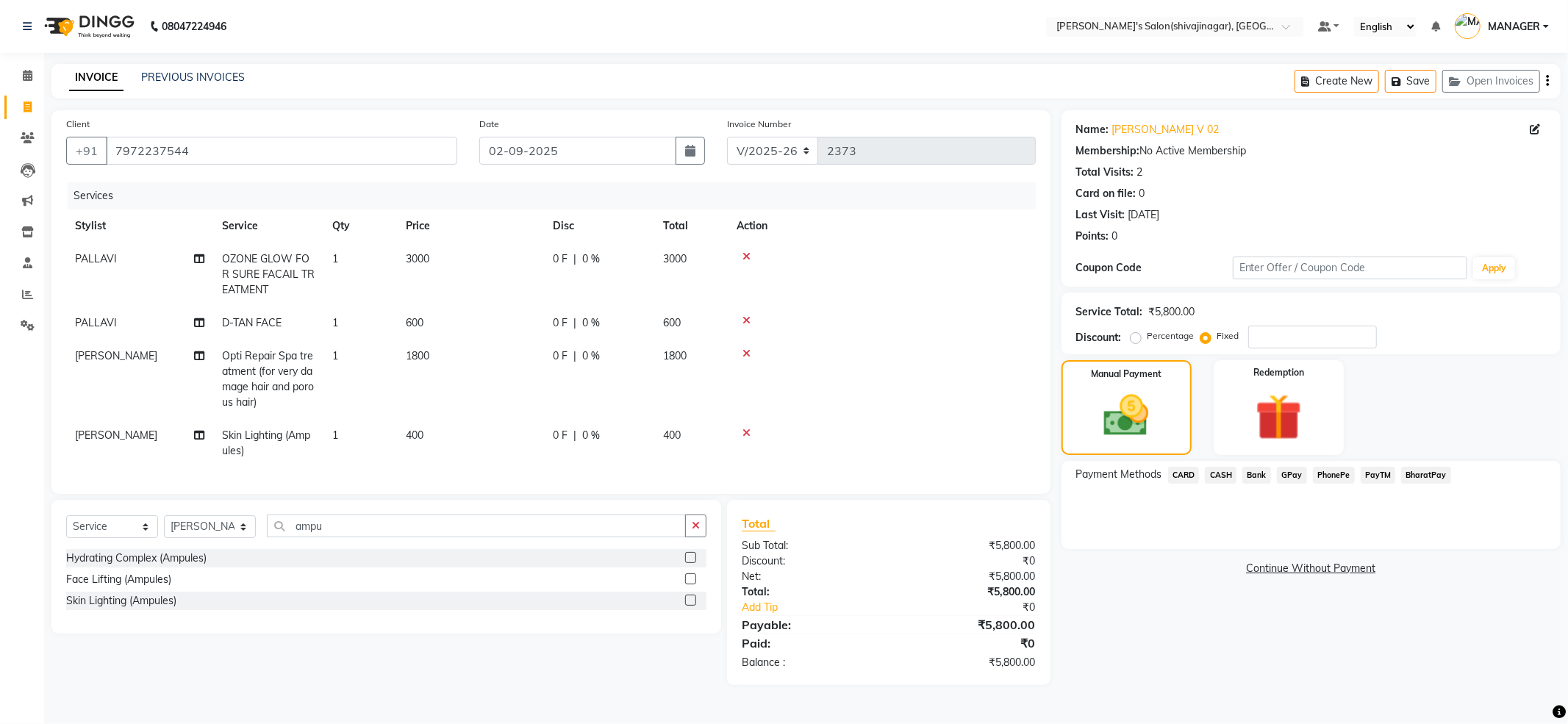
click at [910, 286] on td at bounding box center [882, 274] width 308 height 64
click at [479, 362] on td "1800" at bounding box center [470, 379] width 147 height 79
select select "85251"
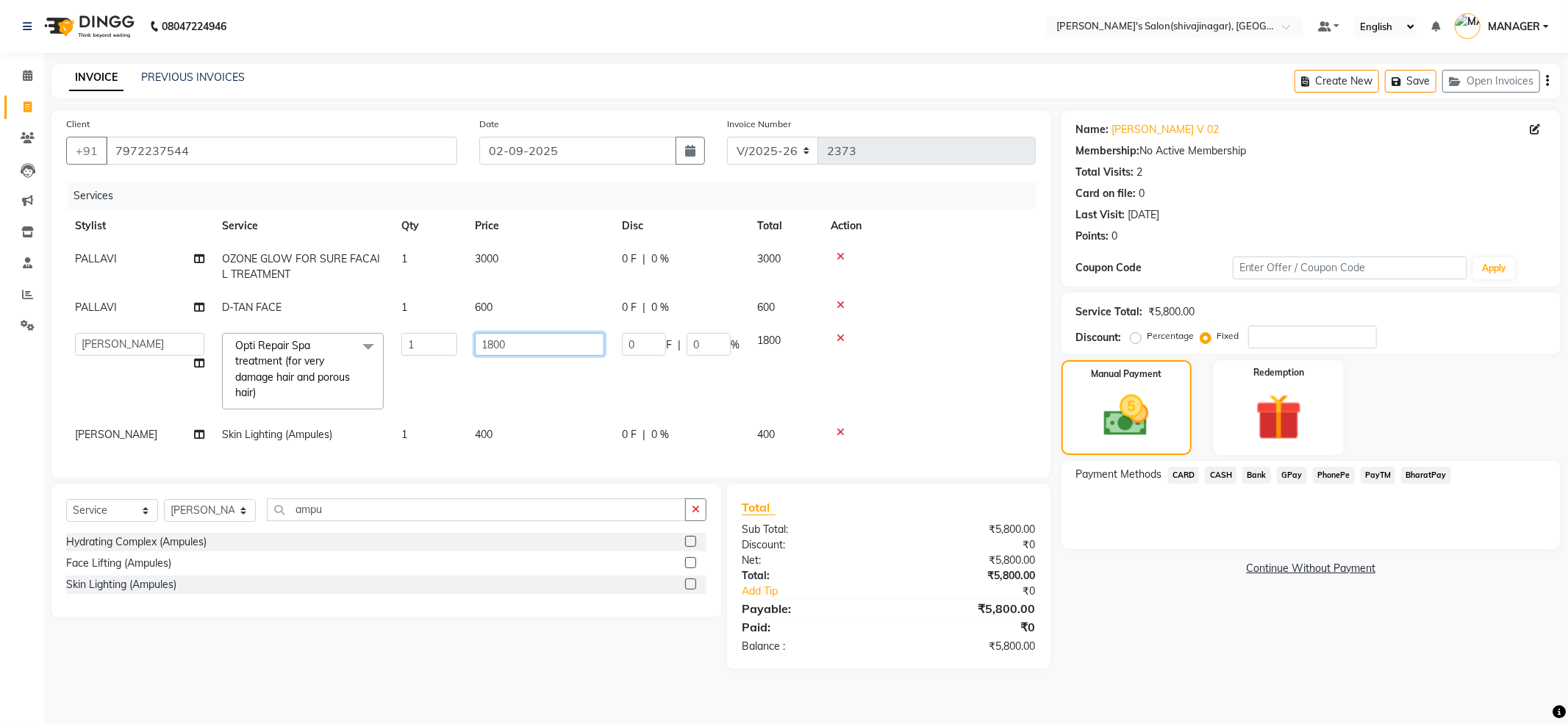
drag, startPoint x: 536, startPoint y: 345, endPoint x: 405, endPoint y: 388, distance: 137.9
click at [405, 388] on tr "ABHI AKASH R AKKI HARRI KIRTI MANAGER MISS STAFF MONG'Z. NILOFER PALLAVI PRASAD…" at bounding box center [551, 371] width 969 height 94
type input "1800"
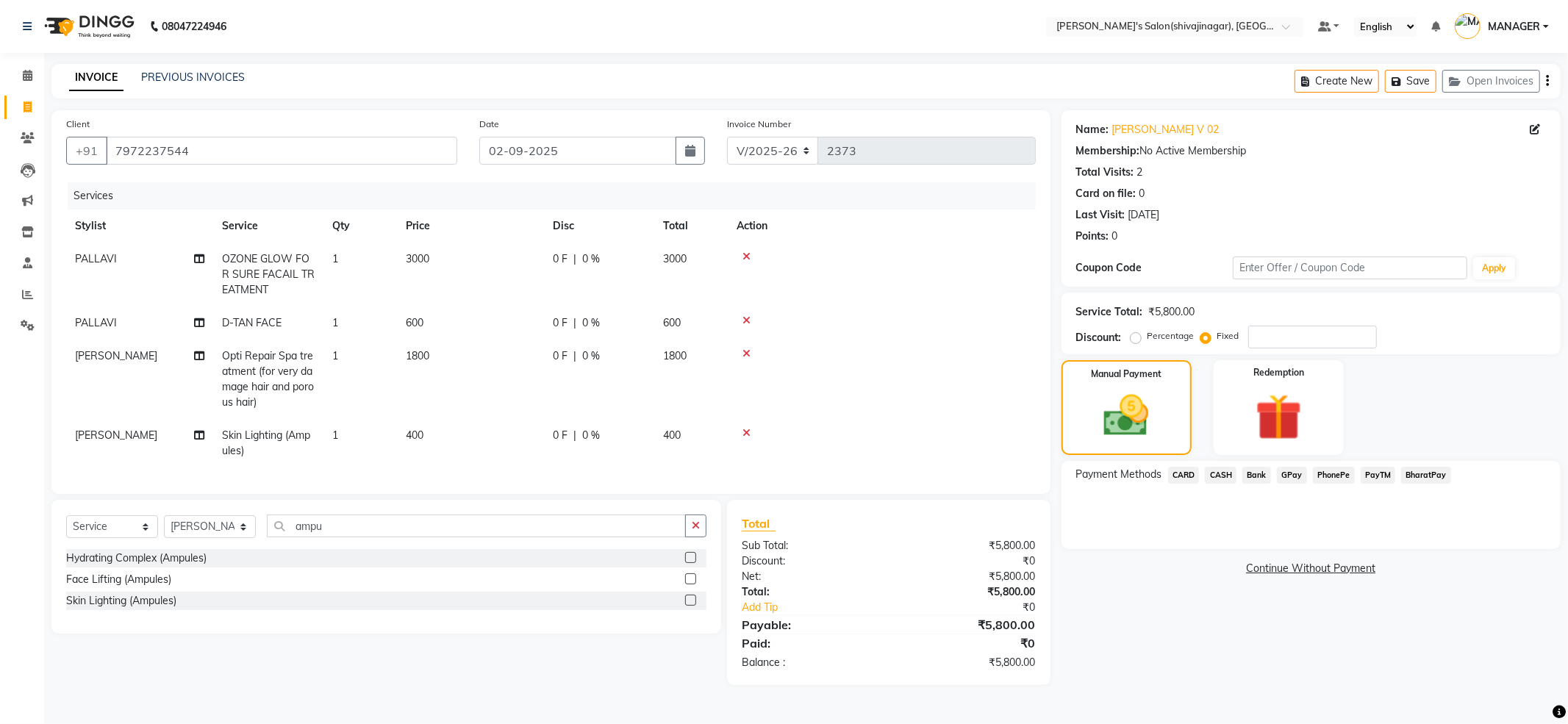
click at [899, 354] on td at bounding box center [882, 379] width 308 height 79
drag, startPoint x: 1278, startPoint y: 339, endPoint x: 1135, endPoint y: 376, distance: 147.7
click at [1147, 370] on div "Name: Shraddha V 02 Membership: No Active Membership Total Visits: 2 Card on fi…" at bounding box center [1316, 398] width 510 height 575
click at [479, 359] on td "1800" at bounding box center [470, 379] width 147 height 79
select select "85251"
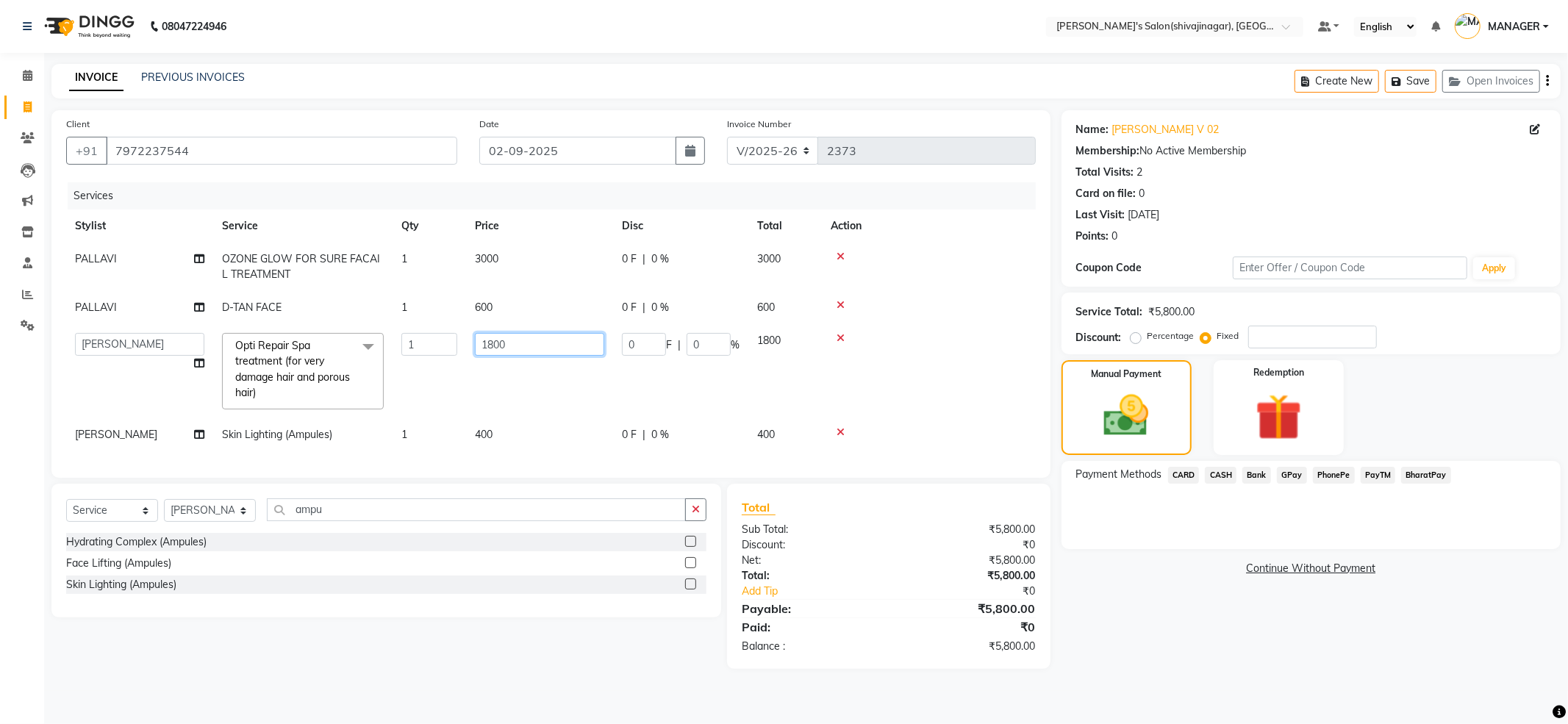
drag, startPoint x: 520, startPoint y: 344, endPoint x: 316, endPoint y: 391, distance: 209.3
click at [316, 391] on tr "ABHI AKASH R AKKI HARRI KIRTI MANAGER MISS STAFF MONG'Z. NILOFER PALLAVI PRASAD…" at bounding box center [551, 371] width 969 height 94
type input "2000"
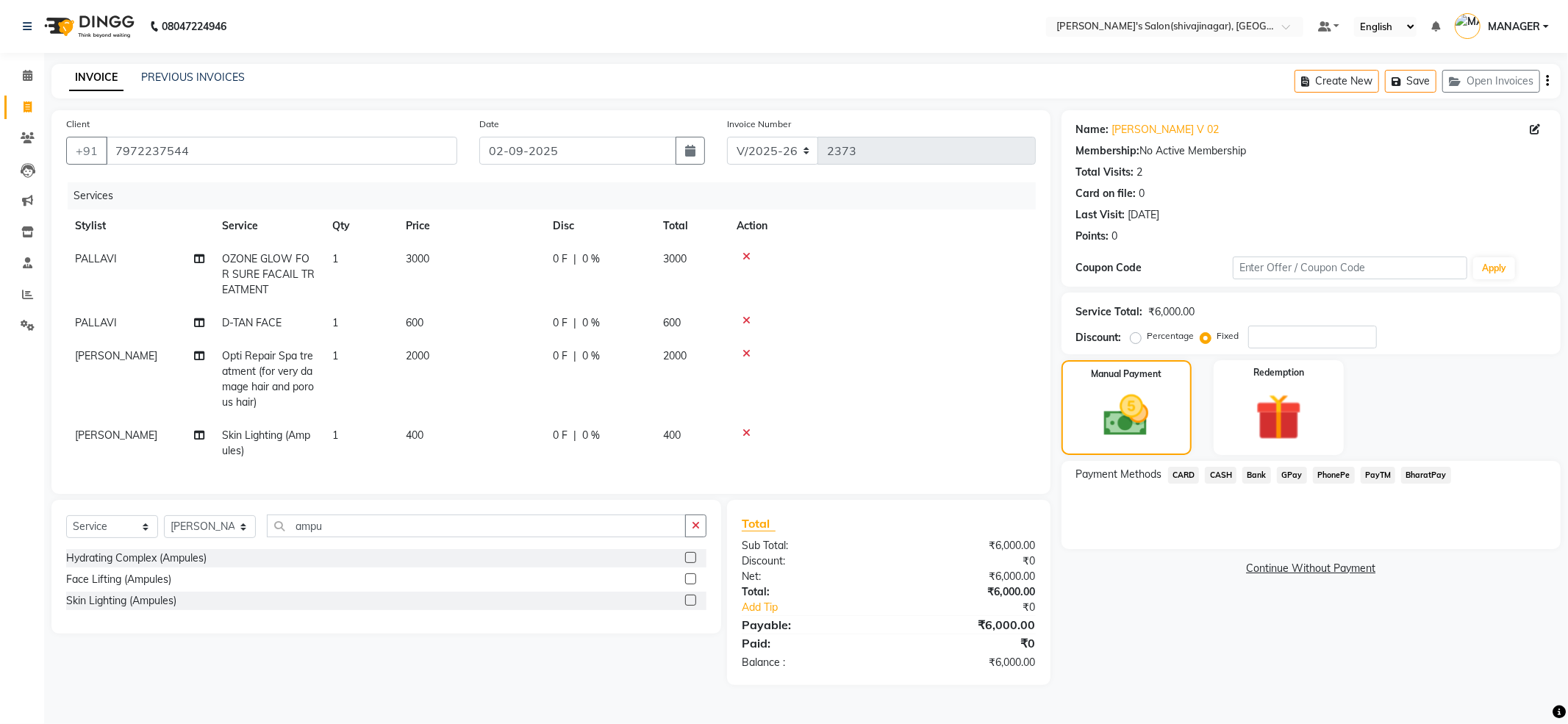
click at [959, 315] on td at bounding box center [882, 322] width 308 height 33
drag, startPoint x: 1270, startPoint y: 333, endPoint x: 1139, endPoint y: 356, distance: 133.0
click at [1139, 356] on div "Name: Shraddha V 02 Membership: No Active Membership Total Visits: 2 Card on fi…" at bounding box center [1316, 398] width 510 height 575
type input "600"
click at [1373, 474] on span "PayTM" at bounding box center [1378, 475] width 35 height 17
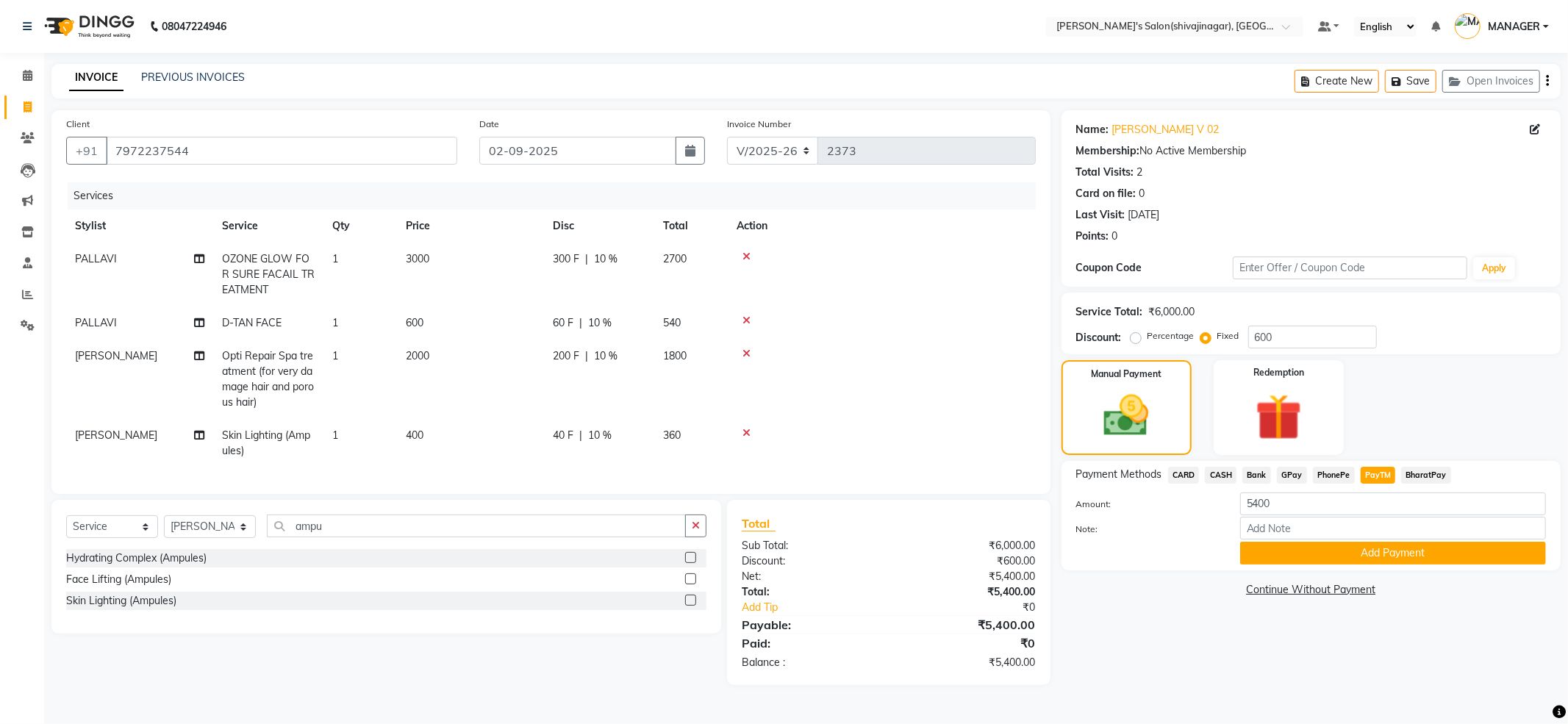
click at [1383, 566] on div "Payment Methods CARD CASH Bank GPay PhonePe PayTM BharatPay Amount: 5400 Note: …" at bounding box center [1311, 516] width 499 height 109
click at [1310, 555] on button "Add Payment" at bounding box center [1393, 553] width 305 height 23
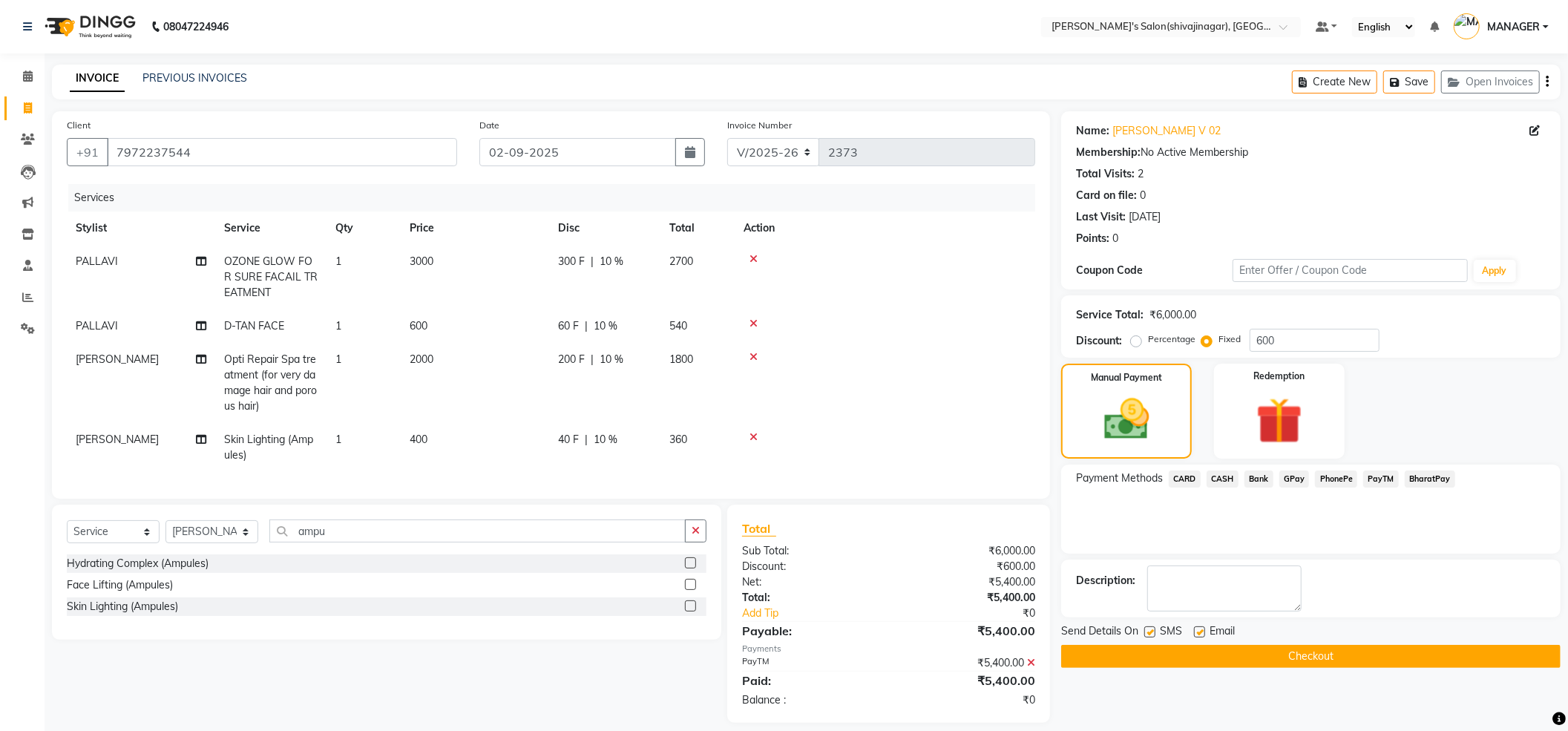
scroll to position [29, 0]
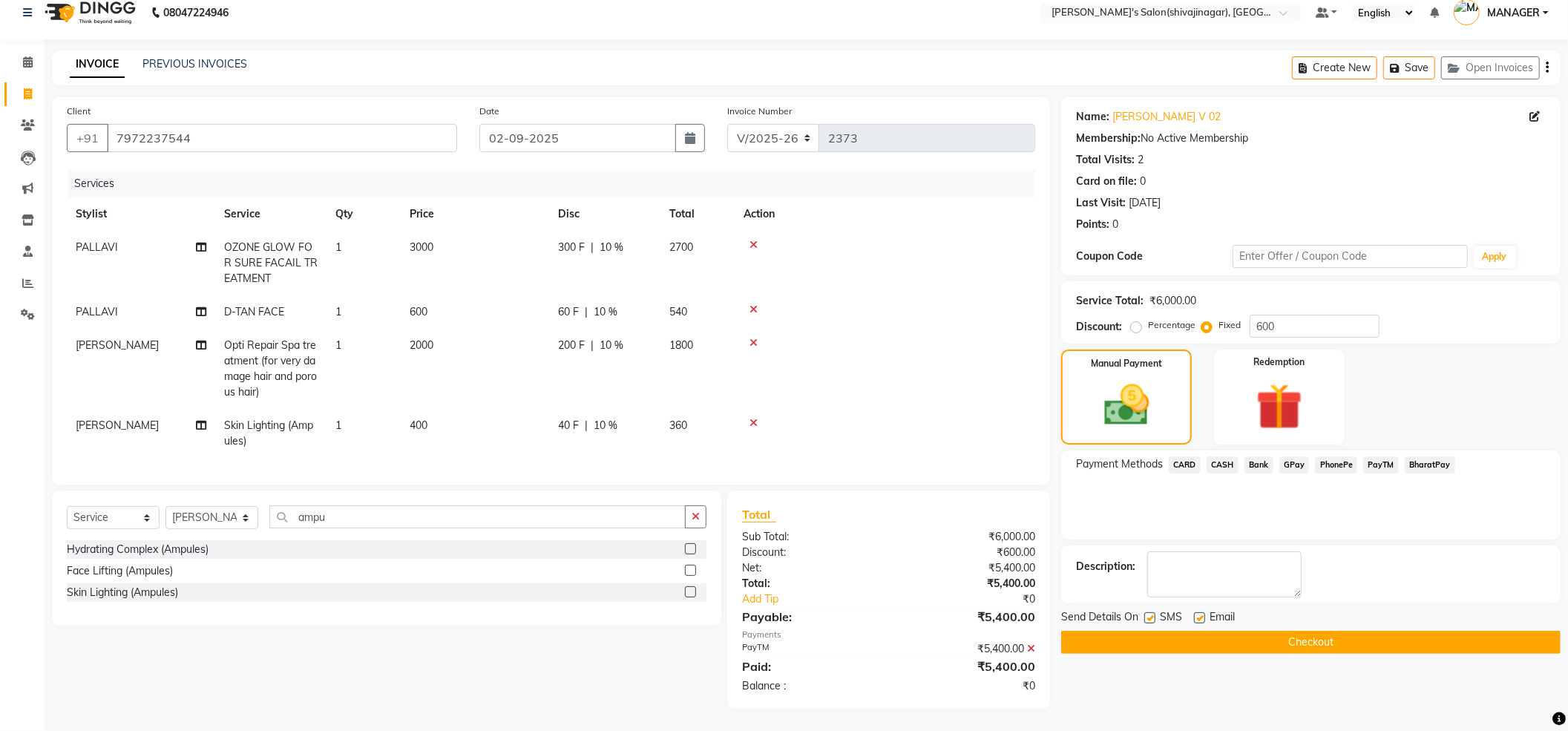
click at [585, 418] on span "|" at bounding box center [586, 425] width 3 height 15
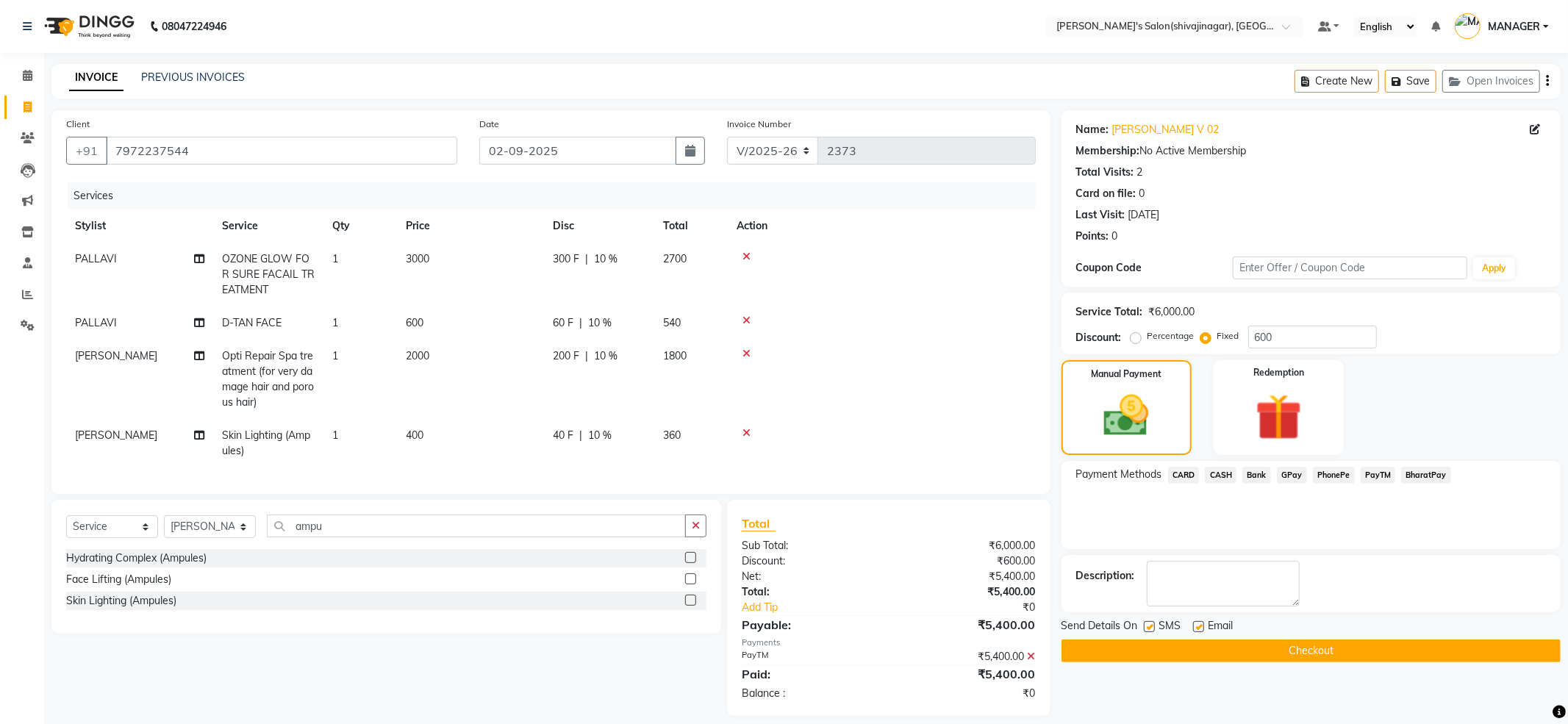
select select "85251"
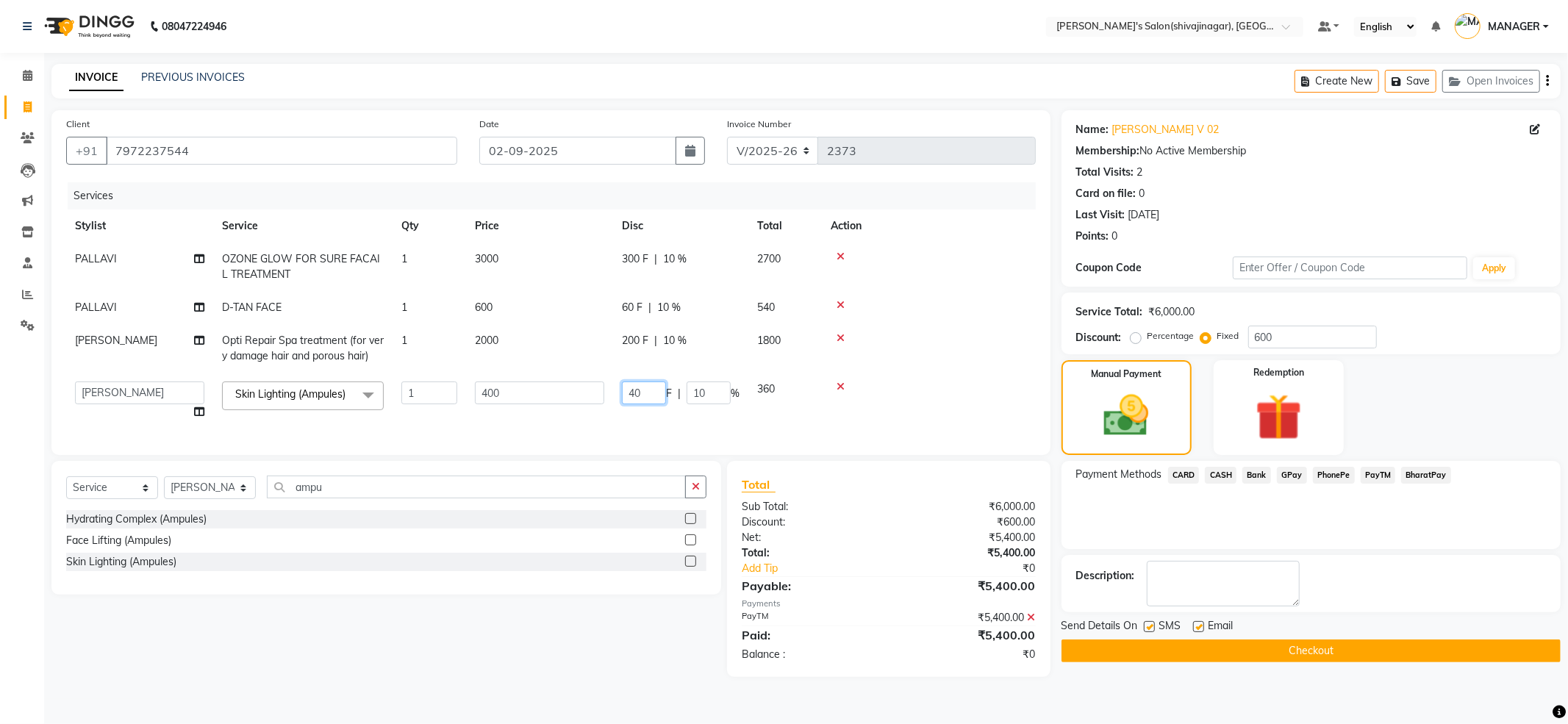
drag, startPoint x: 662, startPoint y: 392, endPoint x: 565, endPoint y: 430, distance: 104.2
click at [566, 429] on tr "ABHI AKASH R AKKI HARRI KIRTI MANAGER MISS STAFF MONG'Z. NILOFER PALLAVI PRASAD…" at bounding box center [551, 400] width 969 height 56
type input "0"
click at [633, 307] on td "60 F | 10 %" at bounding box center [680, 307] width 135 height 33
select select "30676"
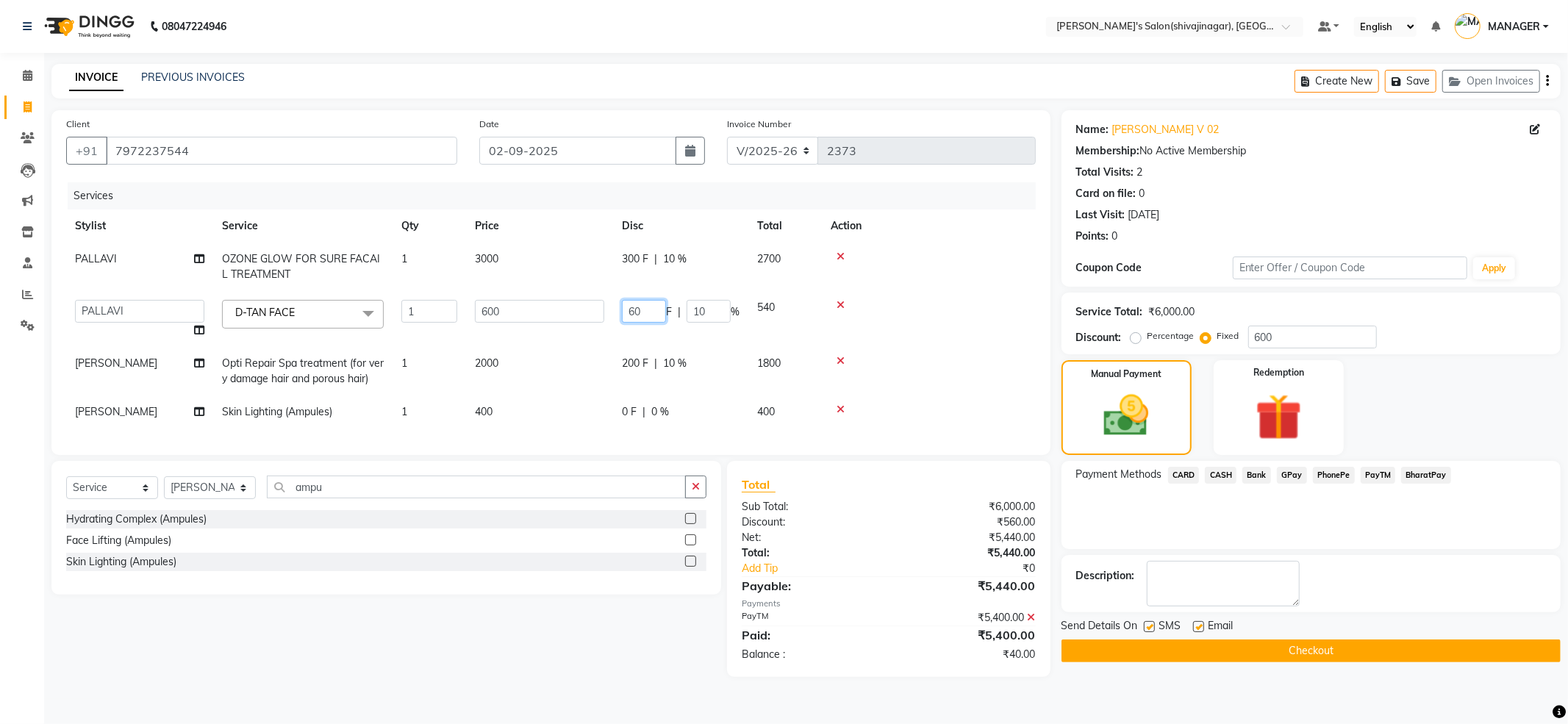
drag, startPoint x: 659, startPoint y: 313, endPoint x: 546, endPoint y: 336, distance: 115.3
click at [547, 336] on tr "ABHI AKASH R AKKI HARRI KIRTI MANAGER MISS STAFF MONG'Z. NILOFER PALLAVI PRASAD…" at bounding box center [551, 319] width 969 height 56
type input "100"
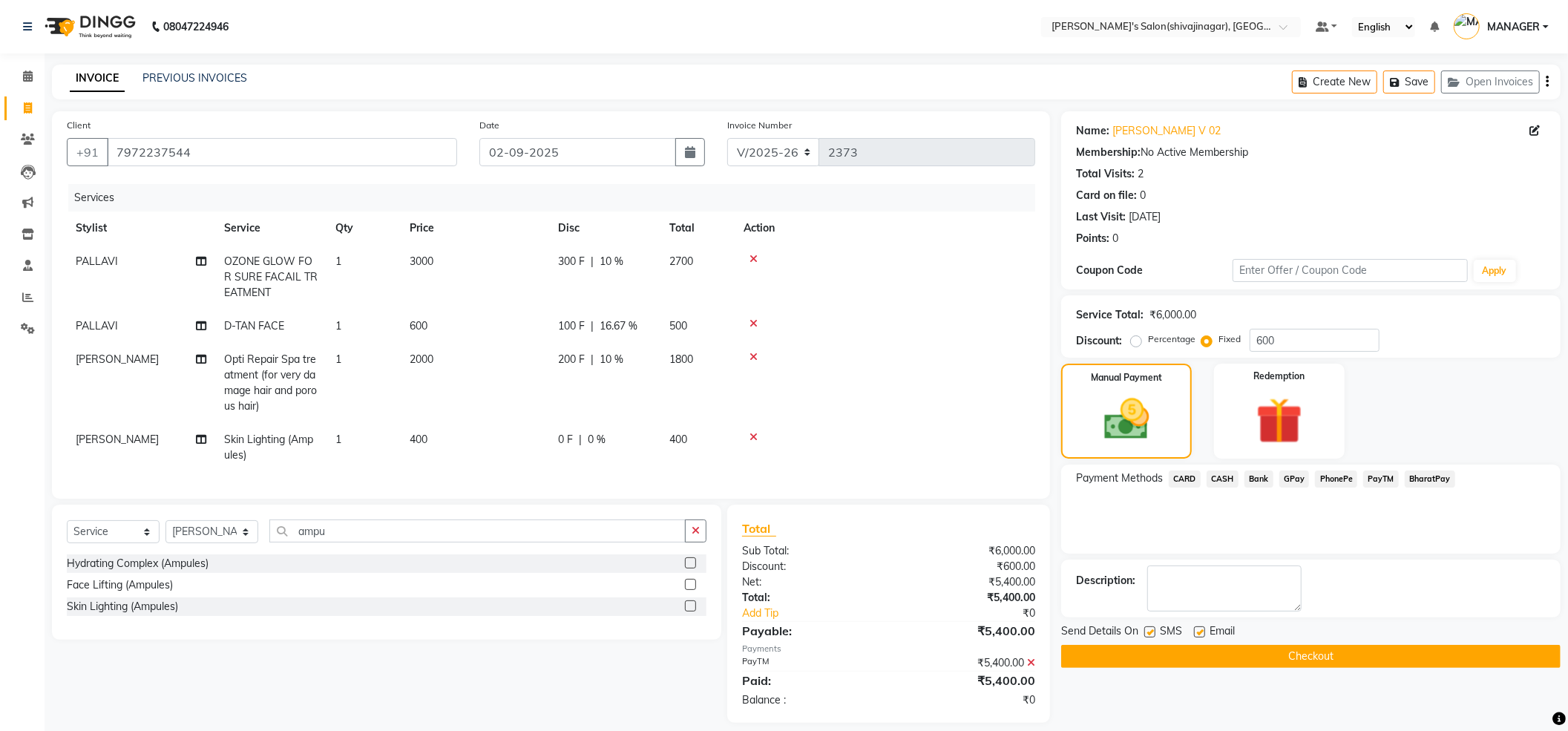
click at [951, 311] on td at bounding box center [885, 326] width 301 height 33
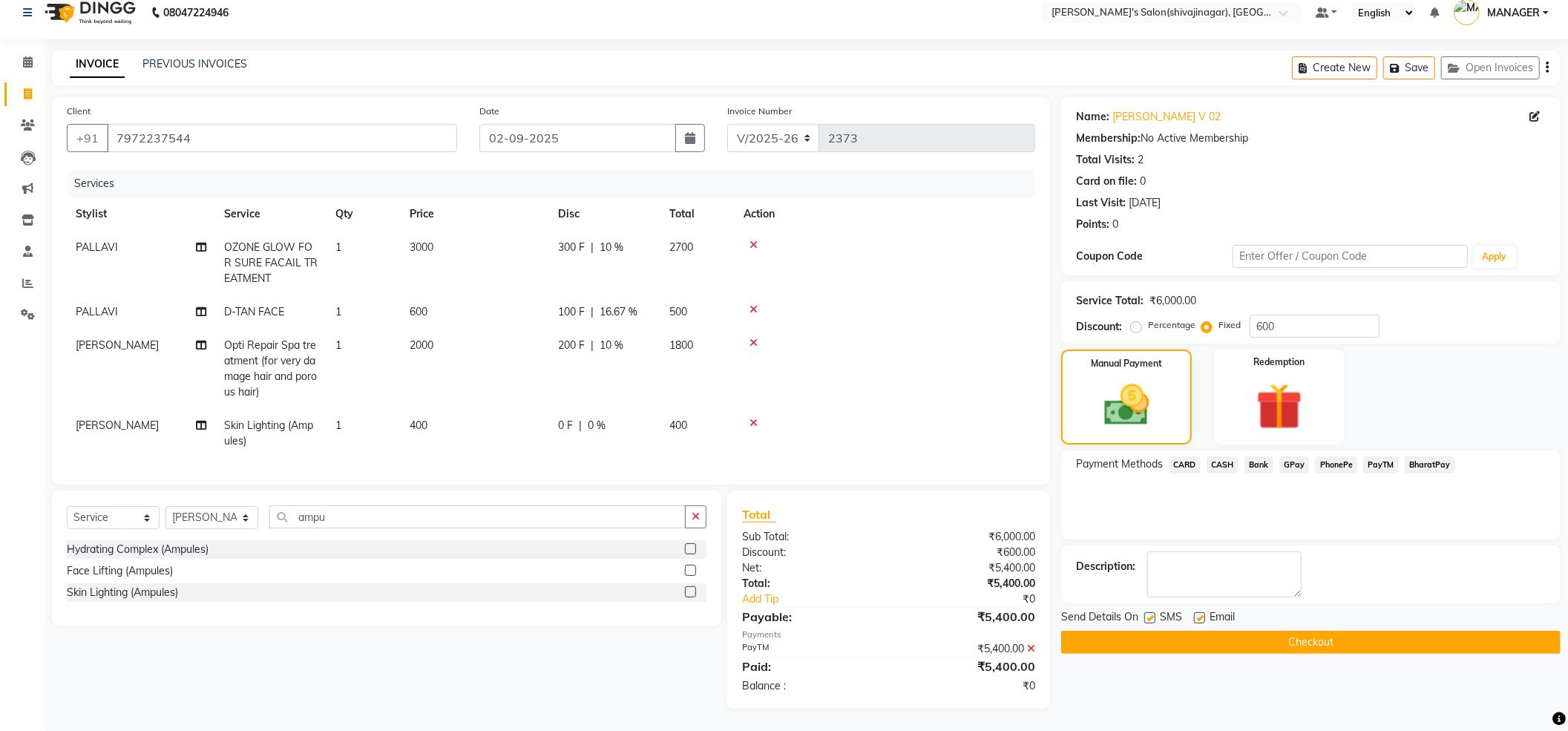
click at [1029, 647] on icon at bounding box center [1031, 648] width 9 height 10
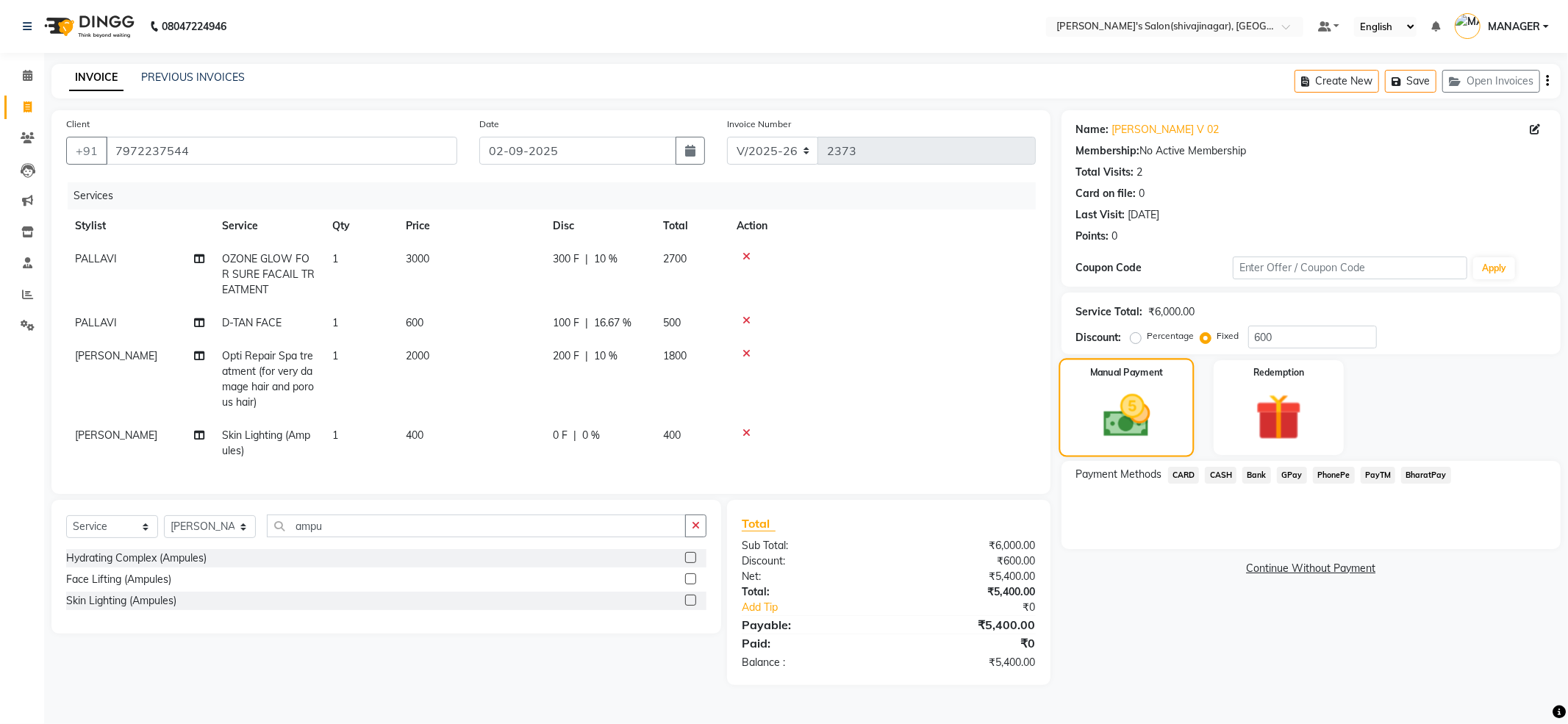
click at [1130, 403] on img at bounding box center [1126, 416] width 76 height 55
drag, startPoint x: 1383, startPoint y: 475, endPoint x: 1383, endPoint y: 485, distance: 10.0
click at [1383, 475] on span "PayTM" at bounding box center [1378, 475] width 35 height 17
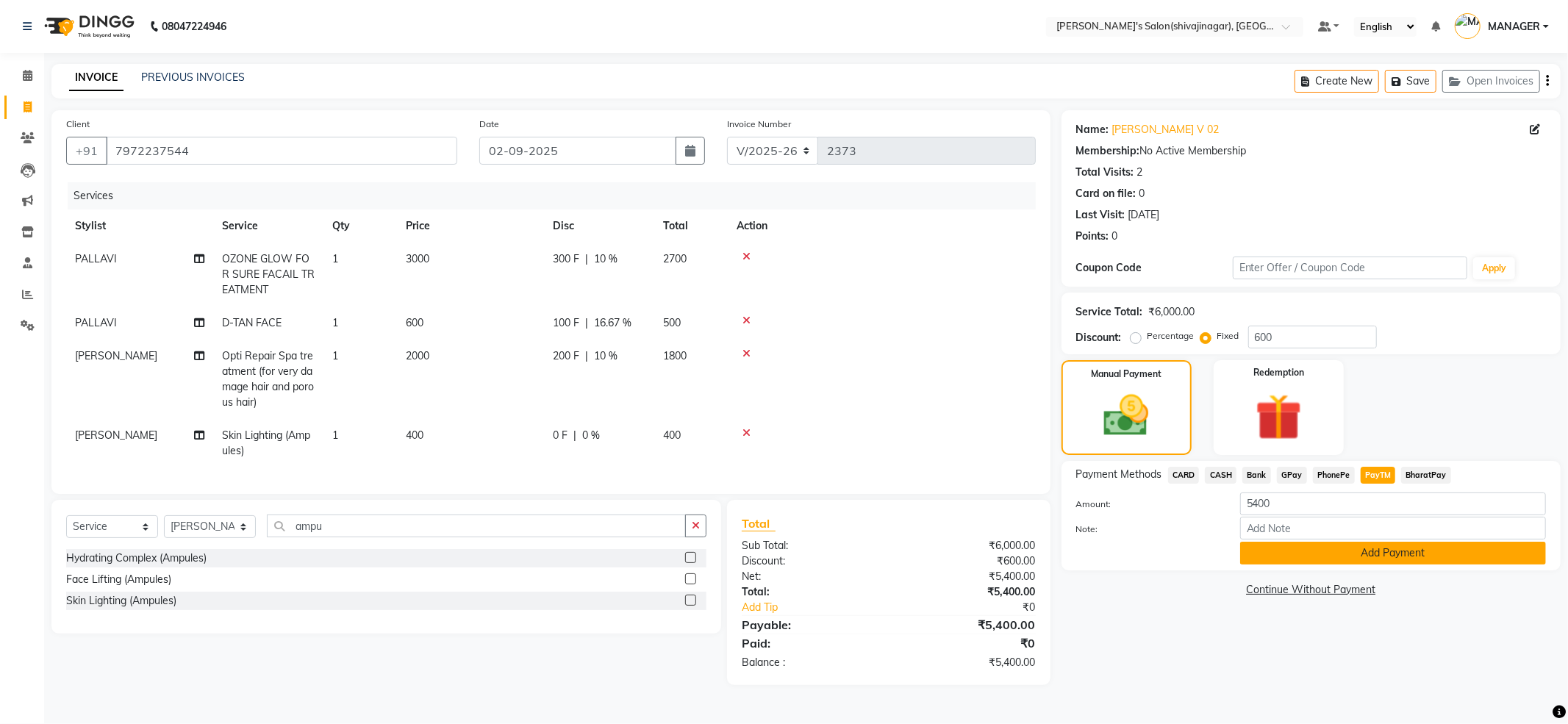
click at [1379, 557] on button "Add Payment" at bounding box center [1393, 553] width 305 height 23
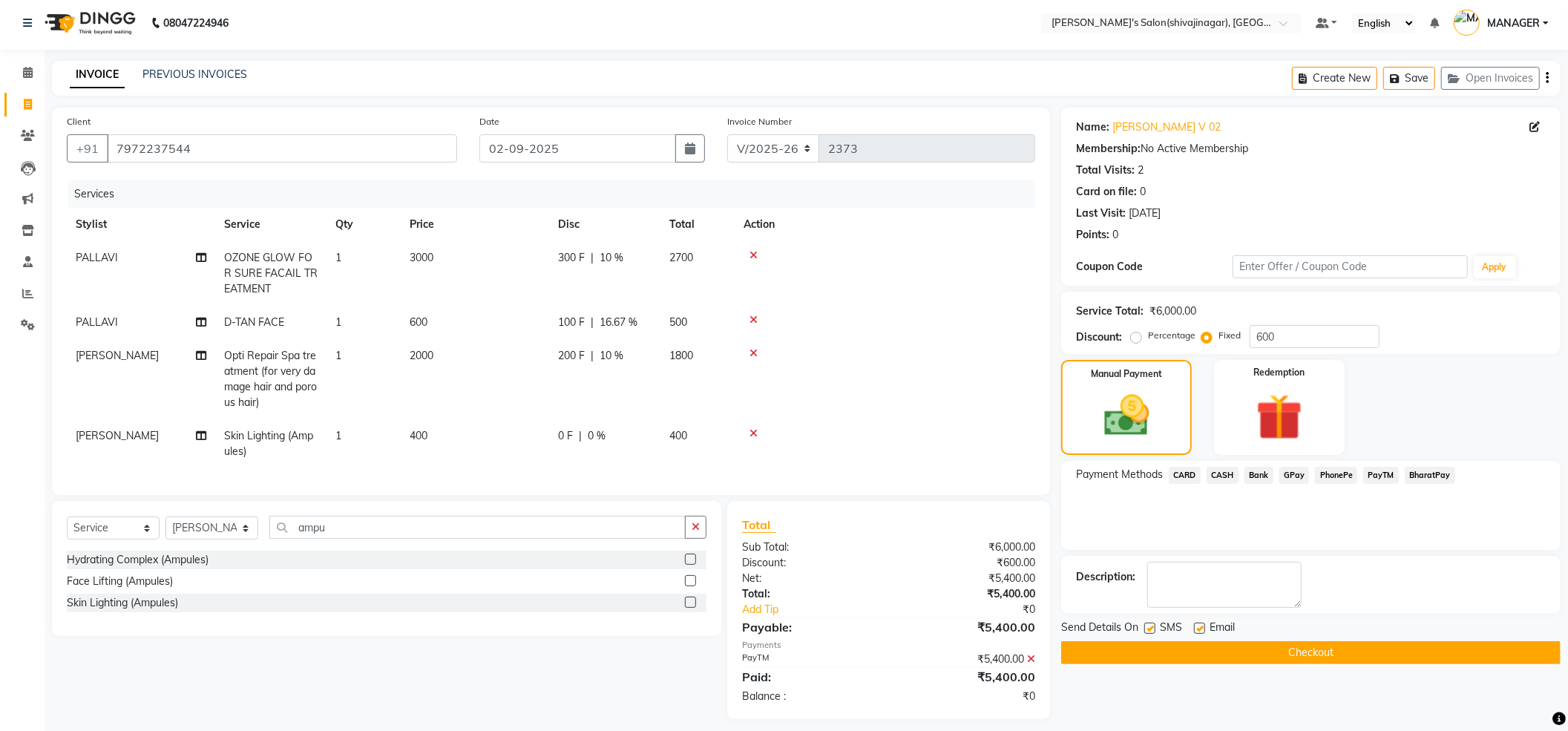
scroll to position [29, 0]
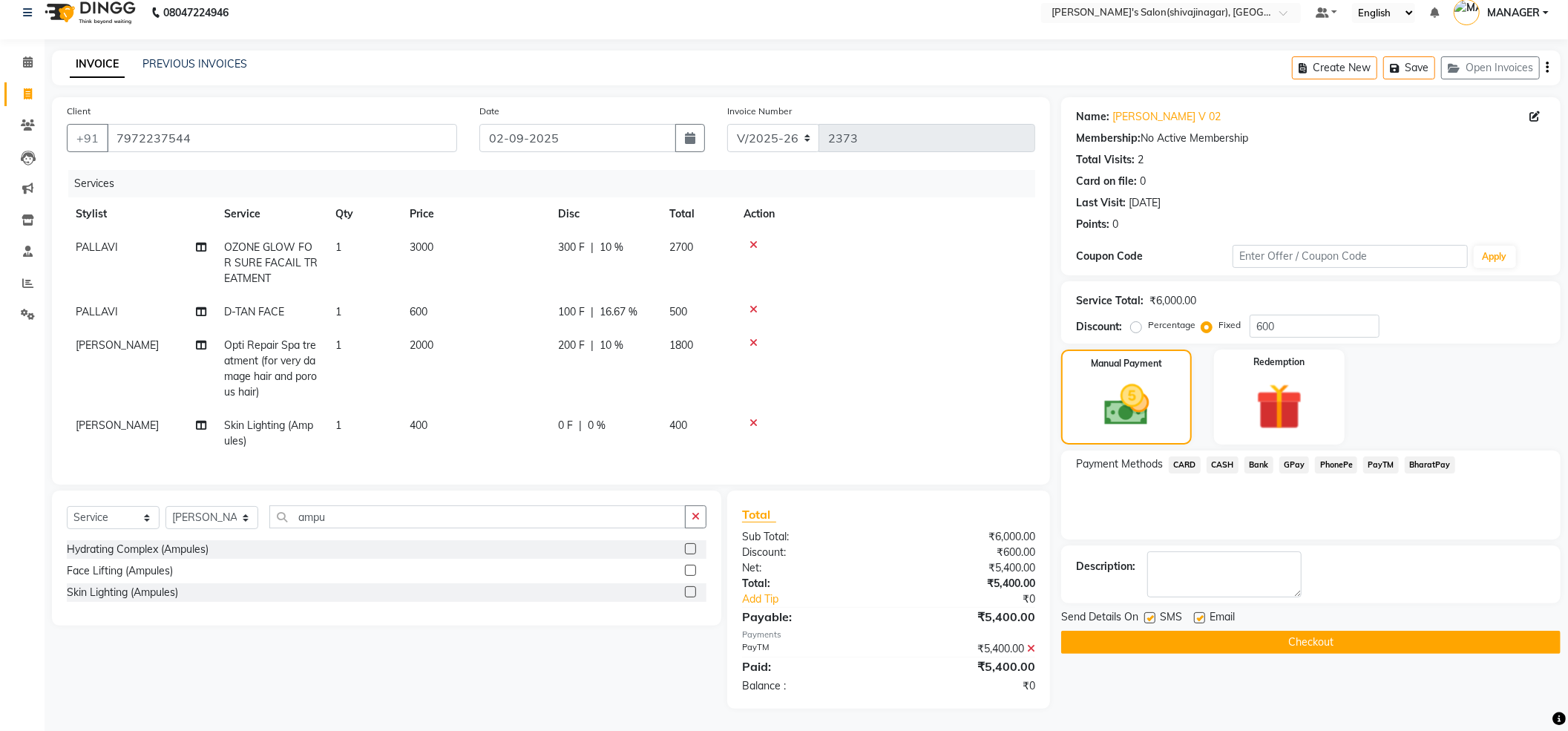
click at [1176, 633] on button "Checkout" at bounding box center [1311, 642] width 500 height 23
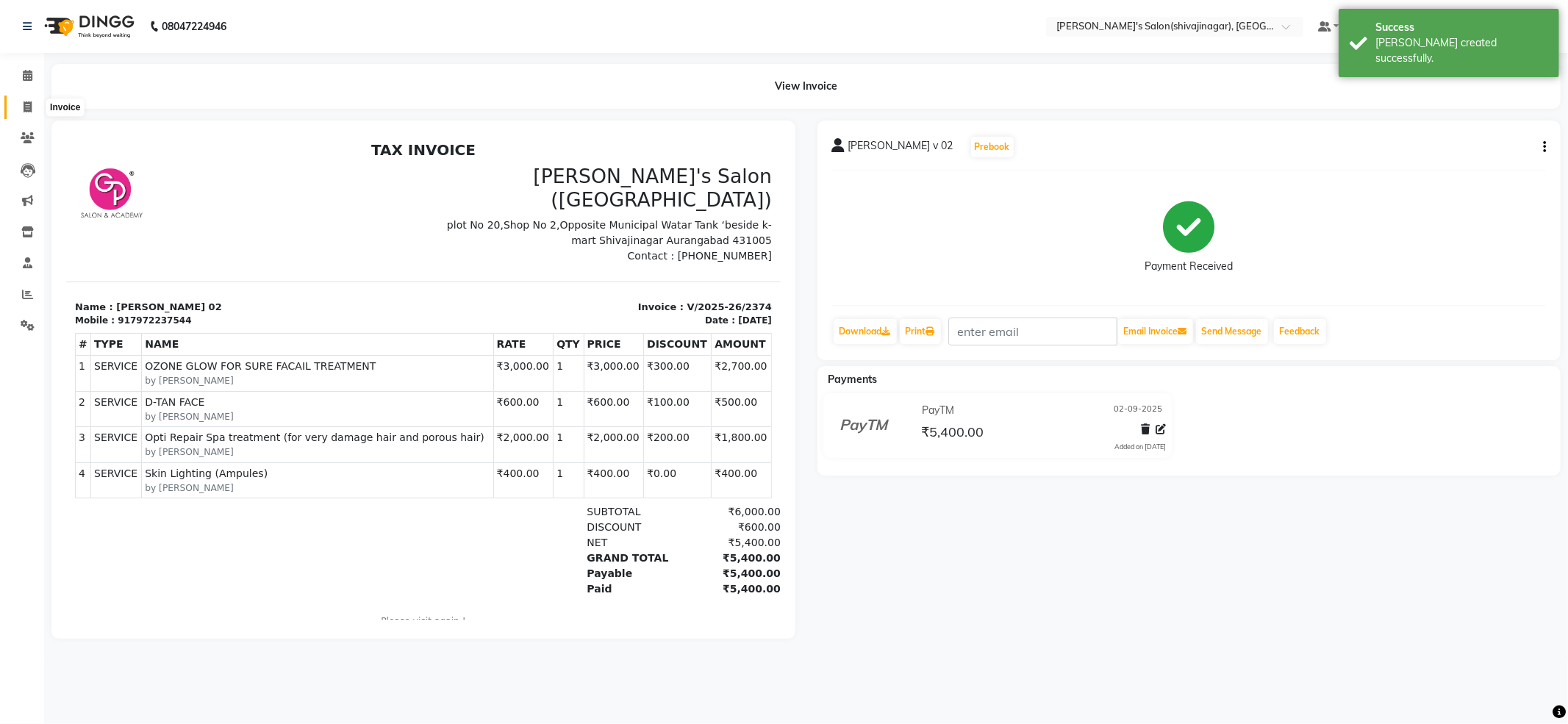
click at [19, 99] on span at bounding box center [27, 107] width 25 height 17
select select "service"
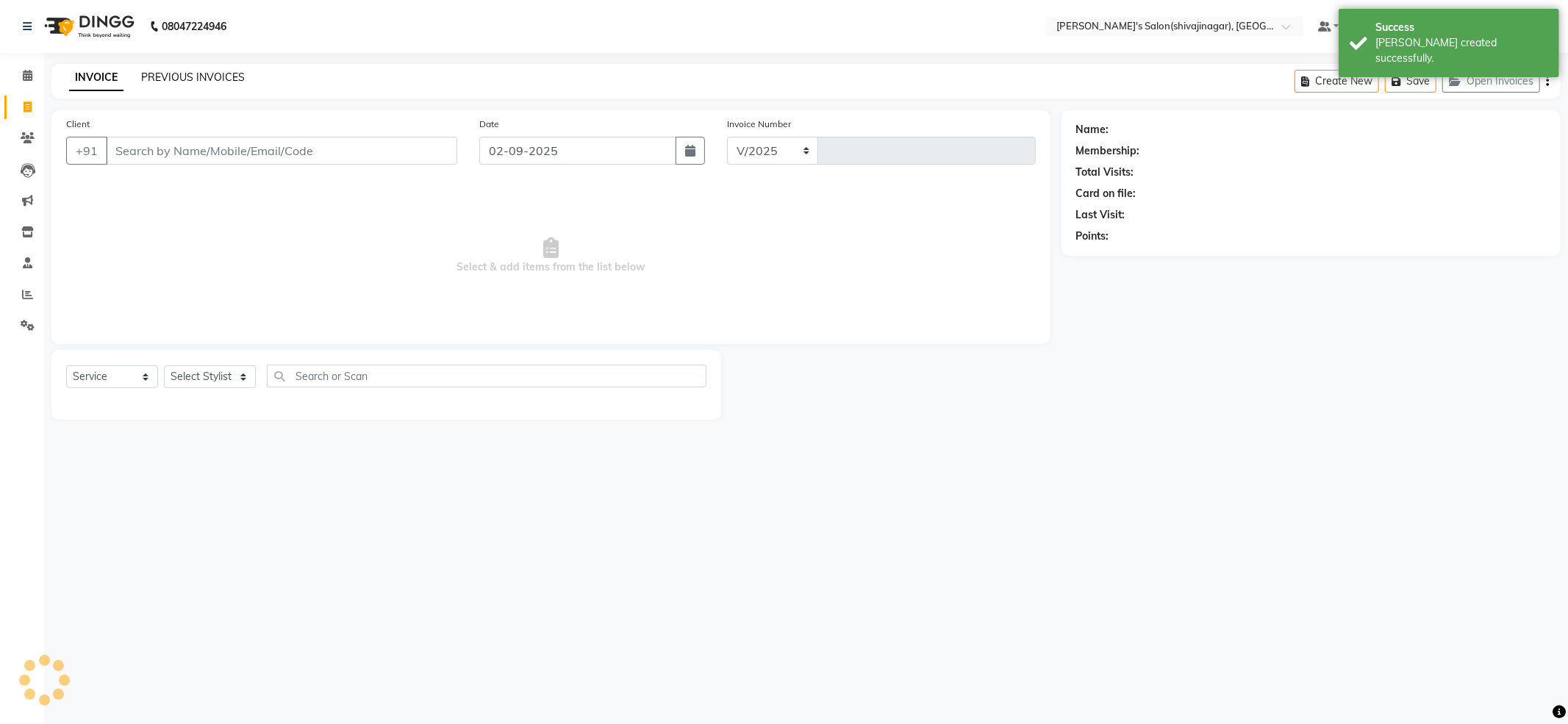
select select "4174"
type input "2375"
click at [199, 71] on link "PREVIOUS INVOICES" at bounding box center [193, 77] width 104 height 13
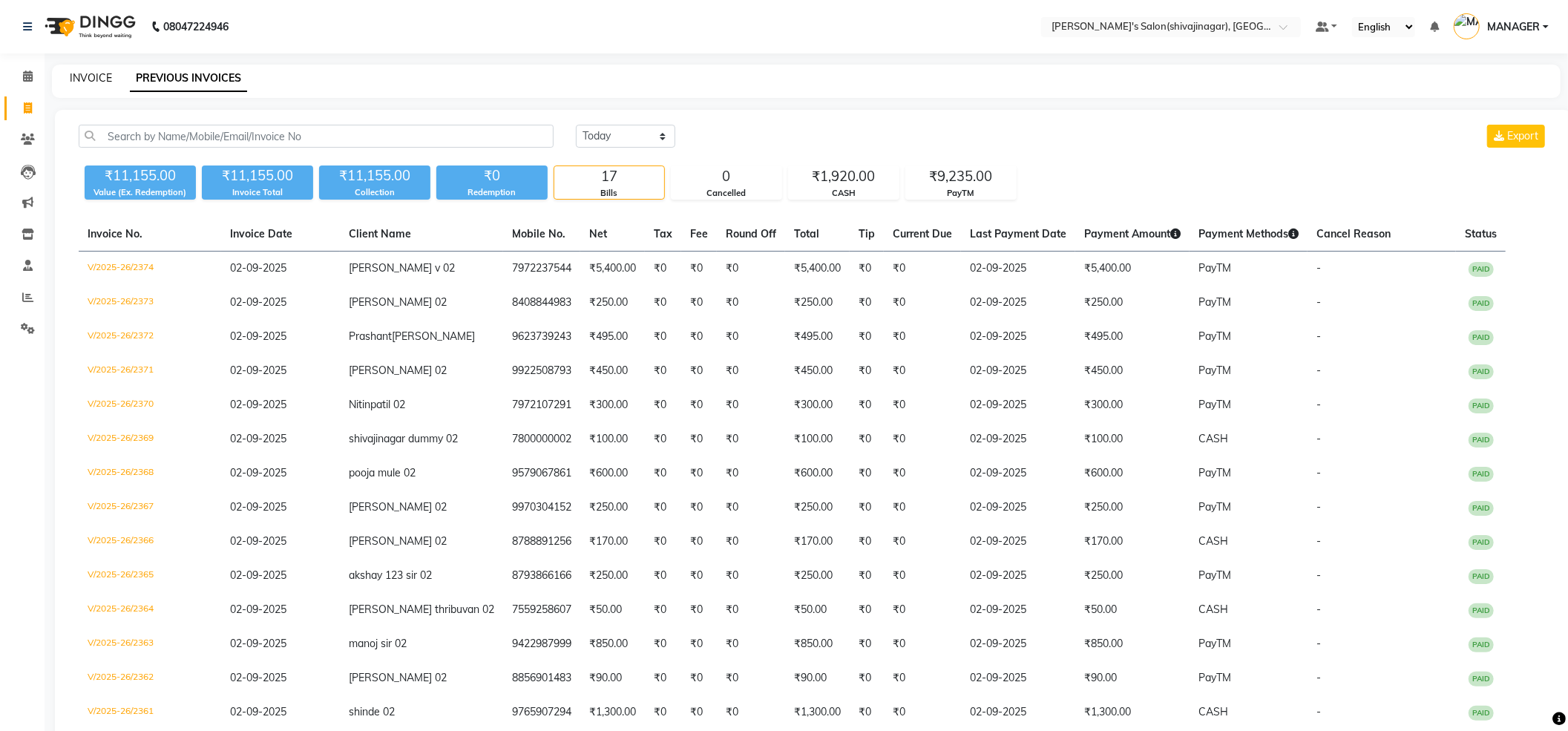
click at [96, 80] on link "INVOICE" at bounding box center [90, 78] width 42 height 13
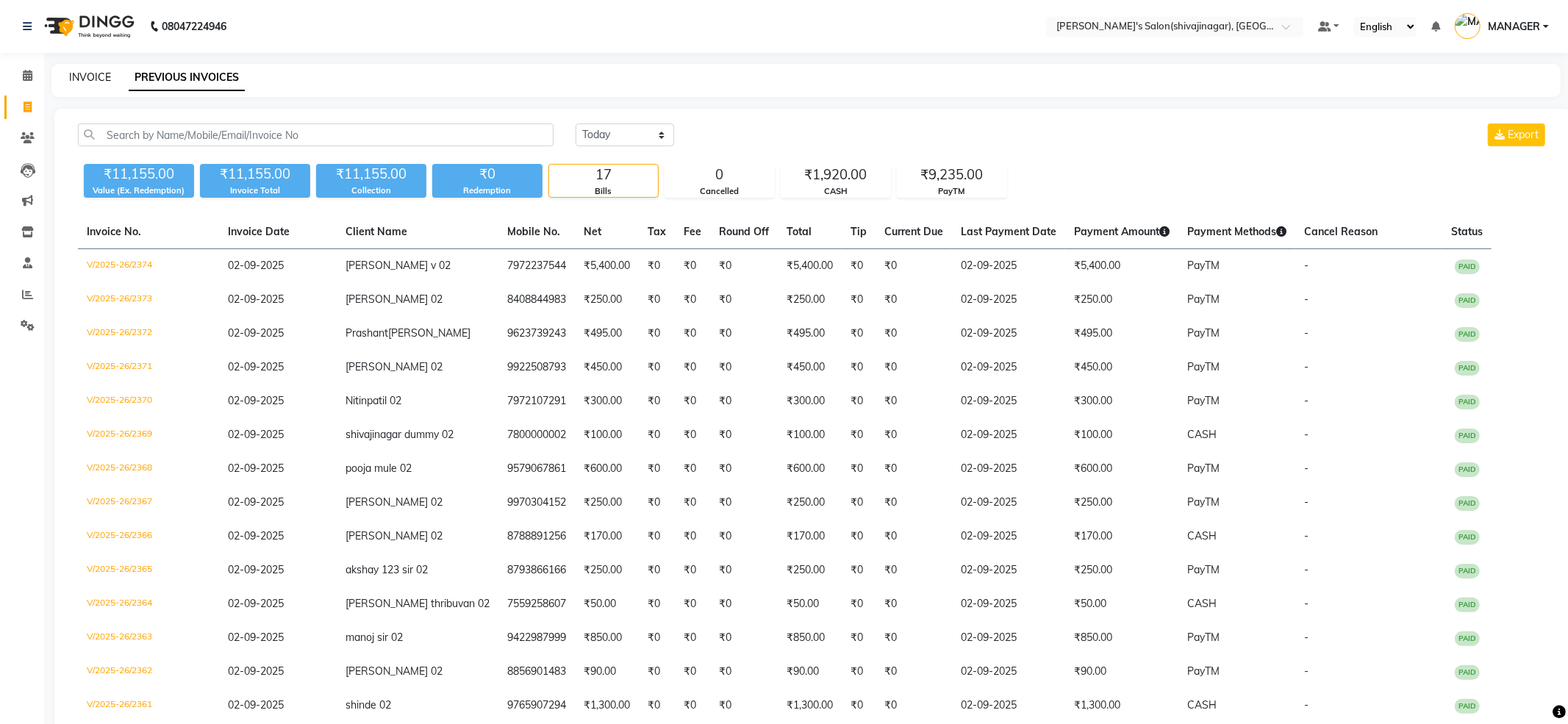
select select "service"
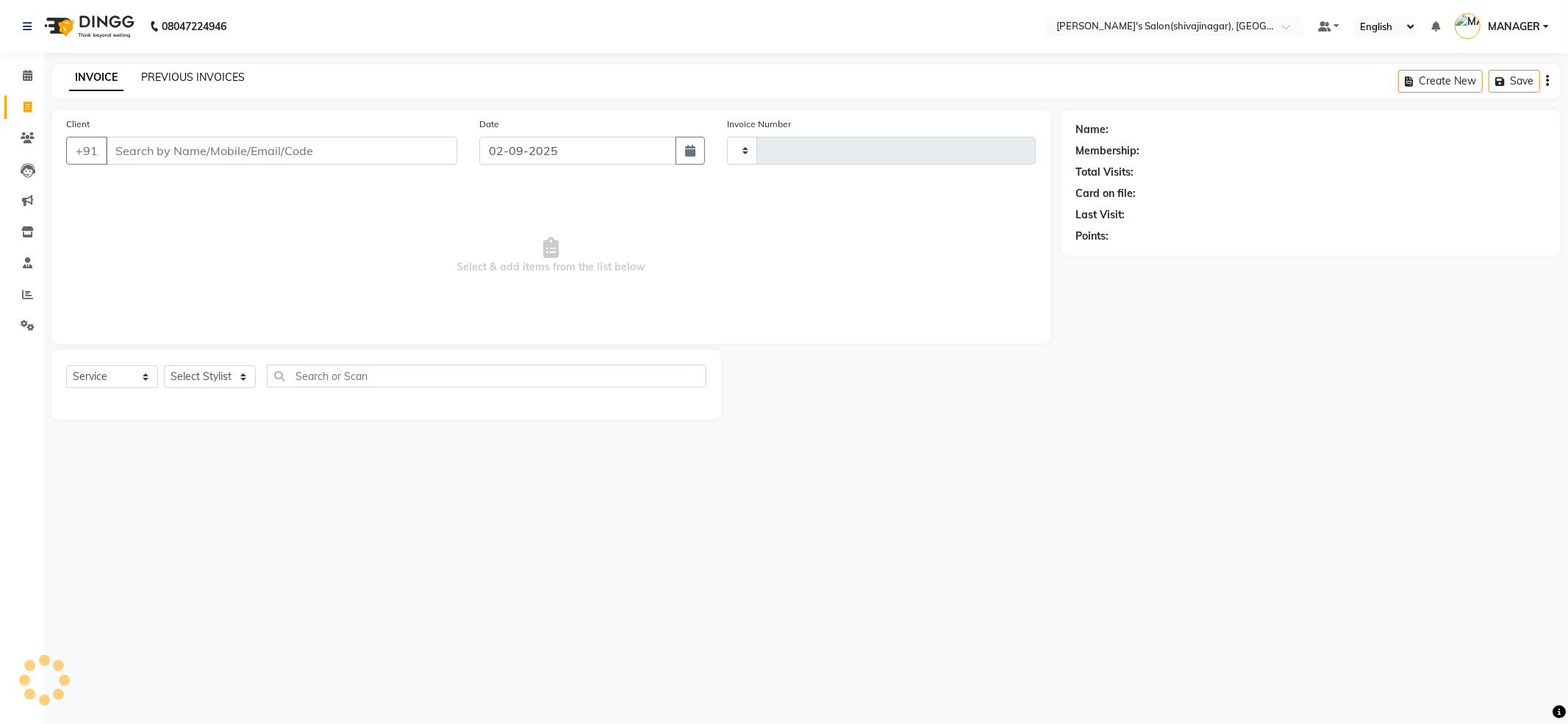
click at [148, 74] on link "PREVIOUS INVOICES" at bounding box center [193, 77] width 104 height 13
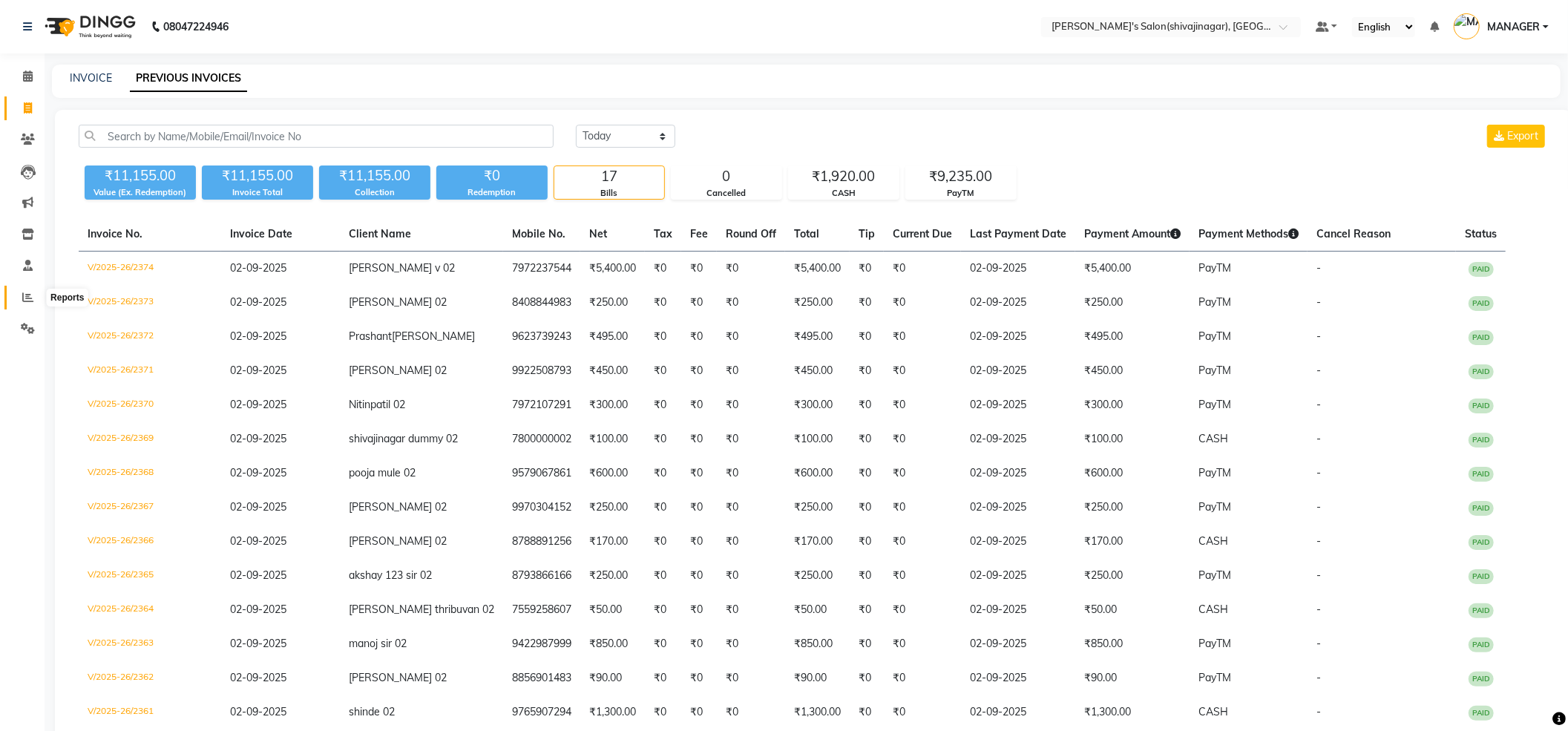
click at [28, 295] on icon at bounding box center [28, 297] width 11 height 11
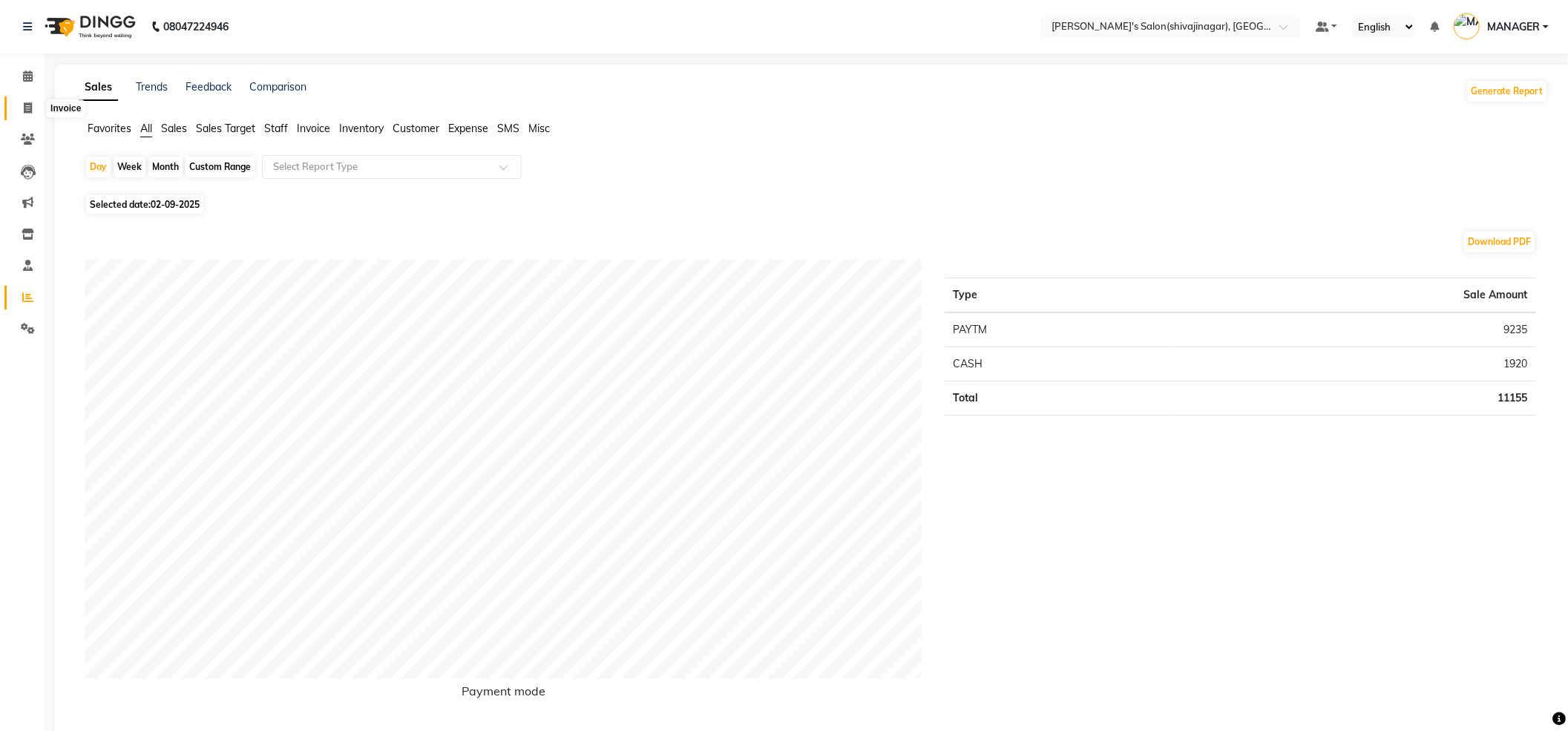
click at [22, 109] on span at bounding box center [28, 109] width 26 height 17
select select "service"
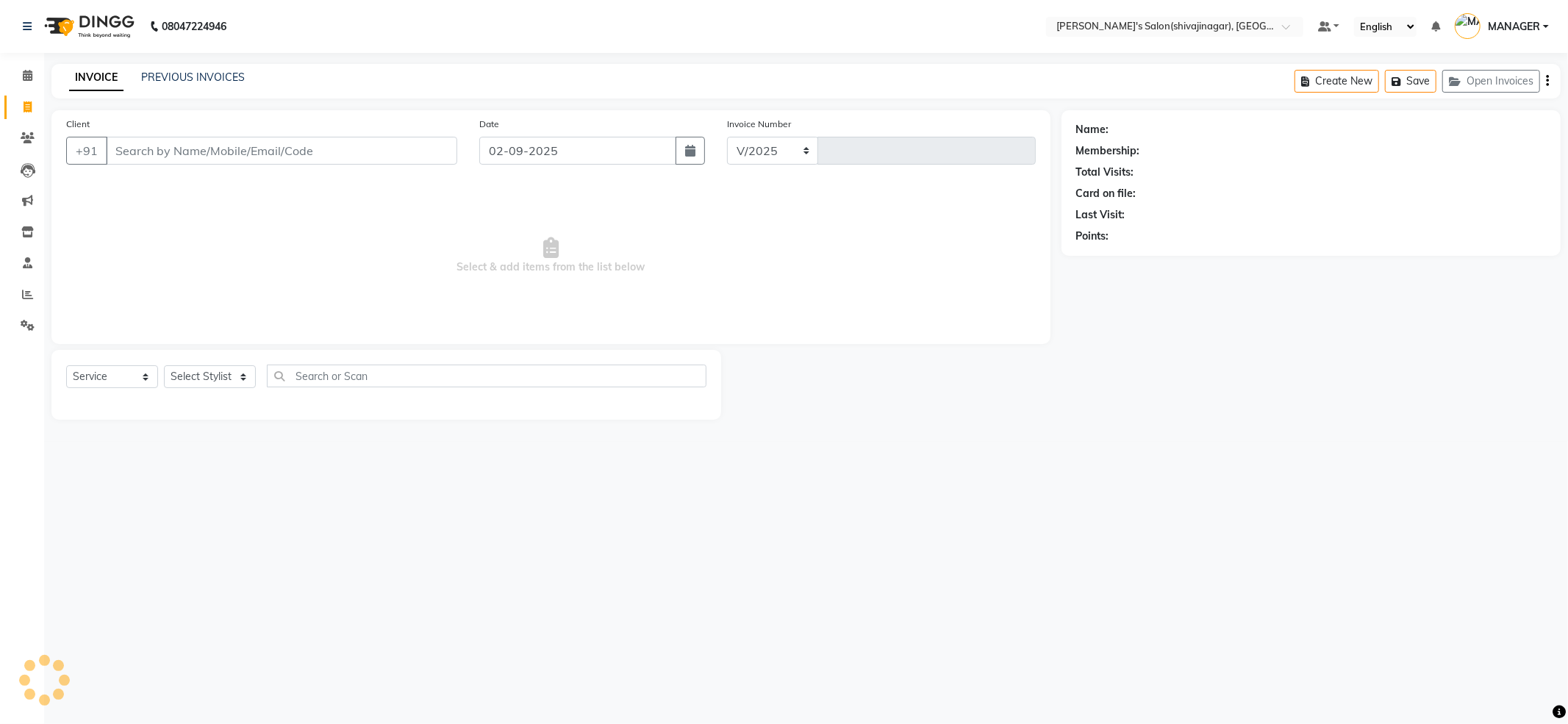
select select "4174"
type input "2375"
